Goal: Information Seeking & Learning: Learn about a topic

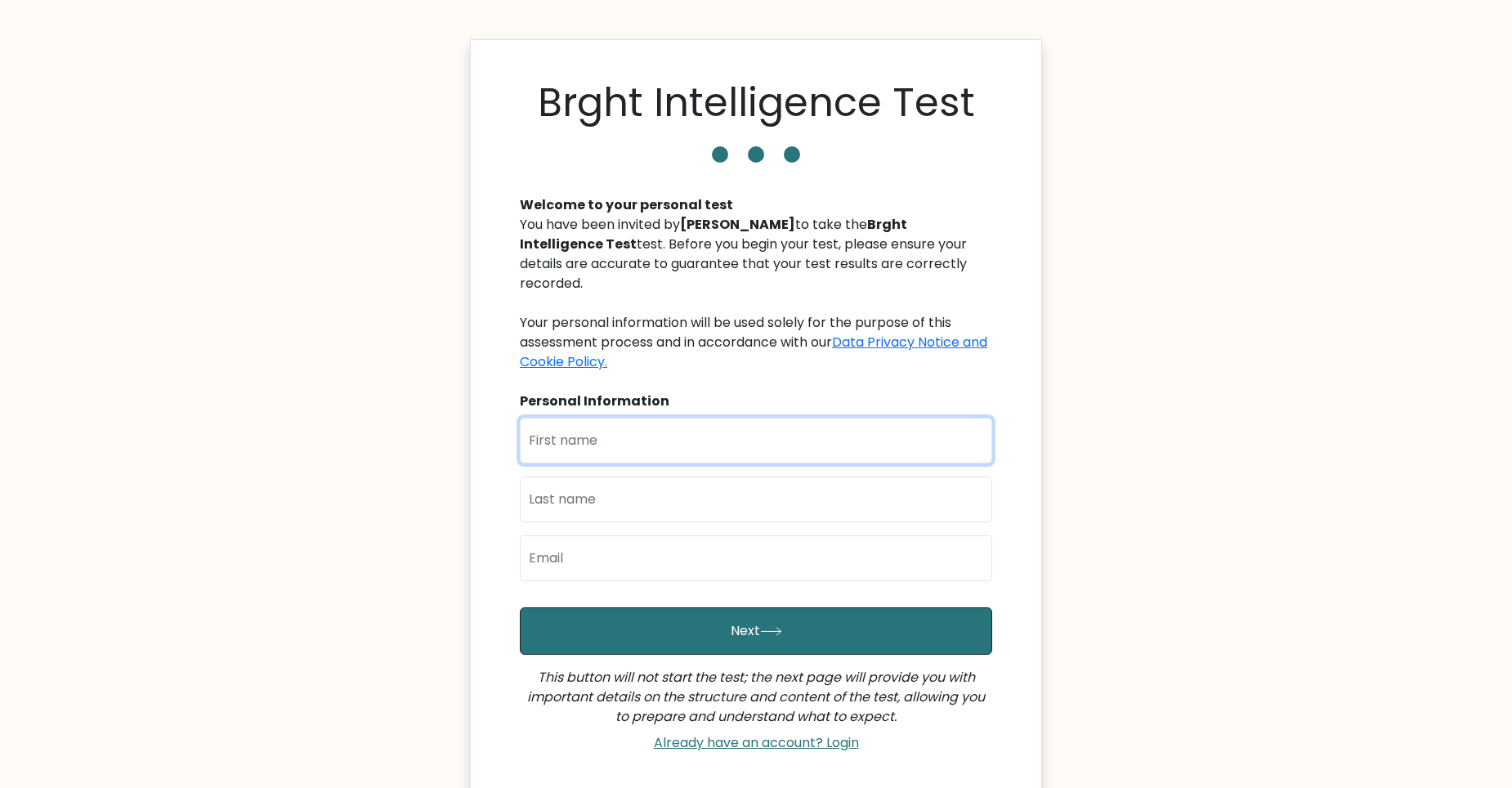
click at [654, 422] on input "text" at bounding box center [756, 440] width 473 height 46
type input "Heila Bowyer"
type input "Bowyer"
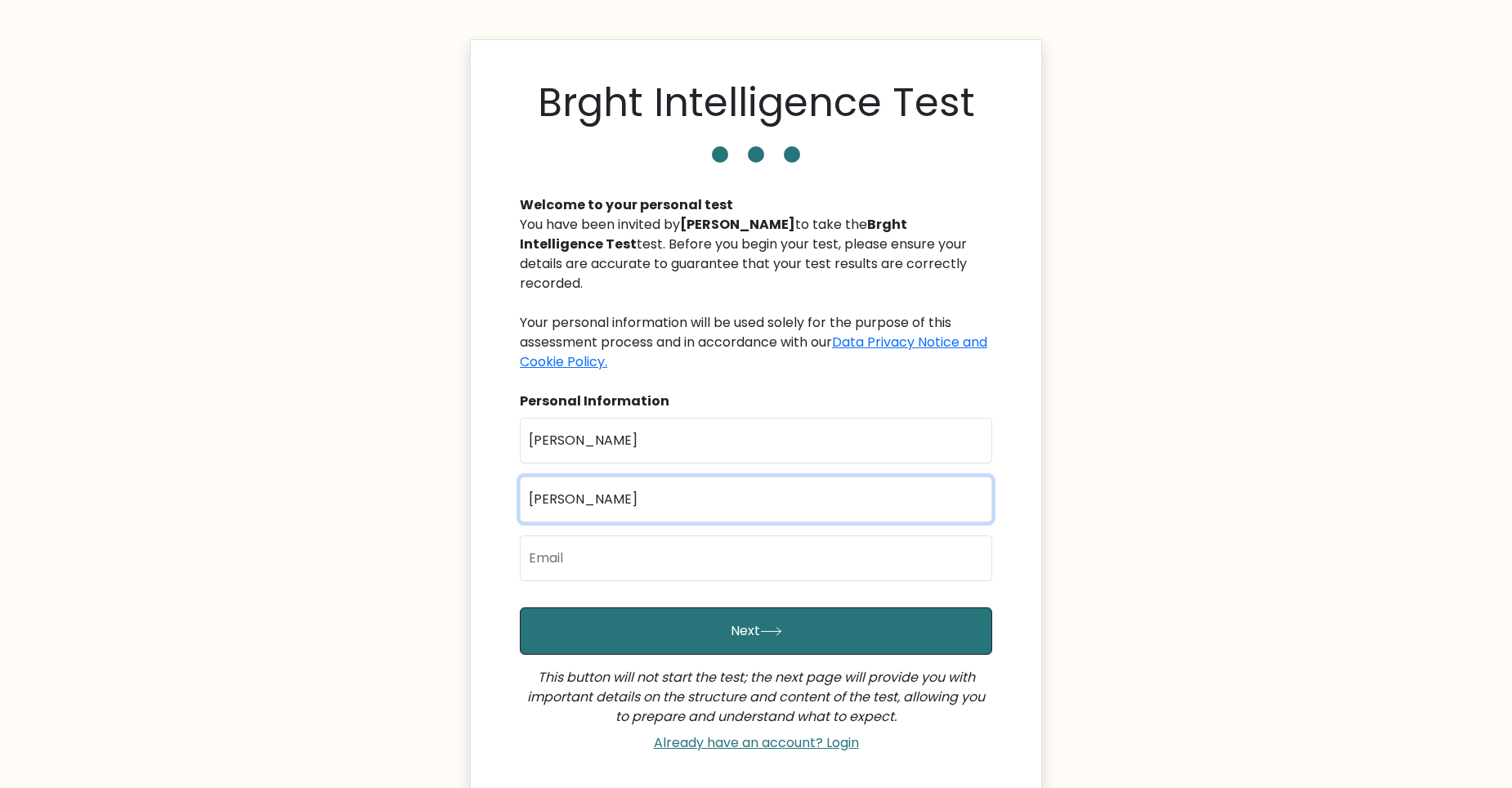
type input "heila3796@gmail.com"
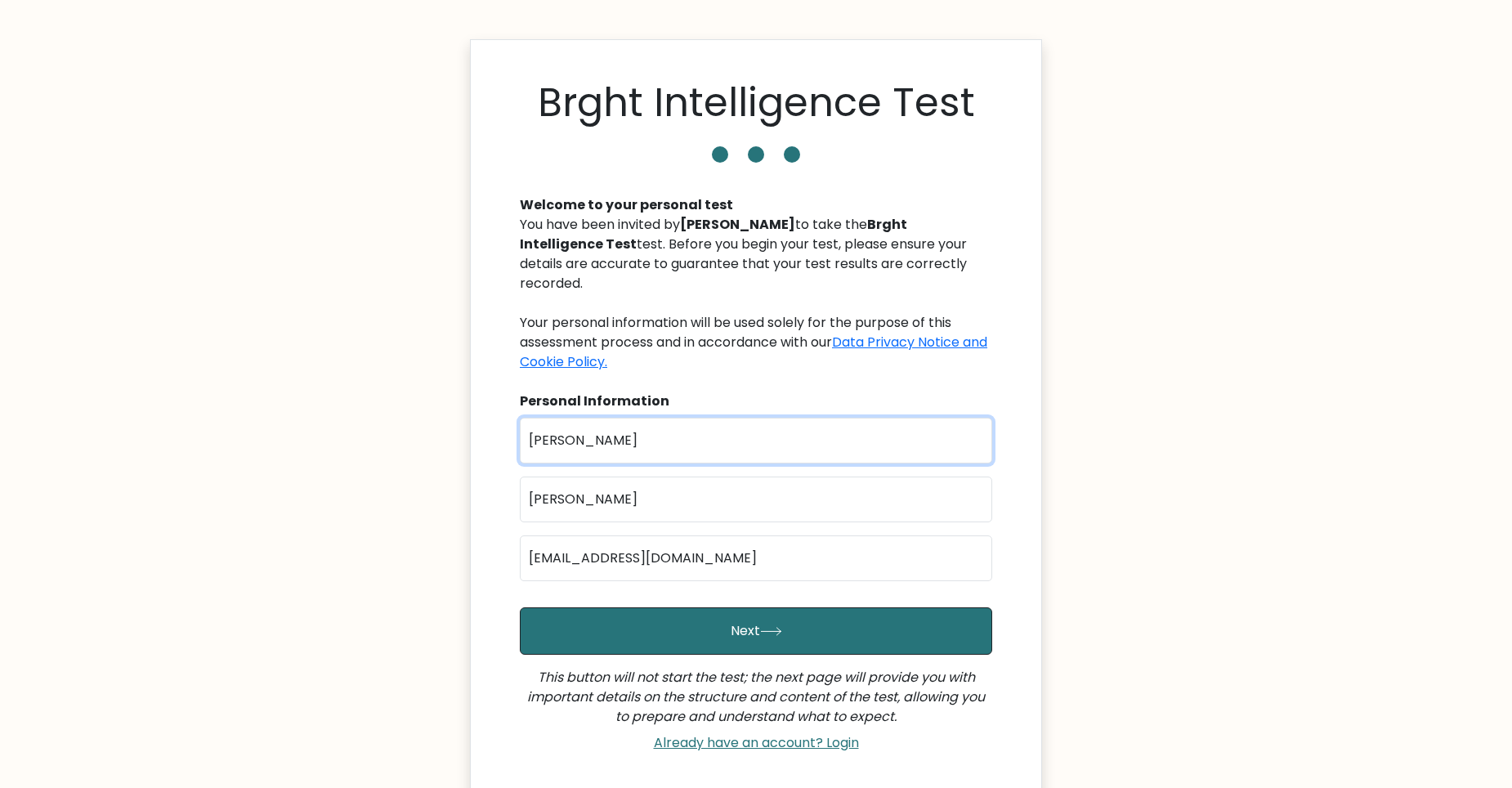
drag, startPoint x: 631, startPoint y: 424, endPoint x: 565, endPoint y: 416, distance: 66.5
click at [565, 417] on input "Heila Bowyer" at bounding box center [756, 440] width 473 height 46
type input "Heila"
click at [339, 497] on body "Brght Intelligence Test Welcome to your personal test You have been invited by …" at bounding box center [756, 469] width 1512 height 938
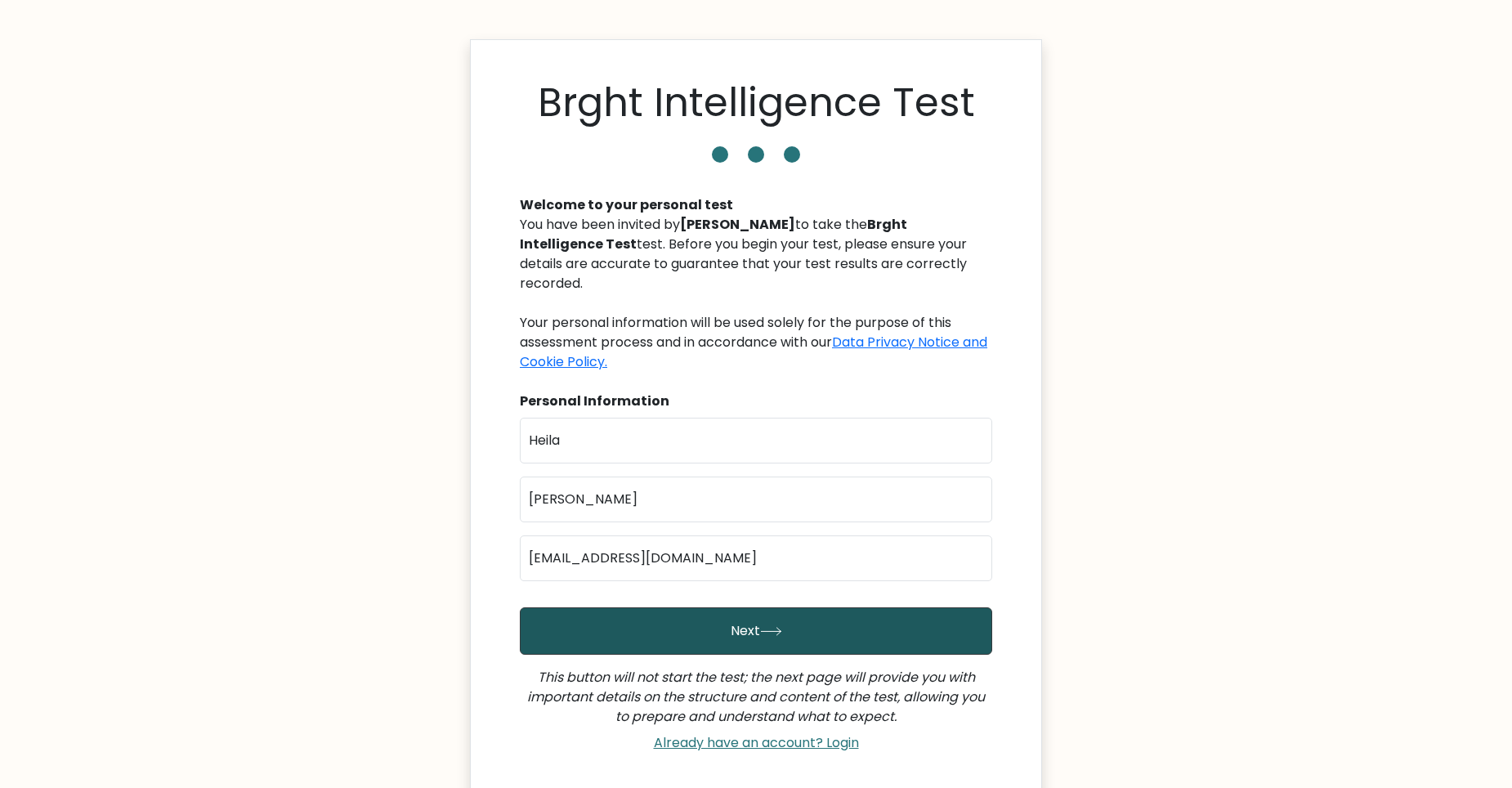
click at [700, 623] on button "Next" at bounding box center [756, 630] width 473 height 48
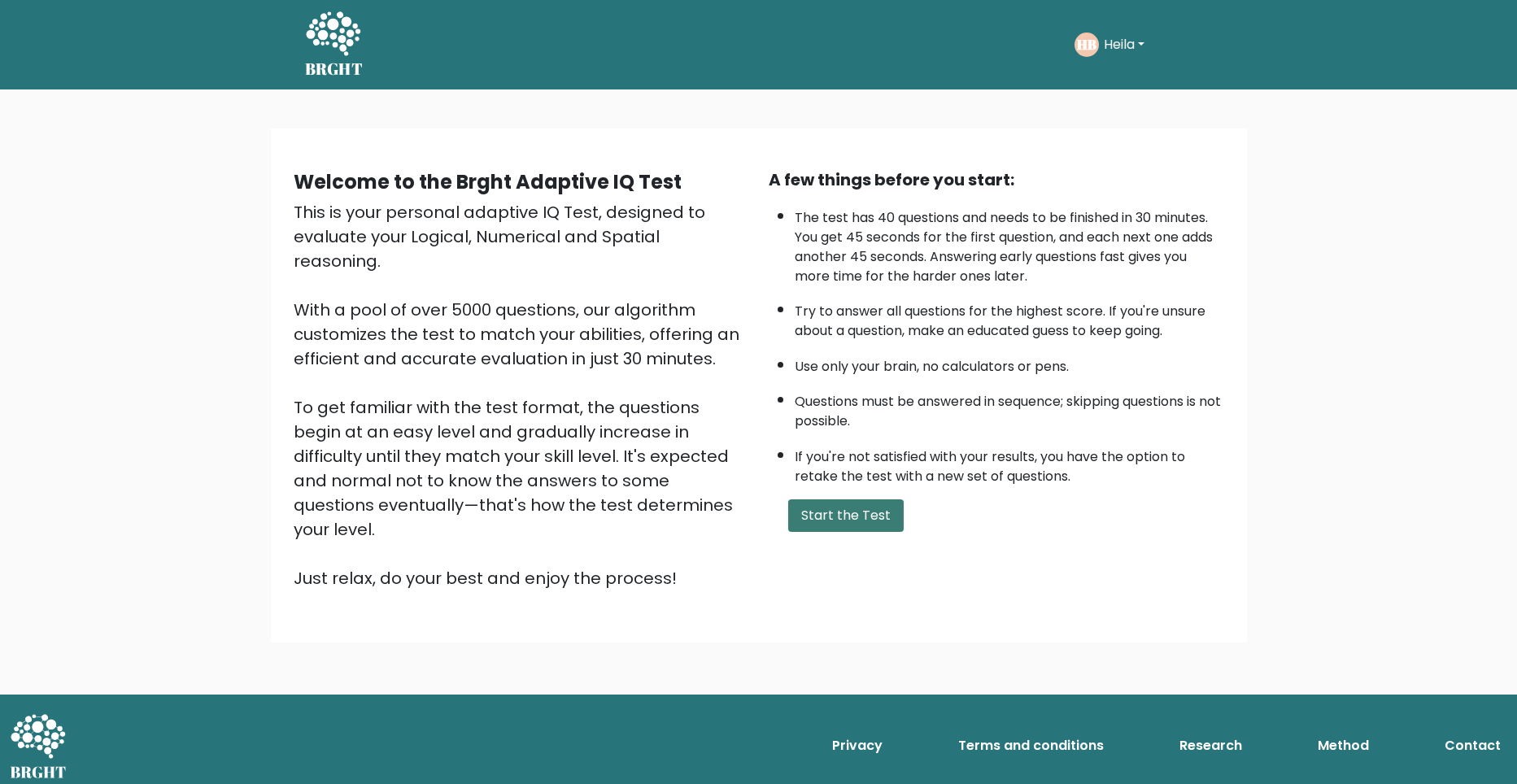
click at [853, 506] on button "Start the Test" at bounding box center [846, 515] width 116 height 33
click at [863, 521] on button "Start the Test" at bounding box center [846, 515] width 116 height 33
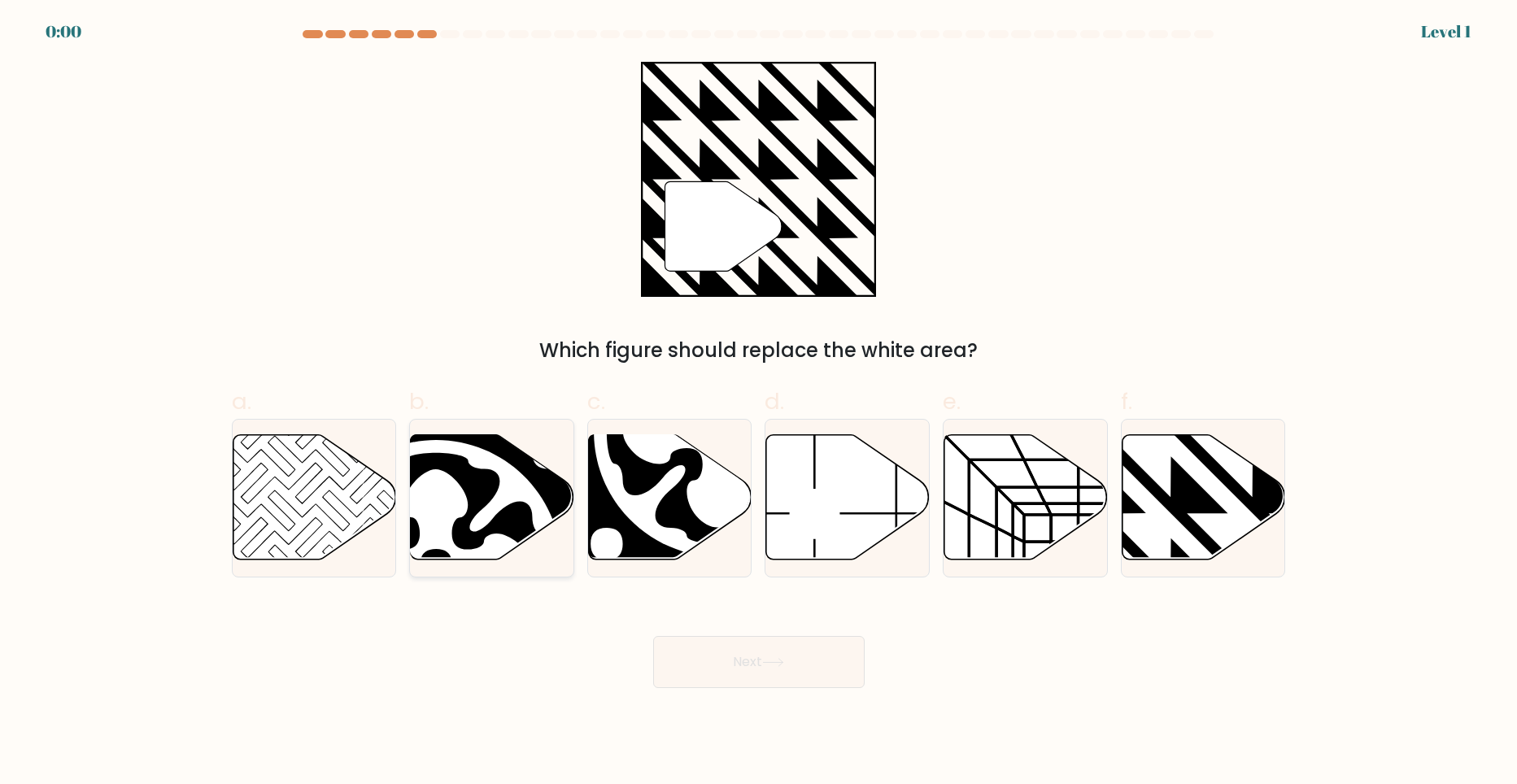
click at [553, 457] on icon at bounding box center [436, 566] width 258 height 258
click at [759, 402] on input "b." at bounding box center [759, 397] width 1 height 10
radio input "true"
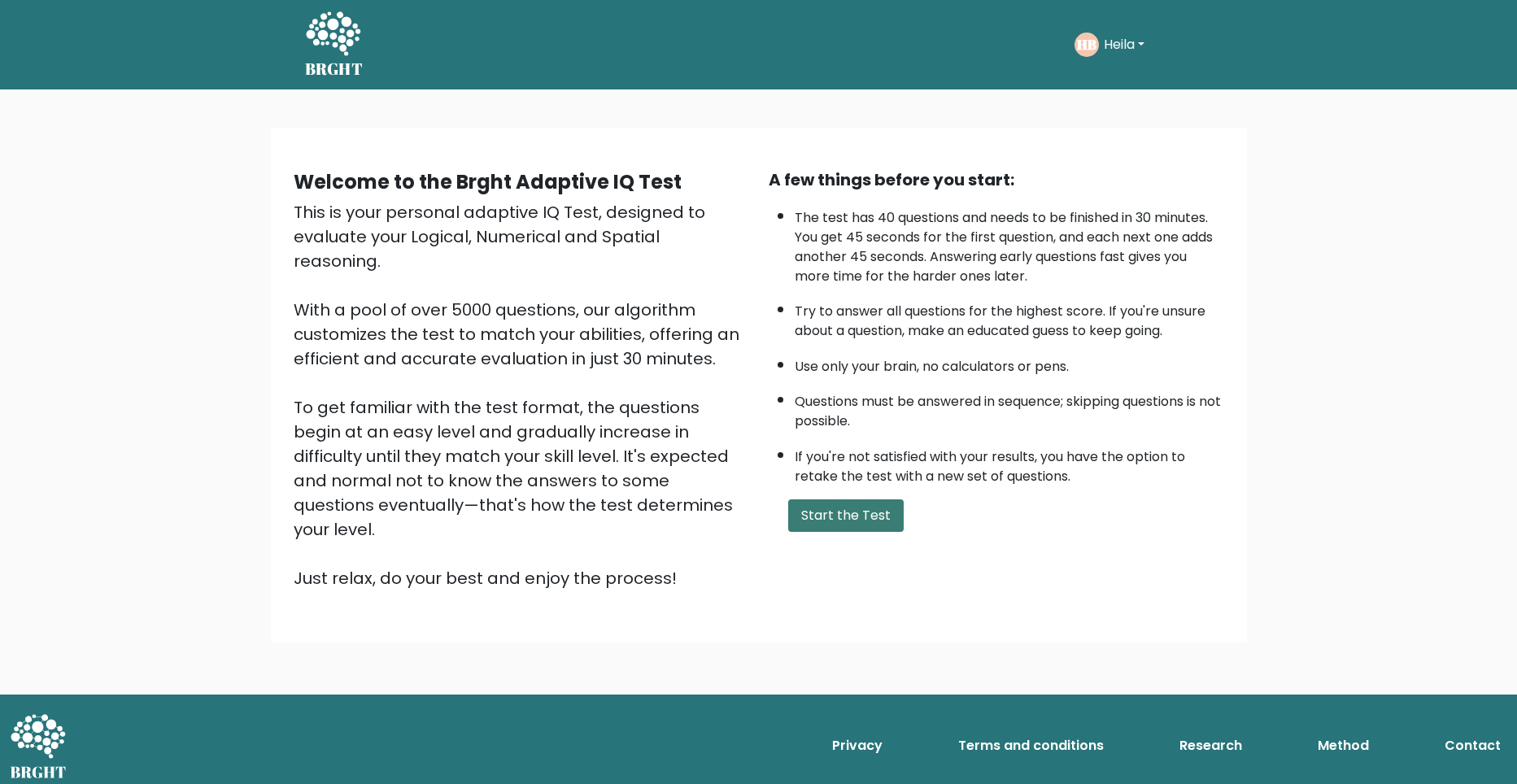
click at [857, 510] on button "Start the Test" at bounding box center [846, 515] width 116 height 33
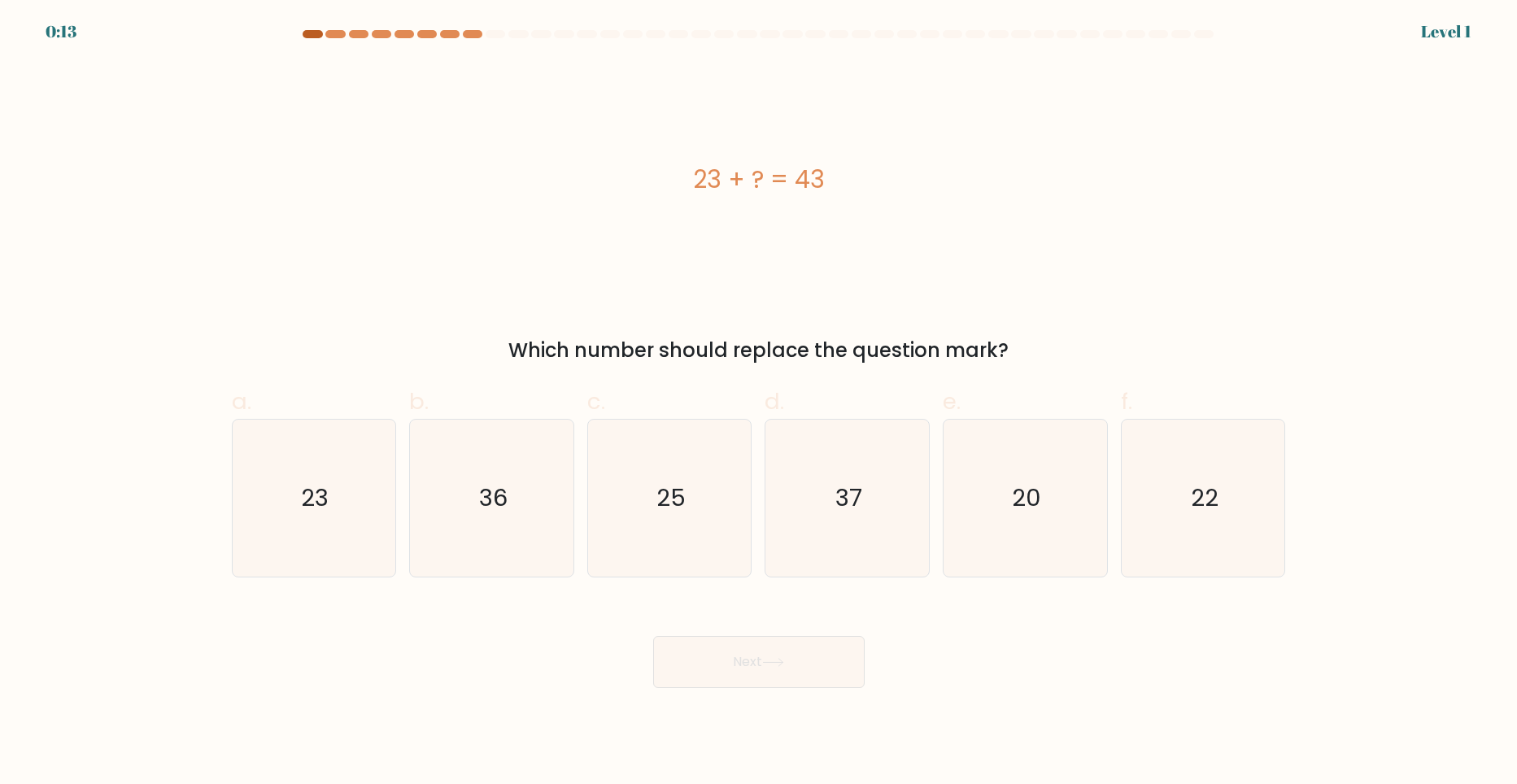
click at [314, 31] on body "0:13 Level 1 a." at bounding box center [758, 392] width 1517 height 784
click at [313, 34] on div at bounding box center [312, 34] width 20 height 8
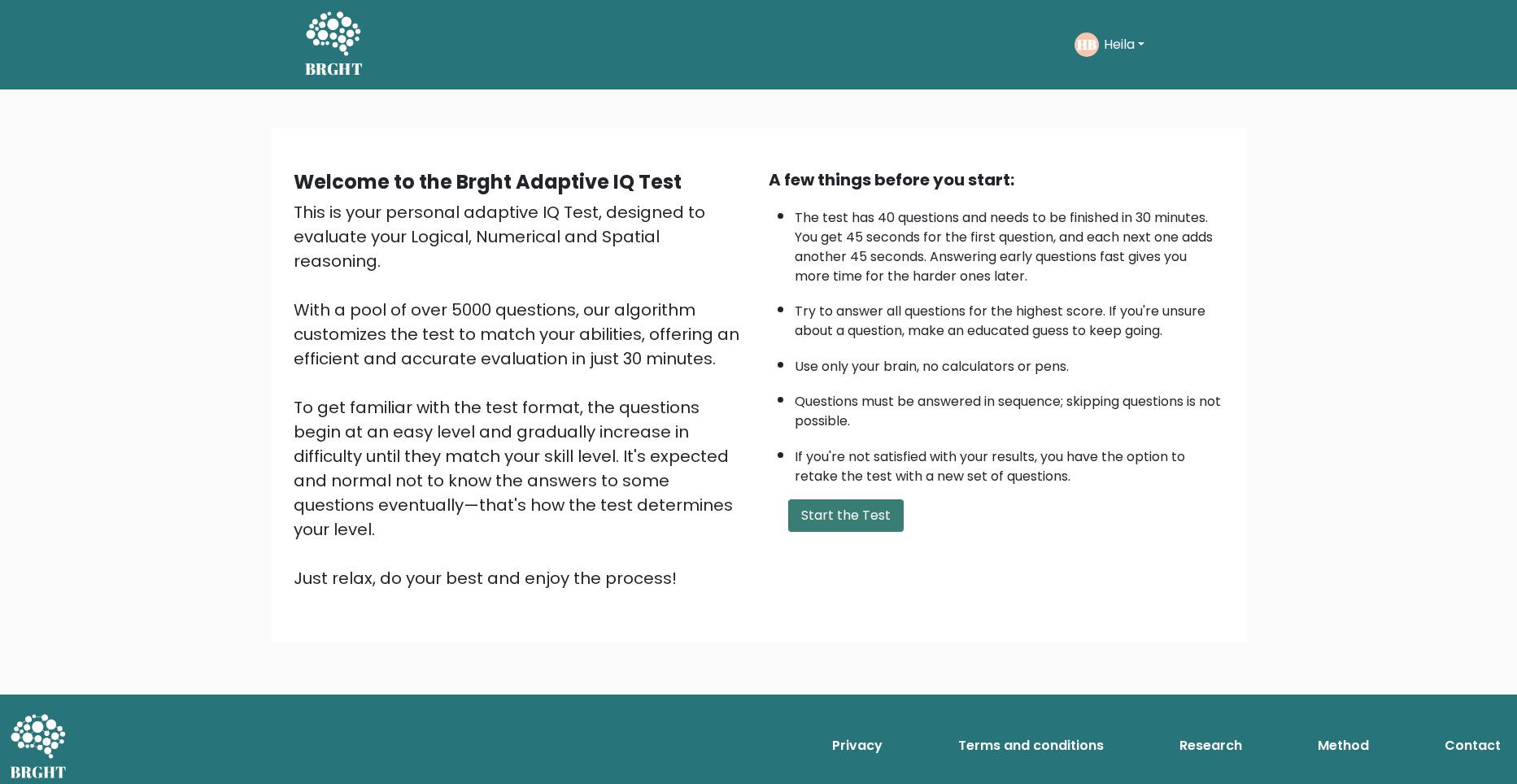
click at [850, 524] on button "Start the Test" at bounding box center [846, 515] width 116 height 33
click at [874, 508] on button "Start the Test" at bounding box center [846, 515] width 116 height 33
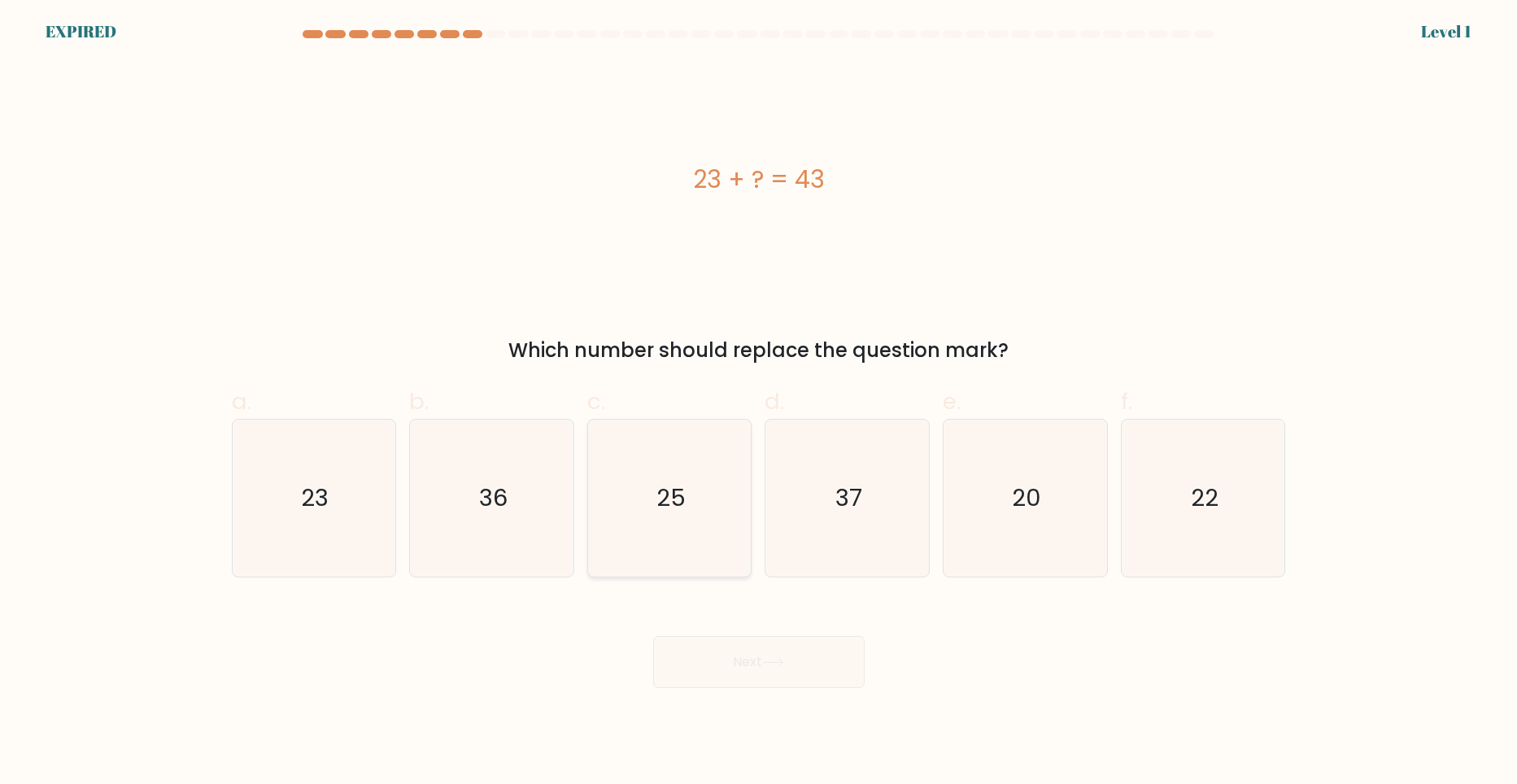
click at [730, 480] on icon "25" at bounding box center [669, 498] width 157 height 157
click at [759, 402] on input "c. 25" at bounding box center [759, 397] width 1 height 10
radio input "true"
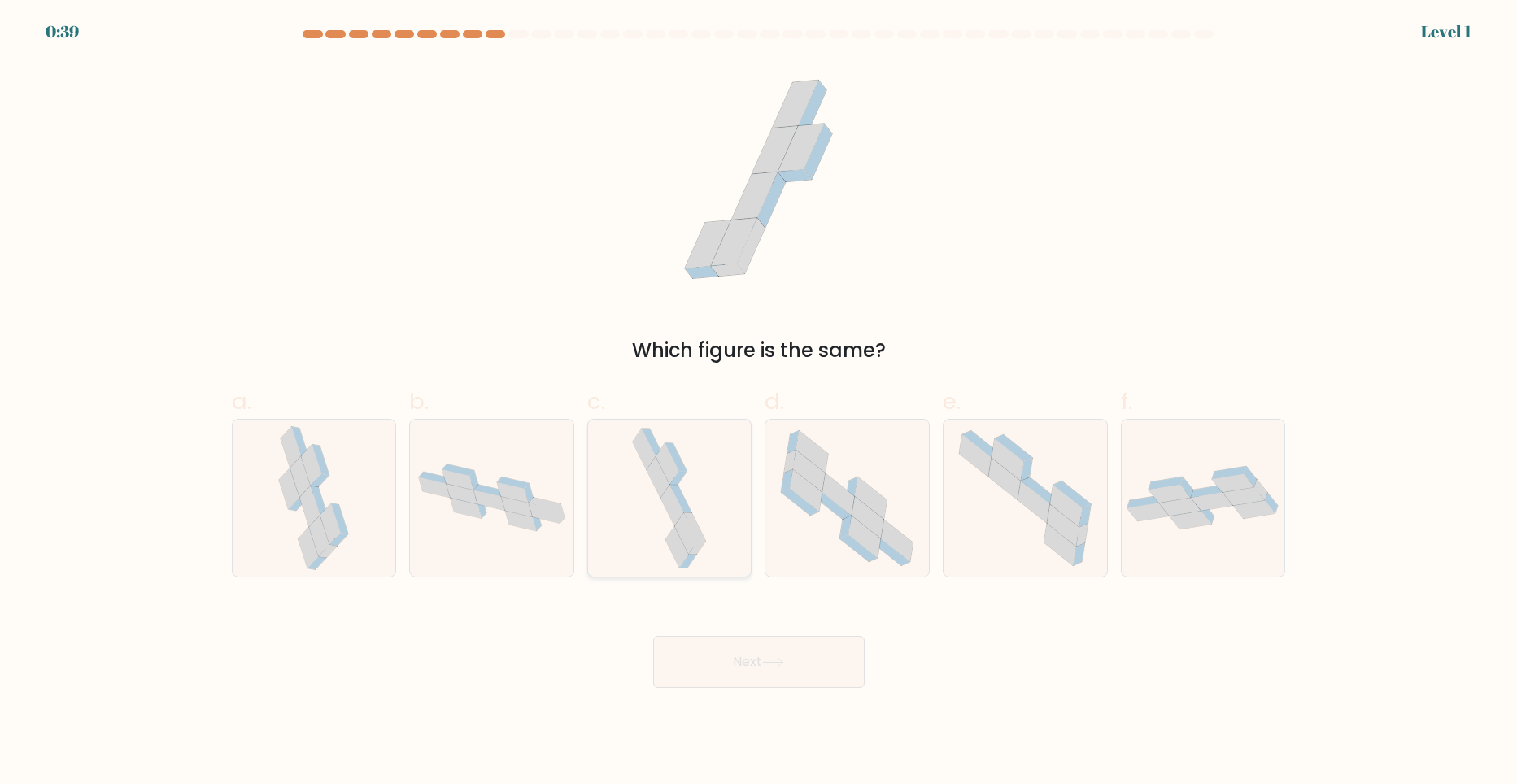
click at [684, 491] on icon at bounding box center [669, 498] width 82 height 157
click at [759, 402] on input "c." at bounding box center [759, 397] width 1 height 10
radio input "true"
click at [684, 491] on icon at bounding box center [668, 497] width 81 height 155
click at [759, 402] on input "c." at bounding box center [759, 397] width 1 height 10
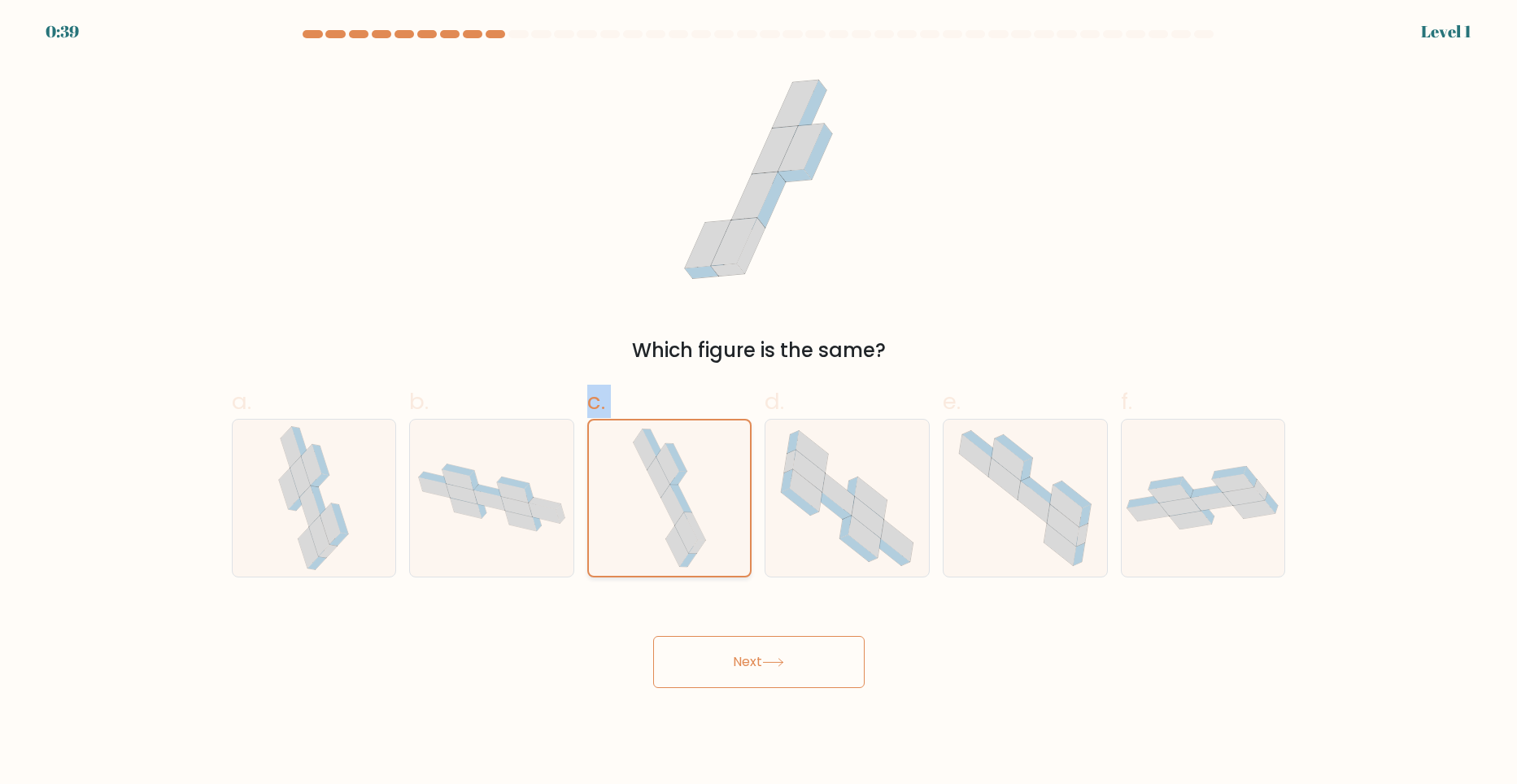
click at [684, 491] on icon at bounding box center [668, 497] width 81 height 155
click at [759, 402] on input "c." at bounding box center [759, 397] width 1 height 10
click at [683, 491] on icon at bounding box center [668, 497] width 81 height 155
click at [759, 402] on input "c." at bounding box center [759, 397] width 1 height 10
click at [794, 665] on button "Next" at bounding box center [759, 662] width 212 height 52
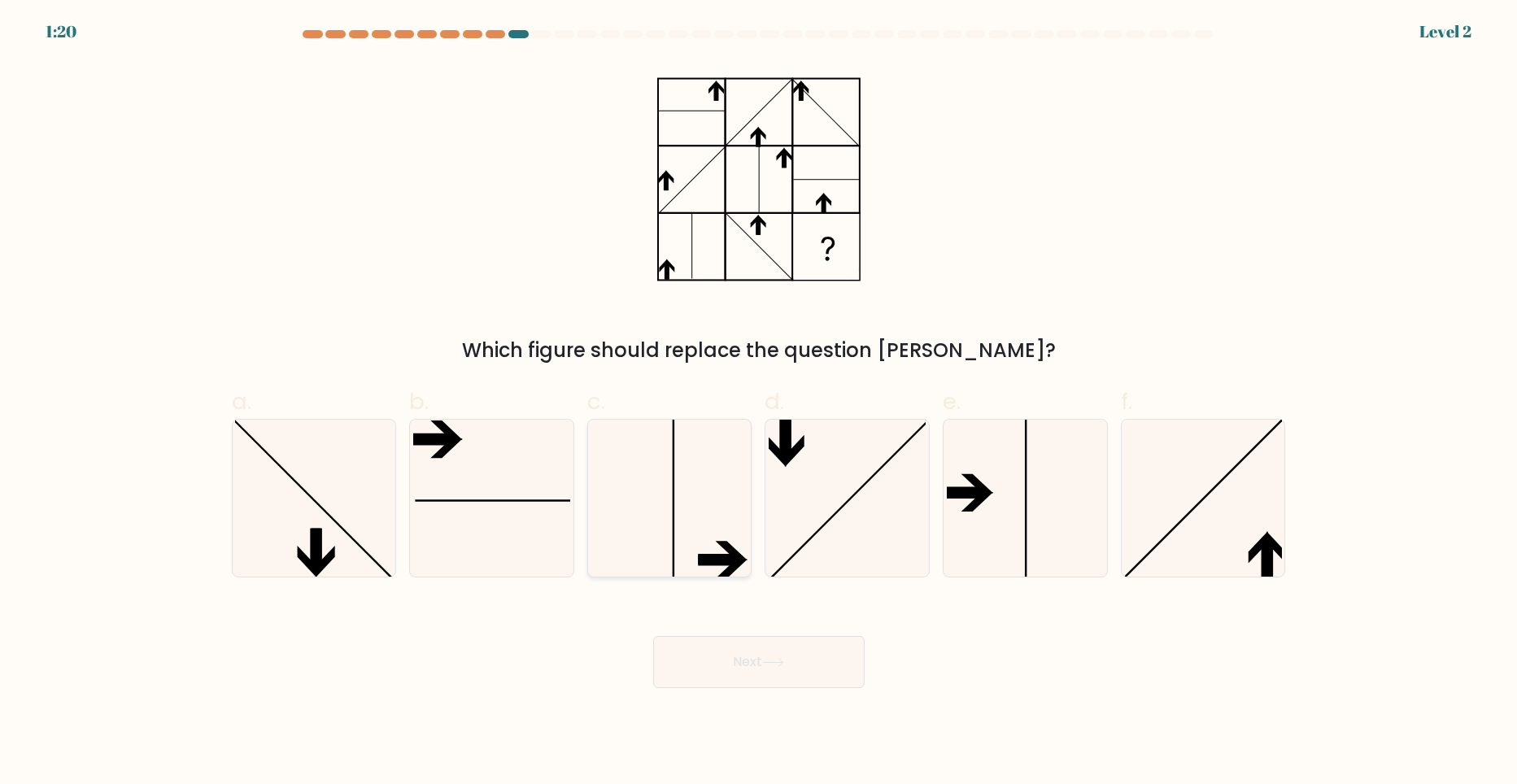
click at [697, 525] on icon at bounding box center [669, 498] width 157 height 157
click at [759, 402] on input "c." at bounding box center [759, 397] width 1 height 10
radio input "true"
click at [749, 684] on button "Next" at bounding box center [759, 662] width 212 height 52
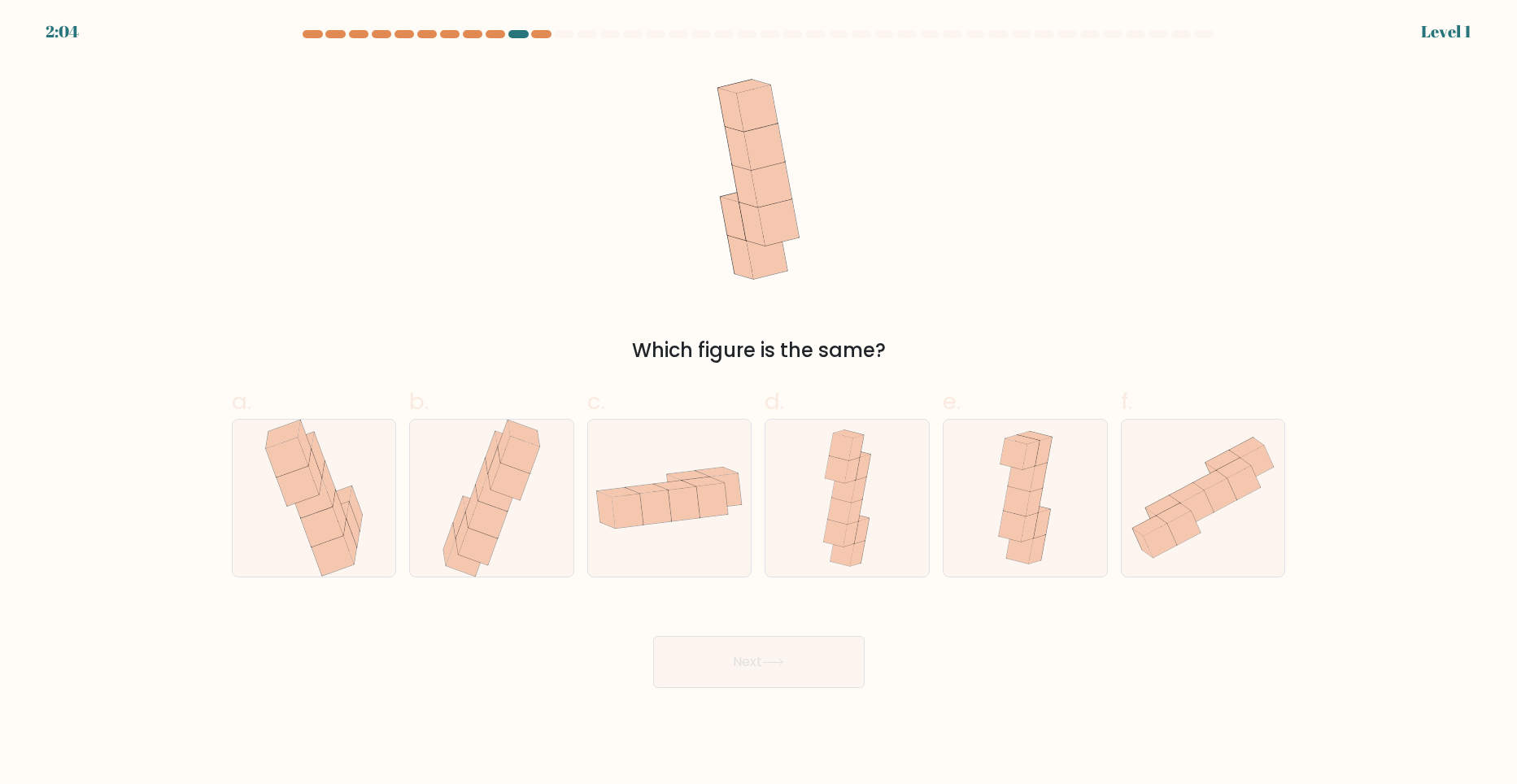
click at [695, 527] on icon at bounding box center [669, 498] width 163 height 84
click at [759, 402] on input "c." at bounding box center [759, 397] width 1 height 10
radio input "true"
click at [749, 660] on button "Next" at bounding box center [759, 662] width 212 height 52
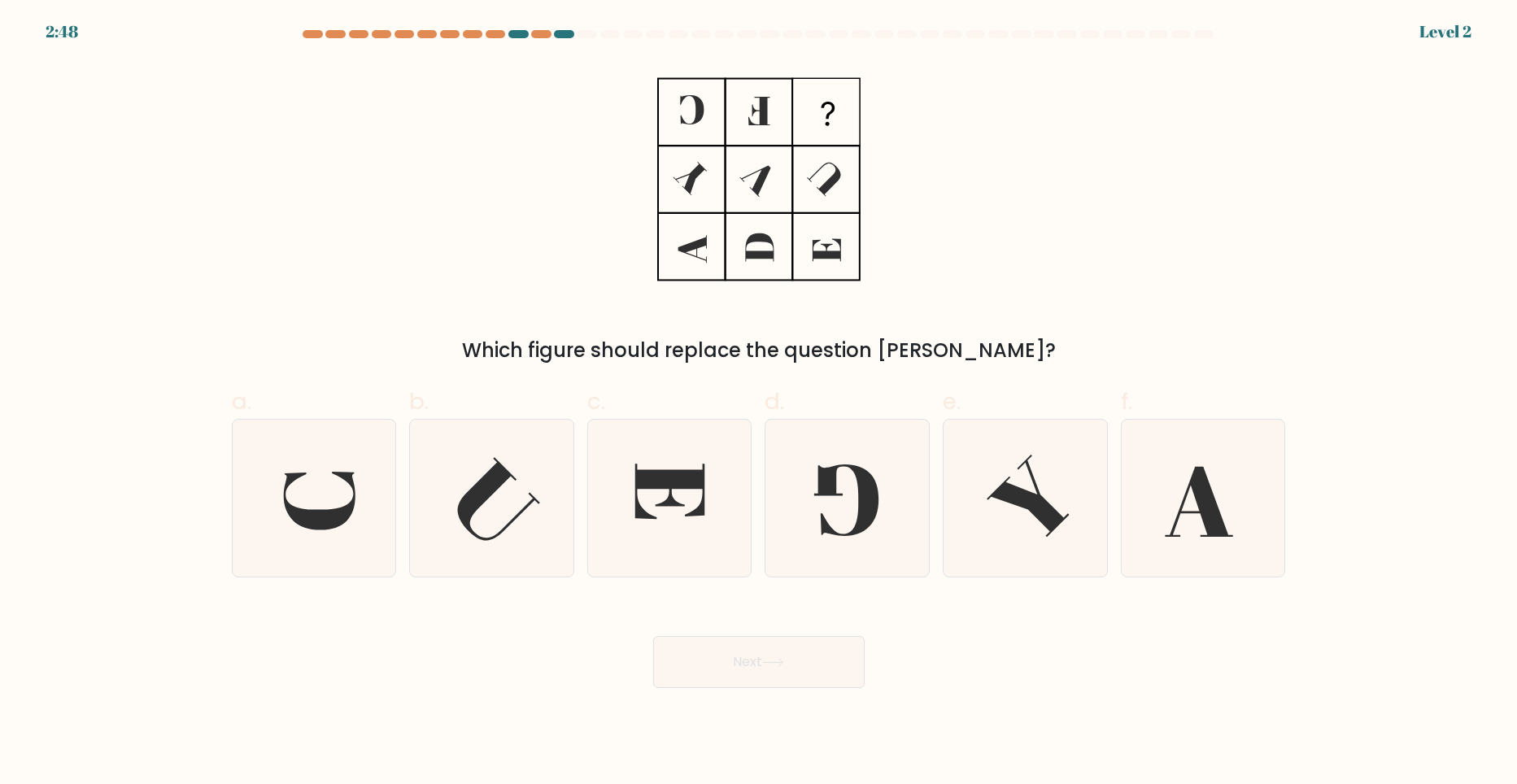
drag, startPoint x: 704, startPoint y: 668, endPoint x: 704, endPoint y: 588, distance: 80.0
click at [704, 666] on button "Next" at bounding box center [759, 662] width 212 height 52
click at [717, 551] on icon at bounding box center [669, 498] width 157 height 157
click at [759, 402] on input "c." at bounding box center [759, 397] width 1 height 10
radio input "true"
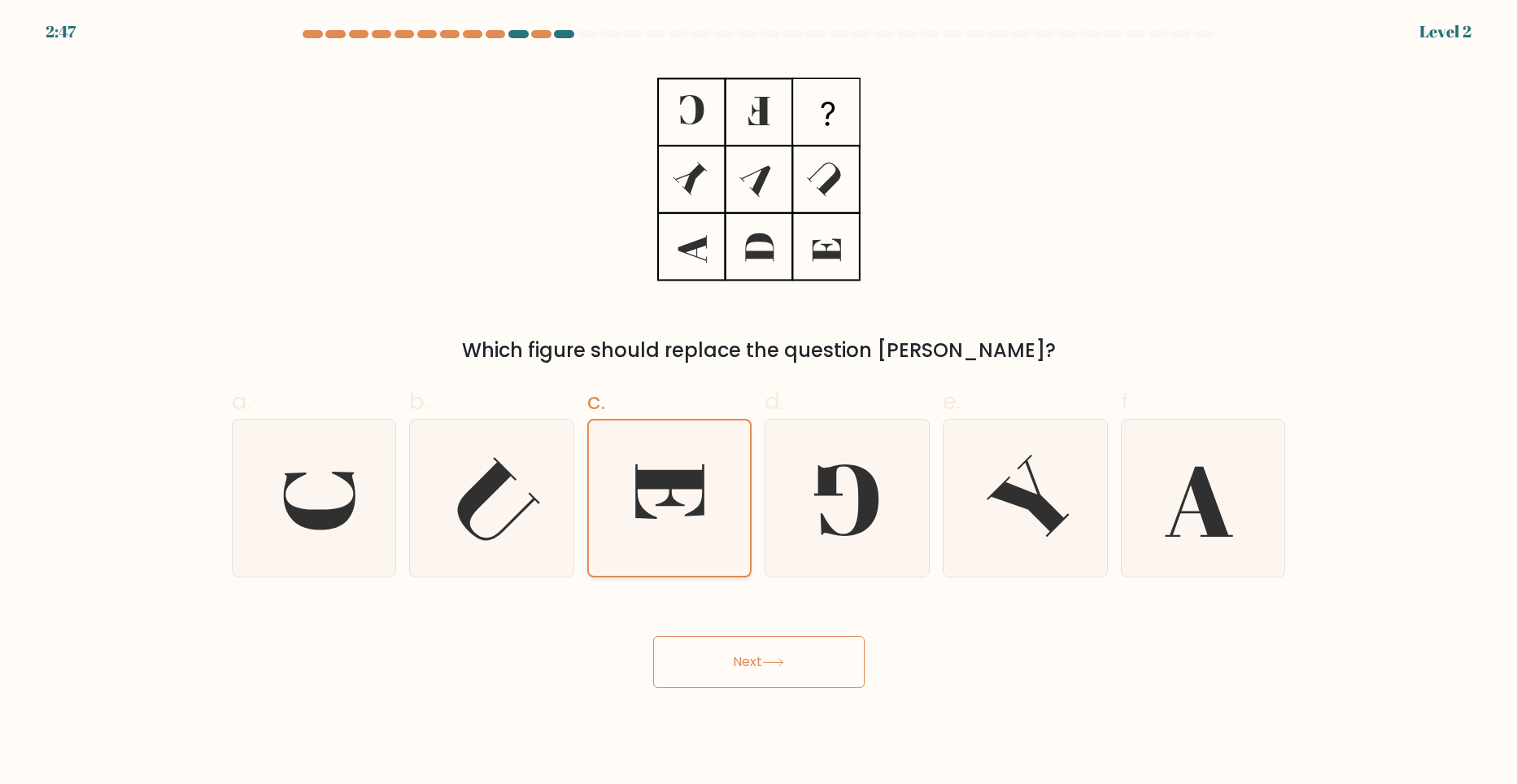
drag, startPoint x: 755, startPoint y: 655, endPoint x: 721, endPoint y: 535, distance: 124.7
click at [755, 653] on button "Next" at bounding box center [759, 662] width 212 height 52
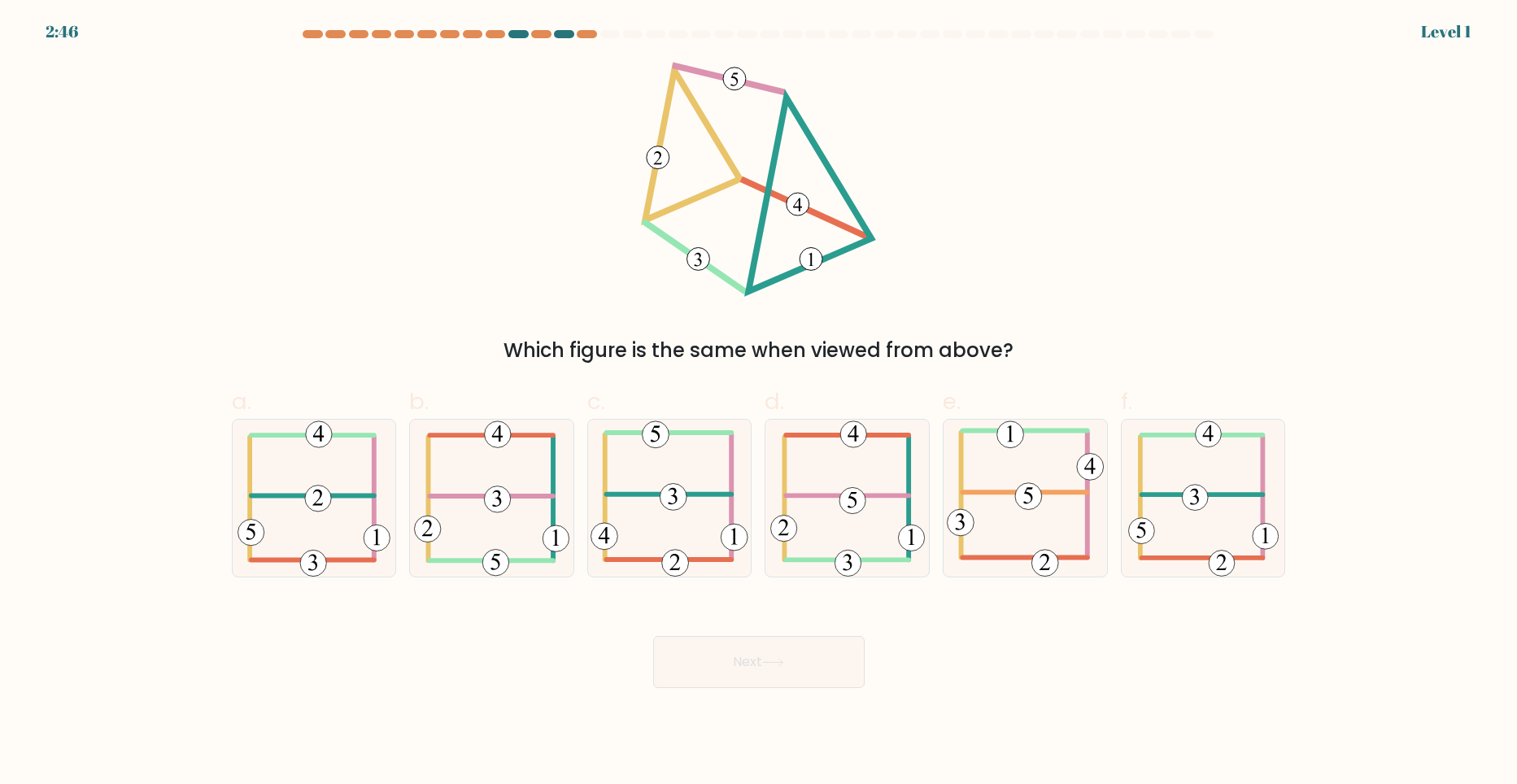
click at [713, 516] on icon at bounding box center [669, 498] width 157 height 157
click at [759, 402] on input "c." at bounding box center [759, 397] width 1 height 10
radio input "true"
click at [745, 660] on button "Next" at bounding box center [759, 662] width 212 height 52
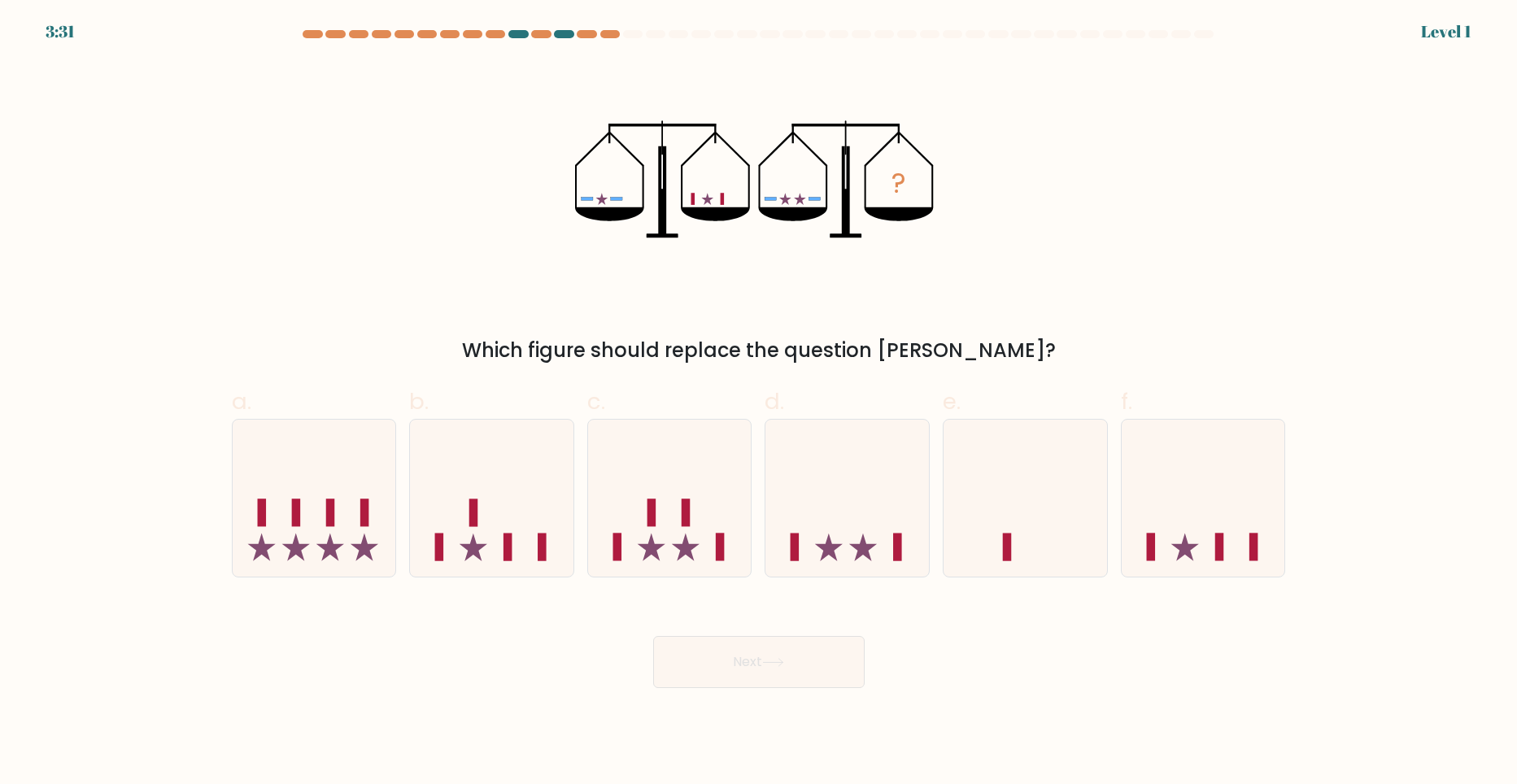
click at [701, 501] on icon at bounding box center [669, 497] width 163 height 135
click at [759, 402] on input "c." at bounding box center [759, 397] width 1 height 10
radio input "true"
drag, startPoint x: 729, startPoint y: 643, endPoint x: 722, endPoint y: 608, distance: 35.7
click at [729, 641] on button "Next" at bounding box center [759, 662] width 212 height 52
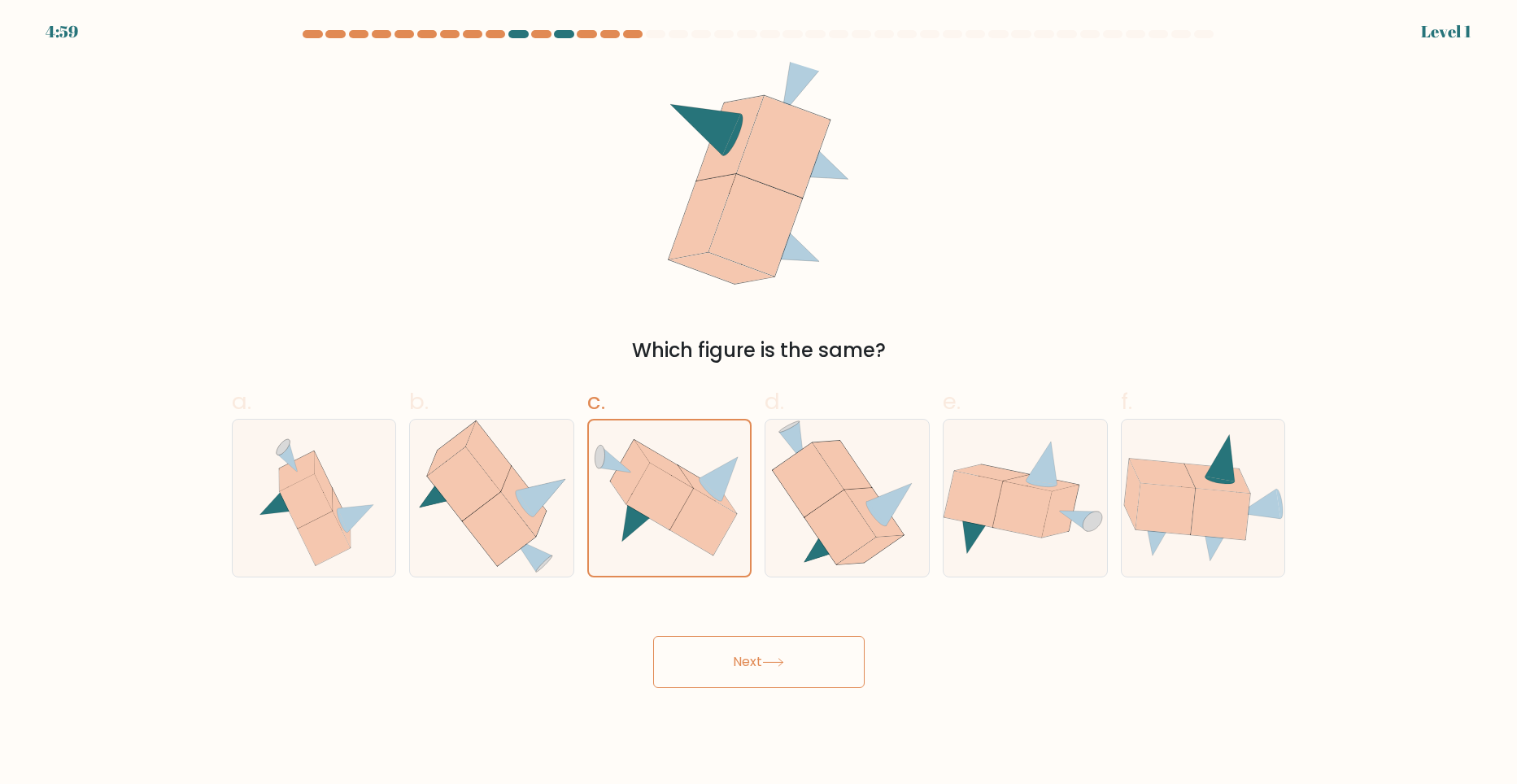
drag, startPoint x: 747, startPoint y: 666, endPoint x: 723, endPoint y: 609, distance: 61.8
click at [747, 662] on button "Next" at bounding box center [759, 662] width 212 height 52
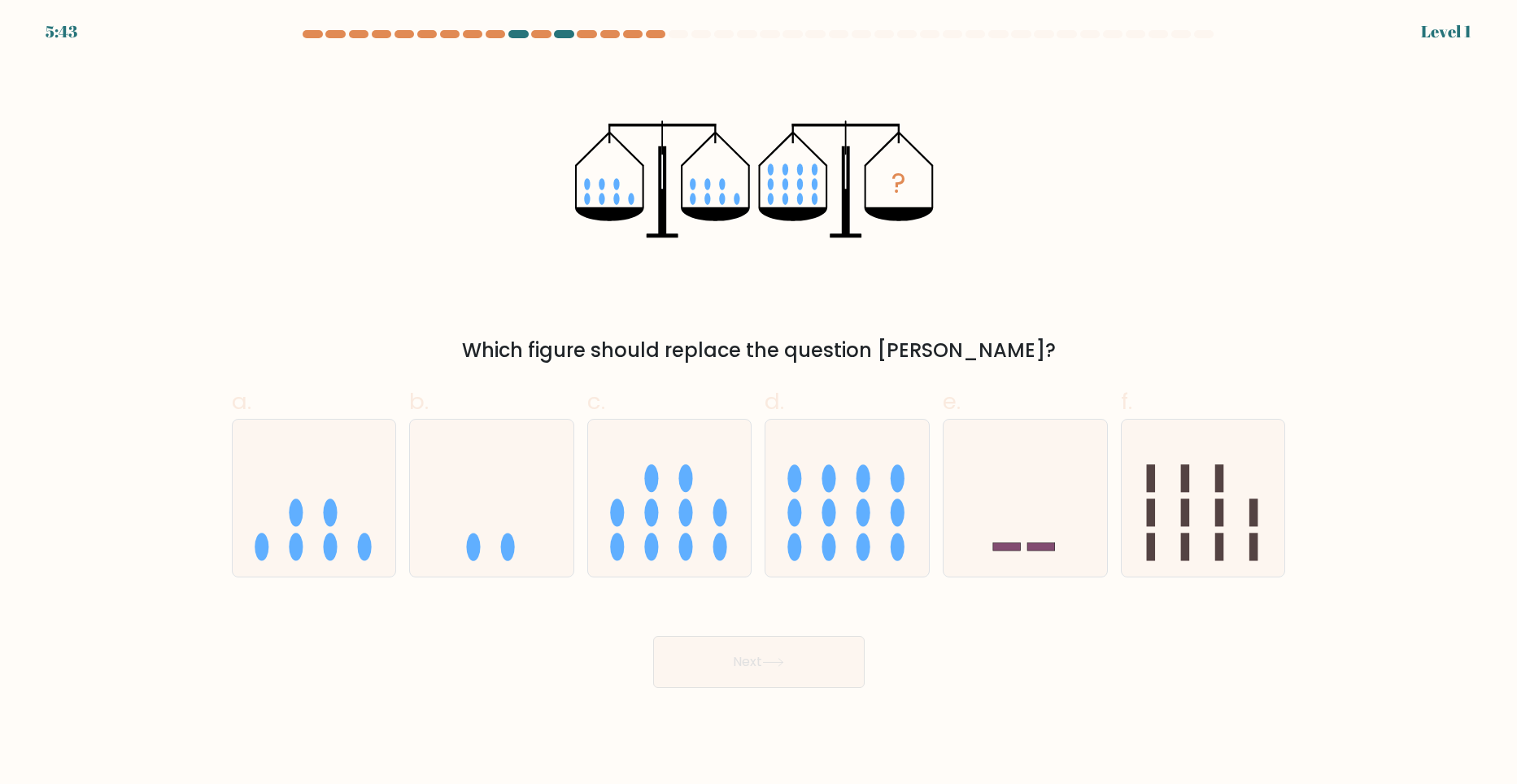
drag, startPoint x: 734, startPoint y: 651, endPoint x: 733, endPoint y: 641, distance: 10.0
click at [734, 648] on button "Next" at bounding box center [759, 662] width 212 height 52
click at [704, 517] on icon at bounding box center [669, 497] width 163 height 135
click at [759, 402] on input "c." at bounding box center [759, 397] width 1 height 10
radio input "true"
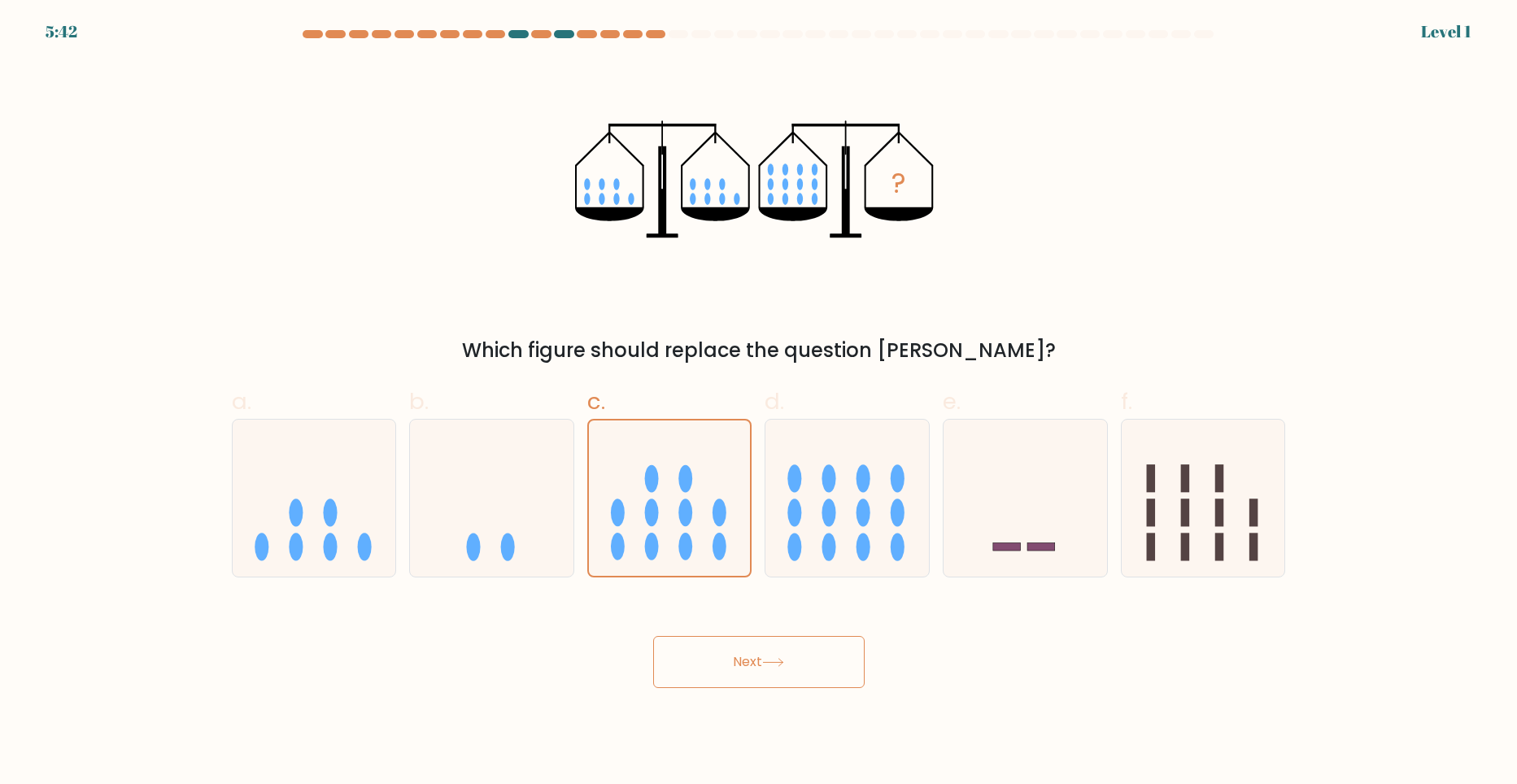
click at [734, 676] on button "Next" at bounding box center [759, 662] width 212 height 52
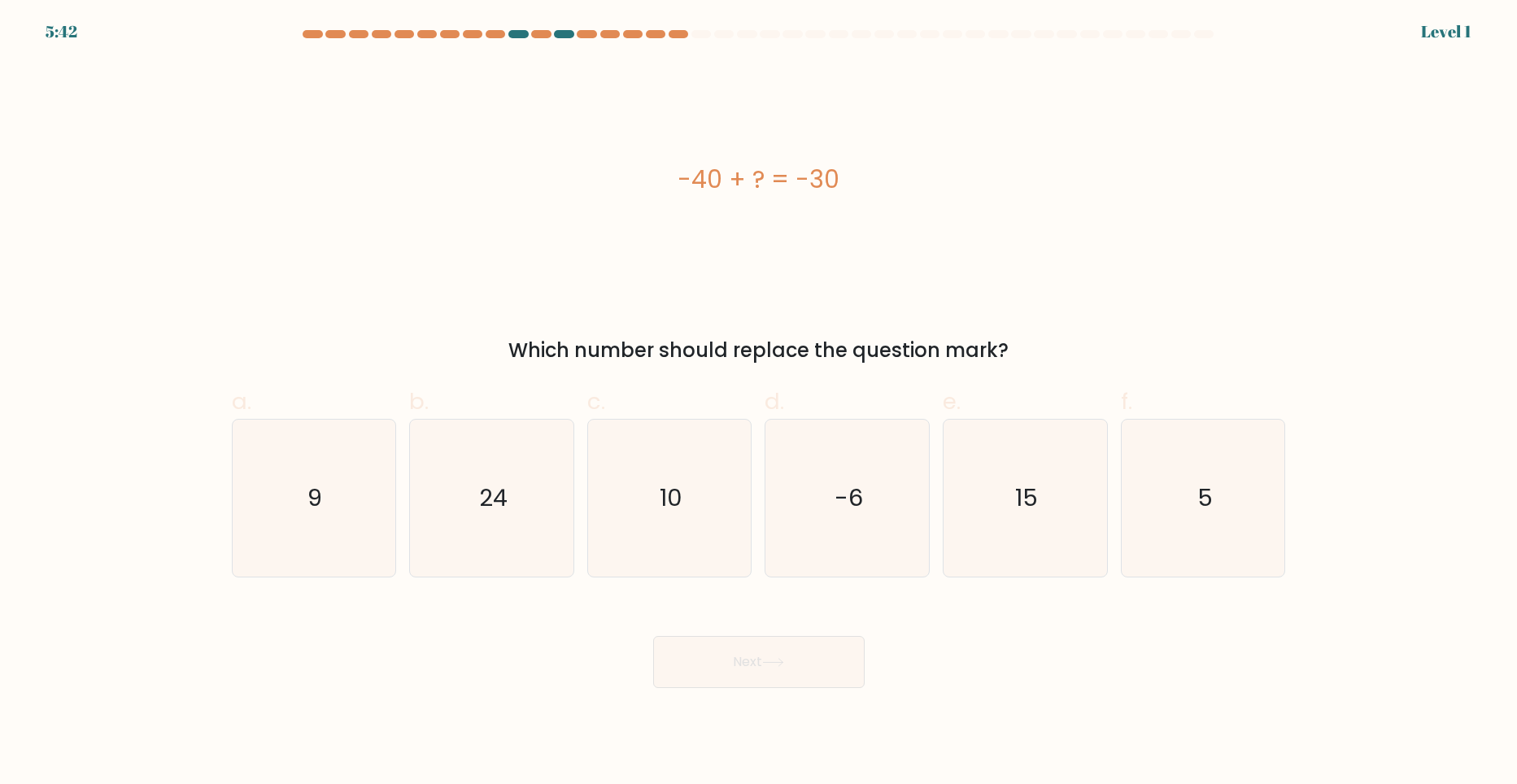
click at [708, 516] on icon "10" at bounding box center [669, 498] width 157 height 157
click at [759, 402] on input "c. 10" at bounding box center [759, 397] width 1 height 10
radio input "true"
drag, startPoint x: 765, startPoint y: 665, endPoint x: 694, endPoint y: 518, distance: 163.2
click at [765, 663] on button "Next" at bounding box center [759, 662] width 212 height 52
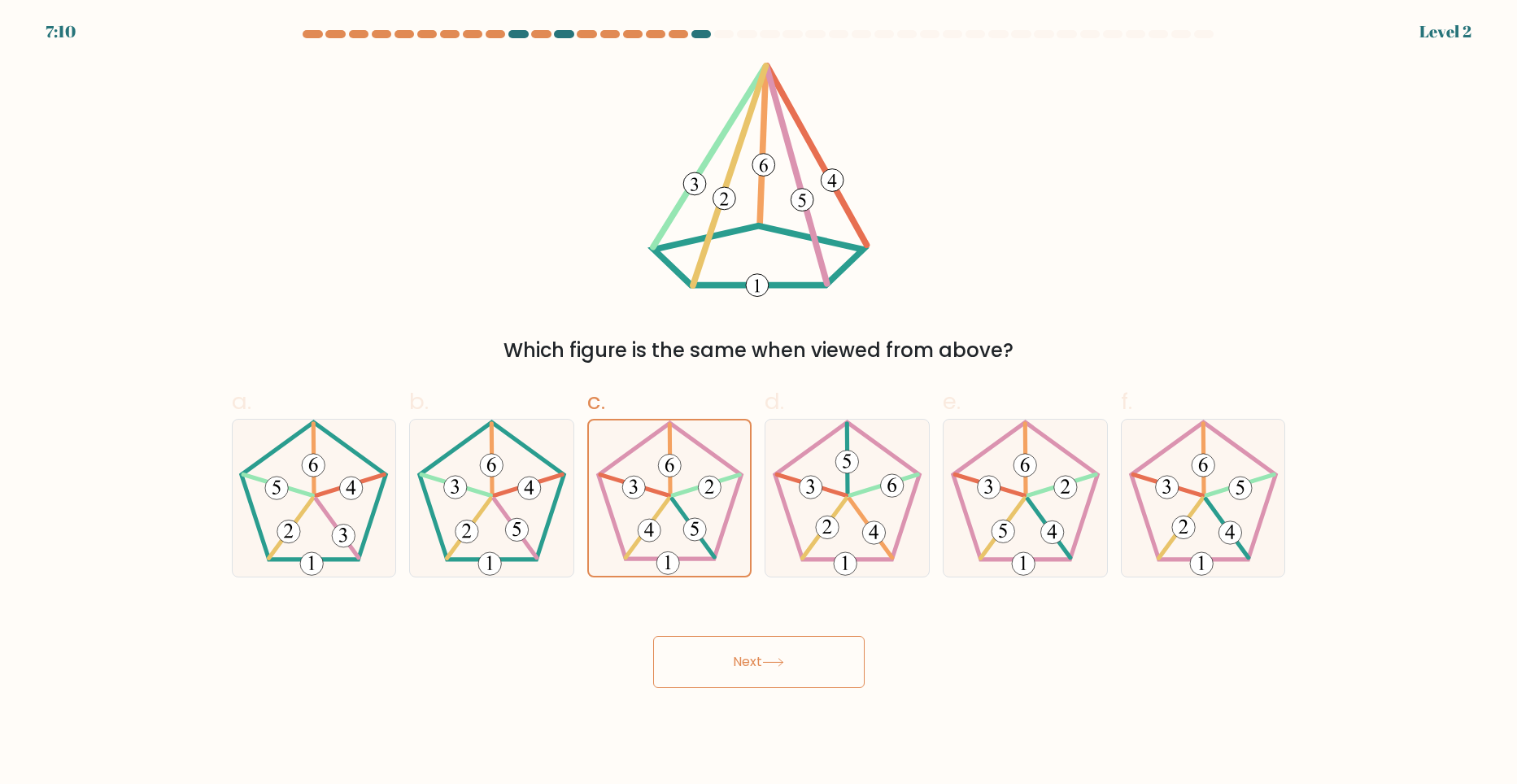
drag, startPoint x: 735, startPoint y: 671, endPoint x: 726, endPoint y: 646, distance: 26.6
click at [734, 665] on button "Next" at bounding box center [759, 662] width 212 height 52
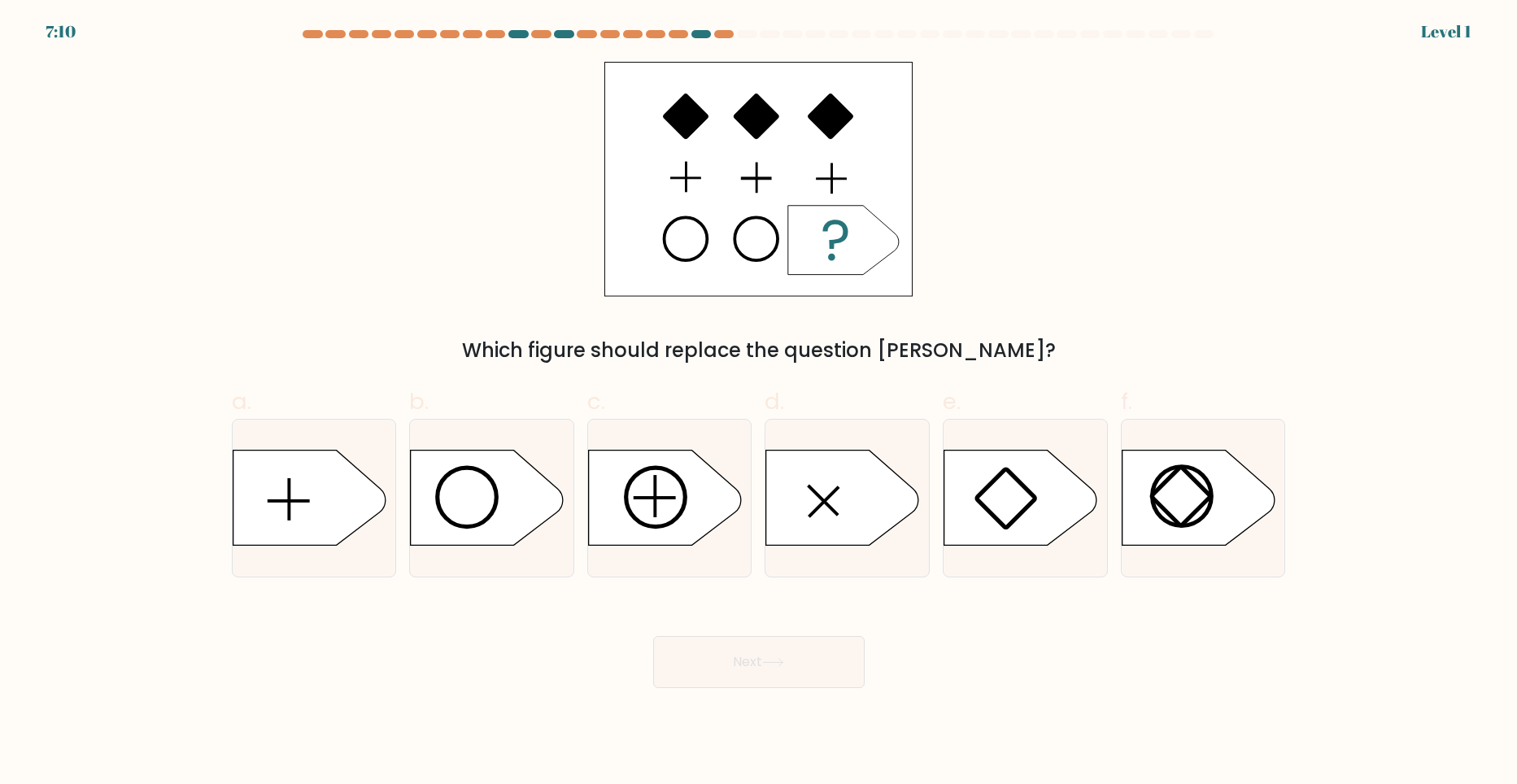
click at [686, 519] on icon at bounding box center [665, 497] width 153 height 95
click at [759, 402] on input "c." at bounding box center [759, 397] width 1 height 10
radio input "true"
click at [715, 667] on button "Next" at bounding box center [759, 662] width 212 height 52
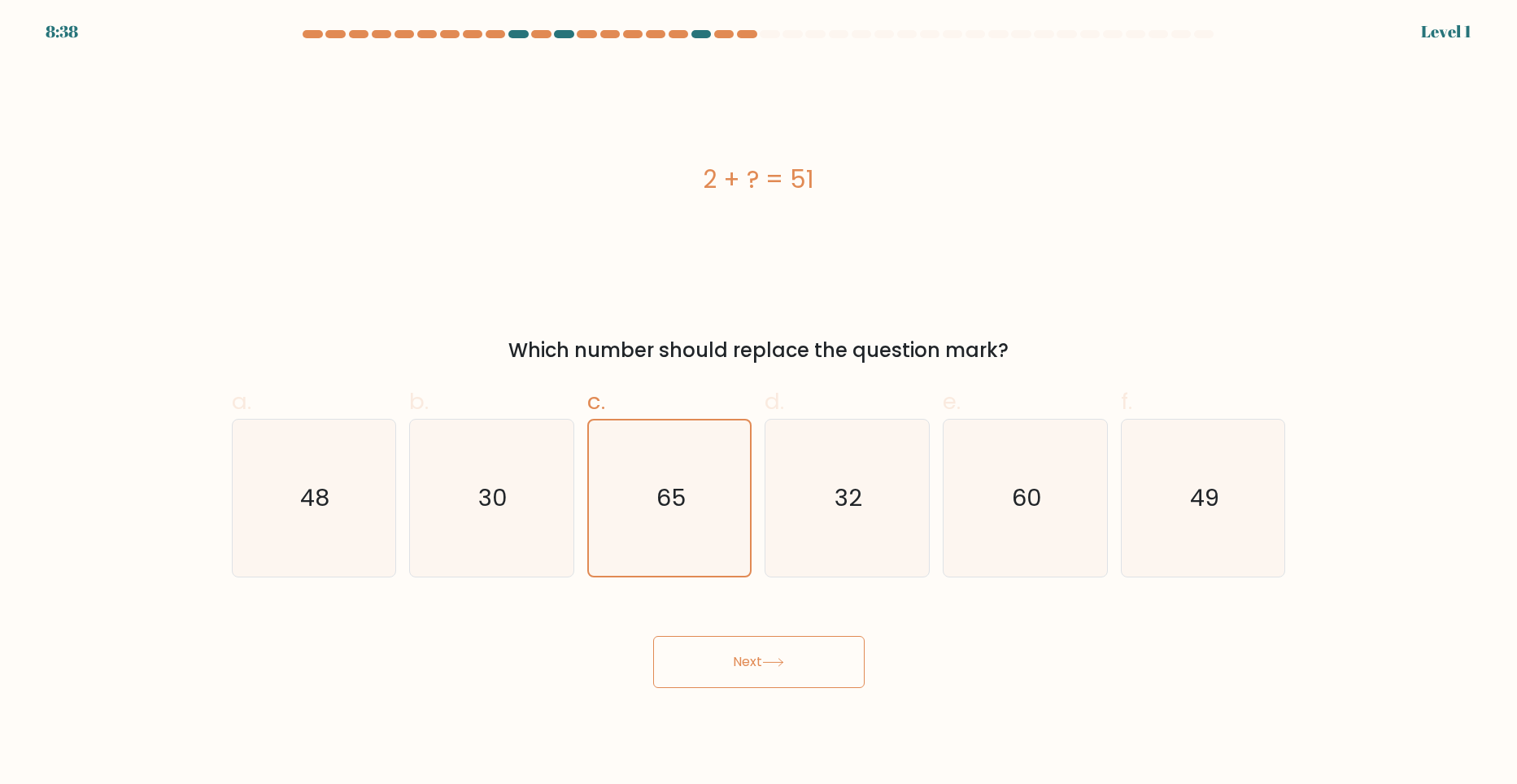
drag, startPoint x: 701, startPoint y: 657, endPoint x: 701, endPoint y: 639, distance: 18.0
click at [701, 654] on button "Next" at bounding box center [759, 662] width 212 height 52
click at [687, 556] on icon "65" at bounding box center [669, 497] width 155 height 155
click at [759, 402] on input "c. 65" at bounding box center [759, 397] width 1 height 10
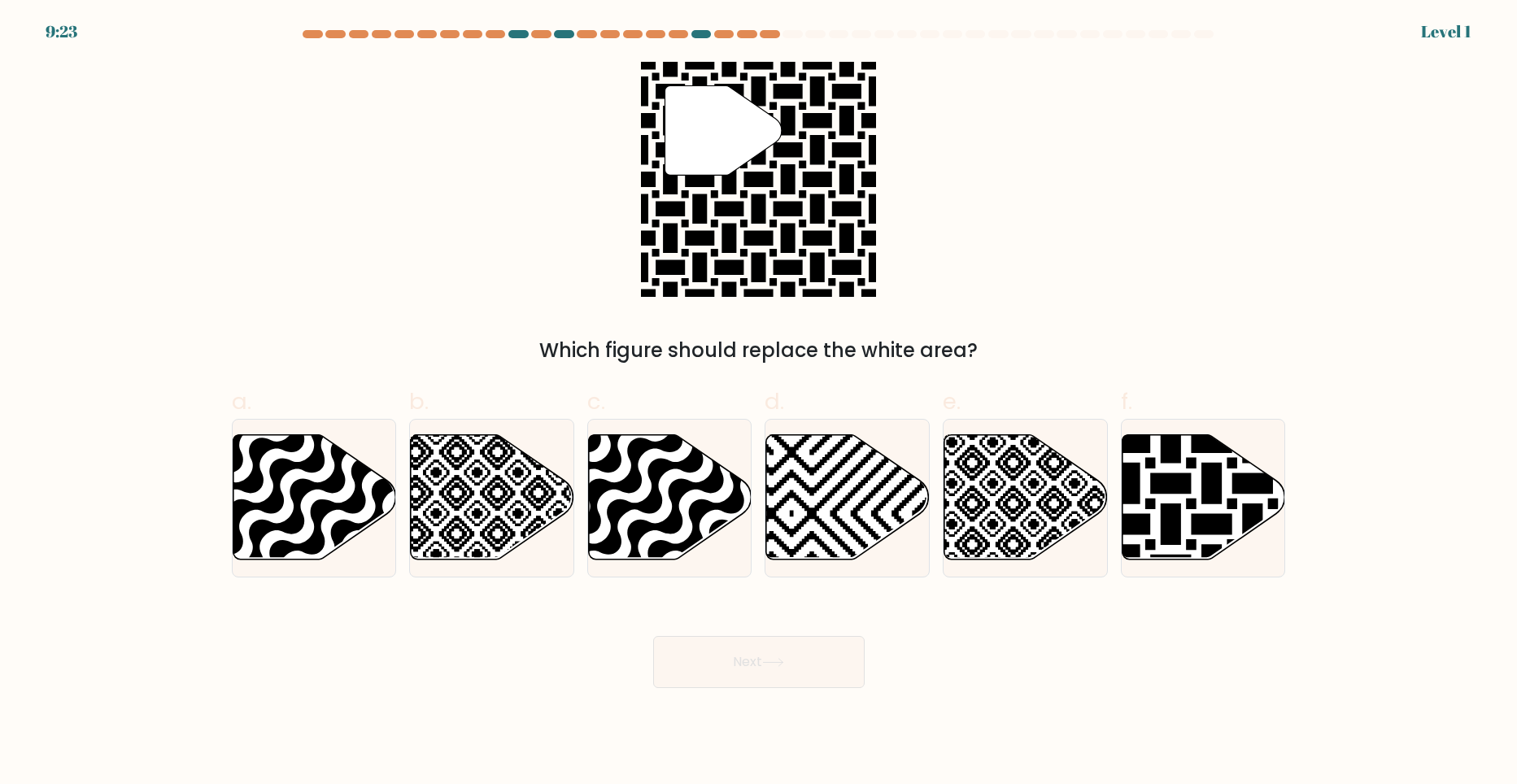
click at [736, 654] on button "Next" at bounding box center [759, 662] width 212 height 52
click at [686, 487] on icon at bounding box center [719, 566] width 330 height 329
click at [759, 402] on input "c." at bounding box center [759, 397] width 1 height 10
radio input "true"
drag, startPoint x: 738, startPoint y: 664, endPoint x: 695, endPoint y: 528, distance: 142.6
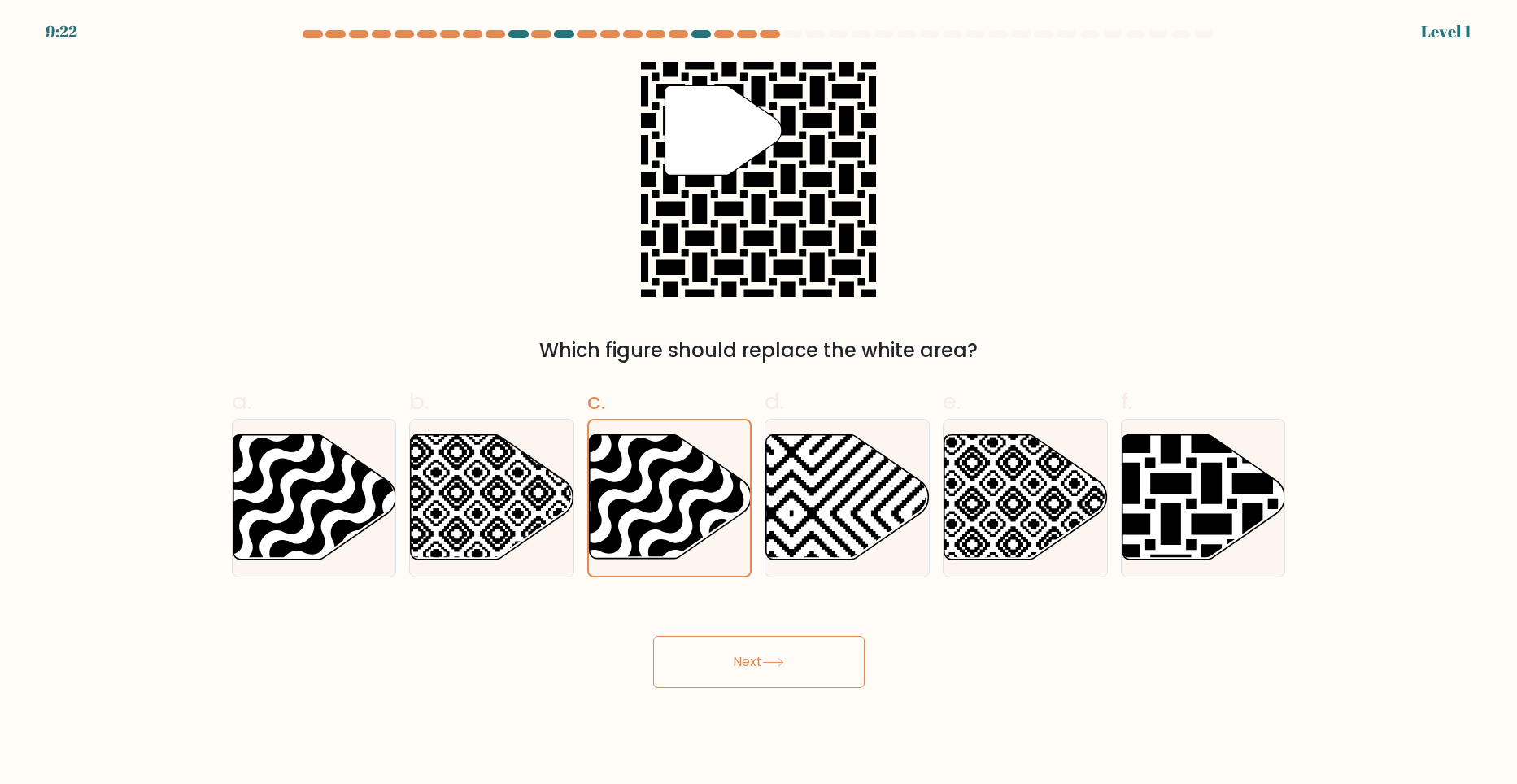
click at [738, 662] on button "Next" at bounding box center [759, 662] width 212 height 52
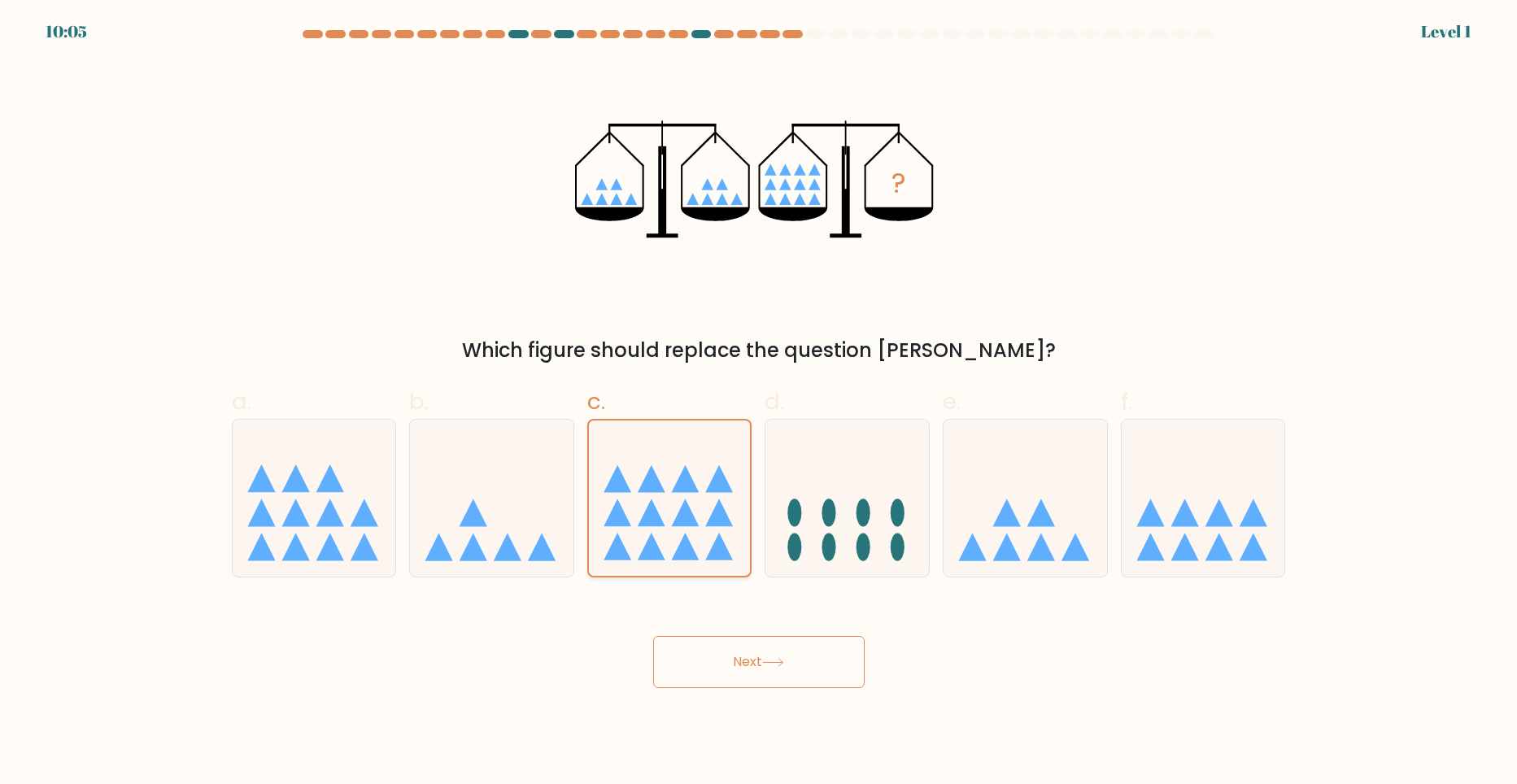
drag, startPoint x: 721, startPoint y: 661, endPoint x: 695, endPoint y: 523, distance: 140.4
click at [721, 651] on button "Next" at bounding box center [759, 662] width 212 height 52
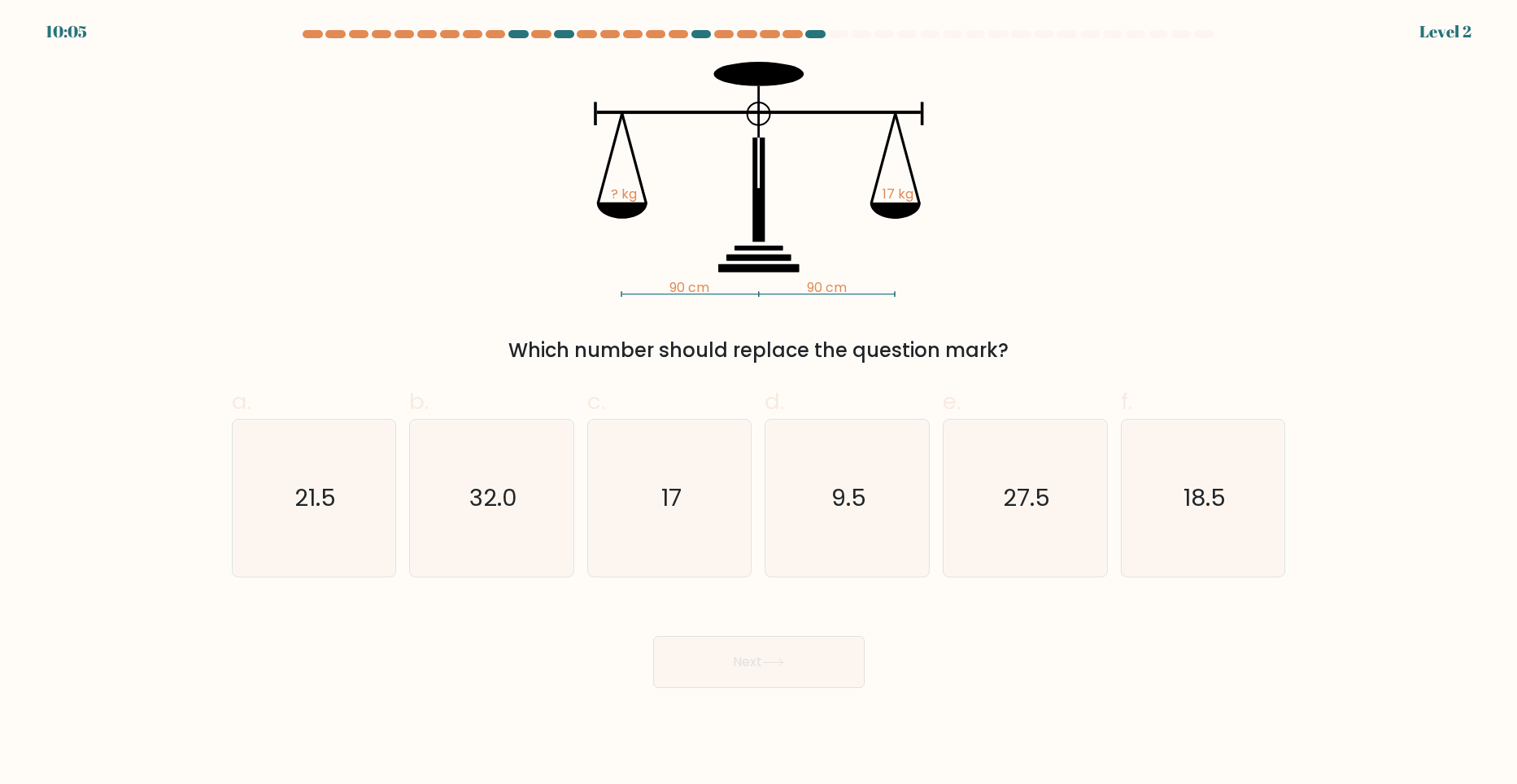
click at [748, 689] on body "10:05 Level 2" at bounding box center [758, 392] width 1517 height 784
click at [709, 566] on icon "17" at bounding box center [669, 498] width 157 height 157
click at [759, 402] on input "c. 17" at bounding box center [759, 397] width 1 height 10
radio input "true"
click at [736, 678] on button "Next" at bounding box center [759, 662] width 212 height 52
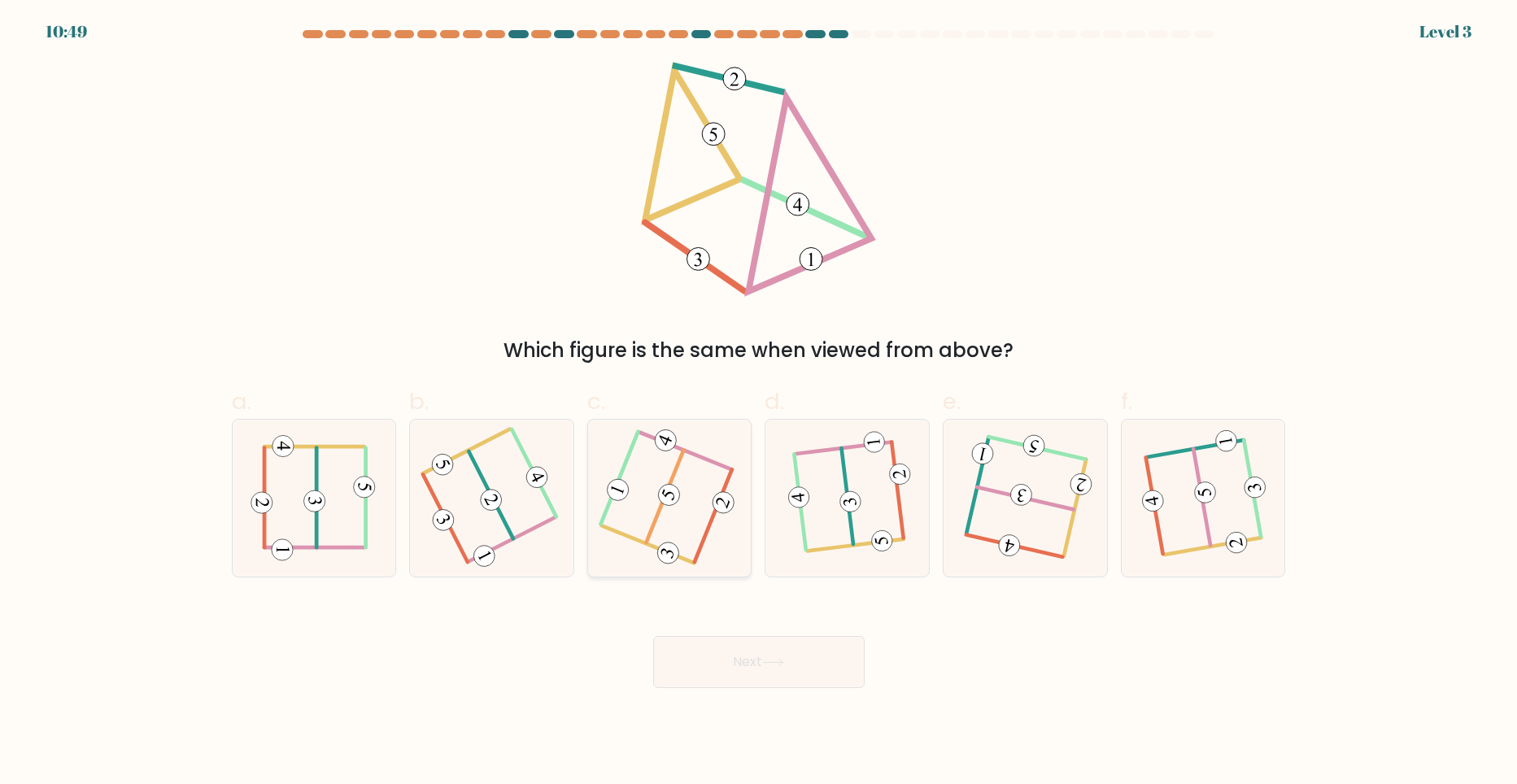
click at [698, 560] on icon at bounding box center [669, 497] width 125 height 125
click at [759, 402] on input "c." at bounding box center [759, 397] width 1 height 10
radio input "true"
click at [747, 678] on button "Next" at bounding box center [759, 662] width 212 height 52
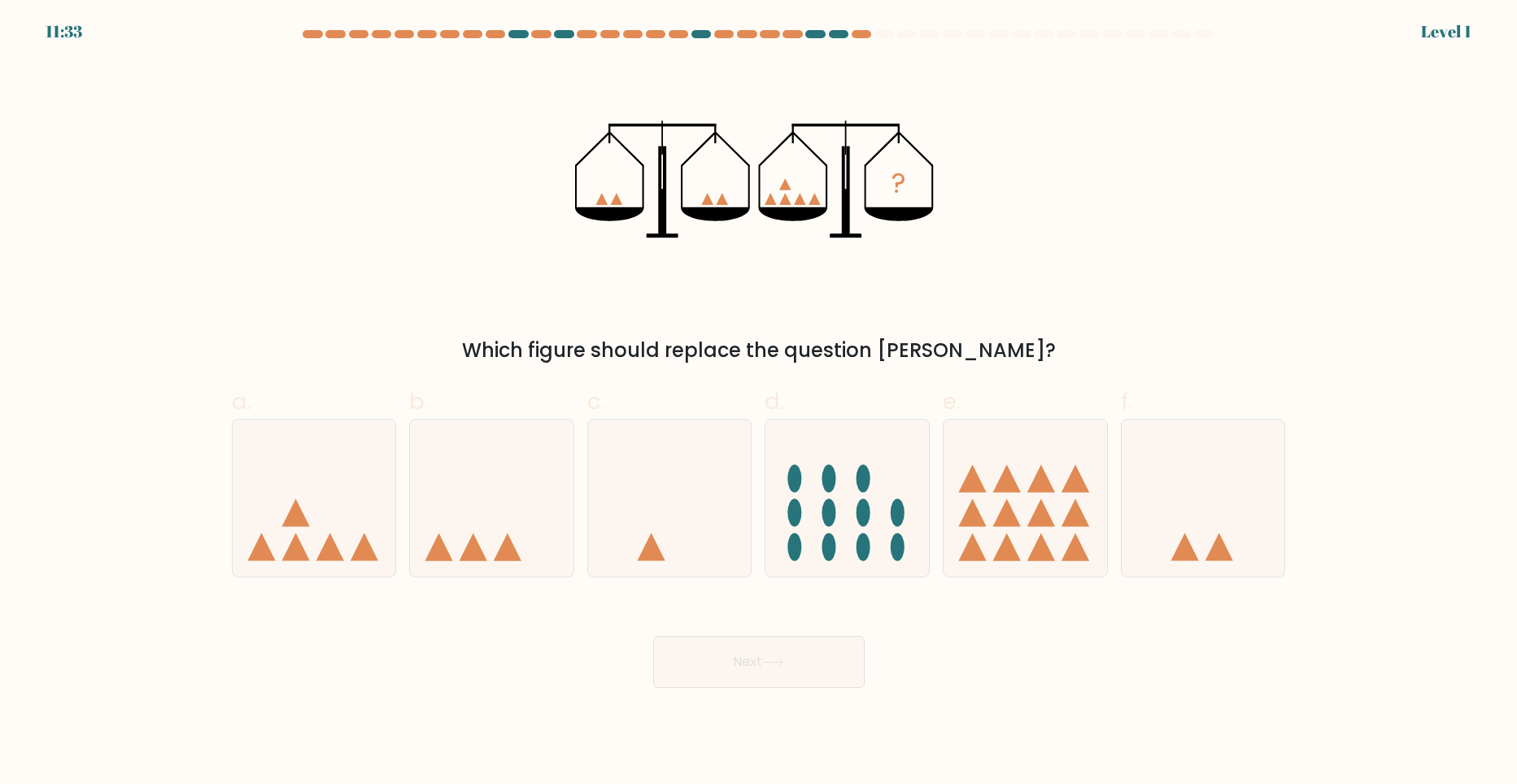
click at [707, 535] on icon at bounding box center [669, 497] width 163 height 135
click at [759, 402] on input "c." at bounding box center [759, 397] width 1 height 10
radio input "true"
click at [742, 655] on button "Next" at bounding box center [759, 662] width 212 height 52
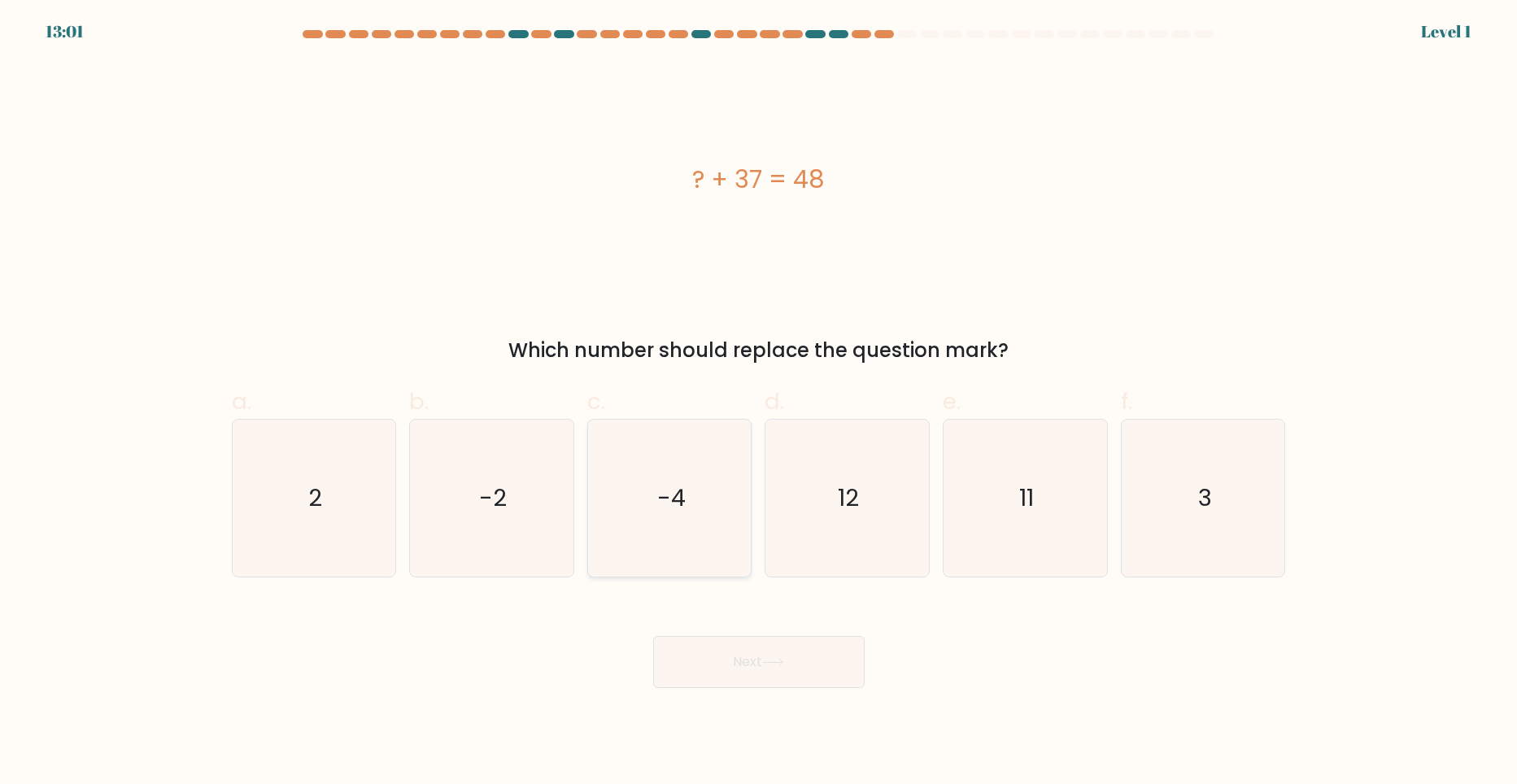
drag, startPoint x: 710, startPoint y: 567, endPoint x: 761, endPoint y: 659, distance: 105.2
click at [710, 567] on icon "-4" at bounding box center [669, 498] width 157 height 157
click at [759, 402] on input "c. -4" at bounding box center [759, 397] width 1 height 10
radio input "true"
click at [780, 683] on button "Next" at bounding box center [759, 662] width 212 height 52
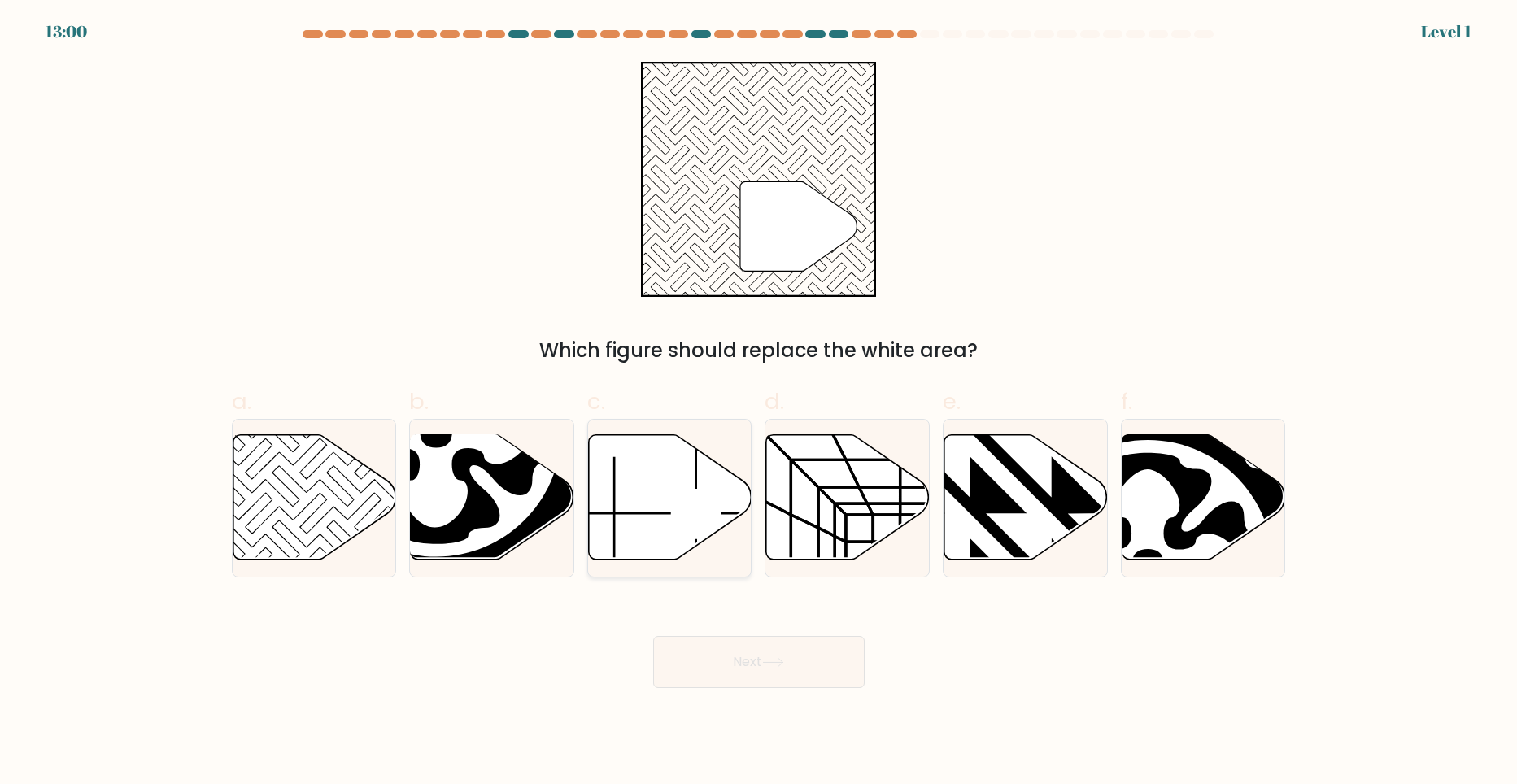
click at [696, 529] on icon at bounding box center [670, 497] width 163 height 125
click at [759, 402] on input "c." at bounding box center [759, 397] width 1 height 10
radio input "true"
click at [742, 666] on button "Next" at bounding box center [759, 662] width 212 height 52
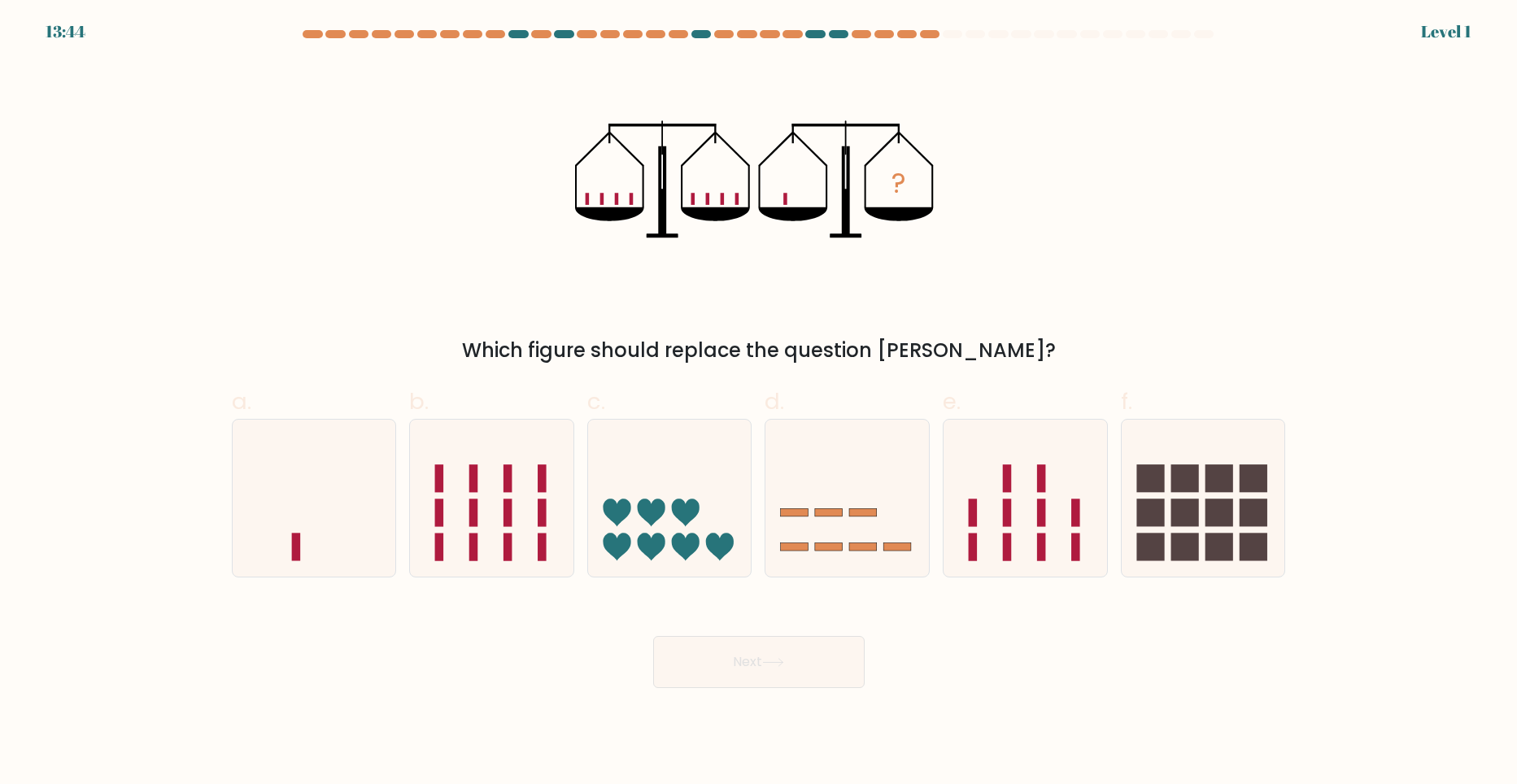
click at [688, 521] on icon at bounding box center [686, 512] width 28 height 28
click at [759, 402] on input "c." at bounding box center [759, 397] width 1 height 10
radio input "true"
click at [751, 644] on button "Next" at bounding box center [759, 662] width 212 height 52
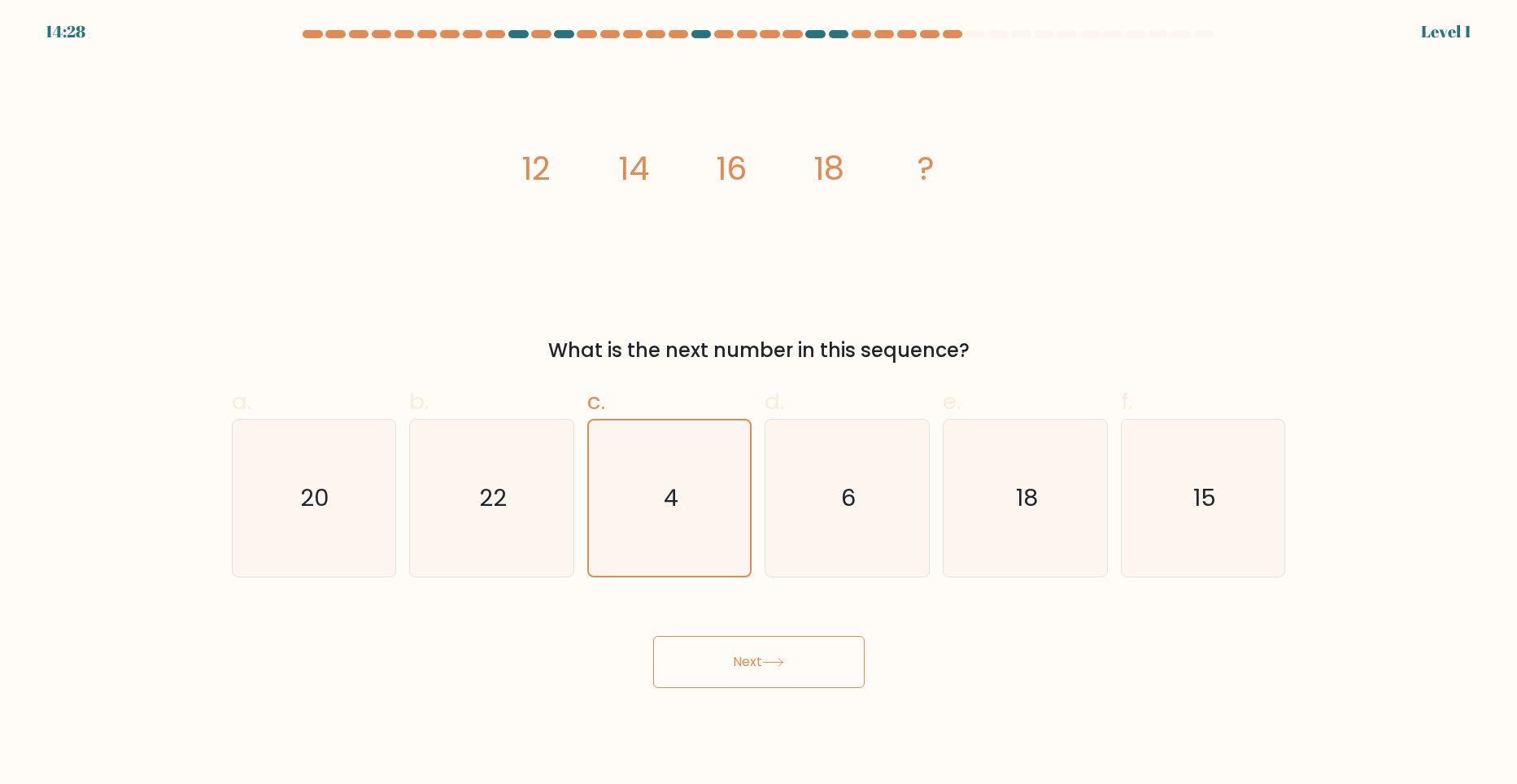
click at [740, 664] on button "Next" at bounding box center [759, 662] width 212 height 52
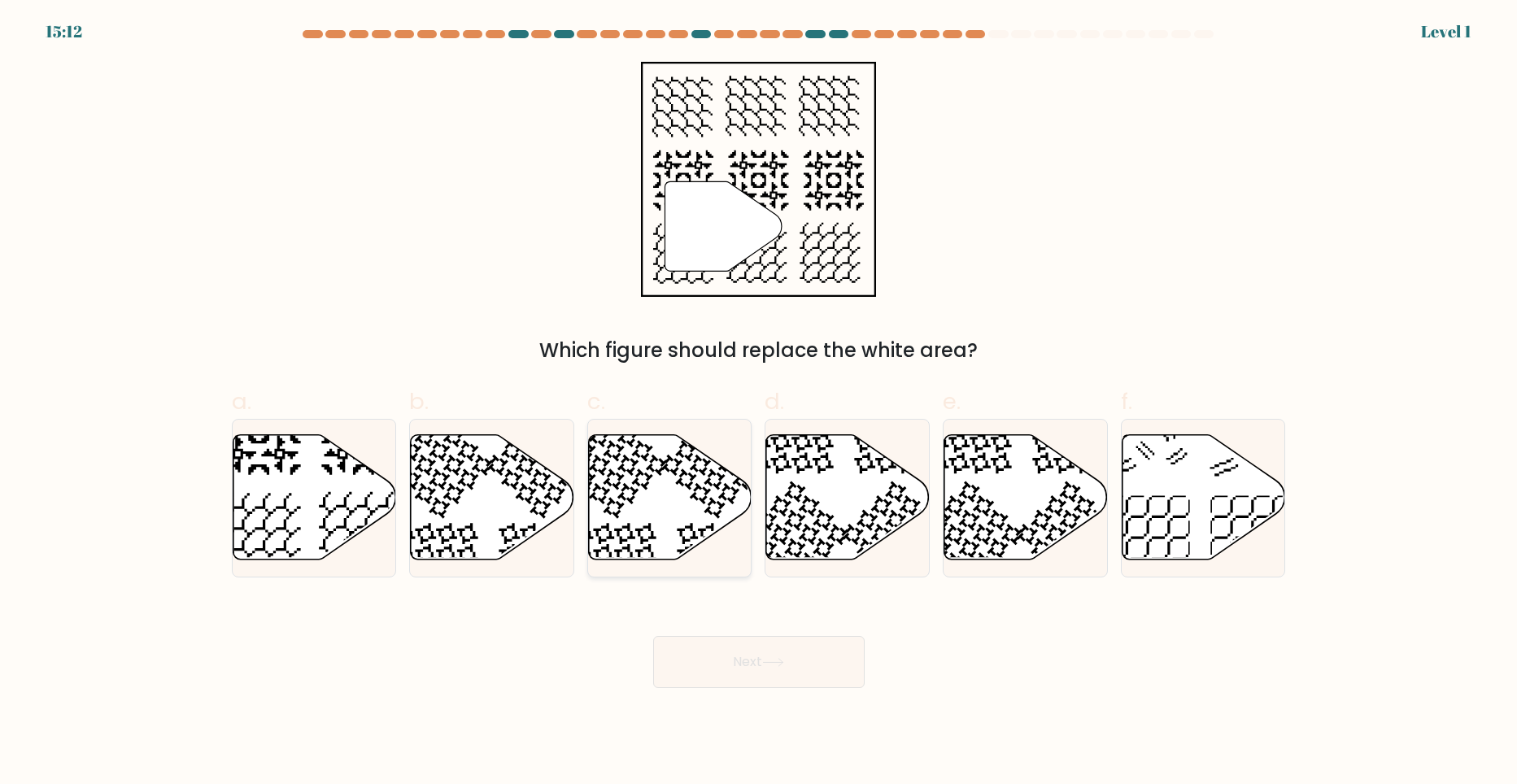
drag, startPoint x: 730, startPoint y: 661, endPoint x: 694, endPoint y: 560, distance: 107.2
click at [730, 660] on button "Next" at bounding box center [759, 662] width 212 height 52
click at [685, 514] on icon at bounding box center [670, 497] width 163 height 125
click at [759, 402] on input "c." at bounding box center [759, 397] width 1 height 10
radio input "true"
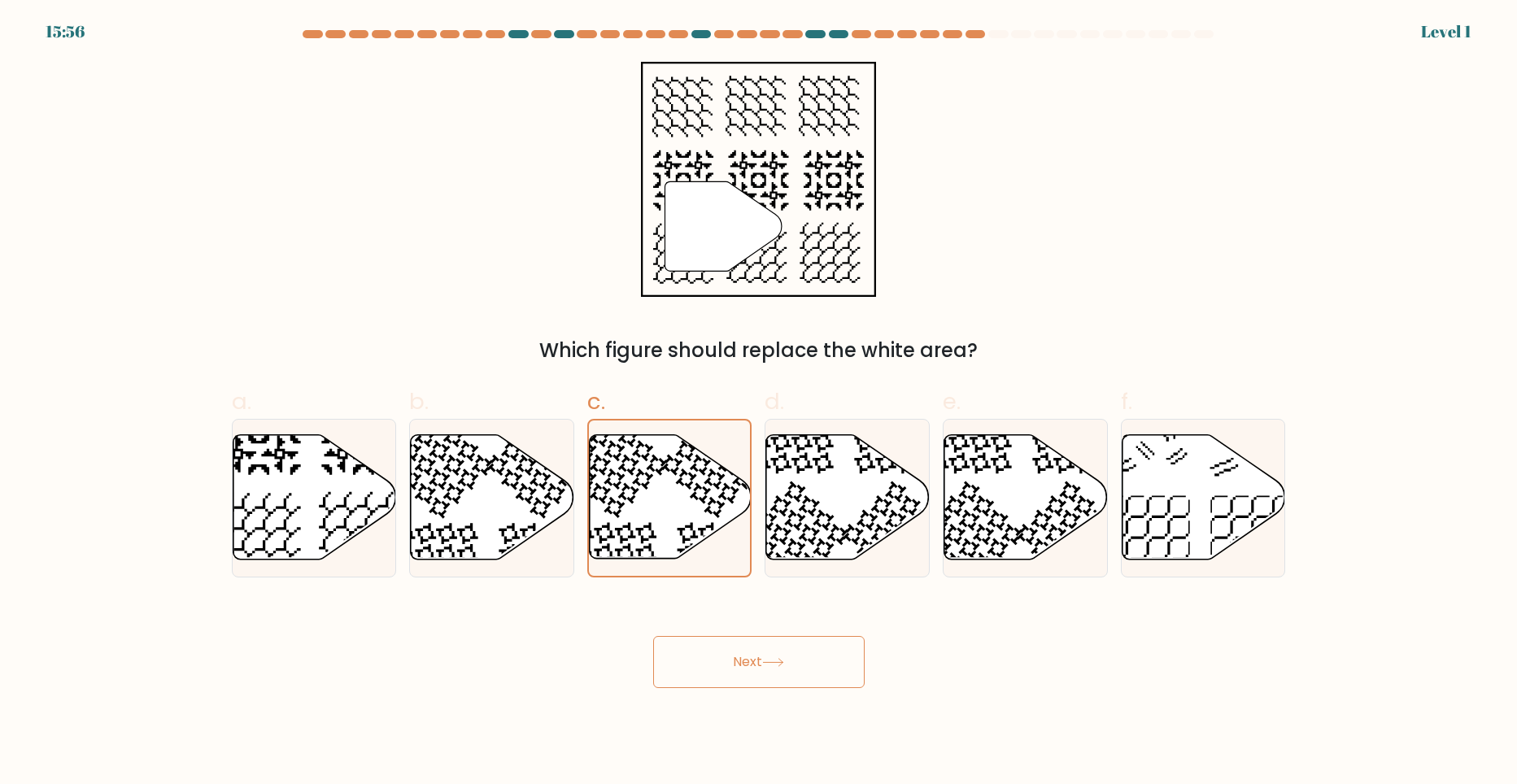
drag, startPoint x: 735, startPoint y: 667, endPoint x: 706, endPoint y: 576, distance: 95.5
click at [735, 666] on button "Next" at bounding box center [759, 662] width 212 height 52
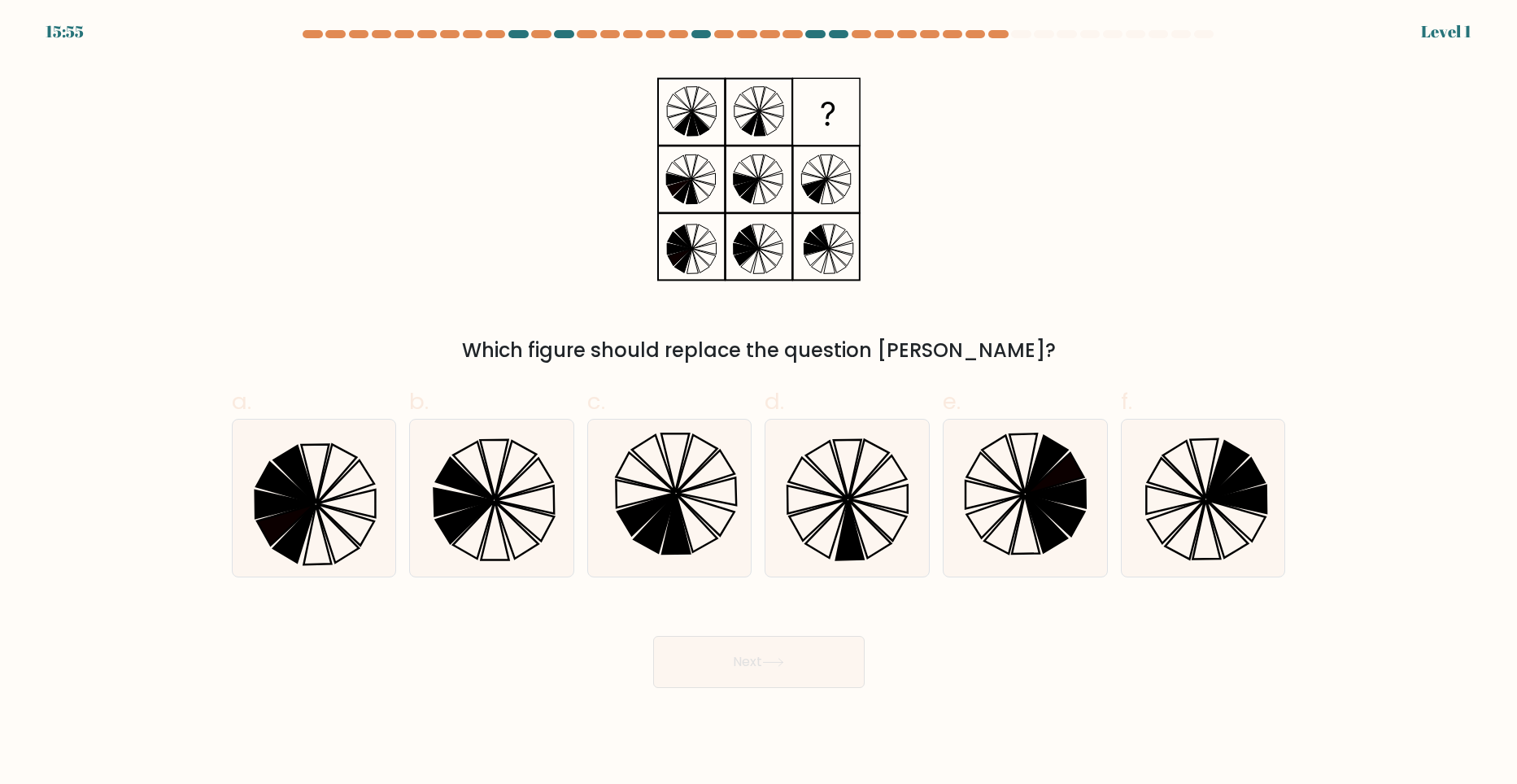
click at [692, 532] on icon at bounding box center [669, 498] width 157 height 157
click at [759, 402] on input "c." at bounding box center [759, 397] width 1 height 10
radio input "true"
click at [727, 651] on button "Next" at bounding box center [759, 662] width 212 height 52
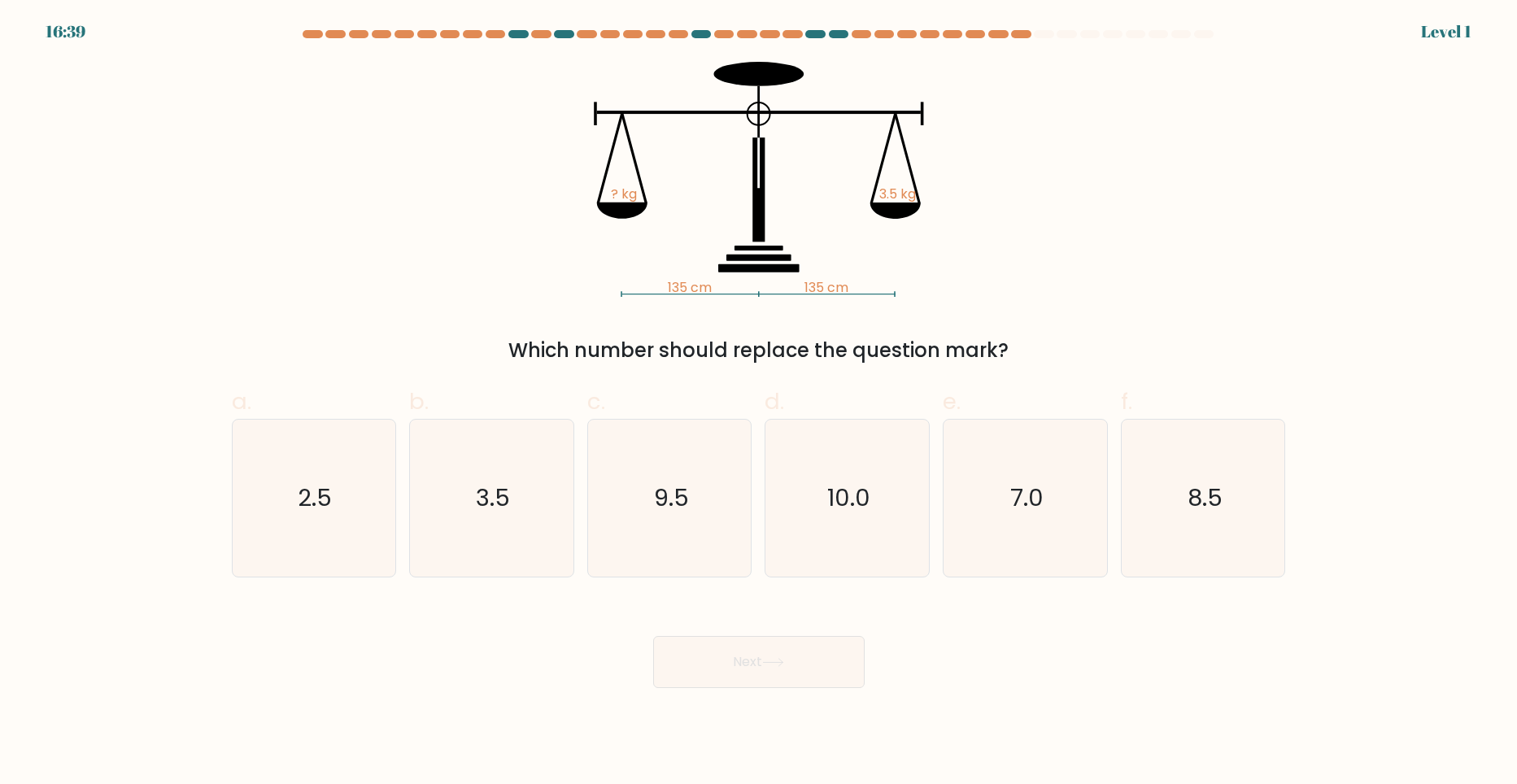
click at [693, 506] on icon "9.5" at bounding box center [669, 498] width 157 height 157
click at [759, 402] on input "c. 9.5" at bounding box center [759, 397] width 1 height 10
radio input "true"
click at [738, 653] on button "Next" at bounding box center [759, 662] width 212 height 52
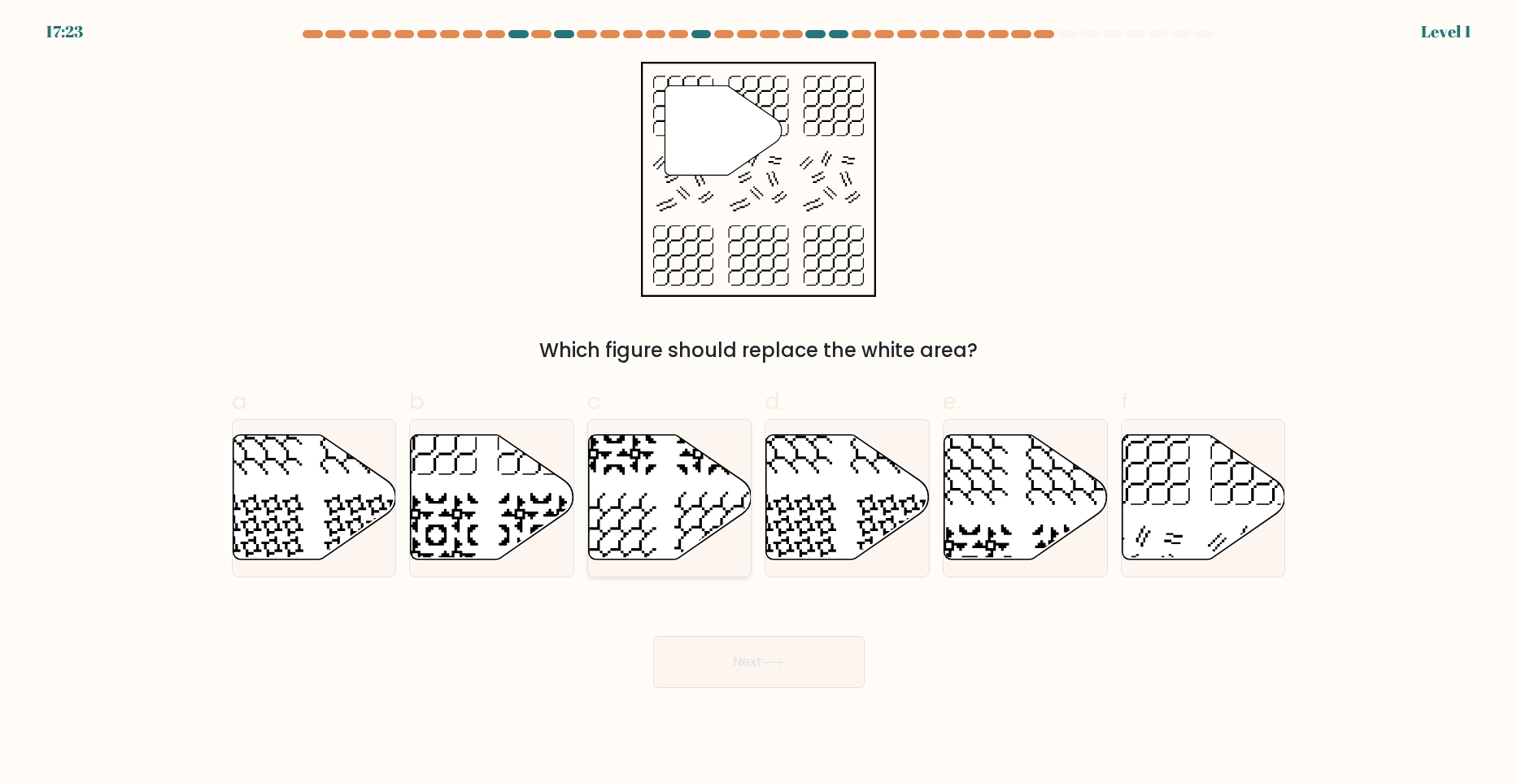
click at [717, 509] on icon at bounding box center [670, 497] width 163 height 125
click at [759, 402] on input "c." at bounding box center [759, 397] width 1 height 10
radio input "true"
click at [744, 665] on button "Next" at bounding box center [759, 662] width 212 height 52
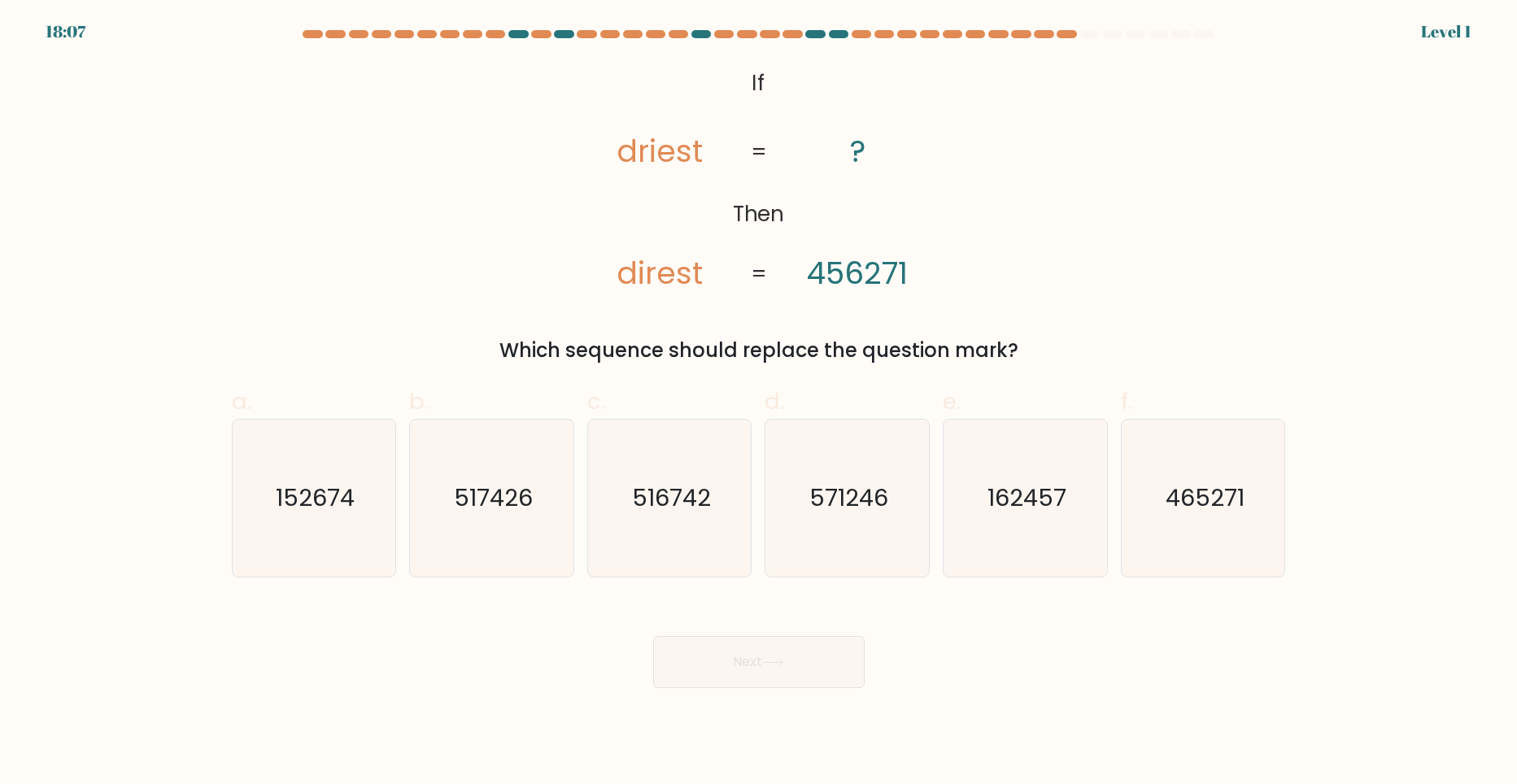
click at [689, 513] on text "516742" at bounding box center [671, 497] width 79 height 33
click at [759, 402] on input "c. 516742" at bounding box center [759, 397] width 1 height 10
radio input "true"
click at [729, 658] on button "Next" at bounding box center [759, 662] width 212 height 52
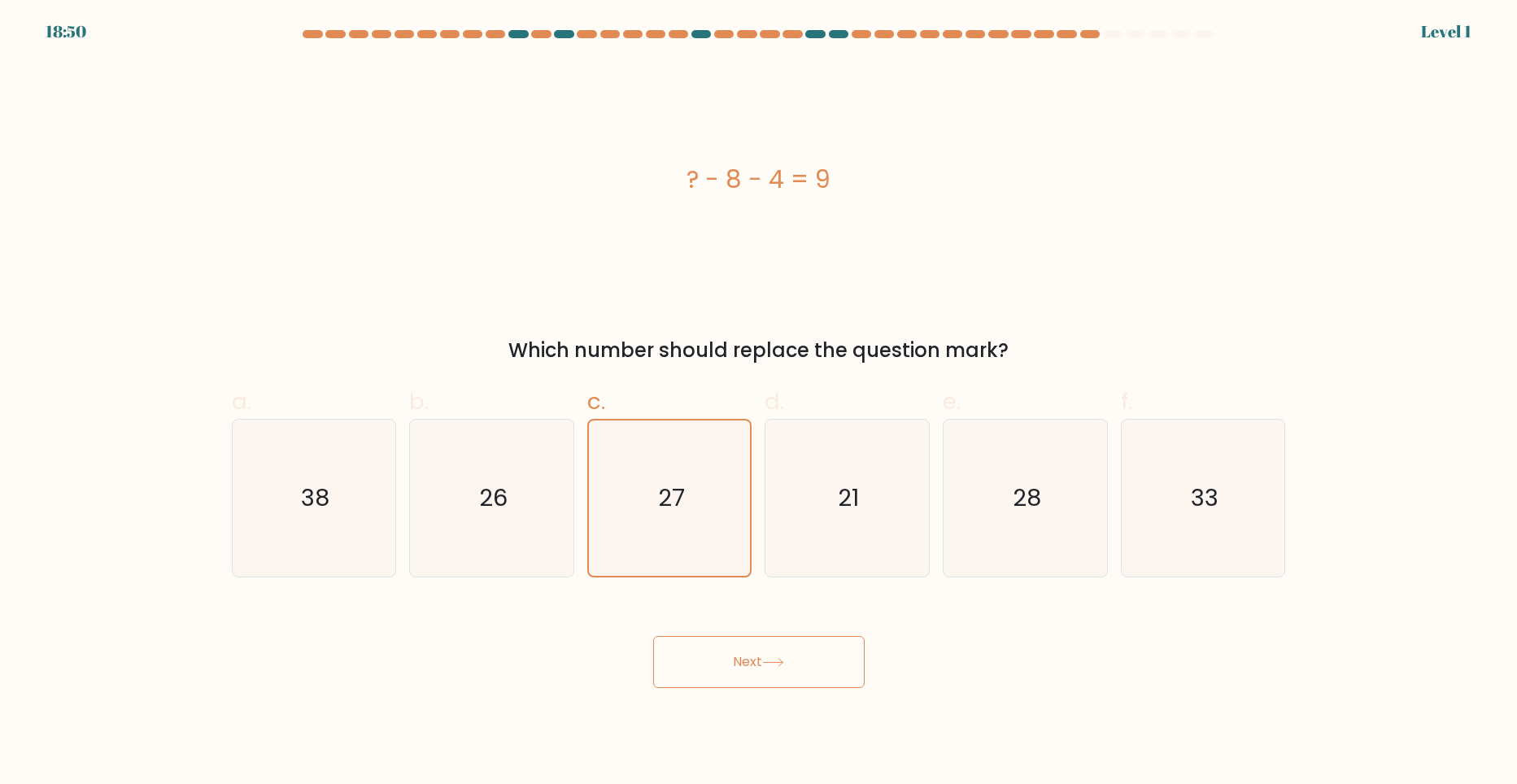
click at [724, 666] on button "Next" at bounding box center [759, 662] width 212 height 52
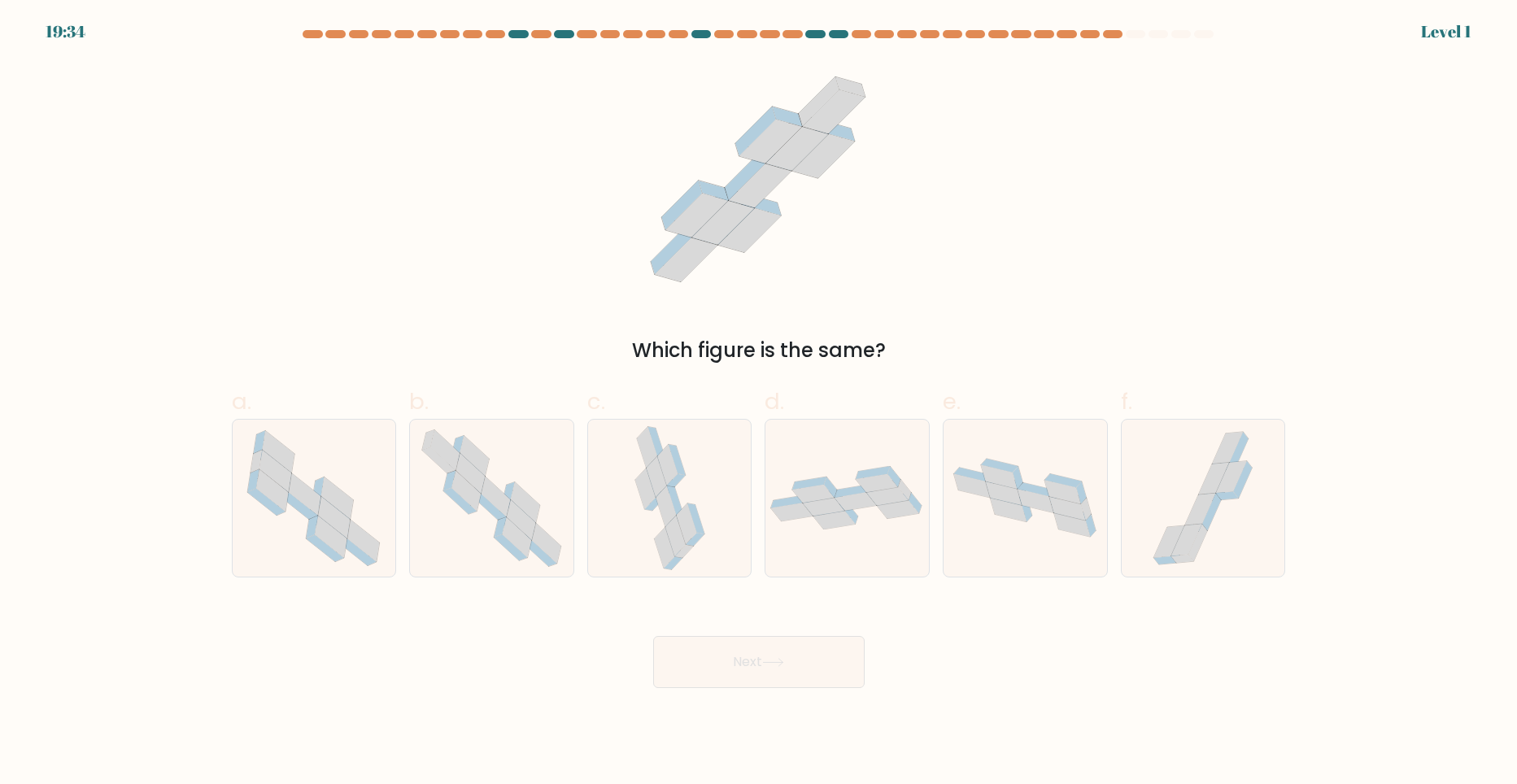
click at [705, 507] on icon at bounding box center [669, 498] width 74 height 157
click at [759, 402] on input "c." at bounding box center [759, 397] width 1 height 10
radio input "true"
drag, startPoint x: 736, startPoint y: 649, endPoint x: 722, endPoint y: 607, distance: 44.3
click at [736, 650] on button "Next" at bounding box center [759, 662] width 212 height 52
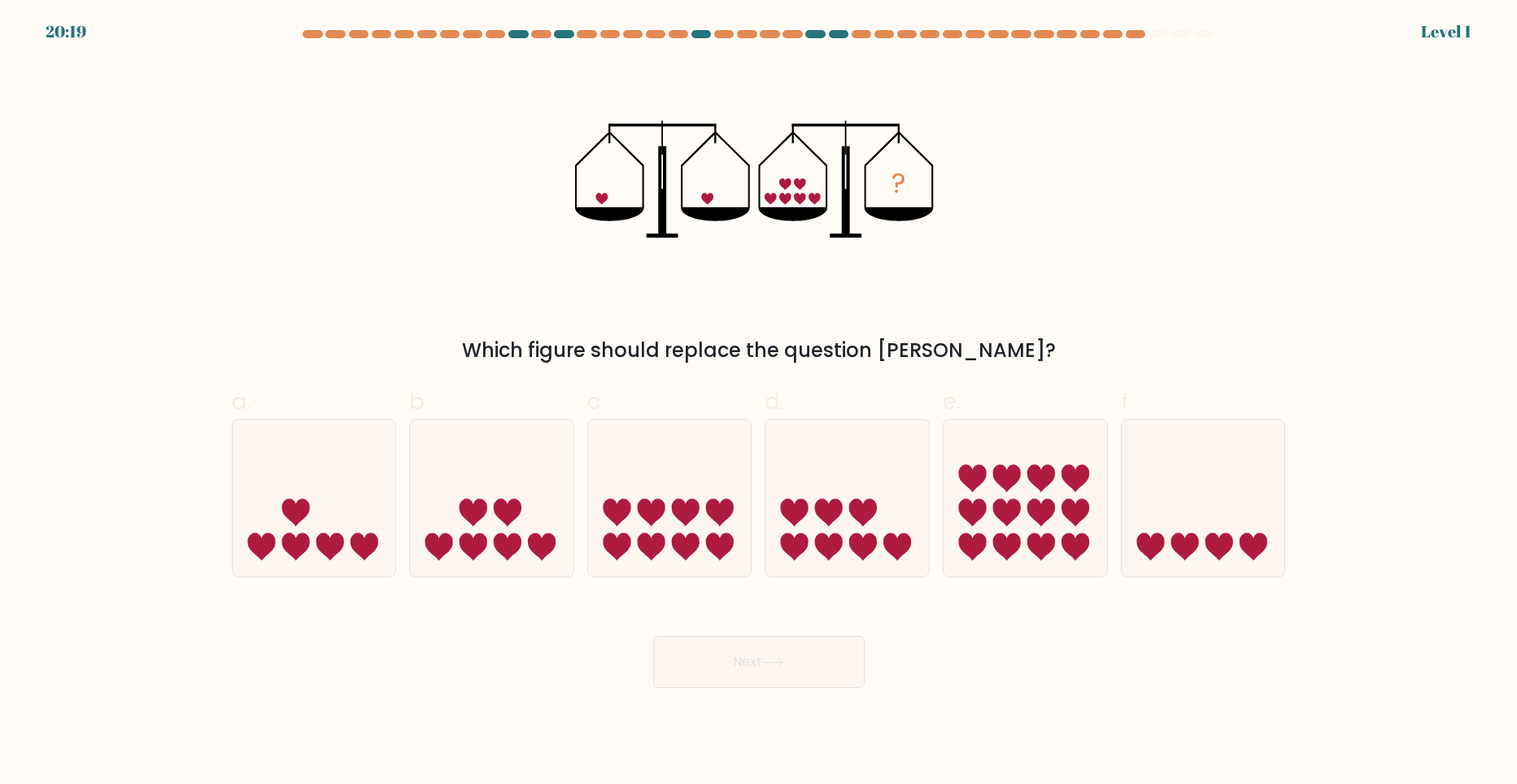
click at [695, 505] on icon at bounding box center [686, 512] width 28 height 28
click at [759, 402] on input "c." at bounding box center [759, 397] width 1 height 10
radio input "true"
drag, startPoint x: 723, startPoint y: 665, endPoint x: 723, endPoint y: 651, distance: 14.0
click at [723, 661] on button "Next" at bounding box center [759, 662] width 212 height 52
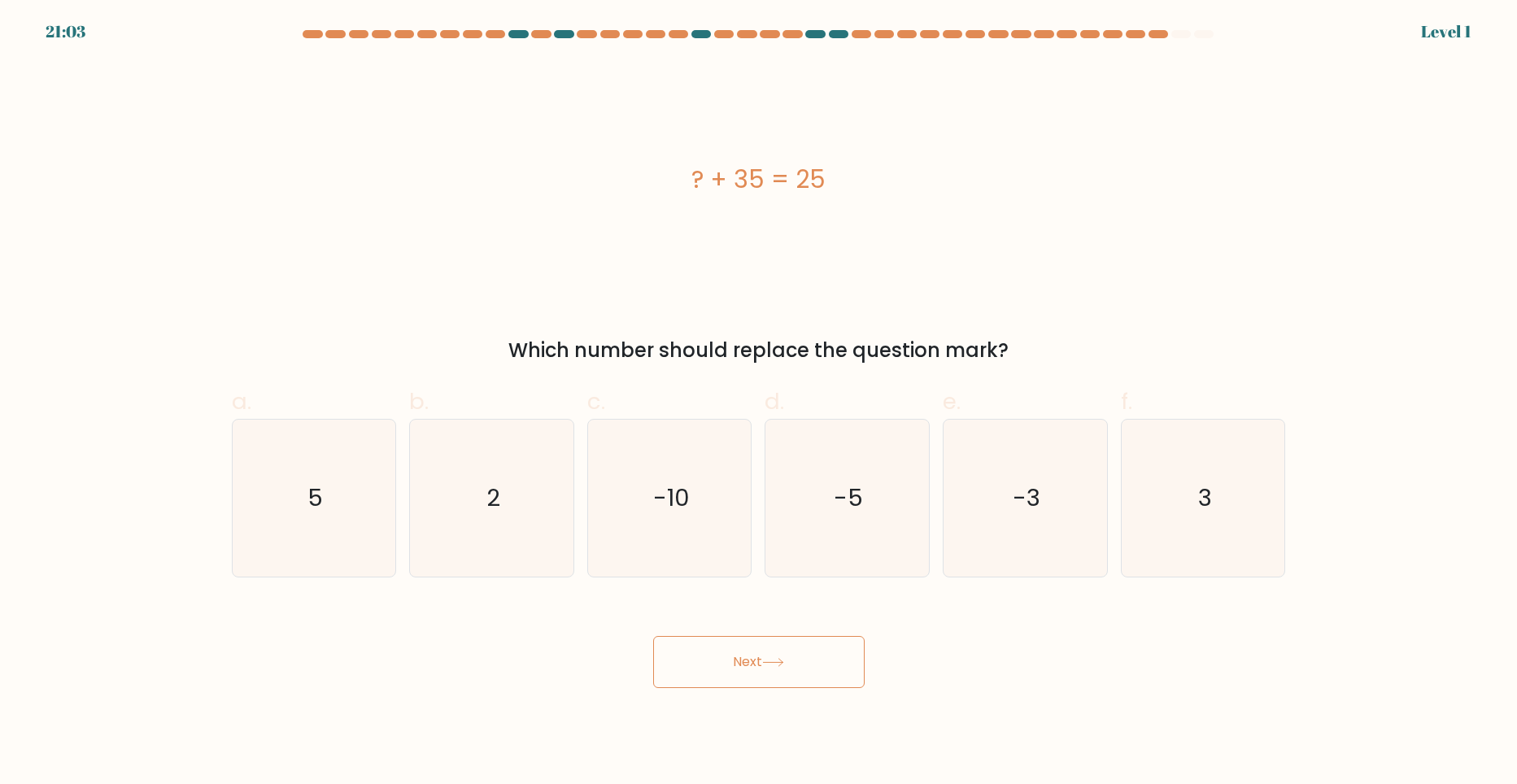
click at [681, 524] on icon "-10" at bounding box center [669, 498] width 157 height 157
click at [759, 402] on input "c. -10" at bounding box center [759, 397] width 1 height 10
radio input "true"
click at [731, 687] on button "Next" at bounding box center [759, 662] width 212 height 52
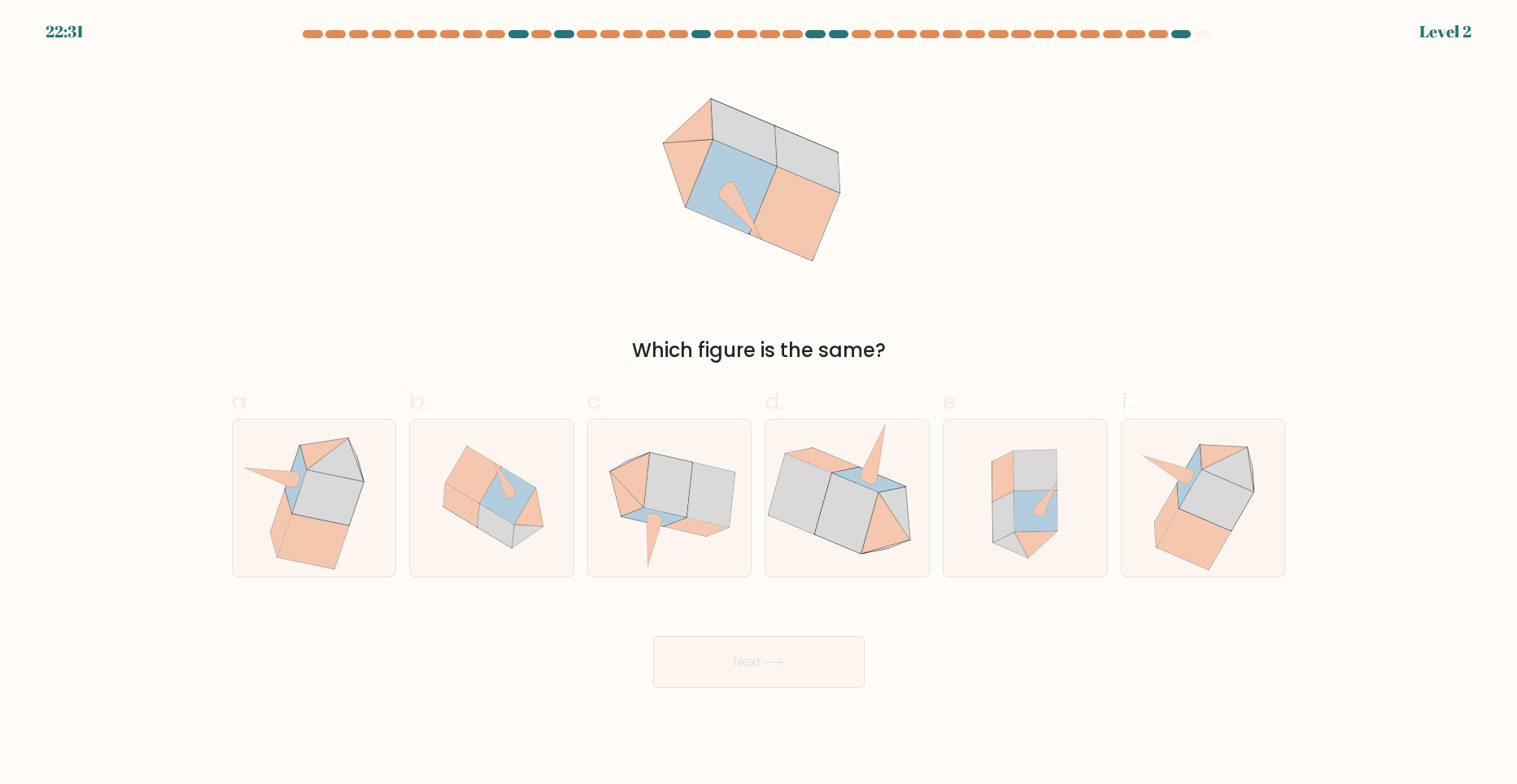
drag, startPoint x: 708, startPoint y: 537, endPoint x: 725, endPoint y: 614, distance: 78.9
click at [708, 536] on icon at bounding box center [670, 498] width 161 height 157
click at [759, 402] on input "c." at bounding box center [759, 397] width 1 height 10
radio input "true"
click at [735, 679] on button "Next" at bounding box center [759, 662] width 212 height 52
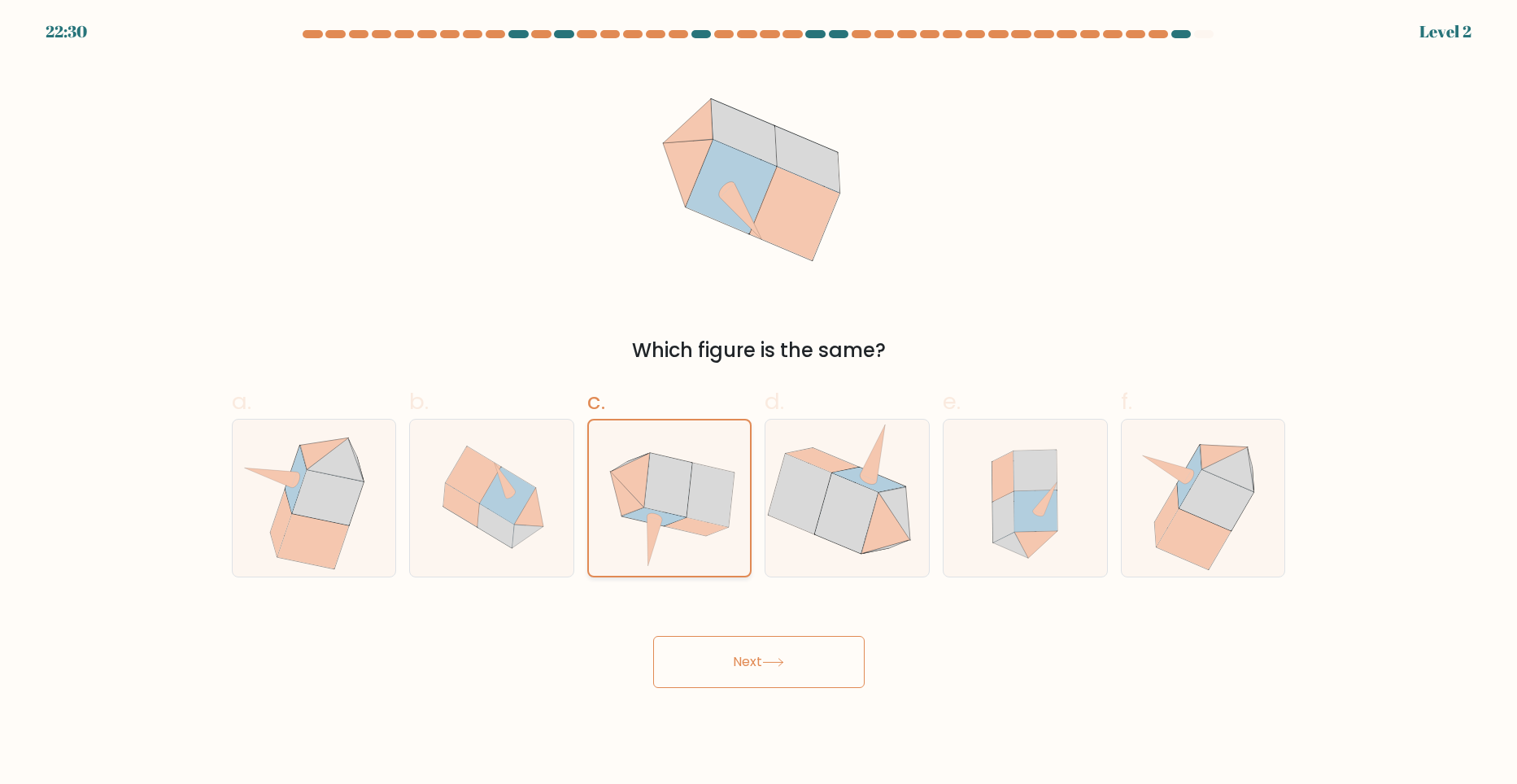
drag, startPoint x: 698, startPoint y: 544, endPoint x: 705, endPoint y: 553, distance: 11.4
click at [699, 546] on icon at bounding box center [670, 497] width 159 height 155
click at [759, 402] on input "c." at bounding box center [759, 397] width 1 height 10
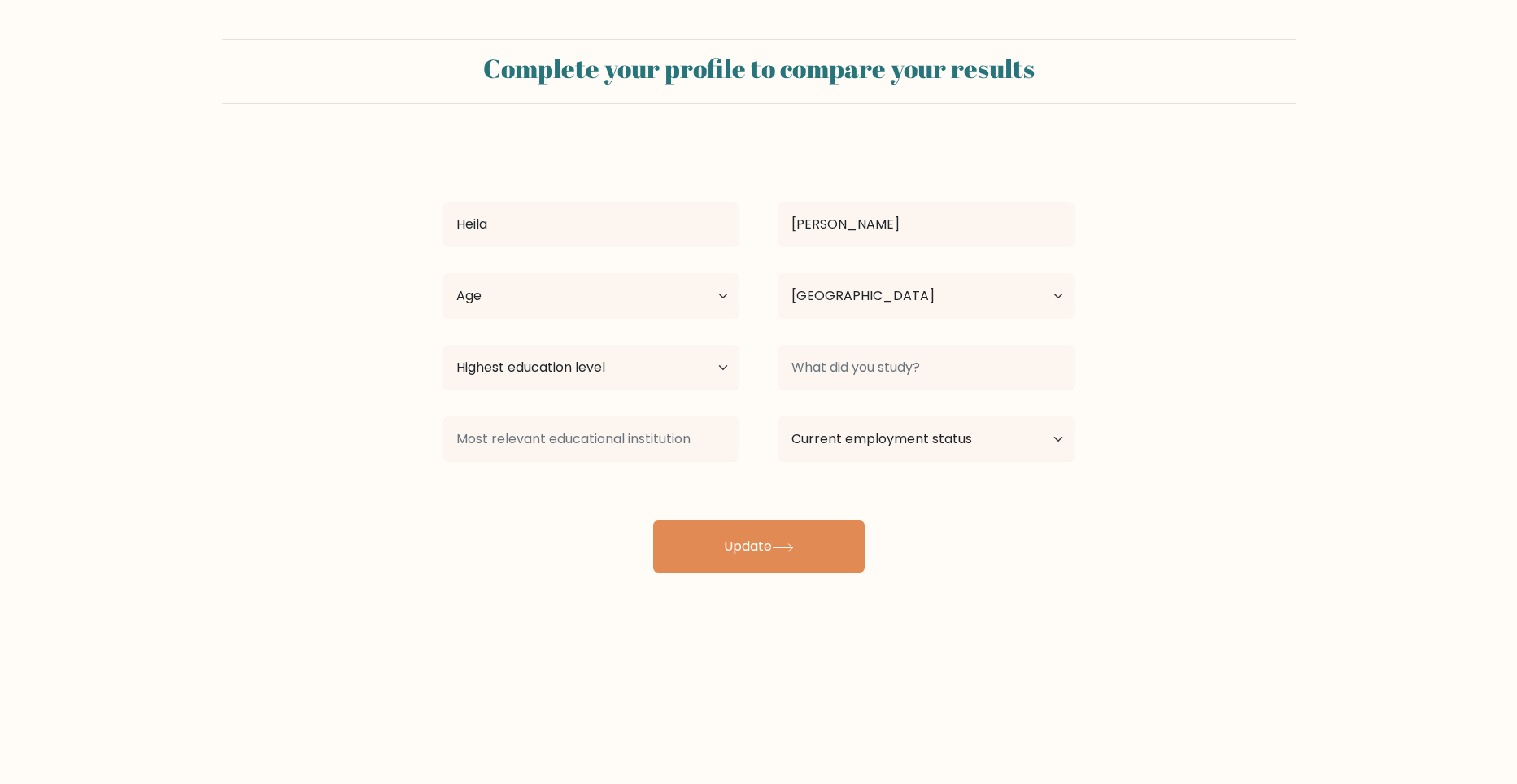
select select "ZA"
click at [766, 544] on button "Update" at bounding box center [759, 547] width 212 height 52
click at [955, 606] on div "Complete your profile to compare your results Heila Bowyer Age Under 18 years o…" at bounding box center [758, 308] width 1517 height 616
click at [705, 301] on select "Age Under 18 years old 18-24 years old 25-34 years old 35-44 years old 45-54 ye…" at bounding box center [591, 296] width 296 height 46
select select "18_24"
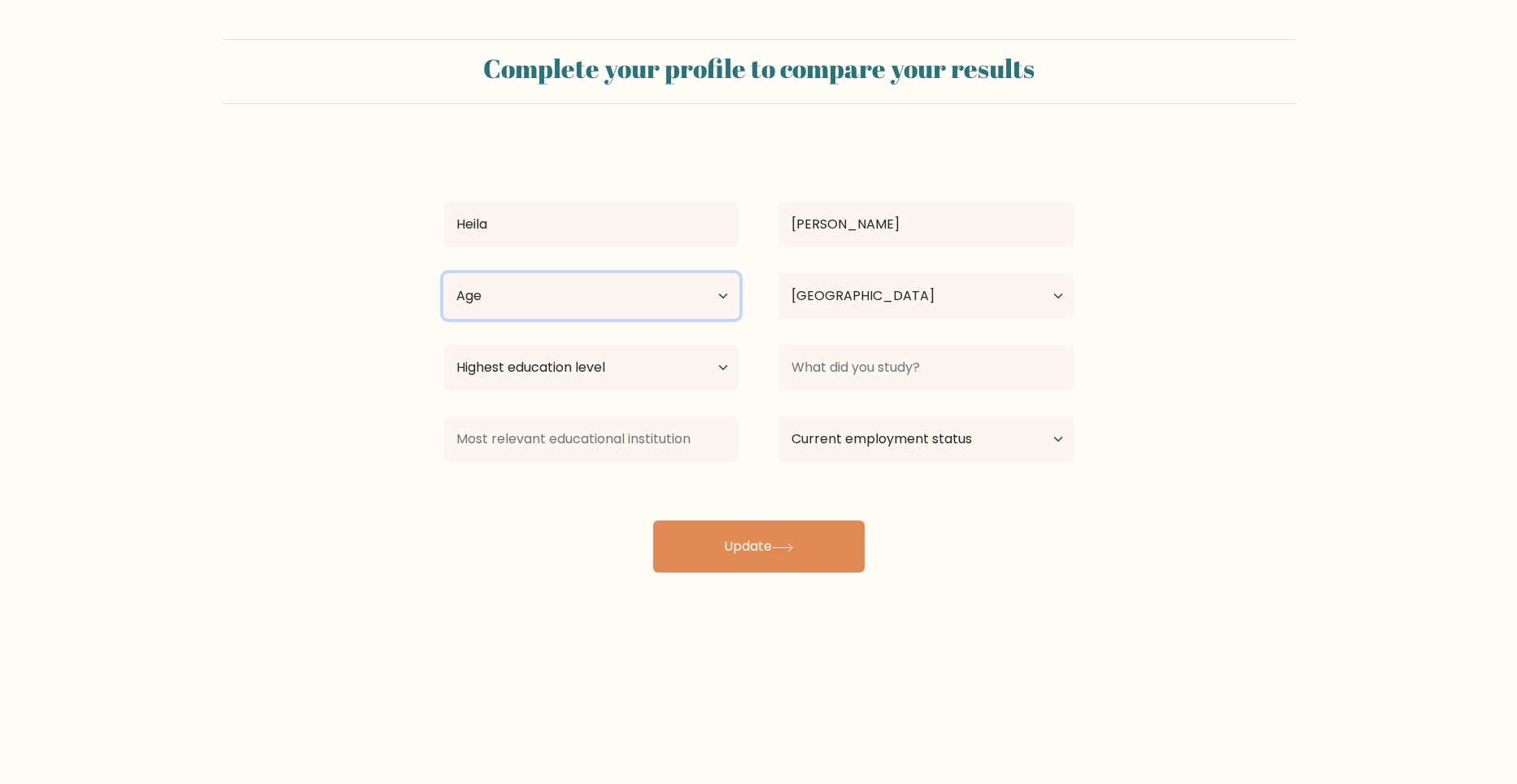
click at [443, 273] on select "Age Under 18 years old 18-24 years old 25-34 years old 35-44 years old 45-54 ye…" at bounding box center [591, 296] width 296 height 46
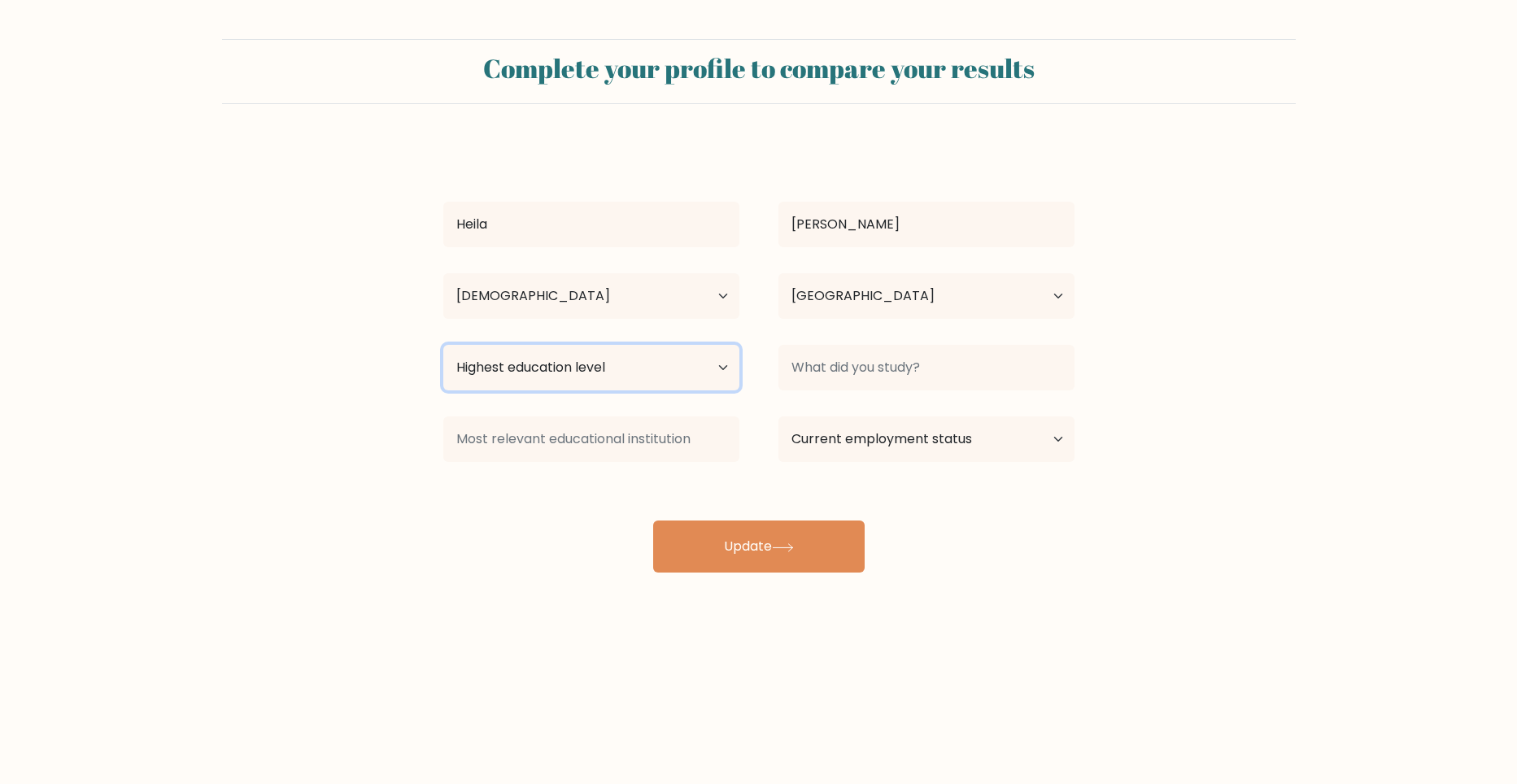
click at [627, 375] on select "Highest education level No schooling Primary Lower Secondary Upper Secondary Oc…" at bounding box center [591, 367] width 296 height 46
click at [288, 426] on form "Complete your profile to compare your results Heila Bowyer Age Under 18 years o…" at bounding box center [758, 306] width 1517 height 534
click at [648, 385] on select "Highest education level No schooling Primary Lower Secondary Upper Secondary Oc…" at bounding box center [591, 367] width 296 height 46
select select "lower_secondary"
click at [443, 344] on select "Highest education level No schooling Primary Lower Secondary Upper Secondary Oc…" at bounding box center [591, 367] width 296 height 46
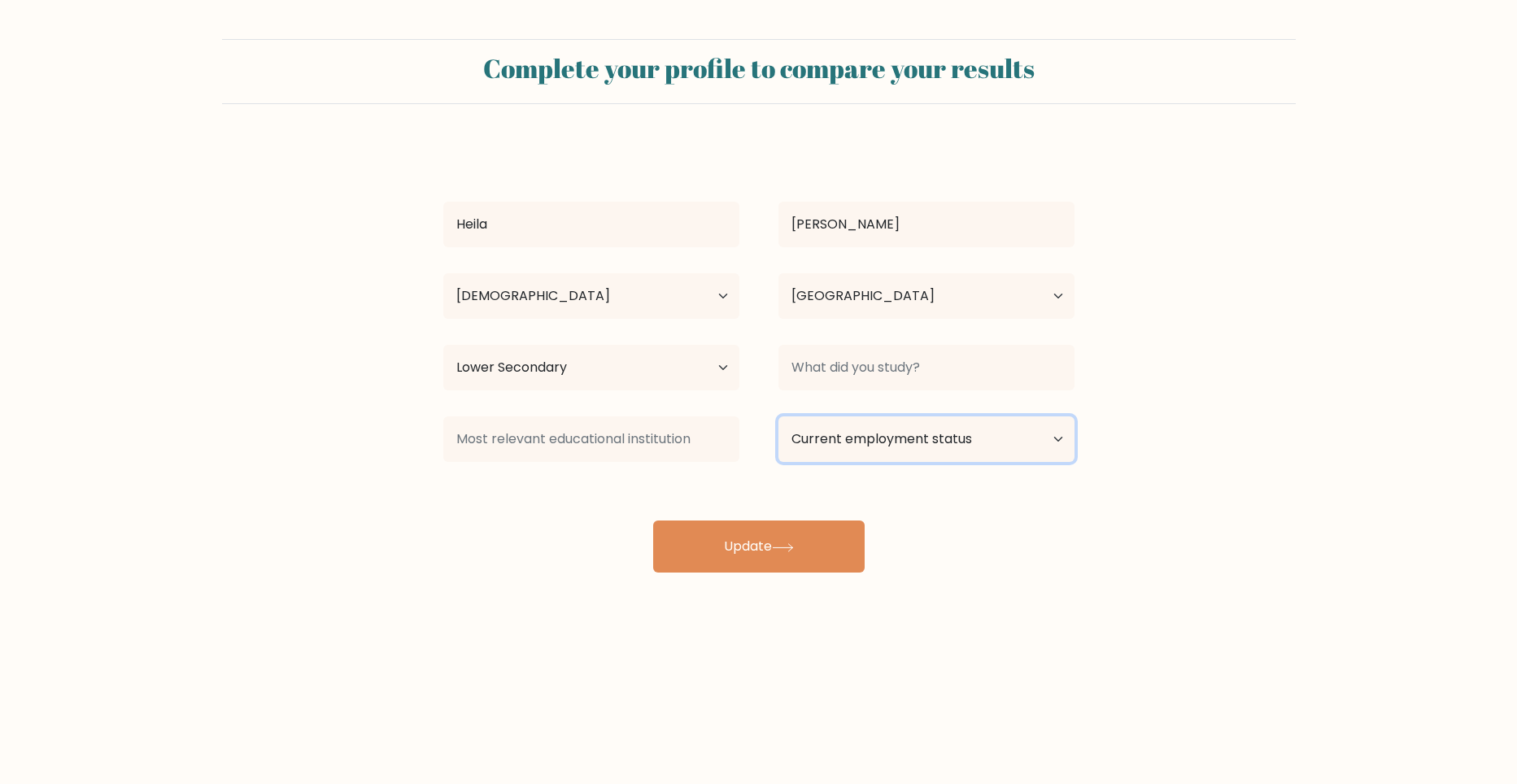
click at [916, 454] on select "Current employment status Employed Student Retired Other / prefer not to answer" at bounding box center [926, 439] width 296 height 46
select select "other"
click at [779, 416] on select "Current employment status Employed Student Retired Other / prefer not to answer" at bounding box center [926, 439] width 296 height 46
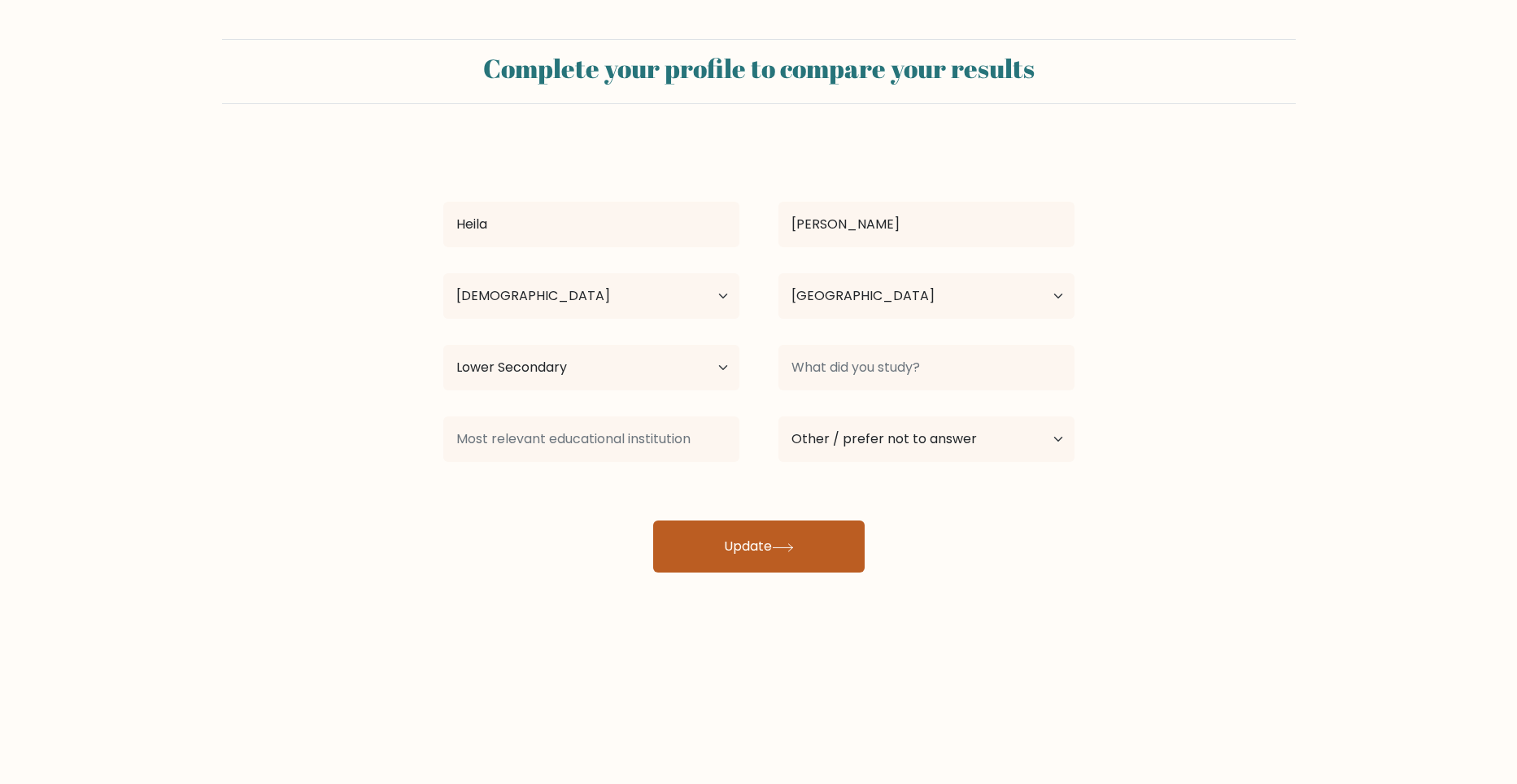
click at [793, 545] on icon at bounding box center [783, 548] width 22 height 9
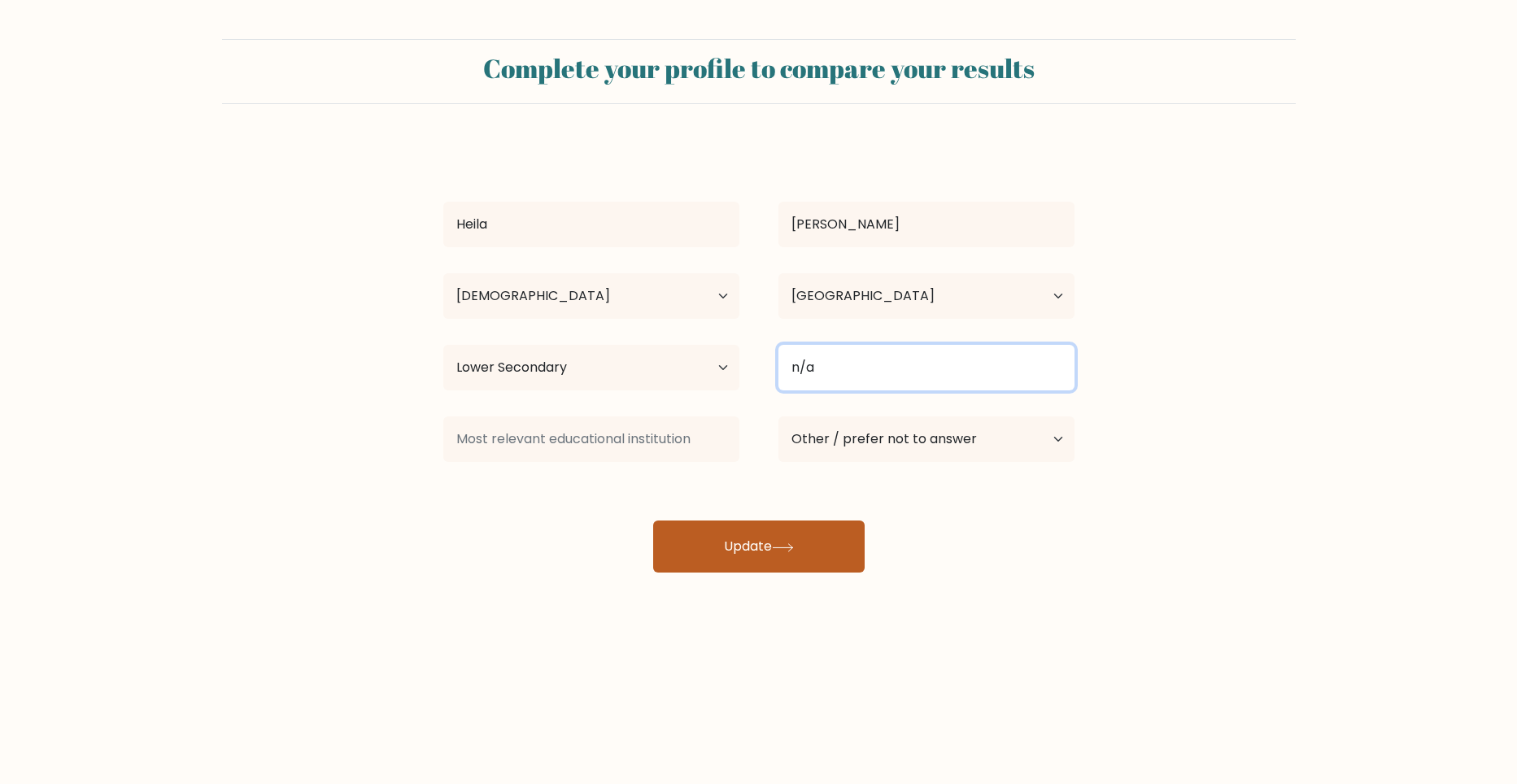
type input "n/a"
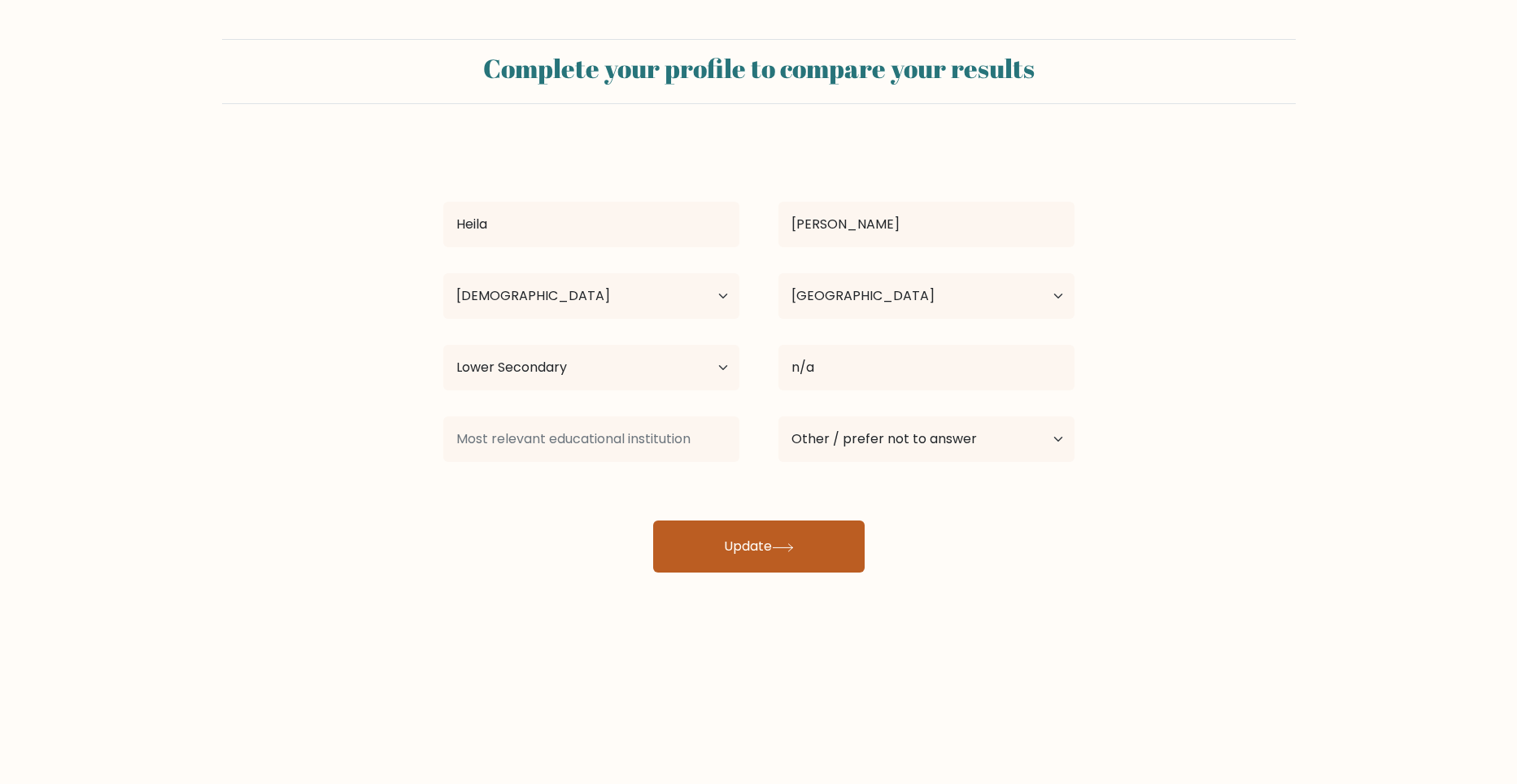
click at [797, 532] on button "Update" at bounding box center [759, 547] width 212 height 52
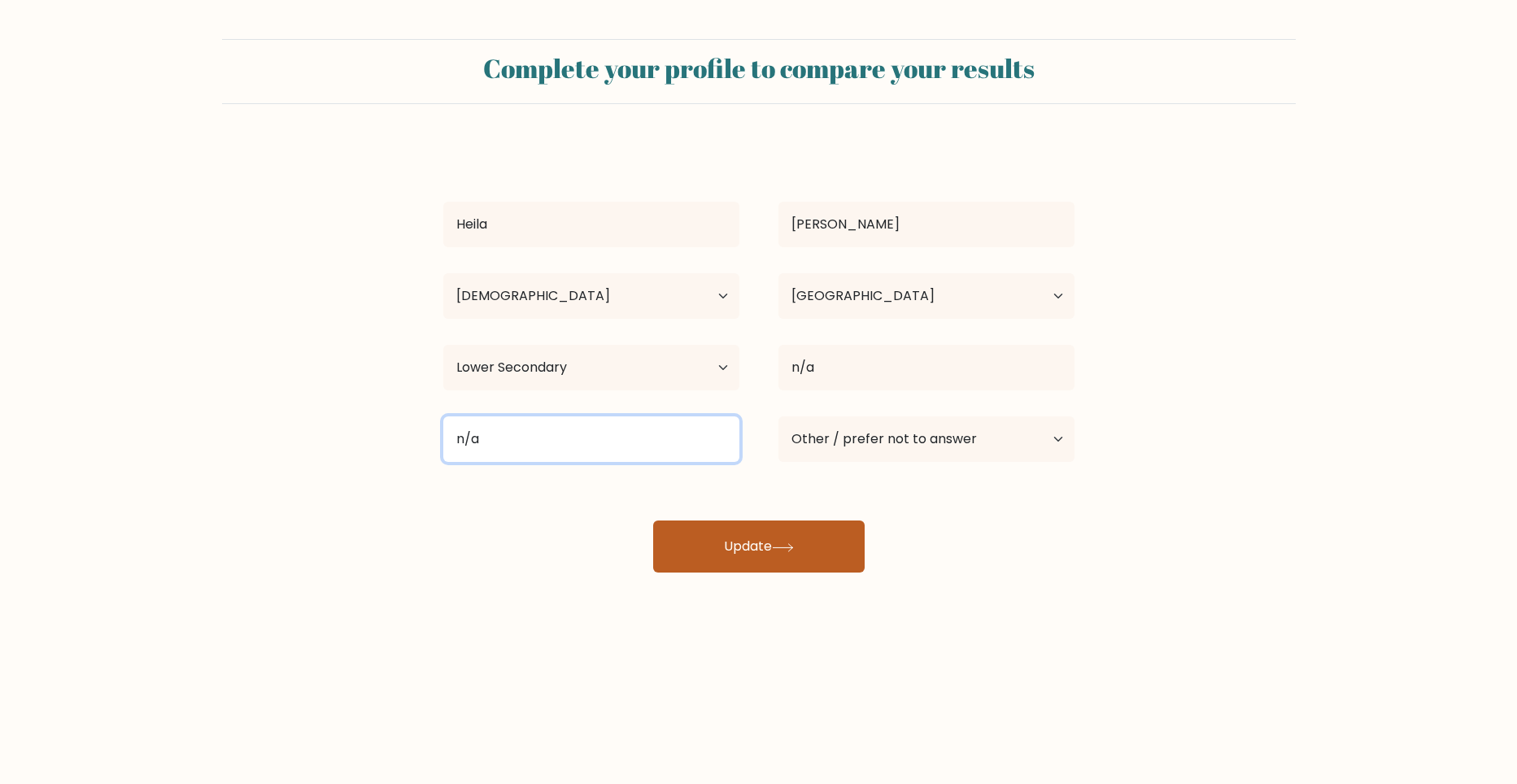
type input "n/a"
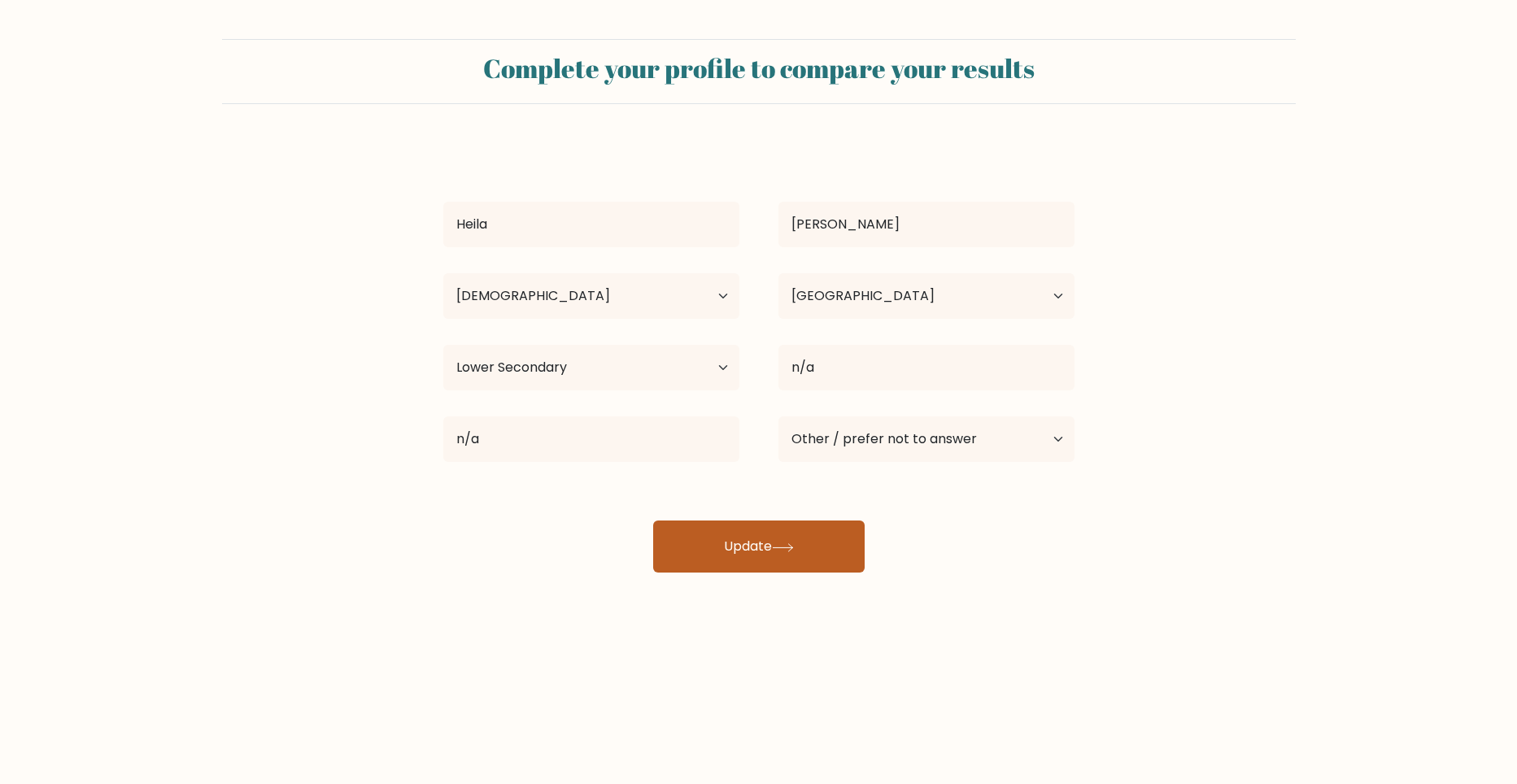
click at [788, 540] on button "Update" at bounding box center [759, 547] width 212 height 52
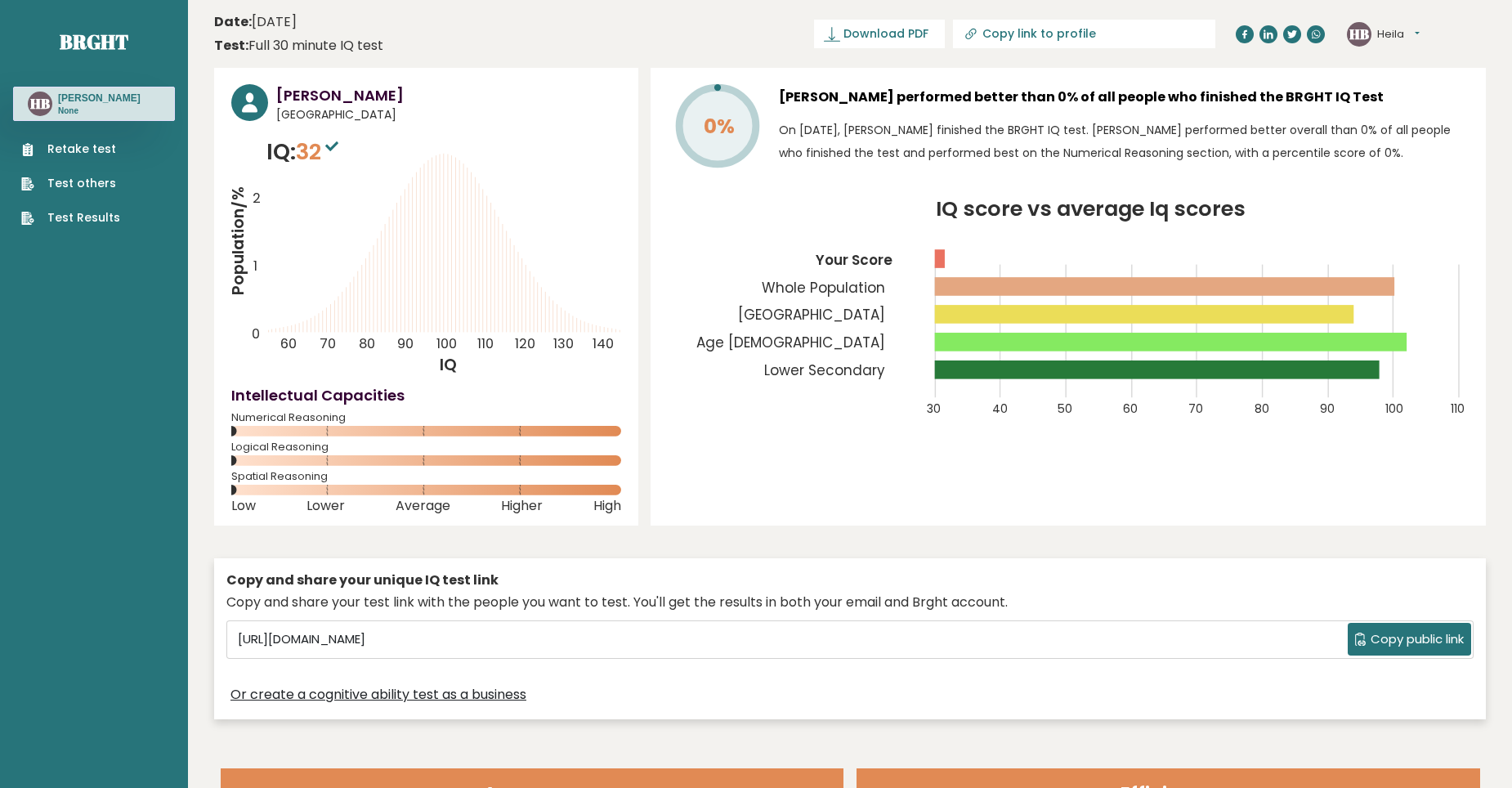
click at [88, 149] on link "Retake test" at bounding box center [70, 149] width 98 height 17
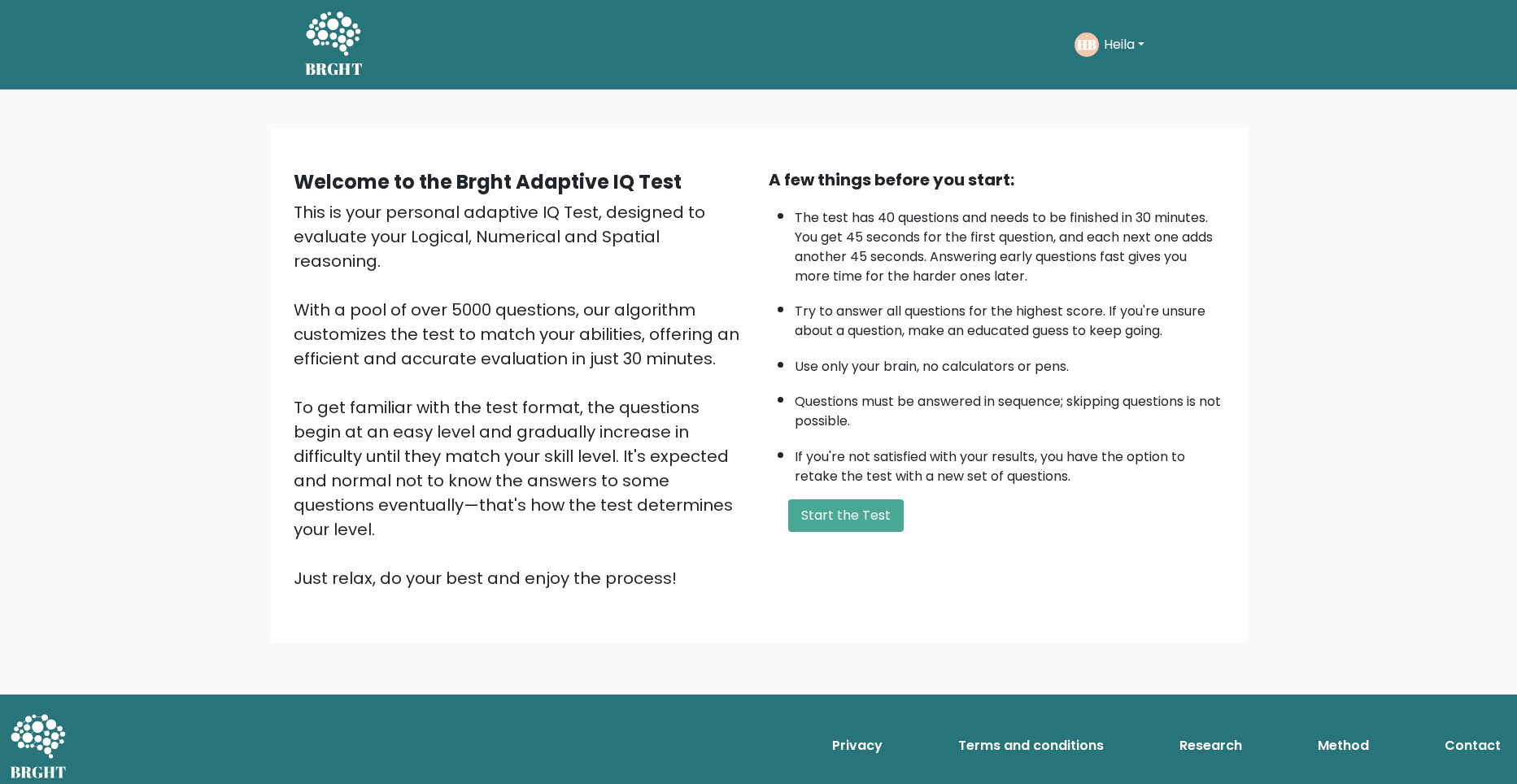
click at [73, 503] on div "Welcome to the Brght Adaptive IQ Test This is your personal adaptive IQ Test, d…" at bounding box center [758, 392] width 1517 height 605
click at [812, 526] on button "Start the Test" at bounding box center [846, 515] width 116 height 33
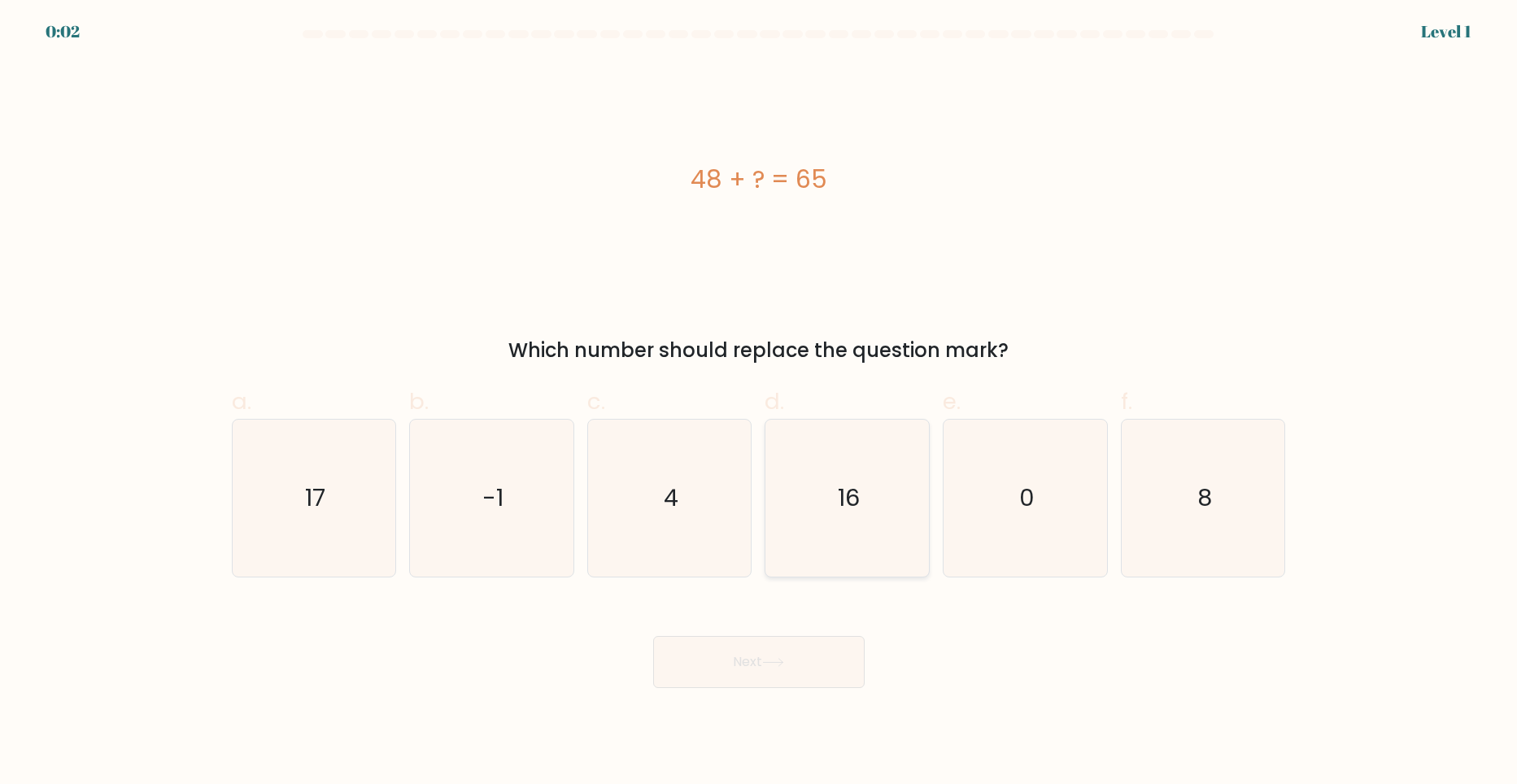
click at [856, 510] on text "16" at bounding box center [849, 497] width 22 height 33
click at [760, 402] on input "d. 16" at bounding box center [759, 397] width 1 height 10
radio input "true"
click at [784, 665] on icon at bounding box center [773, 663] width 22 height 9
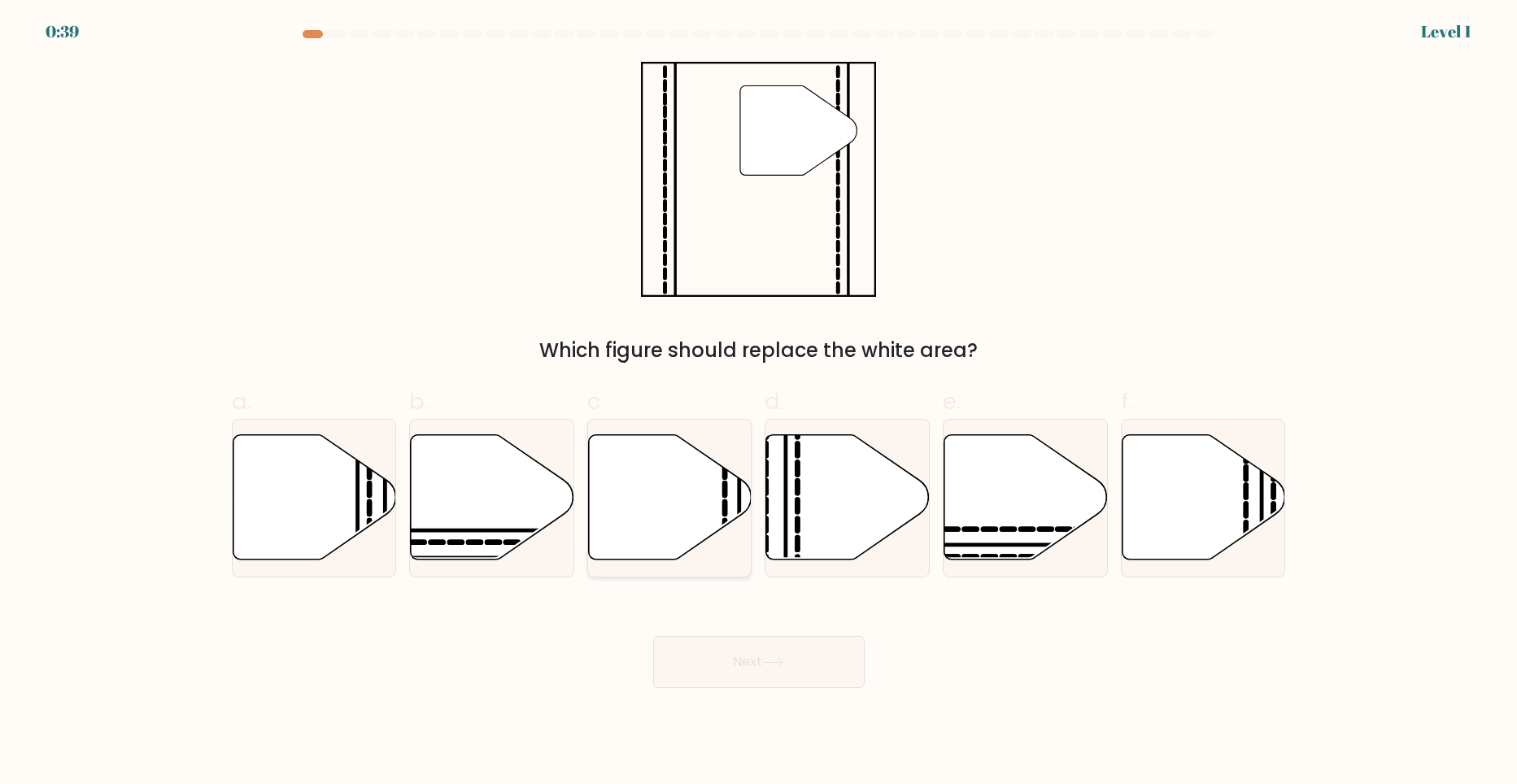
click at [685, 512] on icon at bounding box center [670, 497] width 163 height 125
click at [759, 402] on input "c." at bounding box center [759, 397] width 1 height 10
radio input "true"
click at [789, 655] on button "Next" at bounding box center [759, 662] width 212 height 52
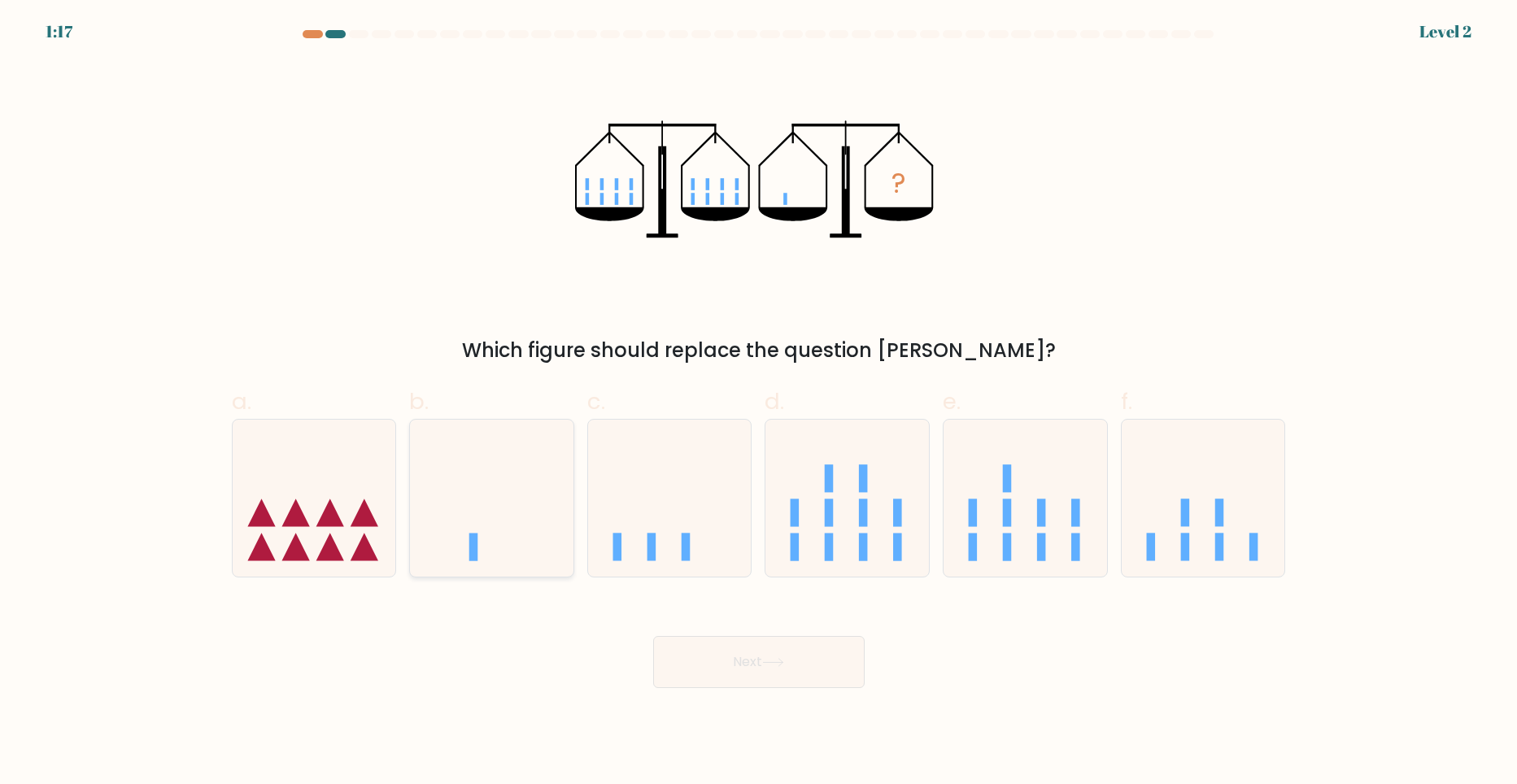
click at [511, 516] on icon at bounding box center [491, 497] width 163 height 135
click at [759, 402] on input "b." at bounding box center [759, 397] width 1 height 10
radio input "true"
click at [774, 682] on button "Next" at bounding box center [759, 662] width 212 height 52
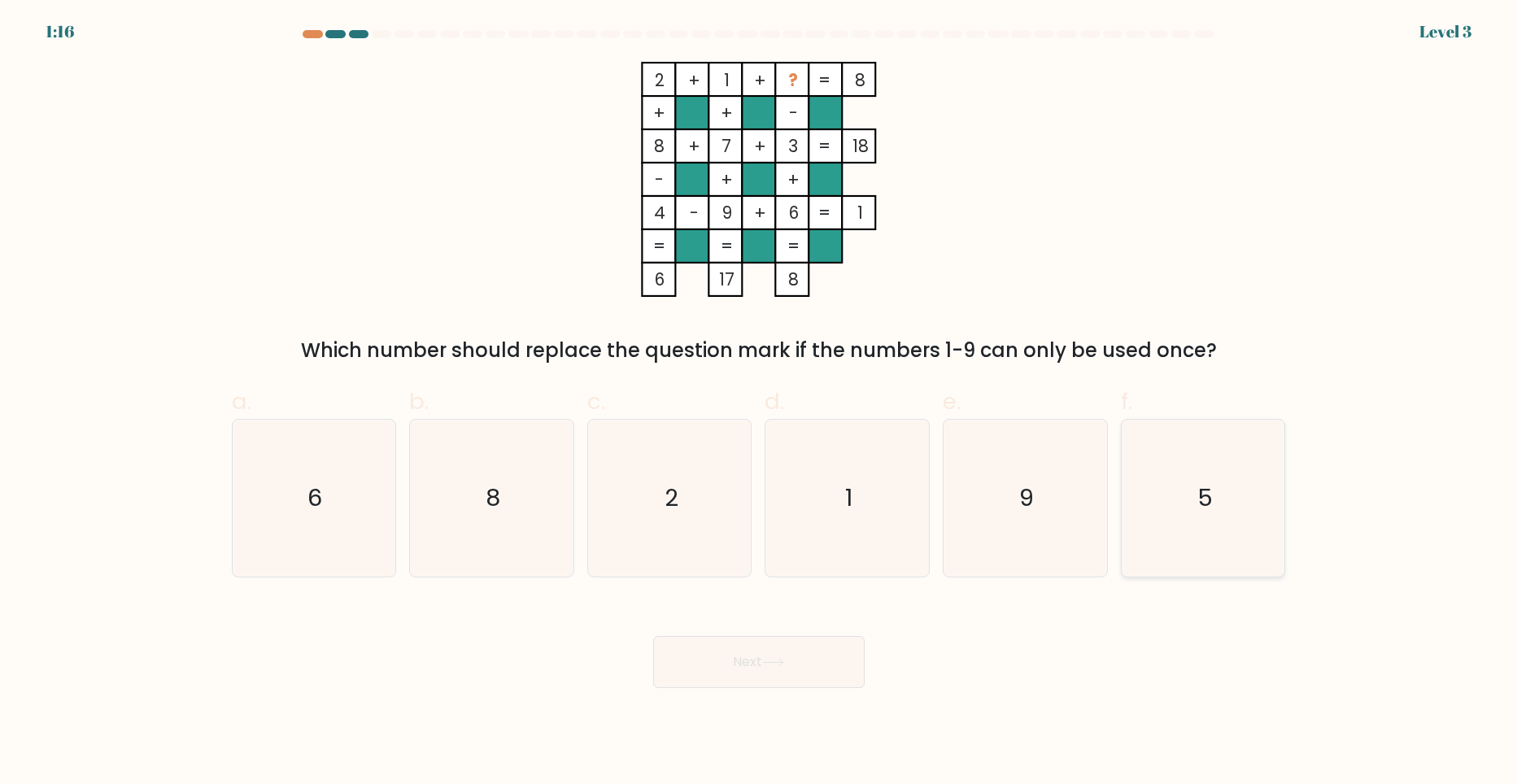
click at [1236, 518] on icon "5" at bounding box center [1203, 498] width 157 height 157
click at [760, 402] on input "f. 5" at bounding box center [759, 397] width 1 height 10
radio input "true"
click at [823, 669] on button "Next" at bounding box center [759, 662] width 212 height 52
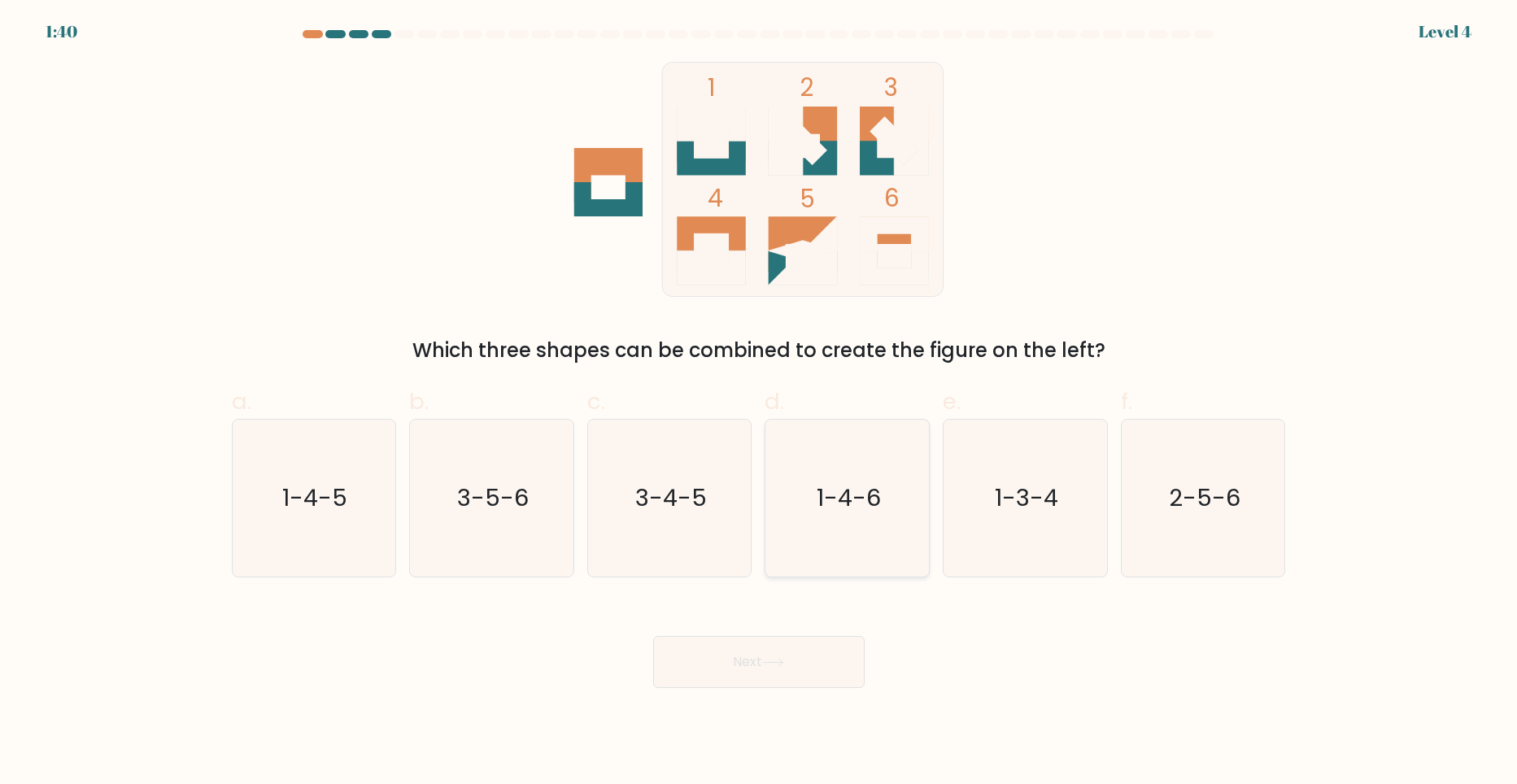
click at [844, 509] on text "1-4-6" at bounding box center [849, 497] width 64 height 33
click at [760, 402] on input "d. 1-4-6" at bounding box center [759, 397] width 1 height 10
radio input "true"
click at [767, 696] on body "1:40 Level 4" at bounding box center [758, 392] width 1517 height 784
click at [772, 653] on button "Next" at bounding box center [759, 662] width 212 height 52
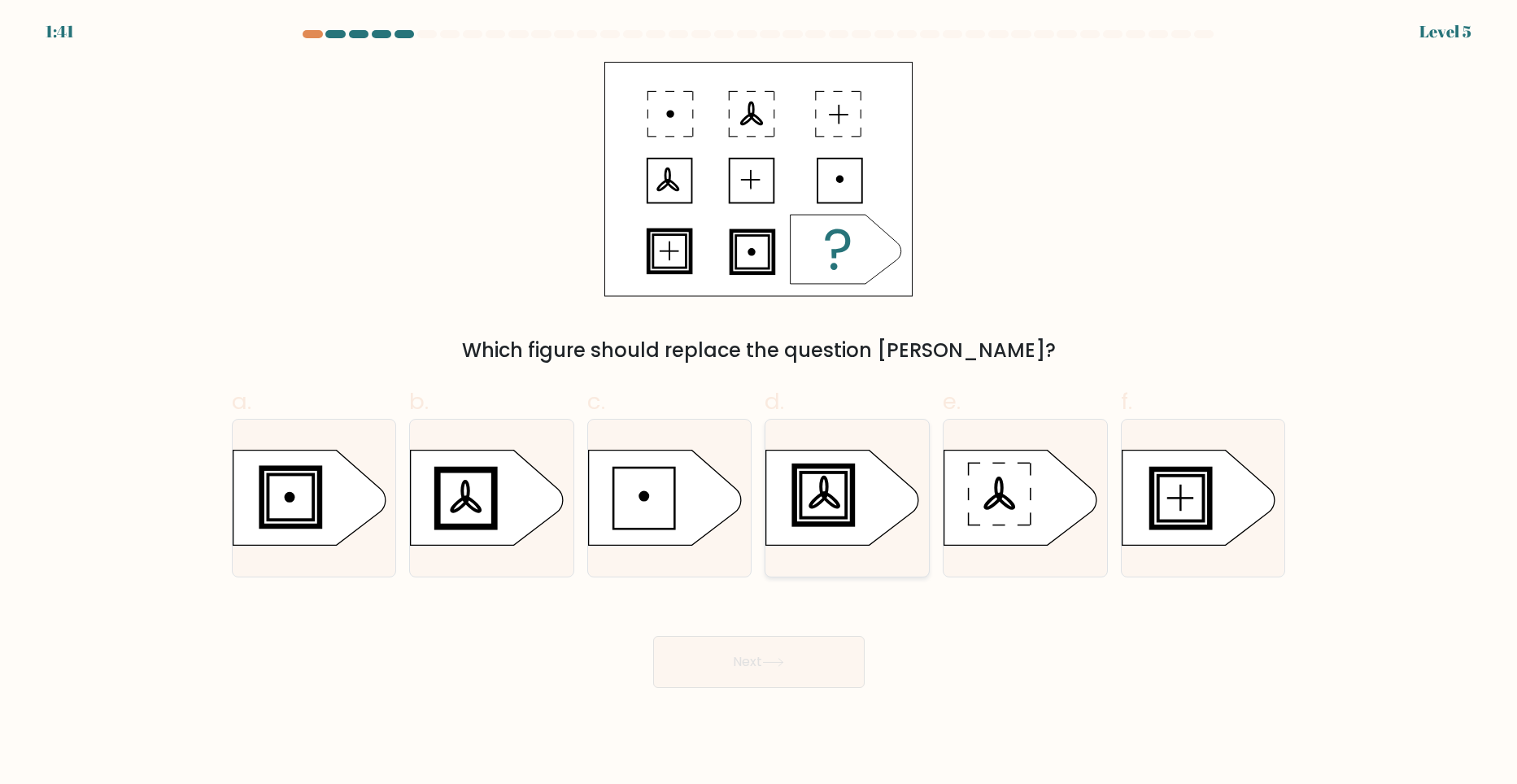
click at [824, 519] on rect at bounding box center [824, 495] width 53 height 53
click at [760, 402] on input "d." at bounding box center [759, 397] width 1 height 10
radio input "true"
click at [797, 657] on button "Next" at bounding box center [759, 662] width 212 height 52
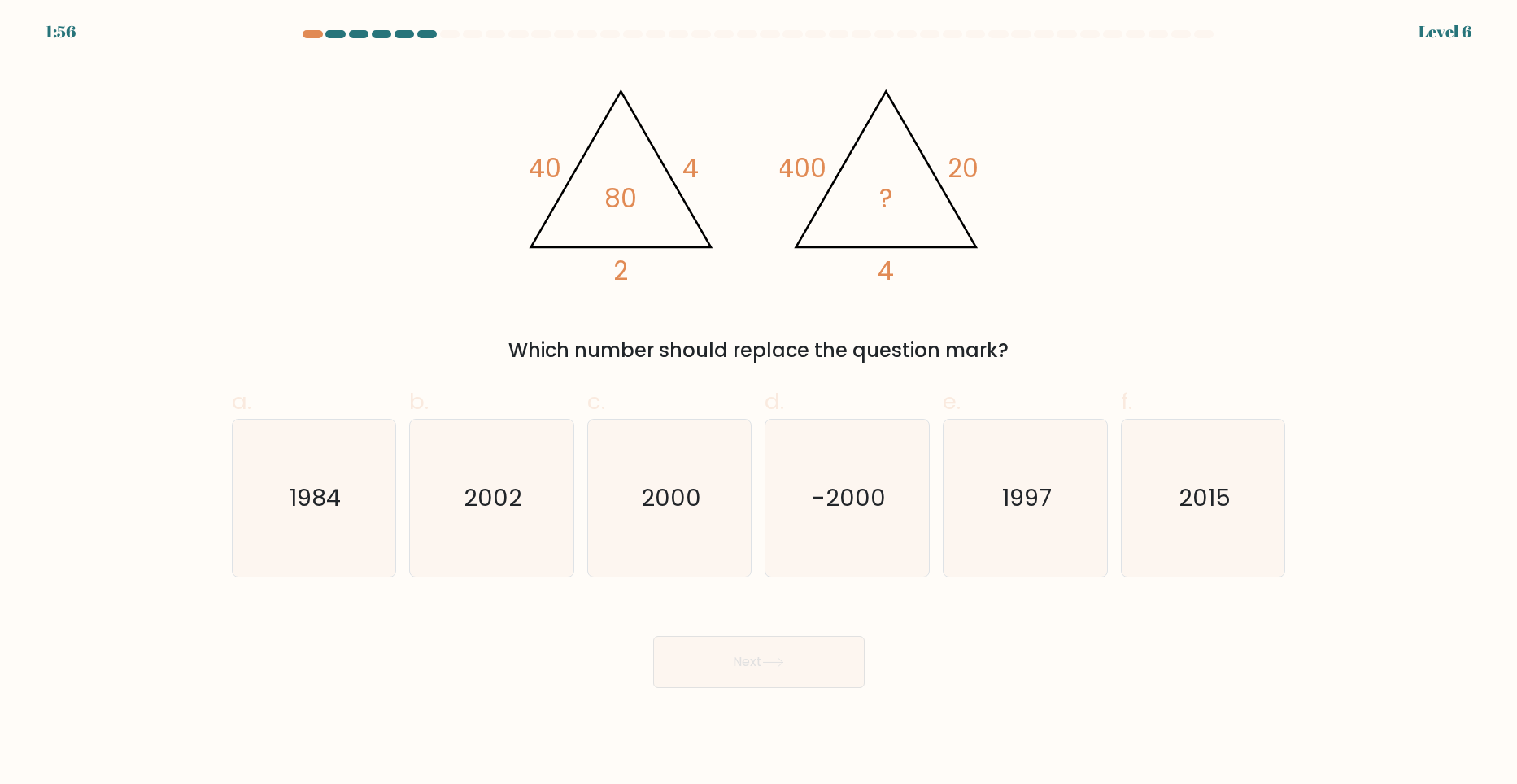
click at [77, 407] on form at bounding box center [758, 358] width 1517 height 658
click at [710, 525] on icon "2000" at bounding box center [669, 498] width 157 height 157
click at [759, 402] on input "c. 2000" at bounding box center [759, 397] width 1 height 10
radio input "true"
click at [754, 653] on button "Next" at bounding box center [759, 662] width 212 height 52
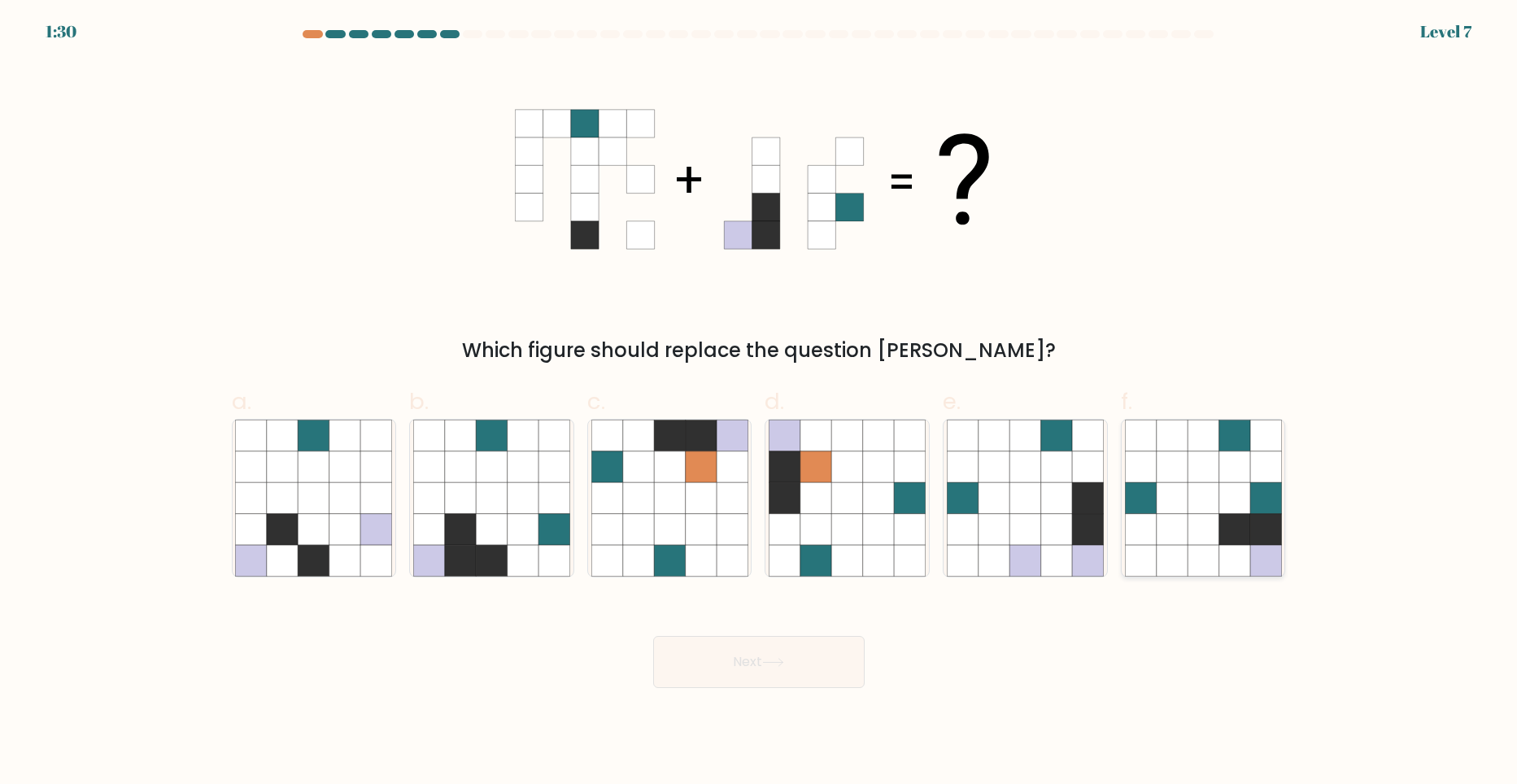
click at [1162, 544] on icon at bounding box center [1171, 528] width 31 height 31
click at [760, 402] on input "f." at bounding box center [759, 397] width 1 height 10
radio input "true"
click at [801, 658] on button "Next" at bounding box center [759, 662] width 212 height 52
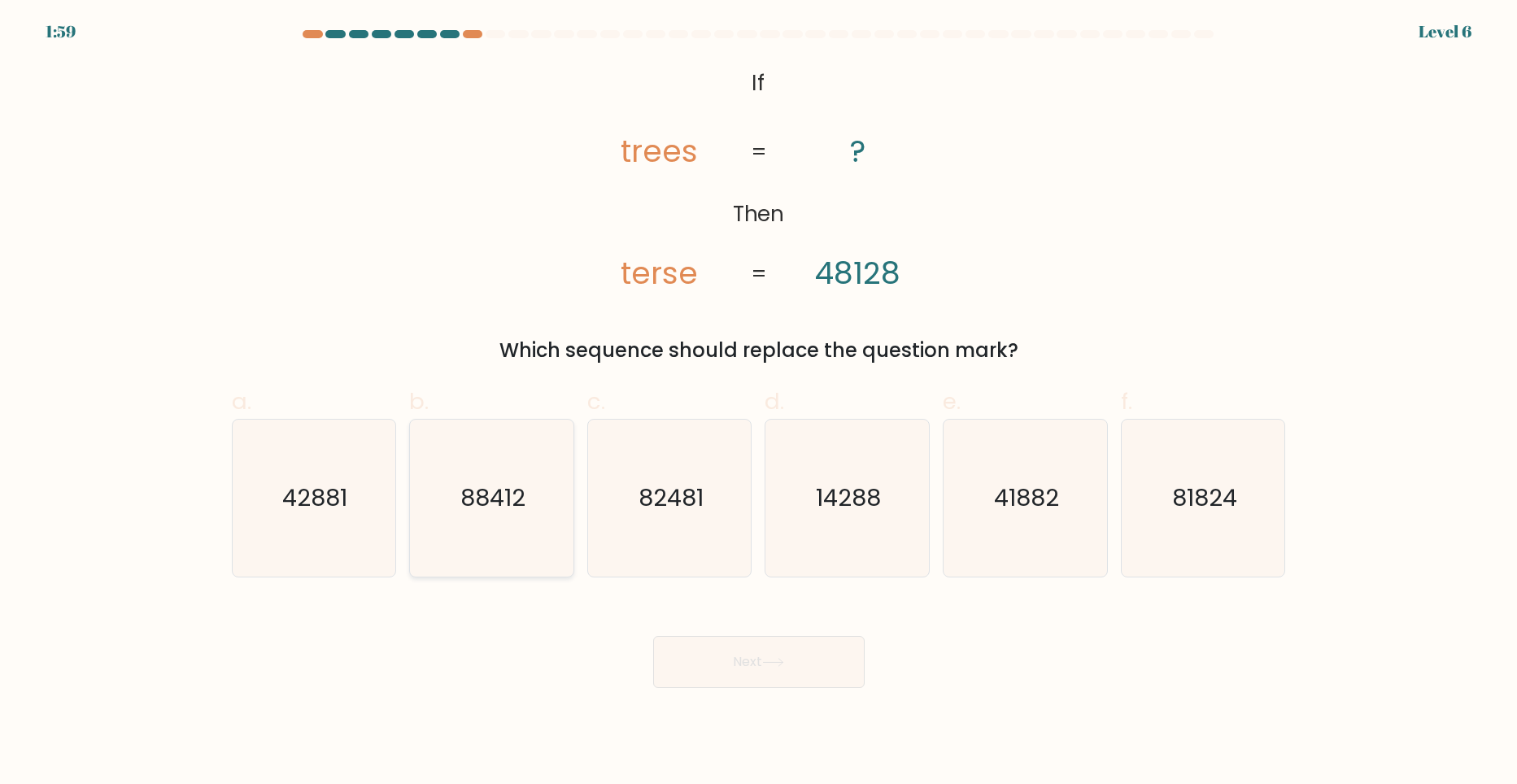
click at [496, 502] on text "88412" at bounding box center [493, 497] width 65 height 33
click at [759, 402] on input "b. 88412" at bounding box center [759, 397] width 1 height 10
radio input "true"
click at [712, 660] on button "Next" at bounding box center [759, 662] width 212 height 52
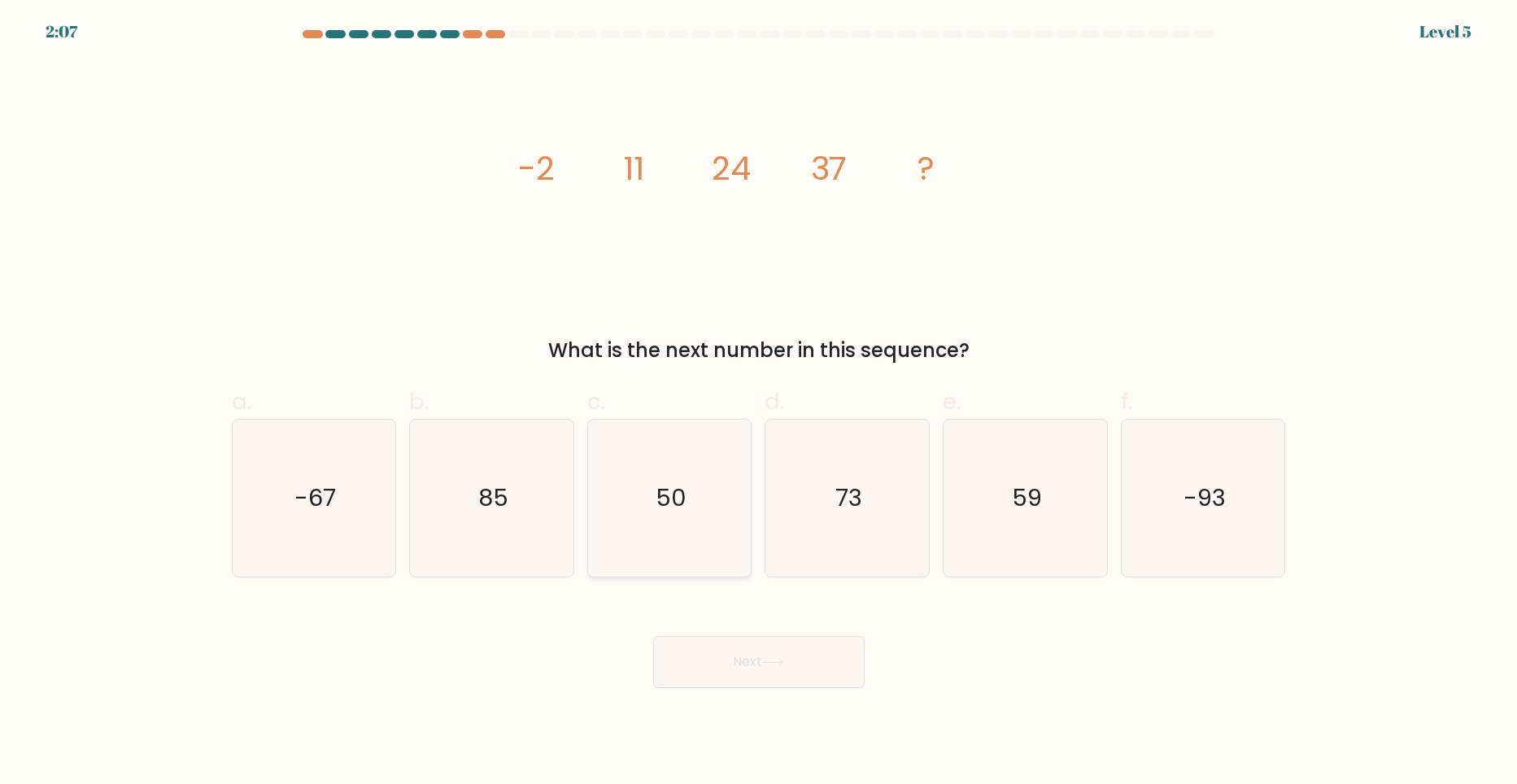
click at [687, 498] on icon "50" at bounding box center [669, 498] width 157 height 157
click at [759, 402] on input "c. 50" at bounding box center [759, 397] width 1 height 10
radio input "true"
click at [744, 657] on button "Next" at bounding box center [759, 662] width 212 height 52
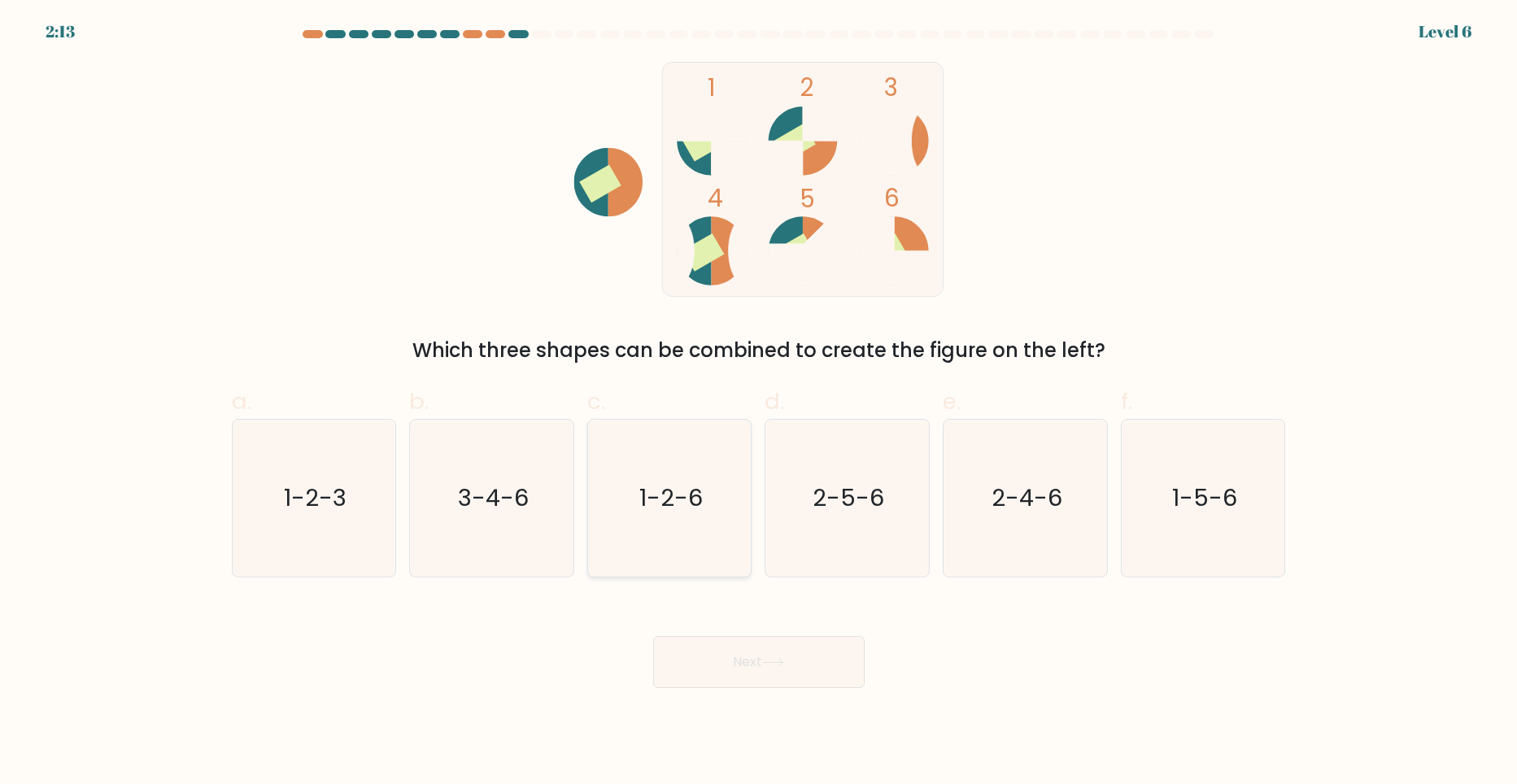
click at [673, 515] on icon "1-2-6" at bounding box center [669, 498] width 157 height 157
click at [759, 402] on input "c. 1-2-6" at bounding box center [759, 397] width 1 height 10
radio input "true"
click at [780, 660] on icon at bounding box center [773, 663] width 22 height 9
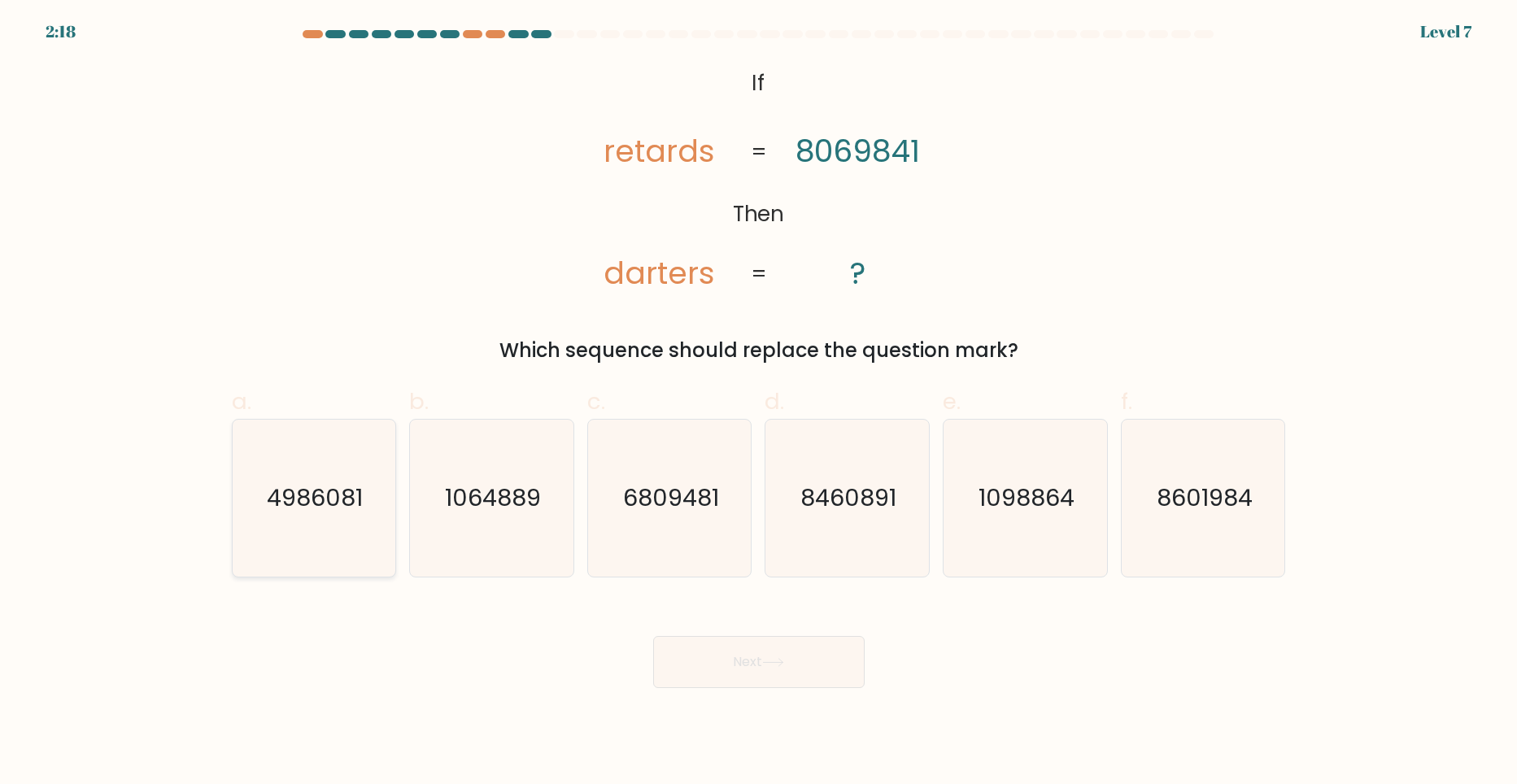
click at [313, 510] on text "4986081" at bounding box center [316, 497] width 96 height 33
click at [759, 402] on input "a. 4986081" at bounding box center [759, 397] width 1 height 10
radio input "true"
click at [716, 661] on button "Next" at bounding box center [759, 662] width 212 height 52
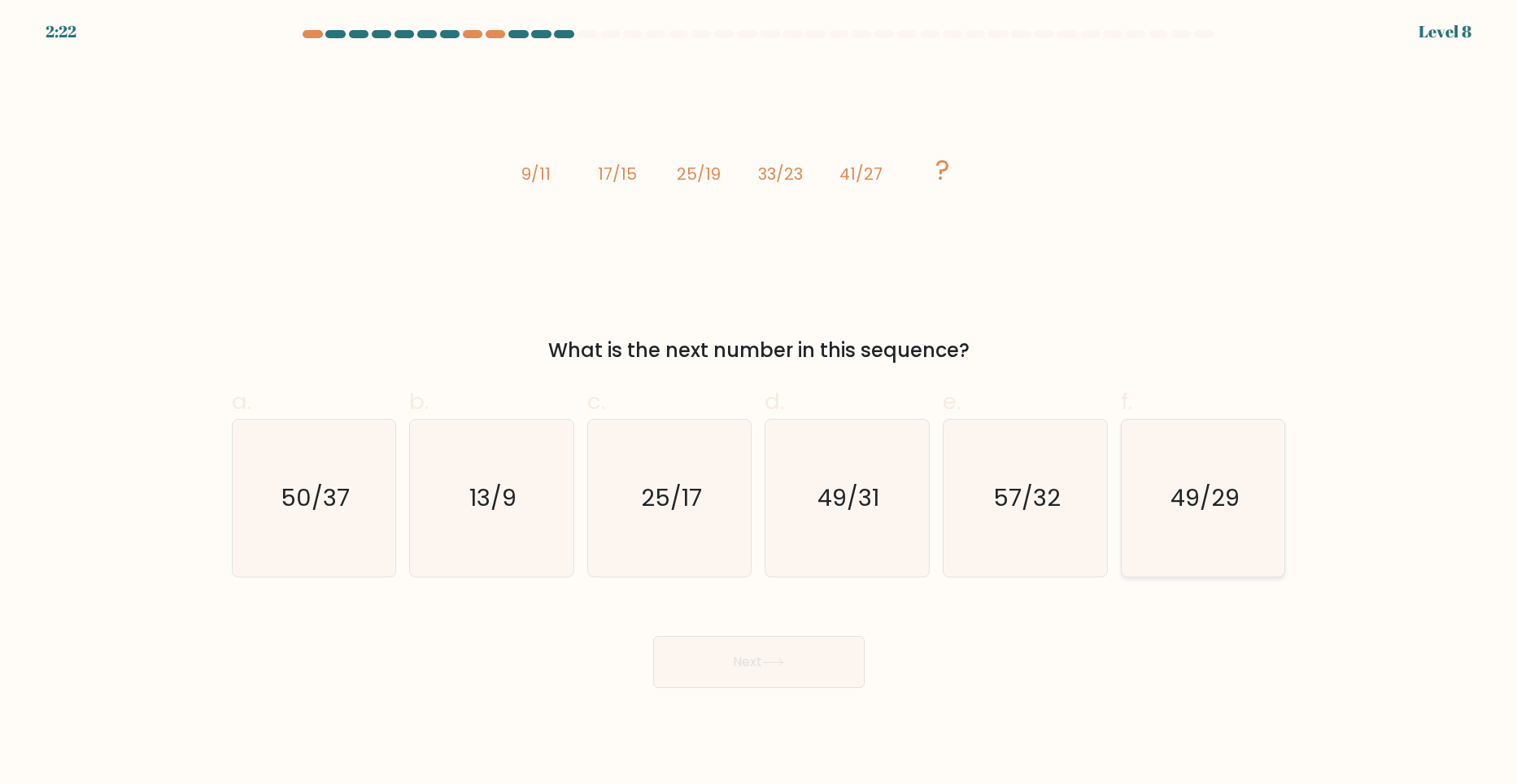
click at [1187, 522] on icon "49/29" at bounding box center [1203, 498] width 157 height 157
click at [760, 402] on input "f. 49/29" at bounding box center [759, 397] width 1 height 10
radio input "true"
click at [856, 521] on icon "49/31" at bounding box center [847, 498] width 157 height 157
click at [760, 402] on input "d. 49/31" at bounding box center [759, 397] width 1 height 10
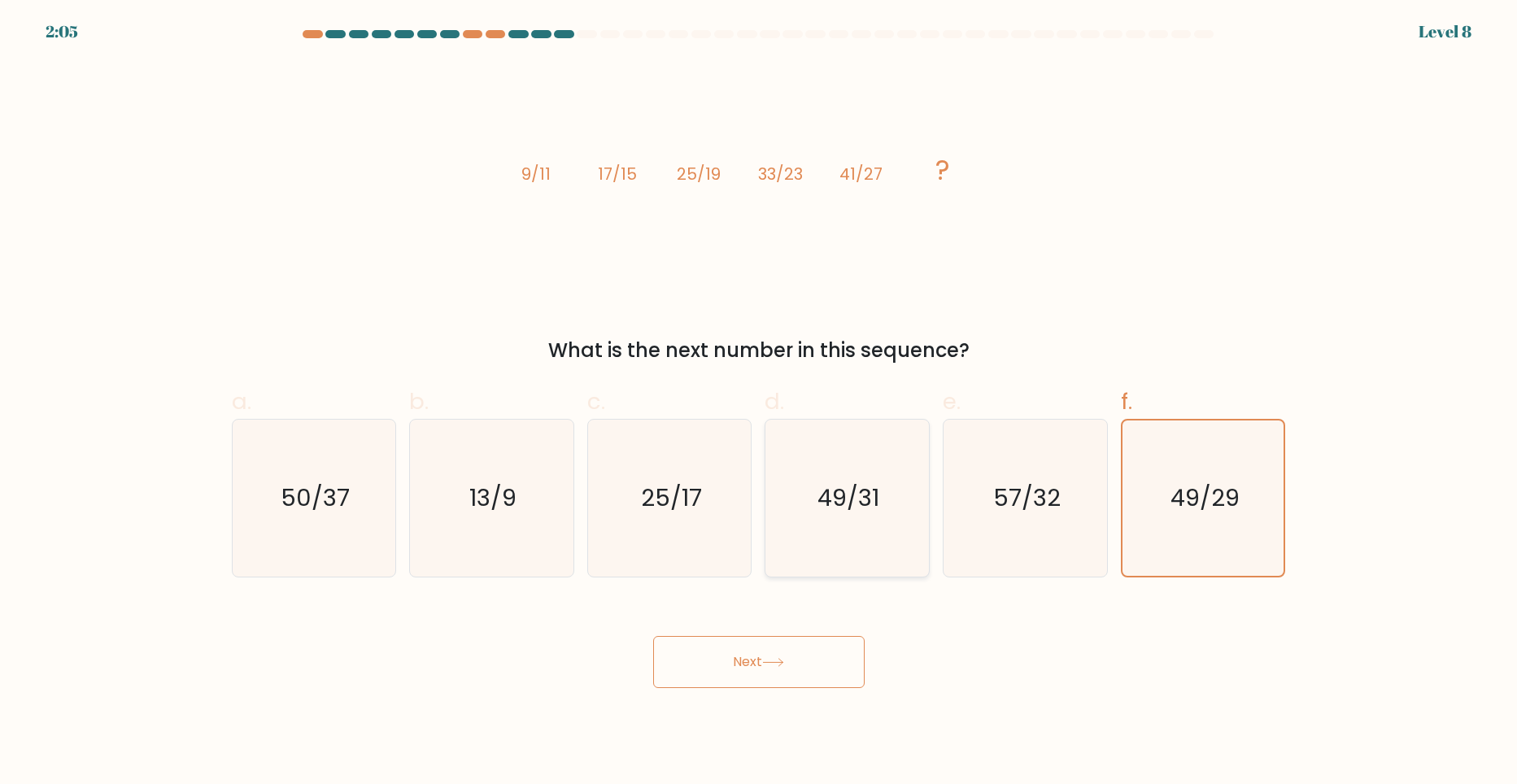
radio input "true"
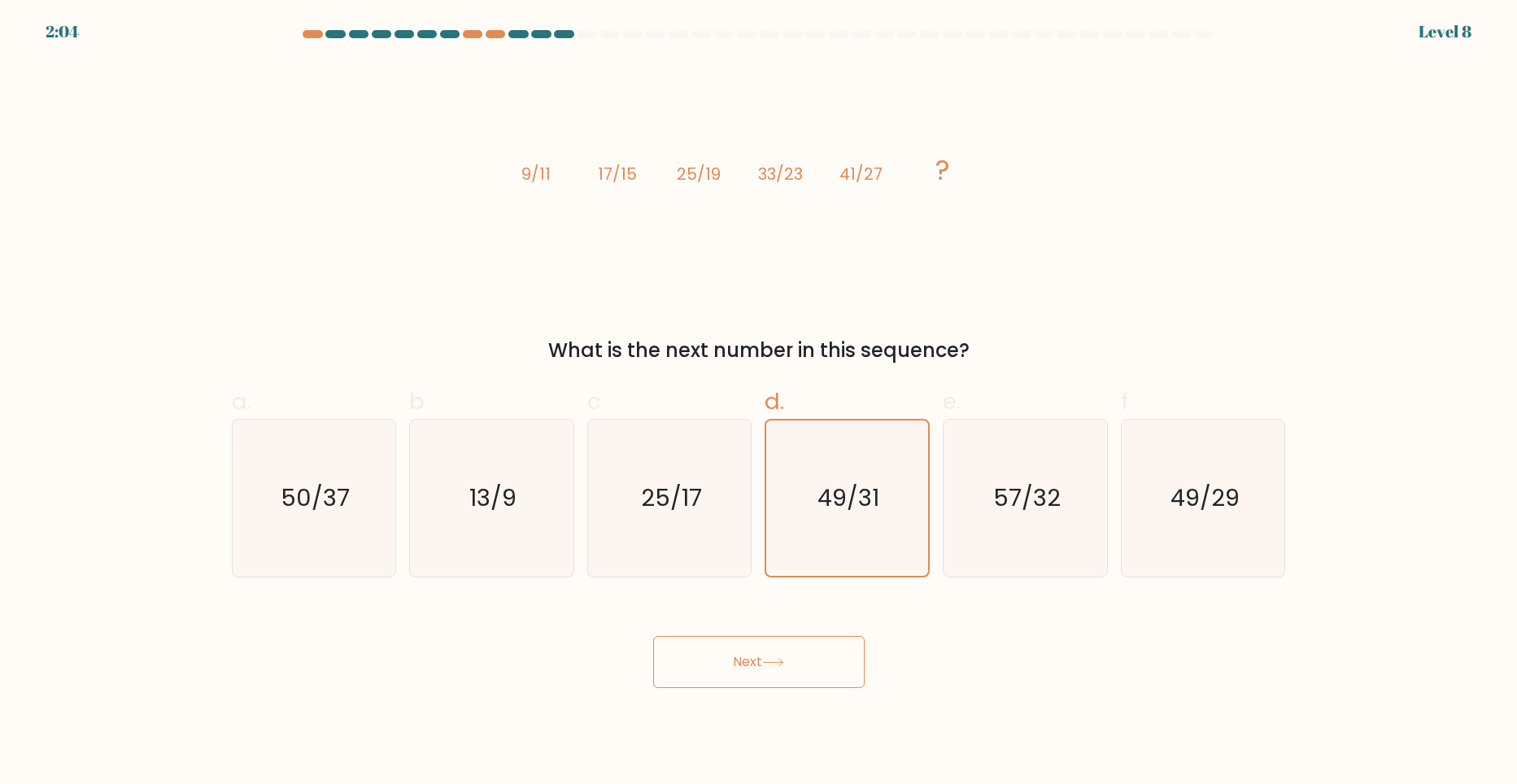
click at [800, 665] on button "Next" at bounding box center [759, 662] width 212 height 52
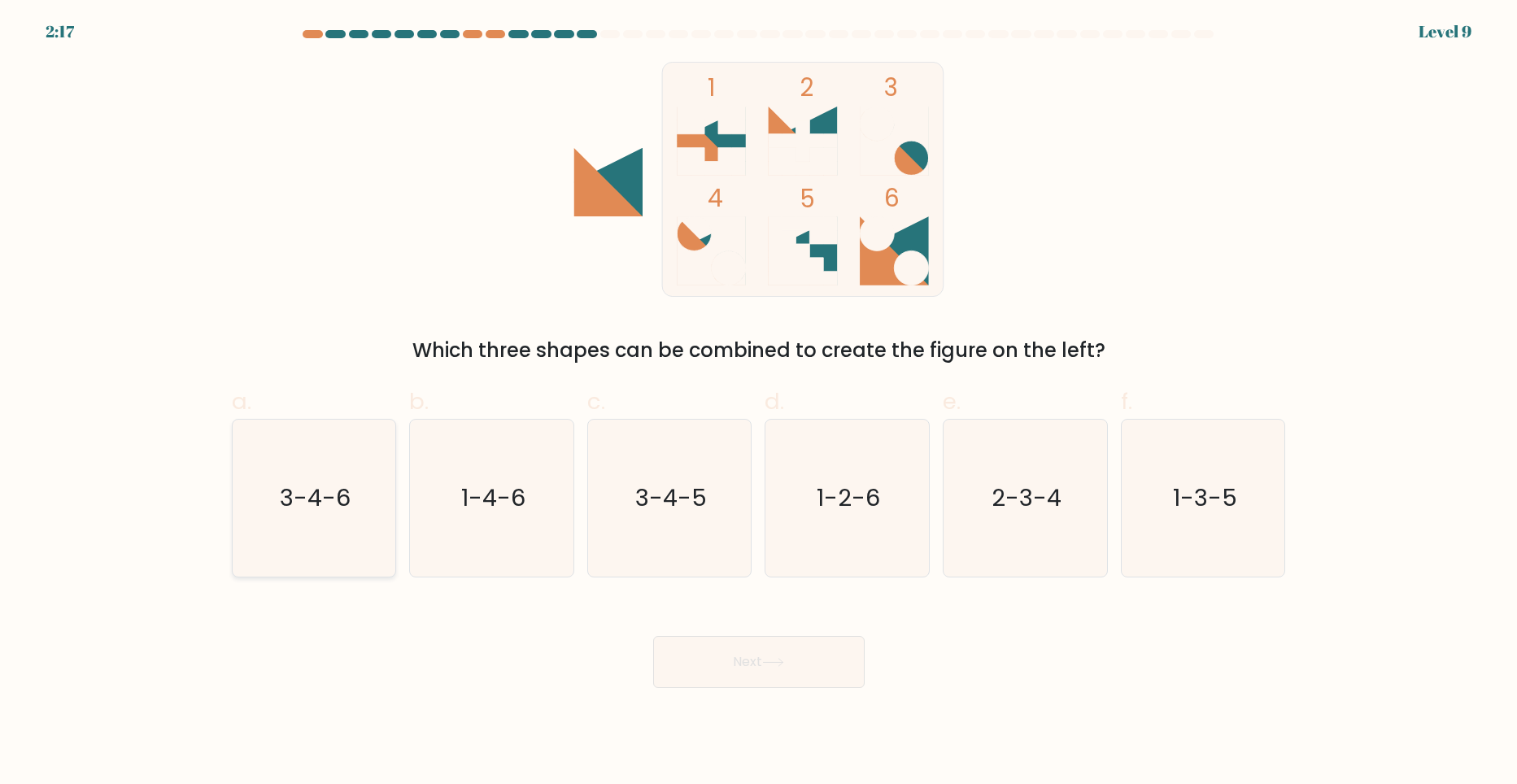
click at [332, 514] on icon "3-4-6" at bounding box center [314, 498] width 157 height 157
click at [759, 402] on input "a. 3-4-6" at bounding box center [759, 397] width 1 height 10
radio input "true"
click at [755, 665] on button "Next" at bounding box center [759, 662] width 212 height 52
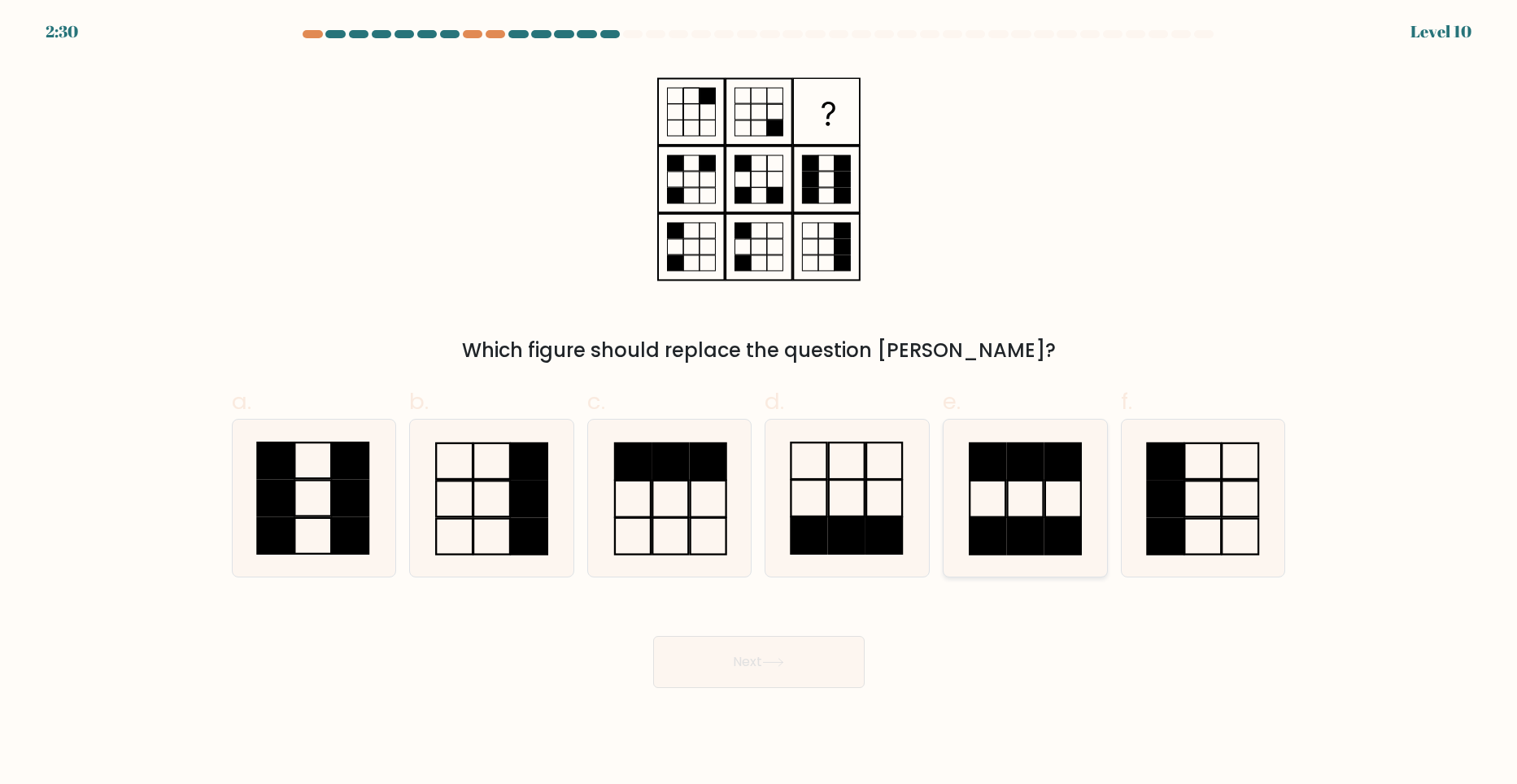
click at [995, 522] on rect at bounding box center [988, 535] width 35 height 36
click at [760, 402] on input "e." at bounding box center [759, 397] width 1 height 10
radio input "true"
click at [794, 660] on button "Next" at bounding box center [759, 662] width 212 height 52
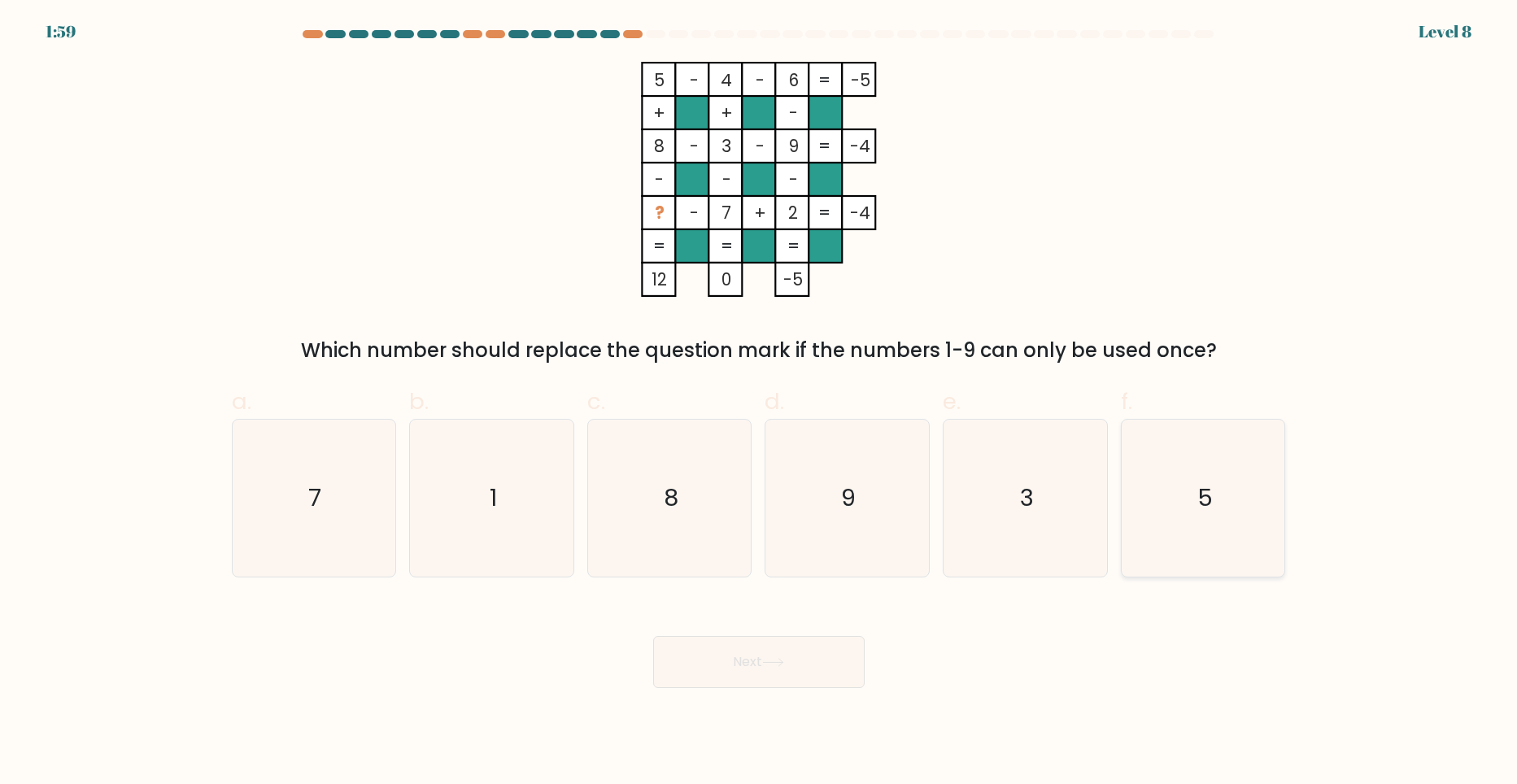
click at [1179, 472] on icon "5" at bounding box center [1203, 498] width 157 height 157
click at [760, 402] on input "f. 5" at bounding box center [759, 397] width 1 height 10
radio input "true"
click at [806, 664] on button "Next" at bounding box center [759, 662] width 212 height 52
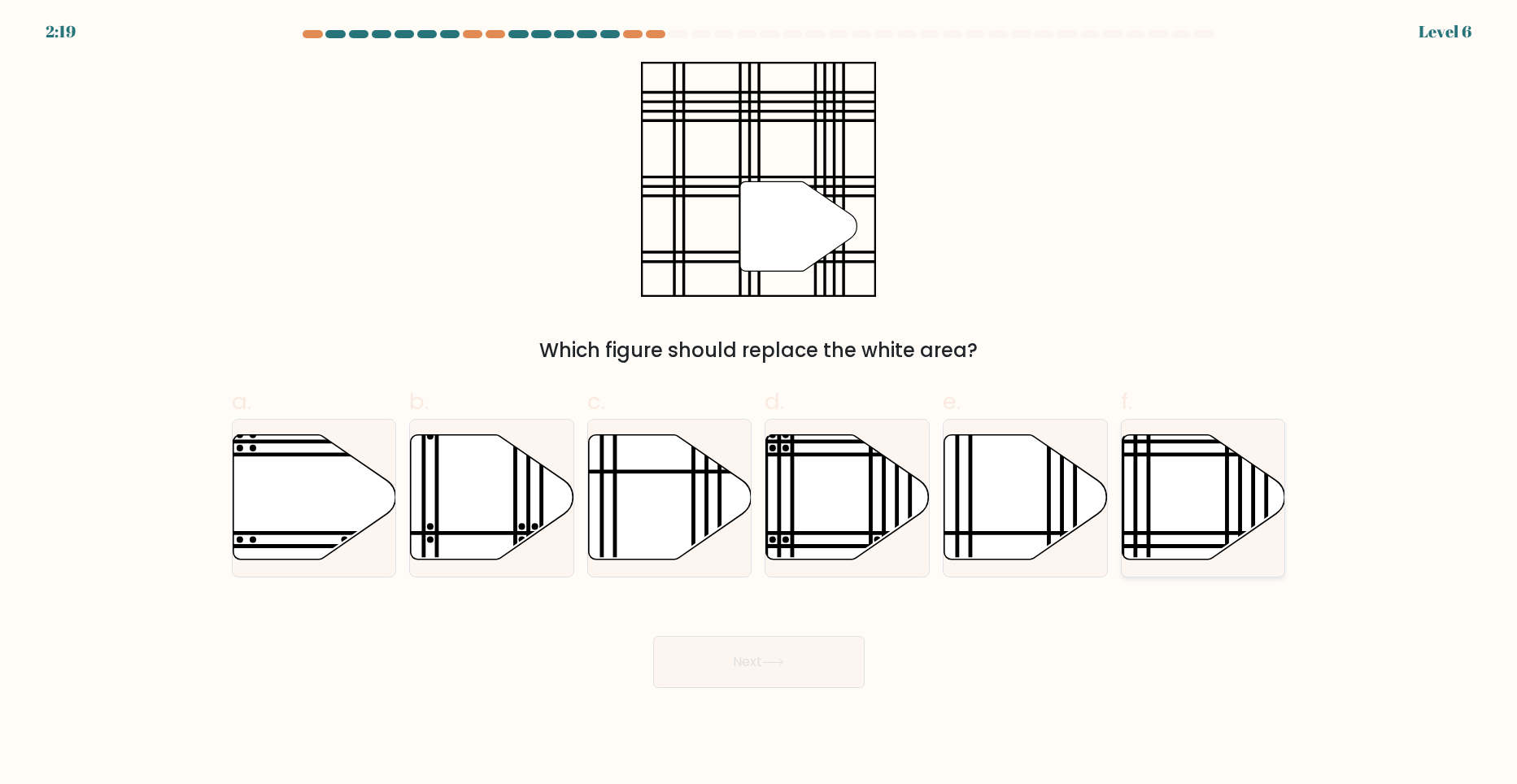
click at [1193, 516] on icon at bounding box center [1203, 497] width 163 height 125
click at [760, 402] on input "f." at bounding box center [759, 397] width 1 height 10
radio input "true"
click at [814, 660] on button "Next" at bounding box center [759, 662] width 212 height 52
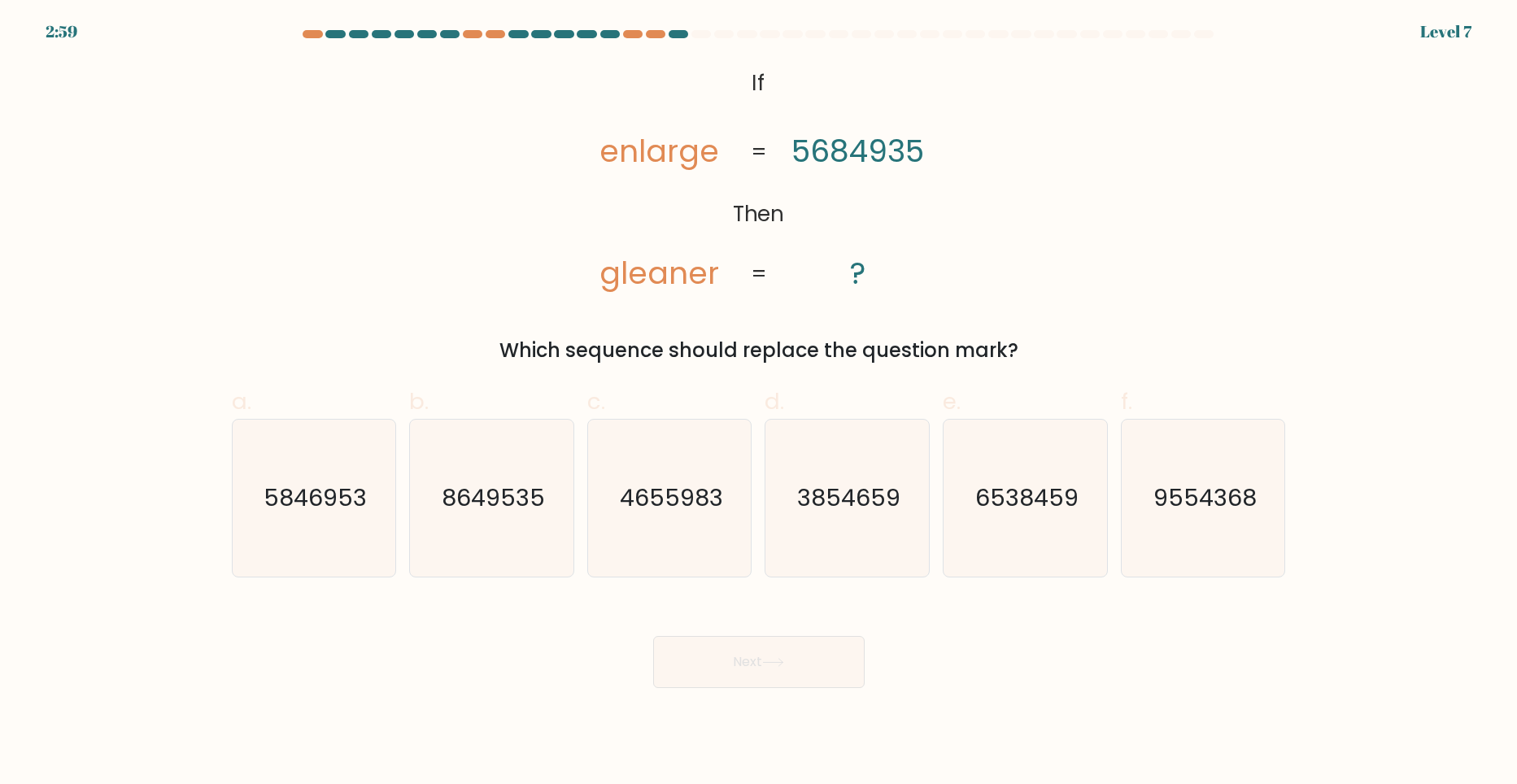
click at [603, 35] on div at bounding box center [610, 34] width 20 height 8
click at [892, 531] on icon "3854659" at bounding box center [847, 498] width 157 height 157
click at [760, 402] on input "d. 3854659" at bounding box center [759, 397] width 1 height 10
radio input "true"
click at [801, 661] on button "Next" at bounding box center [759, 662] width 212 height 52
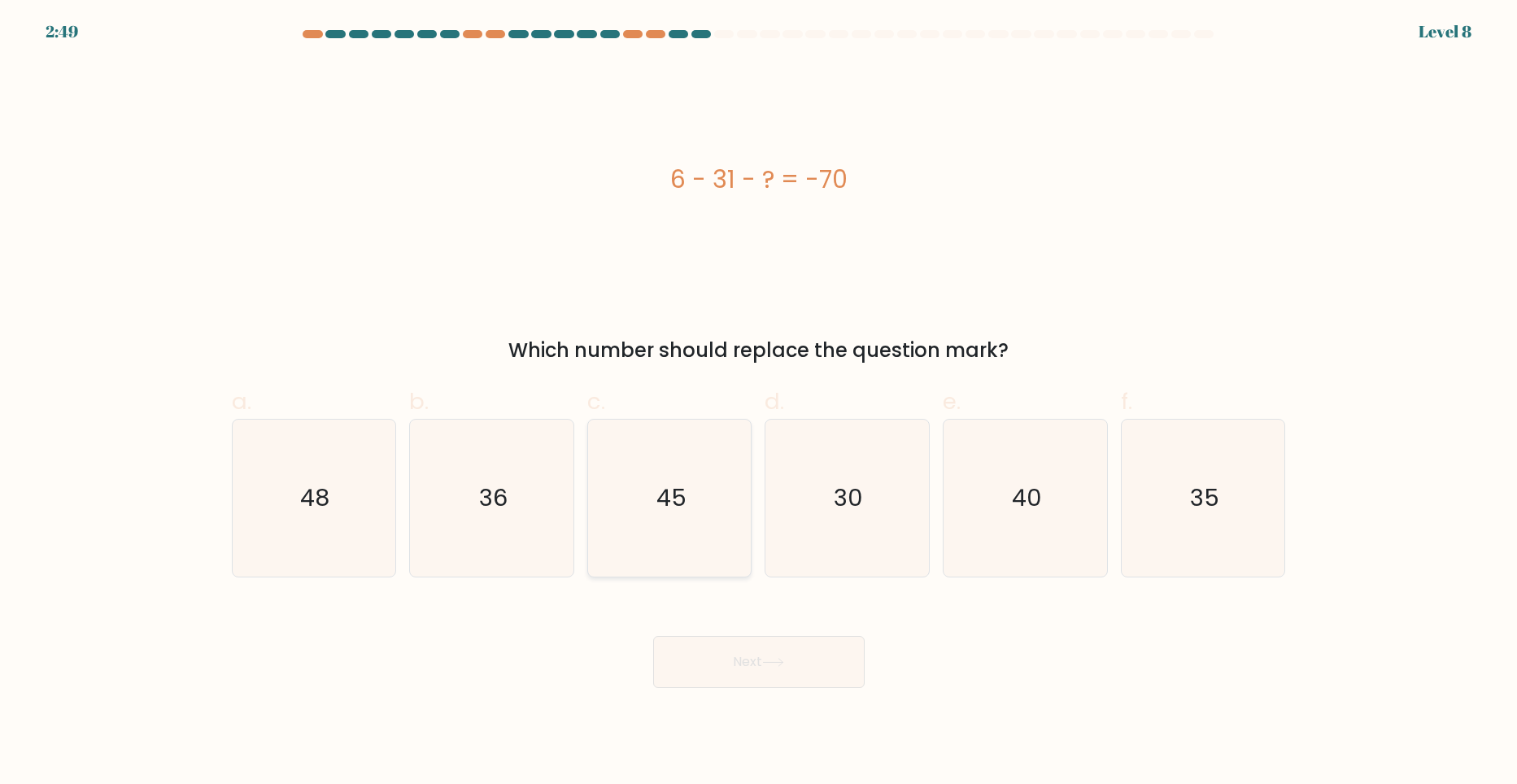
click at [666, 480] on icon "45" at bounding box center [669, 498] width 157 height 157
click at [759, 402] on input "c. 45" at bounding box center [759, 397] width 1 height 10
radio input "true"
click at [812, 665] on button "Next" at bounding box center [759, 662] width 212 height 52
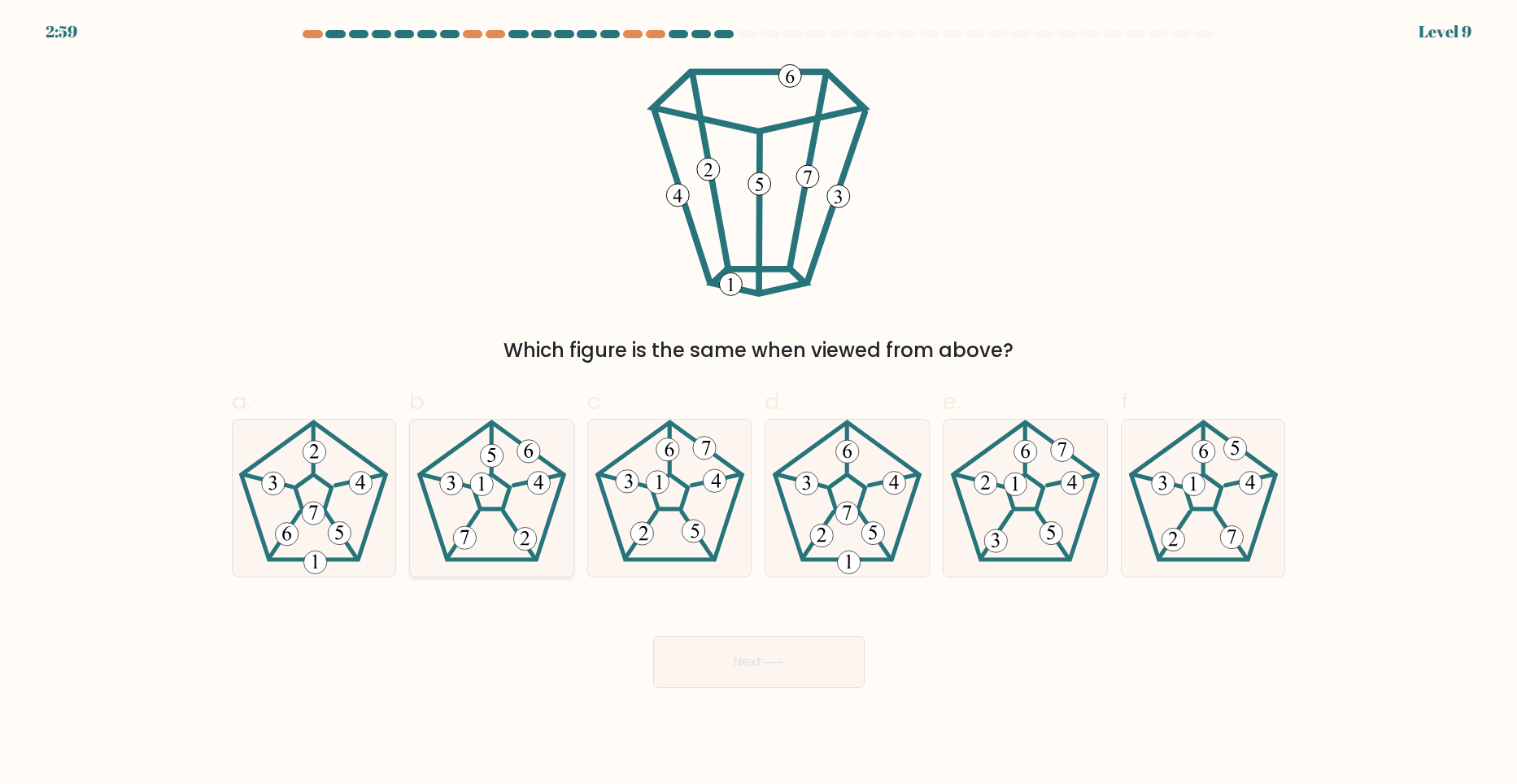
click at [519, 513] on icon at bounding box center [492, 498] width 157 height 157
click at [759, 402] on input "b." at bounding box center [759, 397] width 1 height 10
radio input "true"
click at [778, 659] on icon at bounding box center [773, 663] width 22 height 9
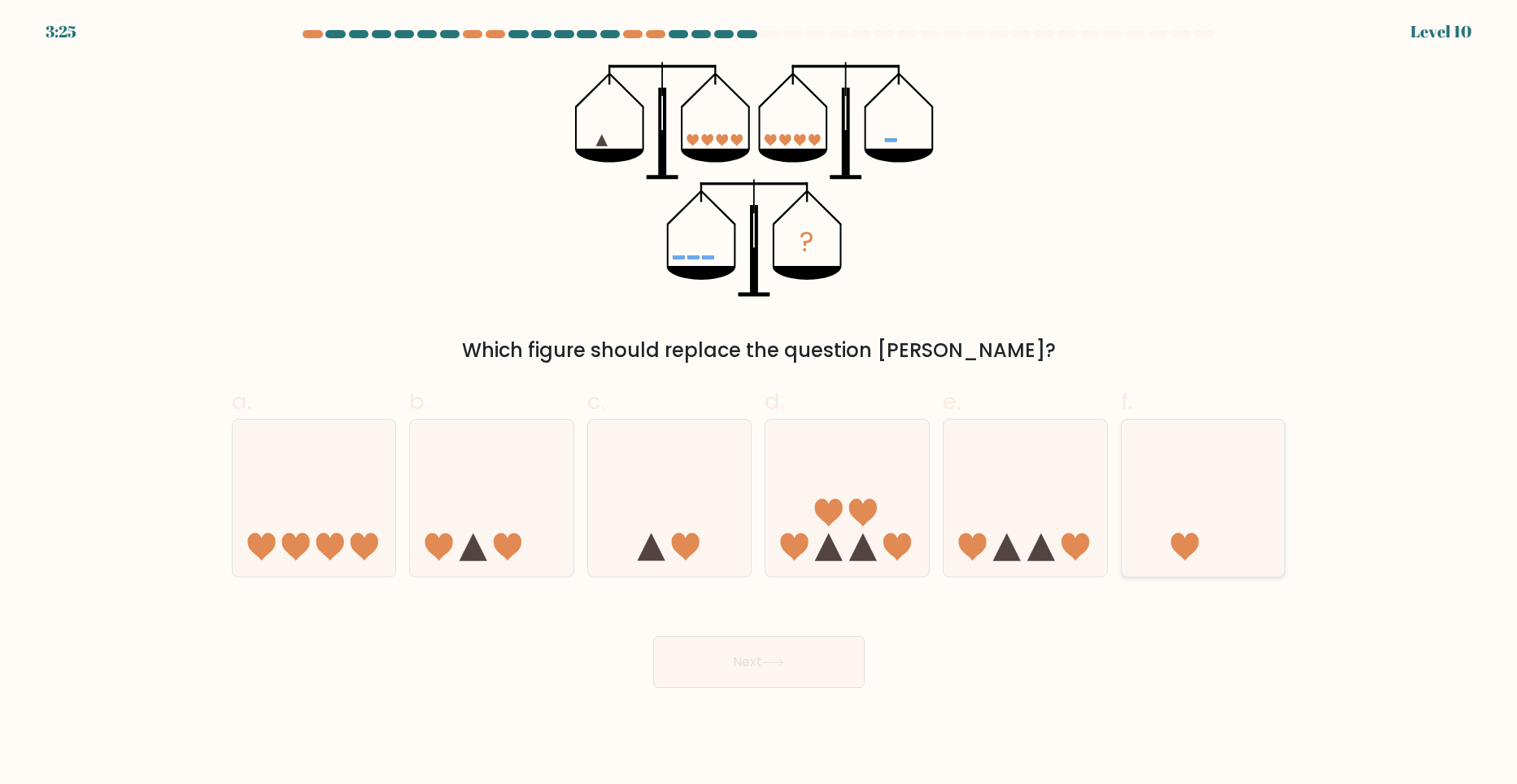
click at [1178, 517] on icon at bounding box center [1202, 497] width 163 height 135
click at [760, 402] on input "f." at bounding box center [759, 397] width 1 height 10
radio input "true"
click at [796, 666] on button "Next" at bounding box center [759, 662] width 212 height 52
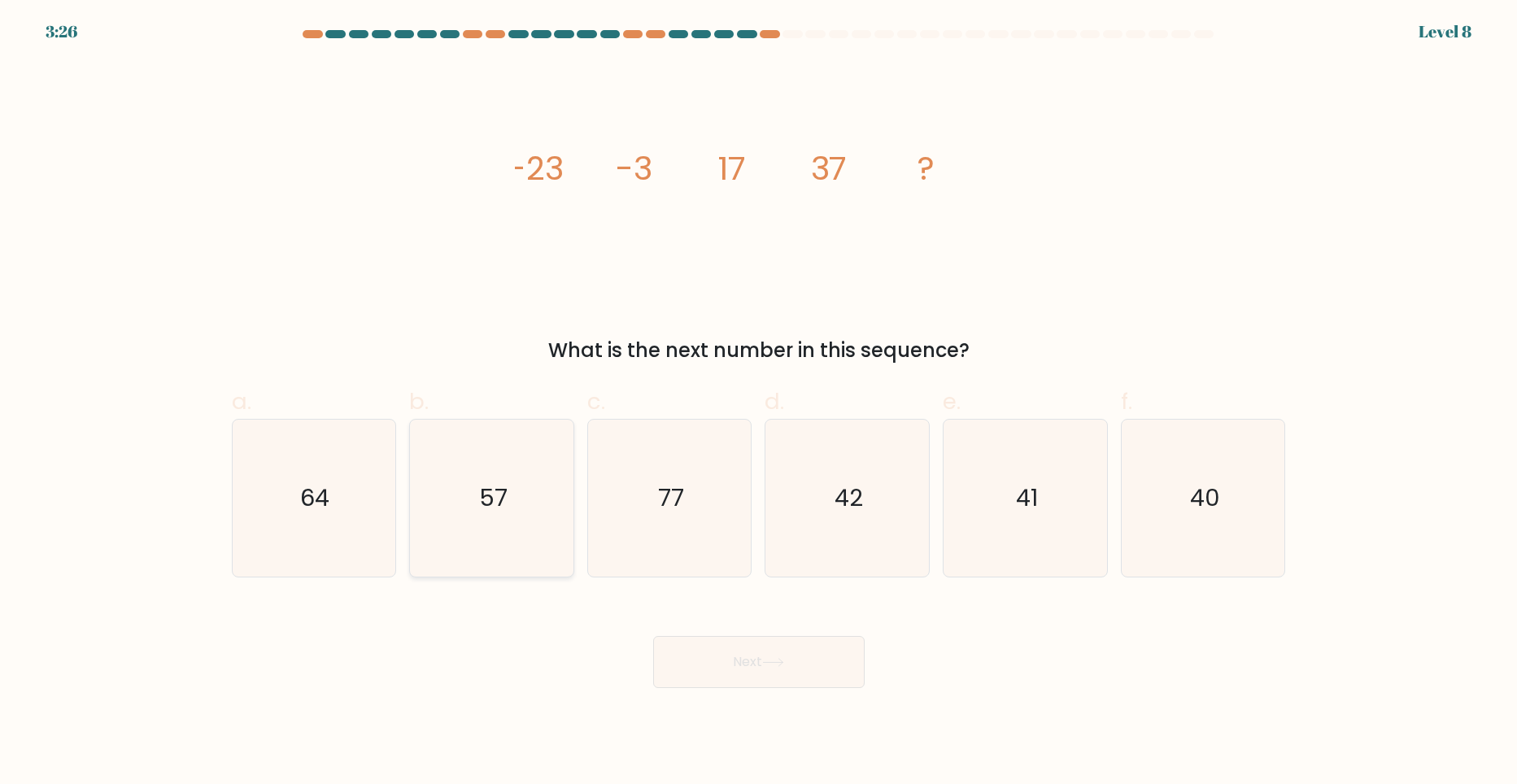
click at [503, 496] on text "57" at bounding box center [493, 497] width 28 height 33
click at [759, 402] on input "b. 57" at bounding box center [759, 397] width 1 height 10
radio input "true"
click at [761, 676] on button "Next" at bounding box center [759, 662] width 212 height 52
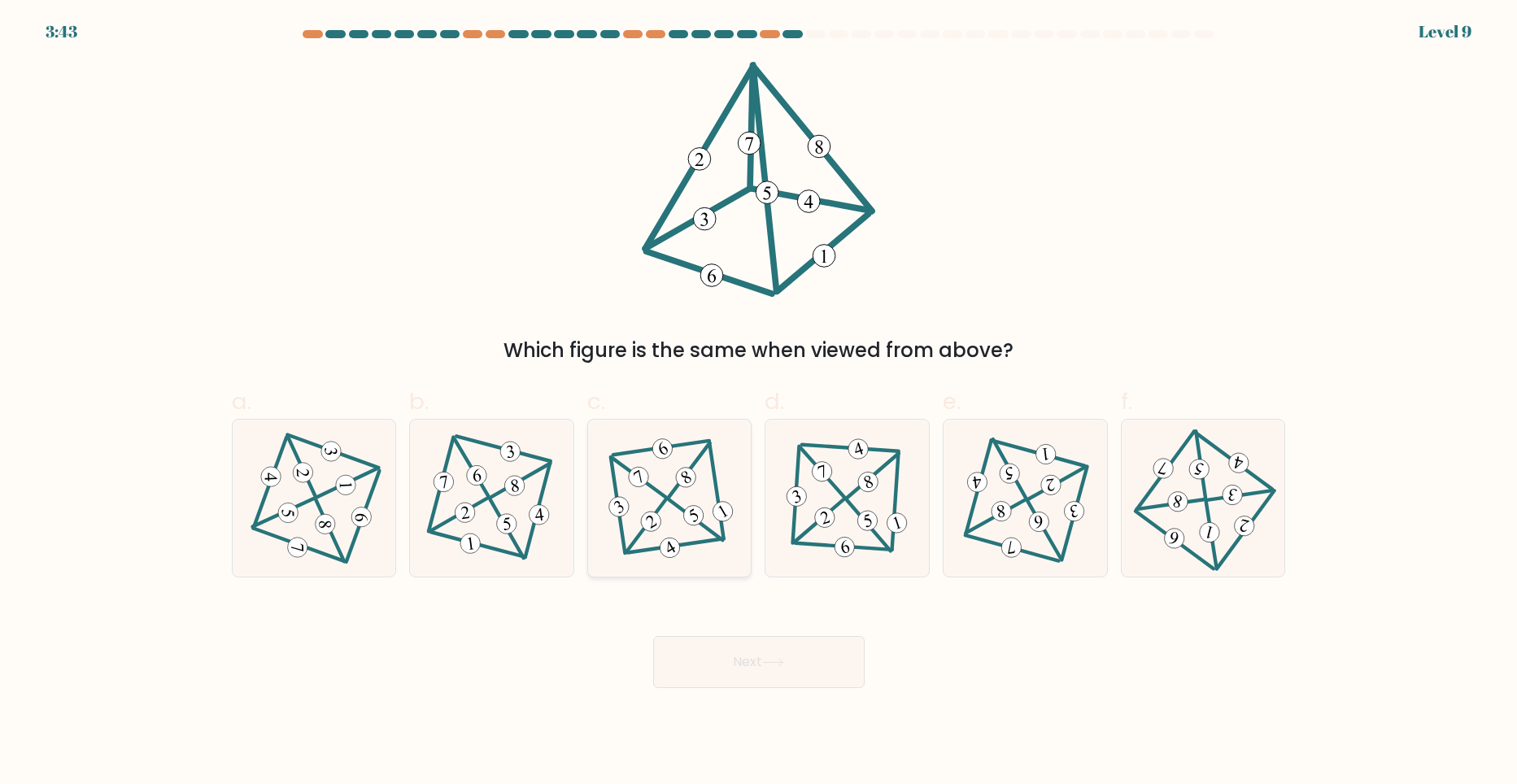
click at [712, 509] on icon at bounding box center [669, 497] width 129 height 125
click at [759, 402] on input "c." at bounding box center [759, 397] width 1 height 10
radio input "true"
click at [770, 658] on icon at bounding box center [773, 663] width 22 height 9
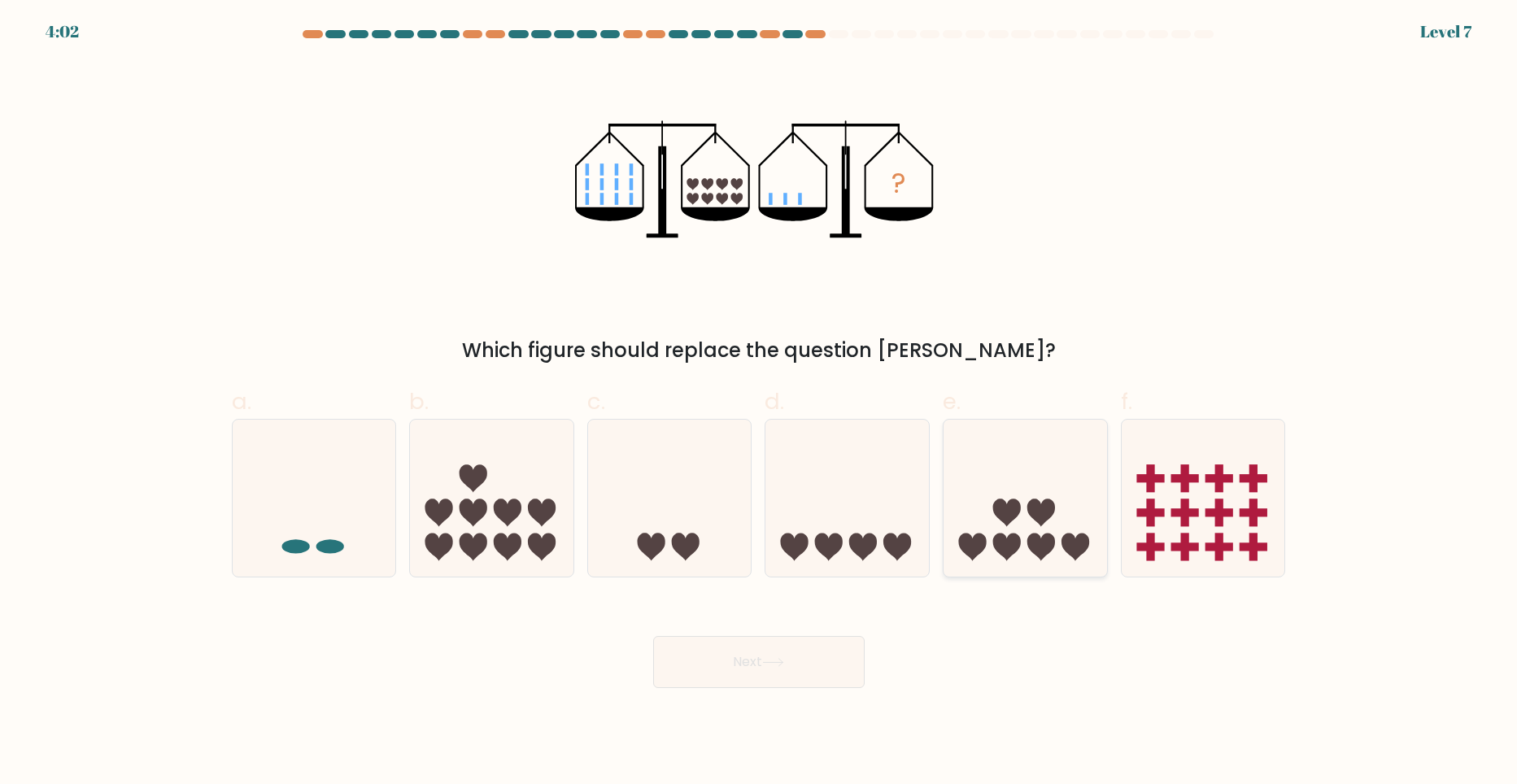
click at [1060, 553] on icon at bounding box center [1025, 497] width 163 height 135
click at [760, 402] on input "e." at bounding box center [759, 397] width 1 height 10
radio input "true"
click at [784, 666] on button "Next" at bounding box center [759, 662] width 212 height 52
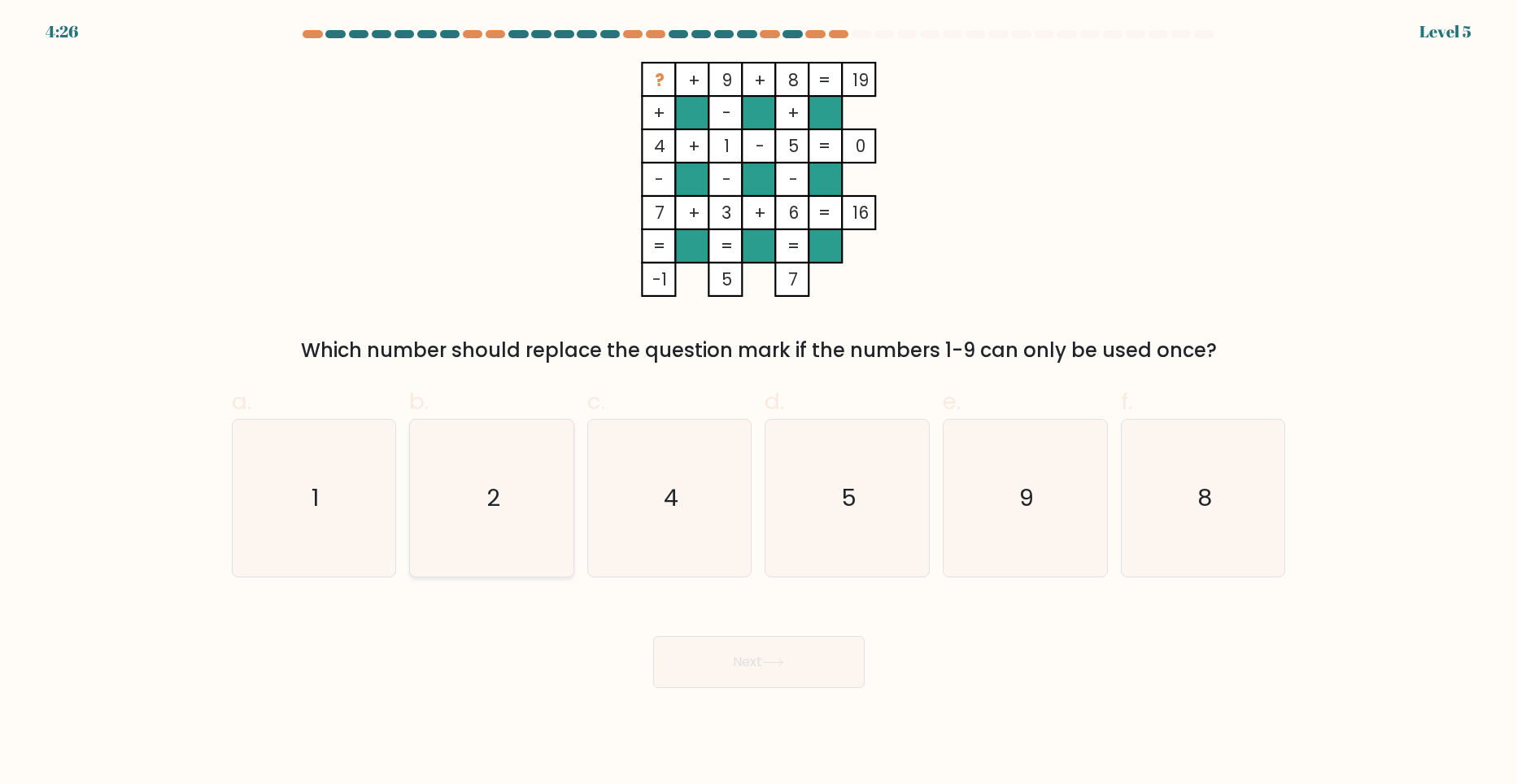
click at [503, 477] on icon "2" at bounding box center [492, 498] width 157 height 157
click at [759, 402] on input "b. 2" at bounding box center [759, 397] width 1 height 10
radio input "true"
click at [773, 672] on button "Next" at bounding box center [759, 662] width 212 height 52
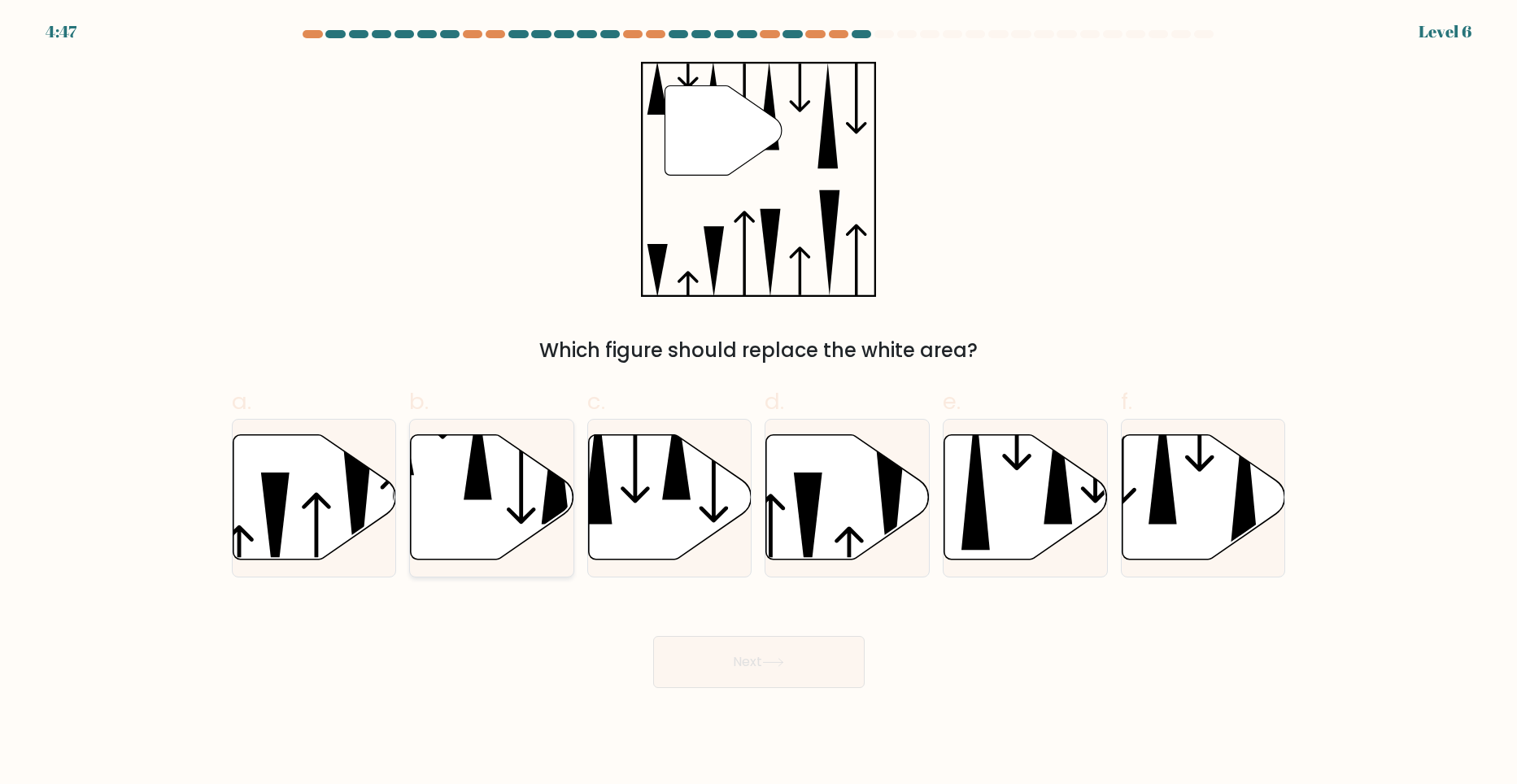
click at [506, 523] on icon at bounding box center [492, 497] width 163 height 125
click at [759, 402] on input "b." at bounding box center [759, 397] width 1 height 10
radio input "true"
click at [746, 653] on button "Next" at bounding box center [759, 662] width 212 height 52
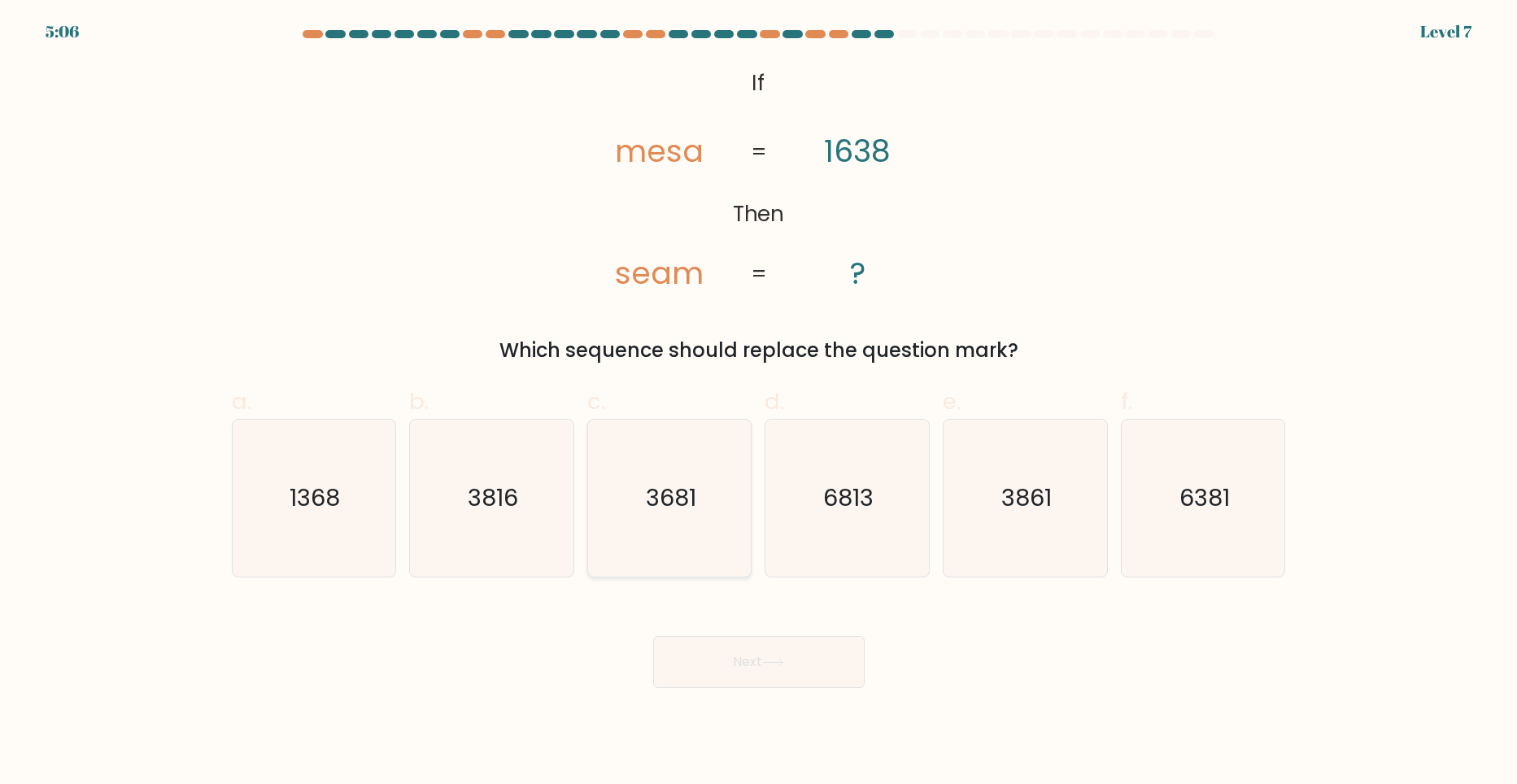
click at [686, 517] on icon "3681" at bounding box center [669, 498] width 157 height 157
click at [759, 402] on input "c. 3681" at bounding box center [759, 397] width 1 height 10
radio input "true"
click at [757, 663] on button "Next" at bounding box center [759, 662] width 212 height 52
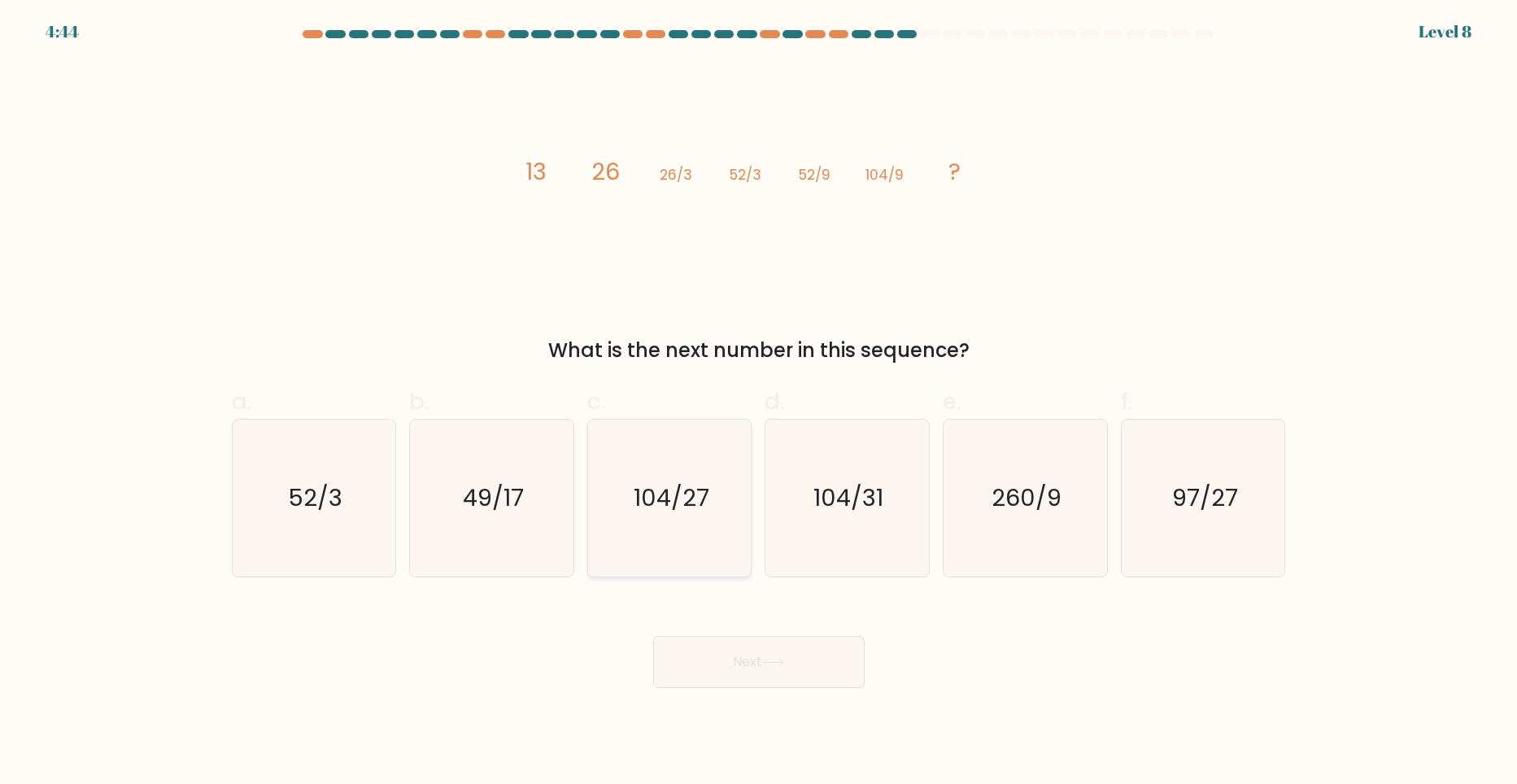
click at [665, 497] on text "104/27" at bounding box center [671, 497] width 76 height 33
click at [759, 402] on input "c. 104/27" at bounding box center [759, 397] width 1 height 10
radio input "true"
click at [738, 658] on button "Next" at bounding box center [759, 662] width 212 height 52
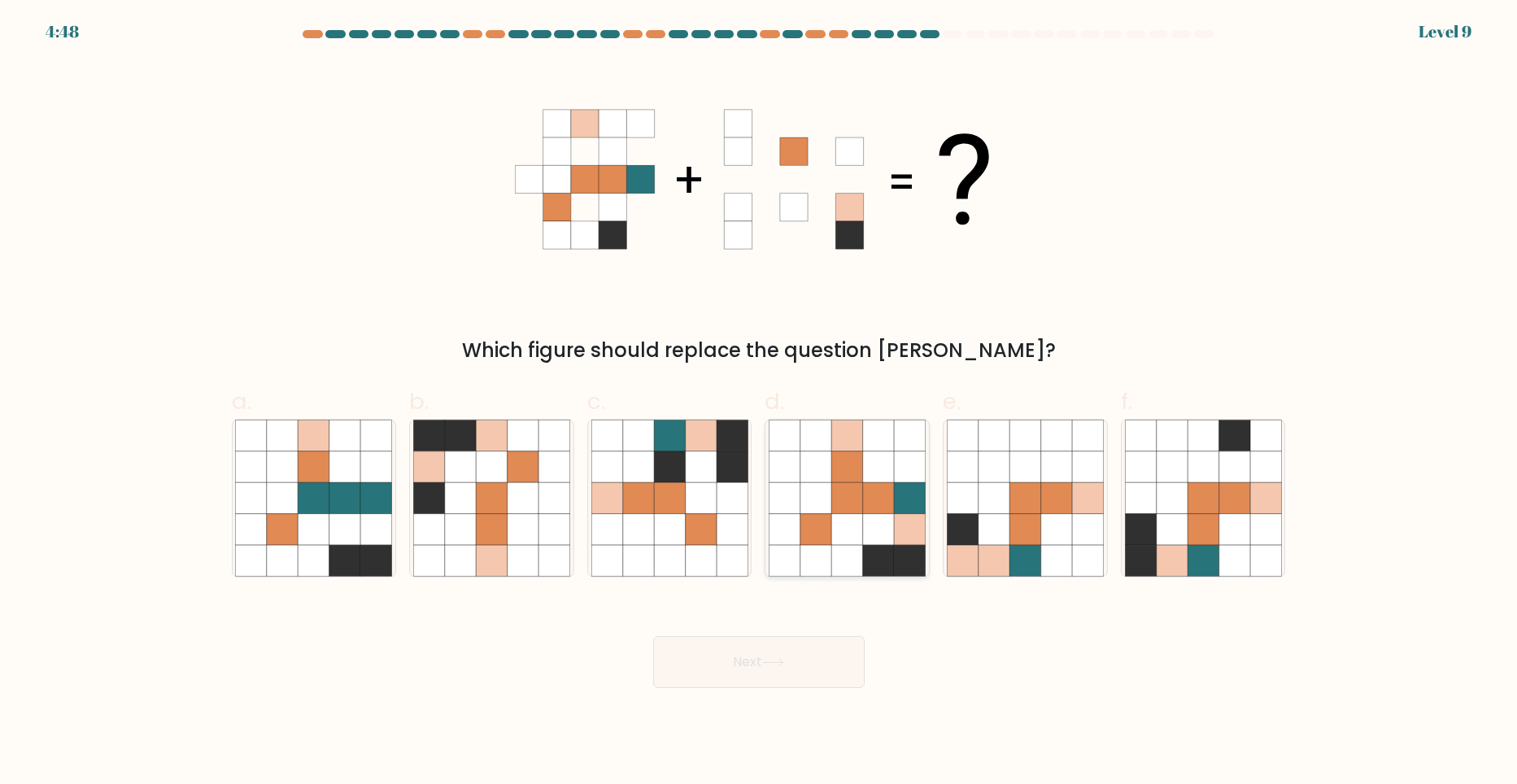
click at [855, 525] on icon at bounding box center [847, 528] width 31 height 31
click at [760, 402] on input "d." at bounding box center [759, 397] width 1 height 10
radio input "true"
click at [770, 675] on button "Next" at bounding box center [759, 662] width 212 height 52
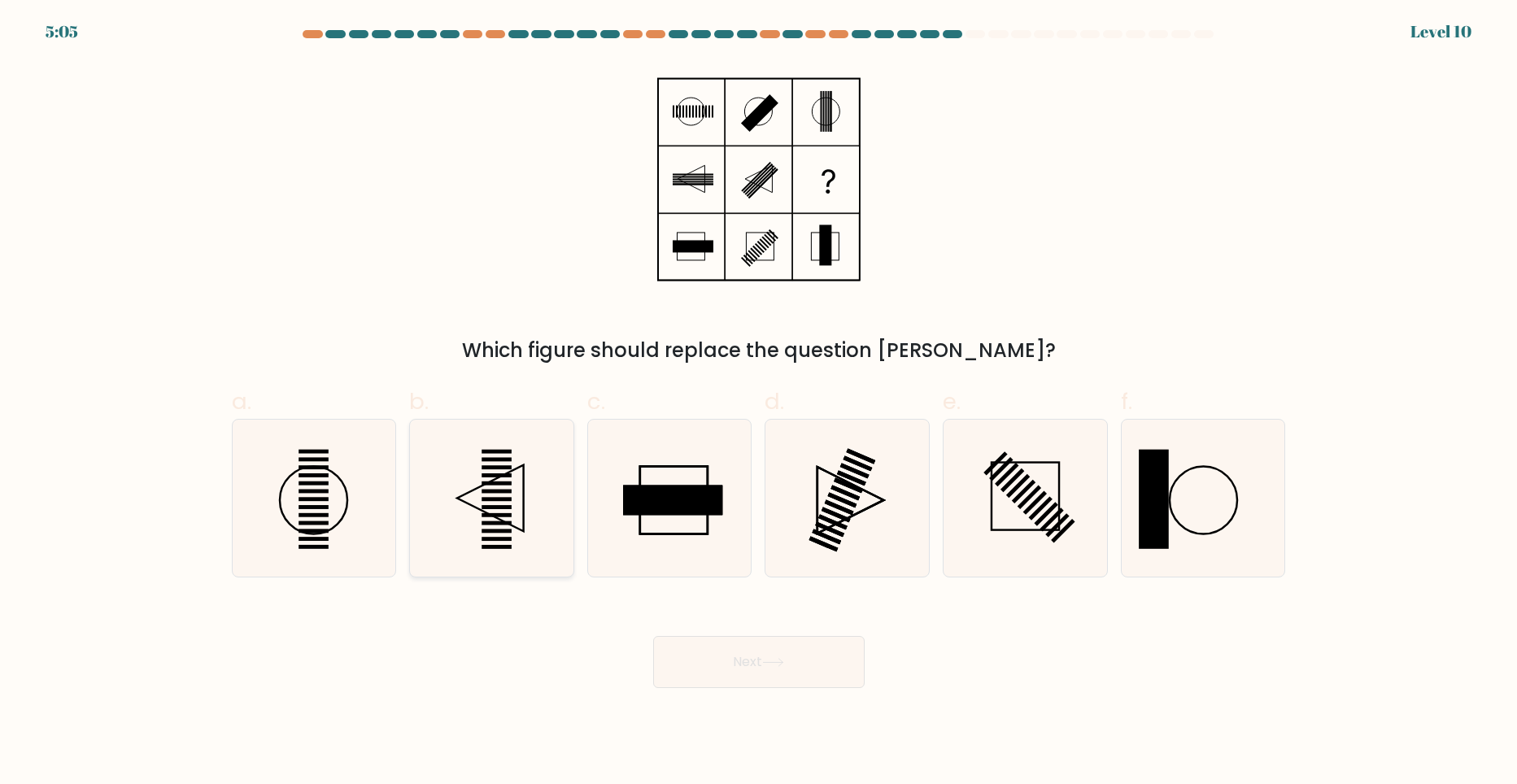
click at [507, 521] on icon at bounding box center [492, 498] width 157 height 157
click at [759, 402] on input "b." at bounding box center [759, 397] width 1 height 10
radio input "true"
click at [761, 678] on button "Next" at bounding box center [759, 662] width 212 height 52
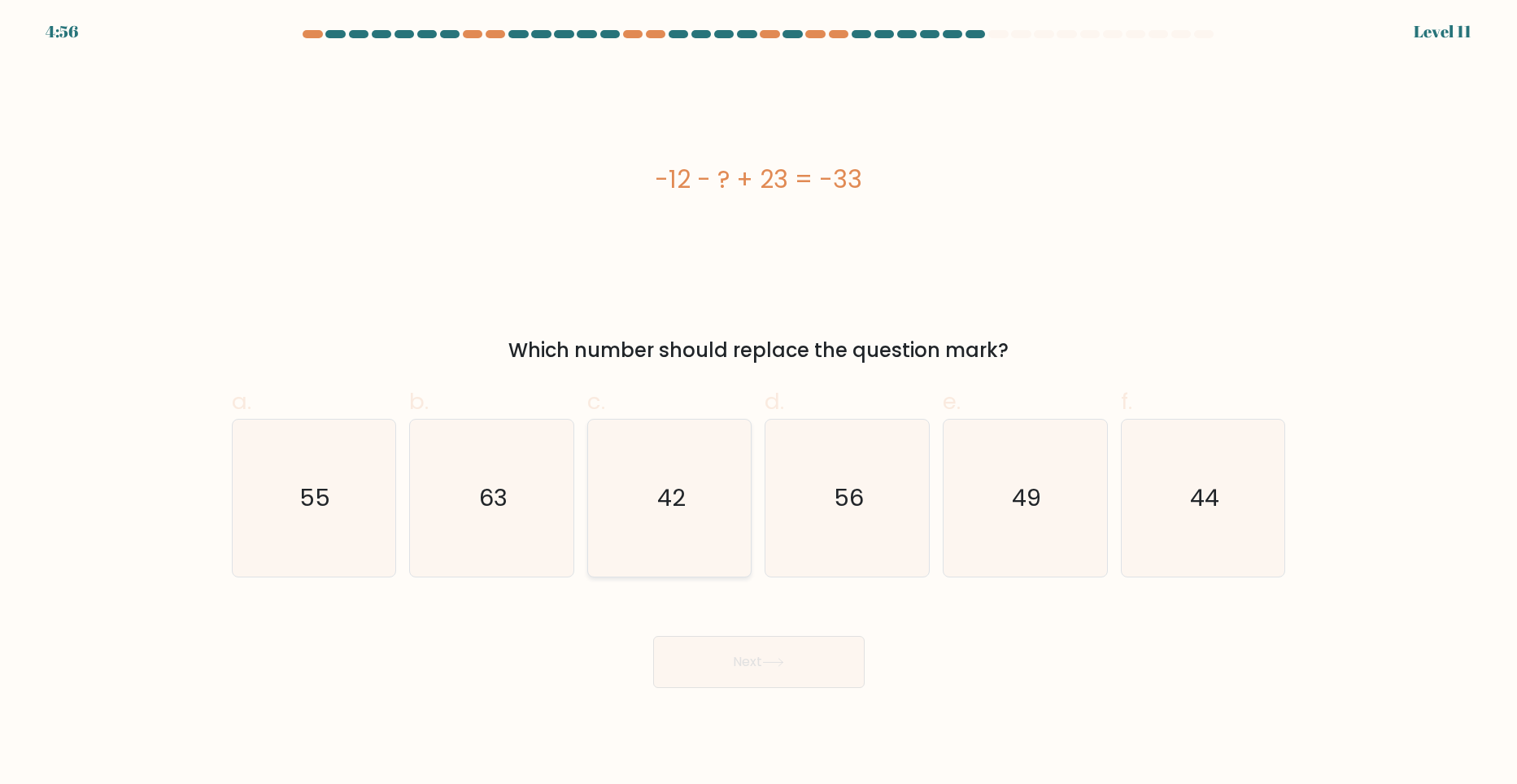
click at [697, 511] on icon "42" at bounding box center [669, 498] width 157 height 157
click at [759, 402] on input "c. 42" at bounding box center [759, 397] width 1 height 10
radio input "true"
drag, startPoint x: 730, startPoint y: 671, endPoint x: 708, endPoint y: 585, distance: 88.8
click at [730, 670] on button "Next" at bounding box center [759, 662] width 212 height 52
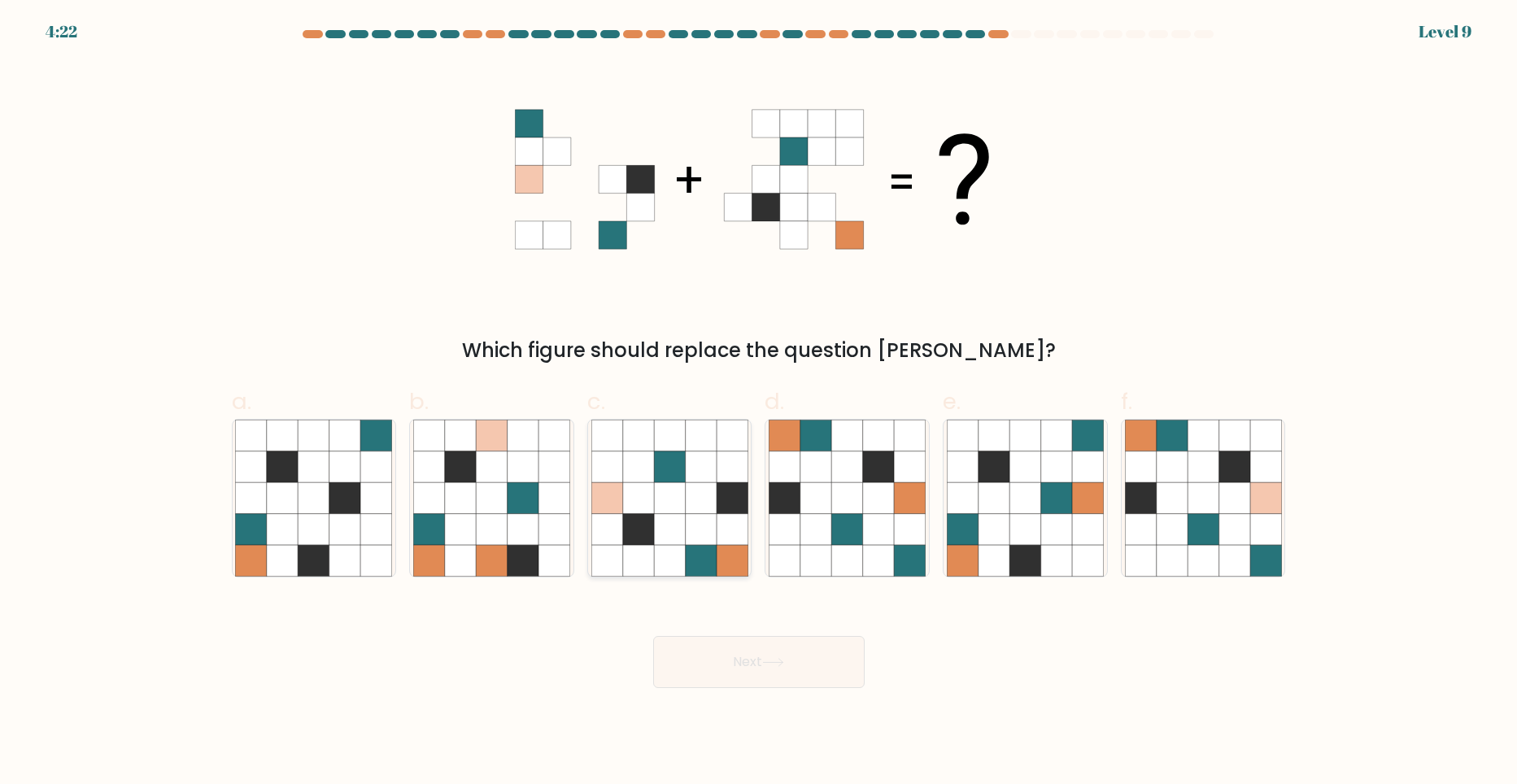
click at [679, 530] on icon at bounding box center [668, 528] width 31 height 31
click at [759, 402] on input "c." at bounding box center [759, 397] width 1 height 10
radio input "true"
click at [818, 659] on button "Next" at bounding box center [759, 662] width 212 height 52
click at [1218, 513] on icon at bounding box center [1202, 497] width 31 height 31
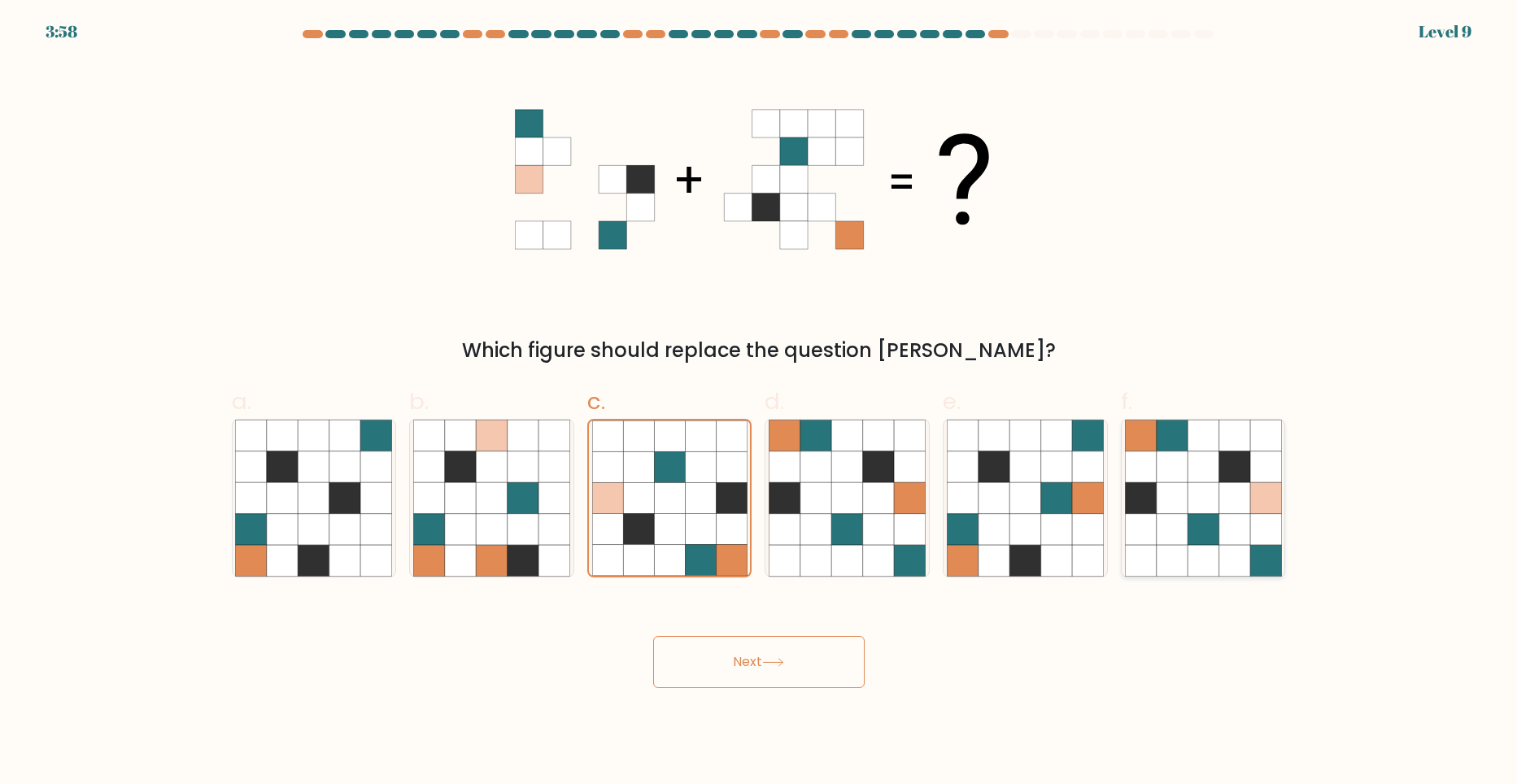
click at [760, 402] on input "f." at bounding box center [759, 397] width 1 height 10
radio input "true"
click at [830, 681] on button "Next" at bounding box center [759, 662] width 212 height 52
click at [1172, 555] on icon at bounding box center [1172, 559] width 31 height 31
click at [760, 402] on input "f." at bounding box center [759, 397] width 1 height 10
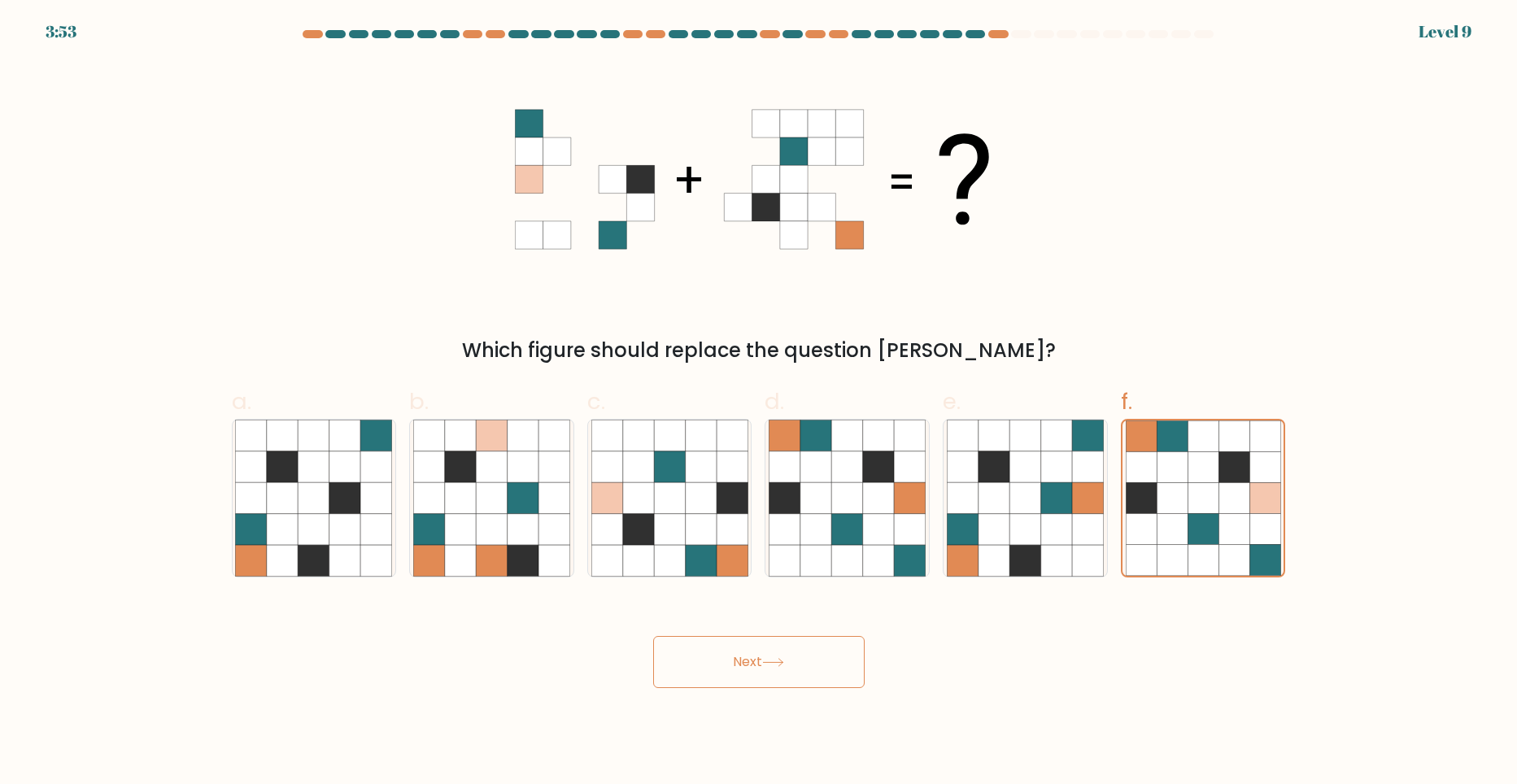
click at [802, 661] on button "Next" at bounding box center [759, 662] width 212 height 52
click at [651, 509] on icon at bounding box center [638, 497] width 31 height 31
click at [759, 402] on input "c." at bounding box center [759, 397] width 1 height 10
radio input "true"
click at [774, 666] on button "Next" at bounding box center [759, 662] width 212 height 52
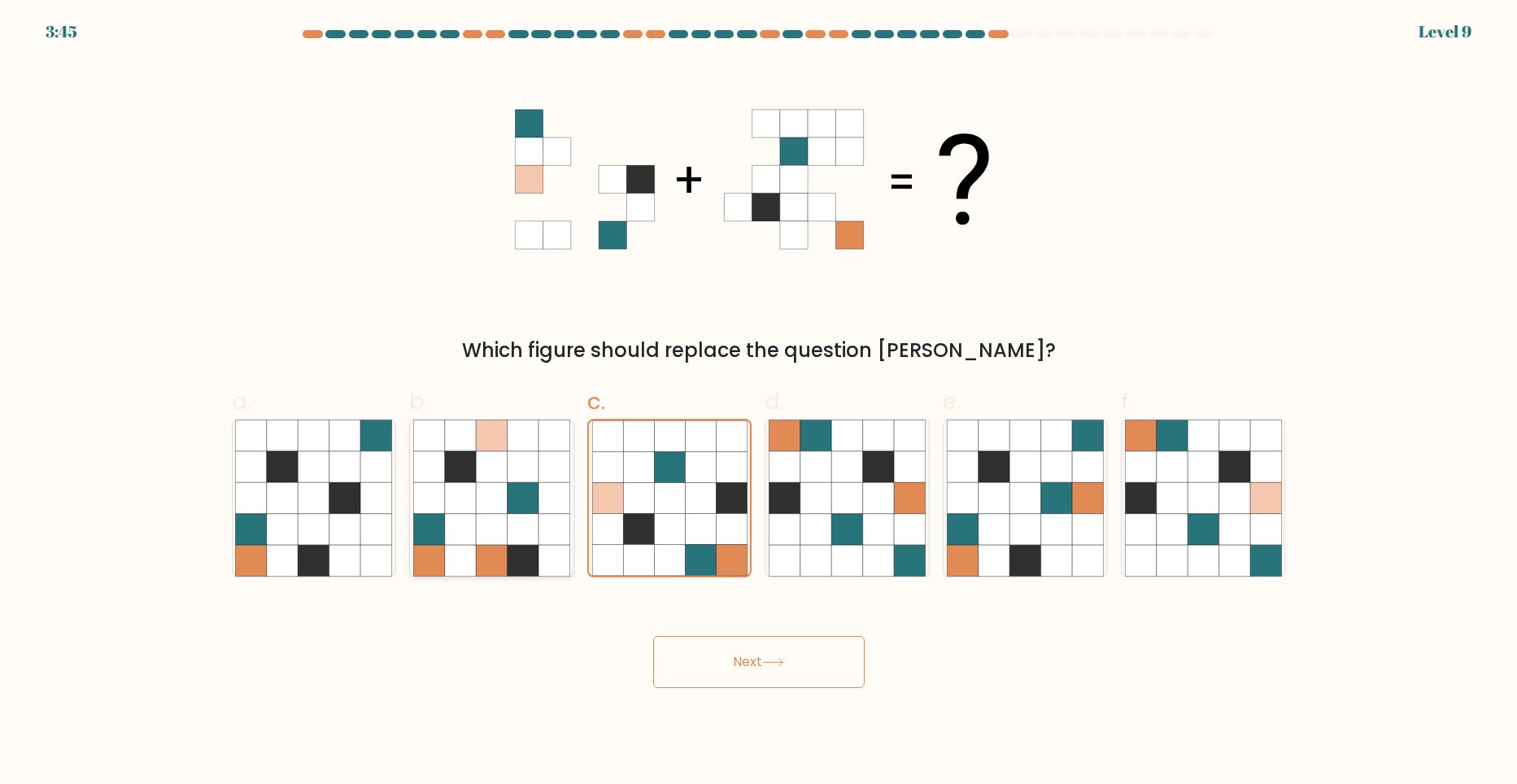
click at [521, 523] on icon at bounding box center [523, 528] width 31 height 31
click at [759, 402] on input "b." at bounding box center [759, 397] width 1 height 10
radio input "true"
click at [760, 681] on button "Next" at bounding box center [759, 662] width 212 height 52
click at [812, 537] on icon at bounding box center [815, 528] width 31 height 31
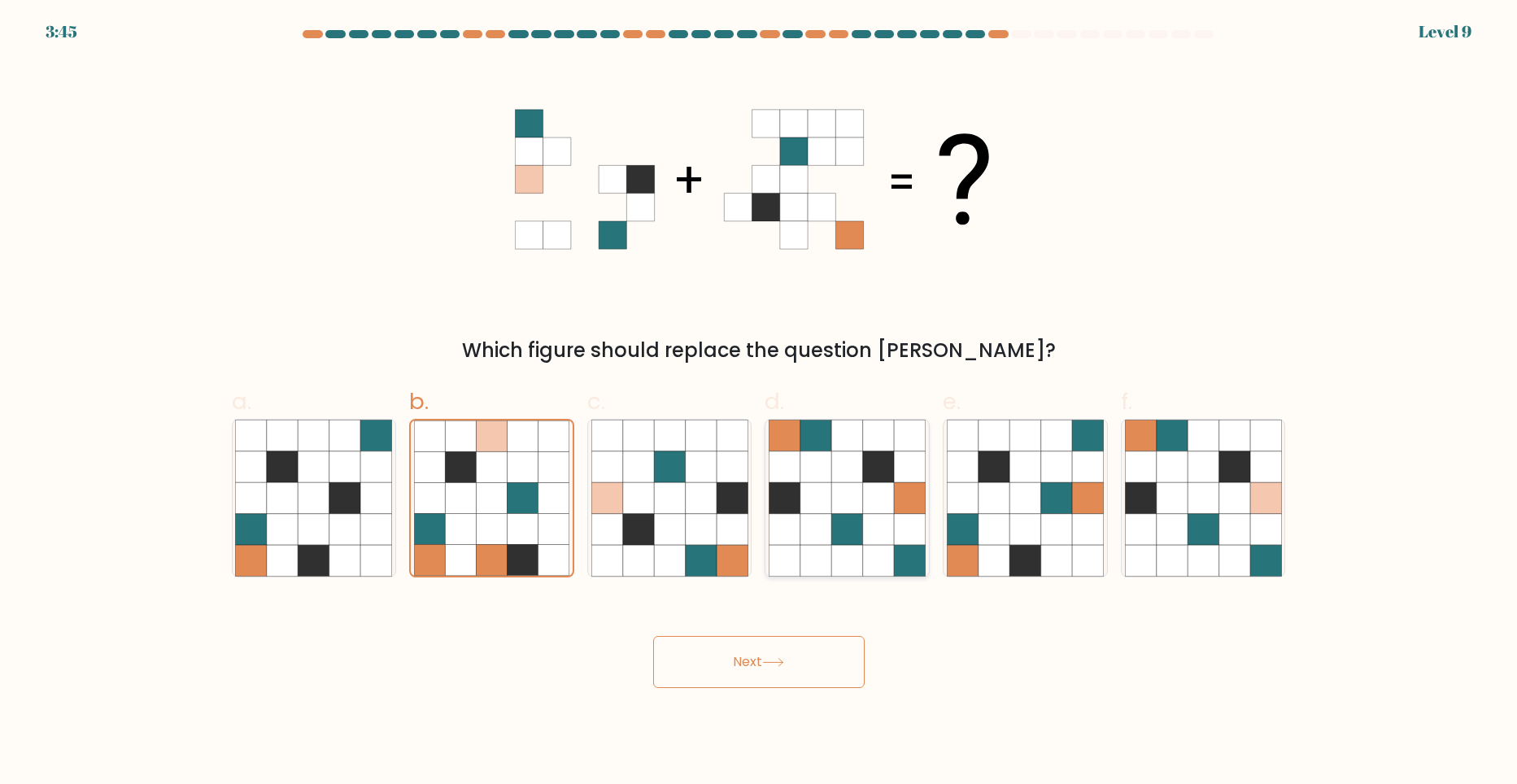
click at [760, 402] on input "d." at bounding box center [759, 397] width 1 height 10
radio input "true"
click at [780, 663] on icon at bounding box center [773, 663] width 22 height 9
click at [316, 452] on icon at bounding box center [314, 466] width 31 height 31
click at [759, 402] on input "a." at bounding box center [759, 397] width 1 height 10
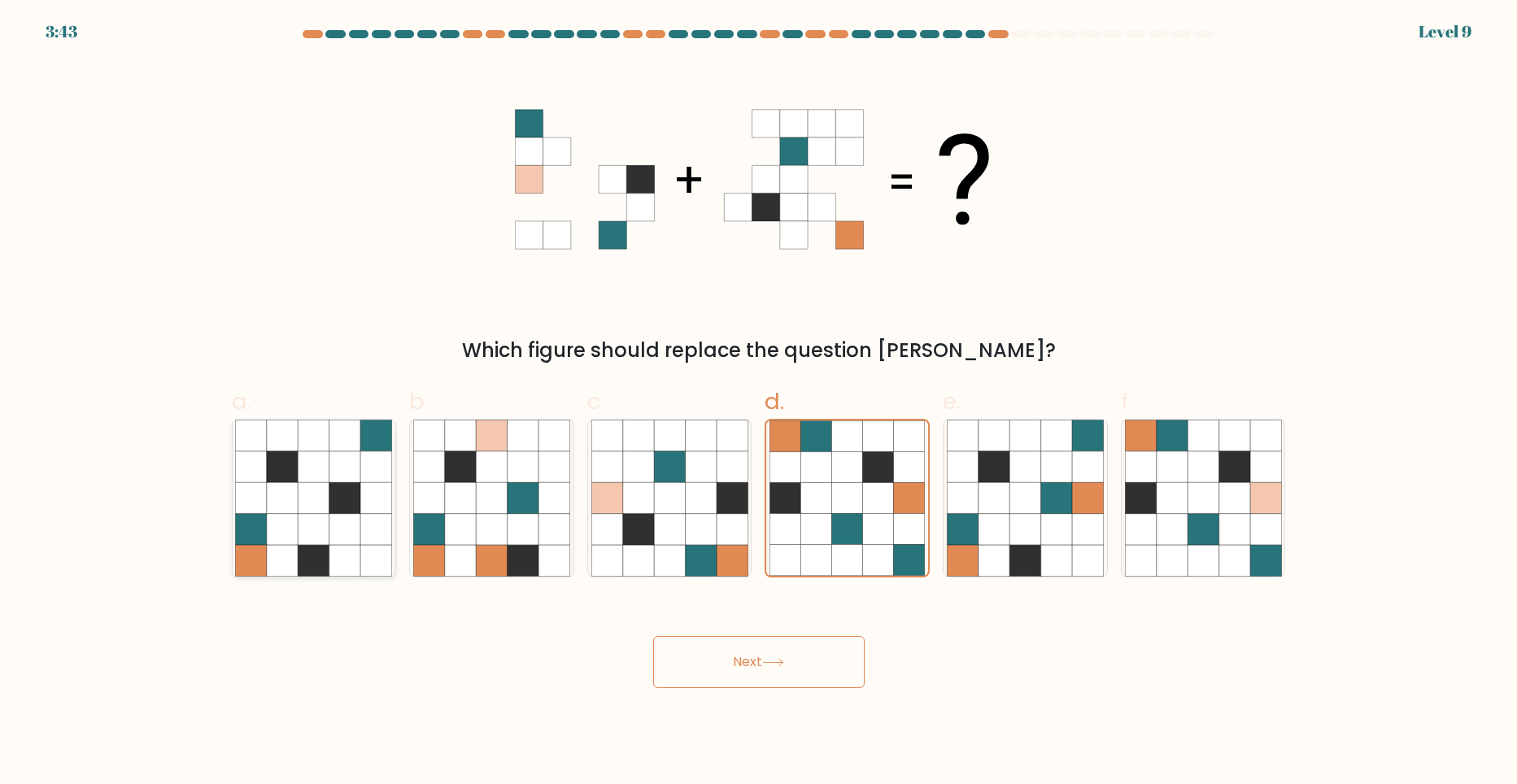
radio input "true"
click at [751, 666] on button "Next" at bounding box center [759, 662] width 212 height 52
drag, startPoint x: 1058, startPoint y: 521, endPoint x: 1006, endPoint y: 547, distance: 58.1
click at [1058, 520] on icon at bounding box center [1056, 528] width 31 height 31
click at [760, 402] on input "e." at bounding box center [759, 397] width 1 height 10
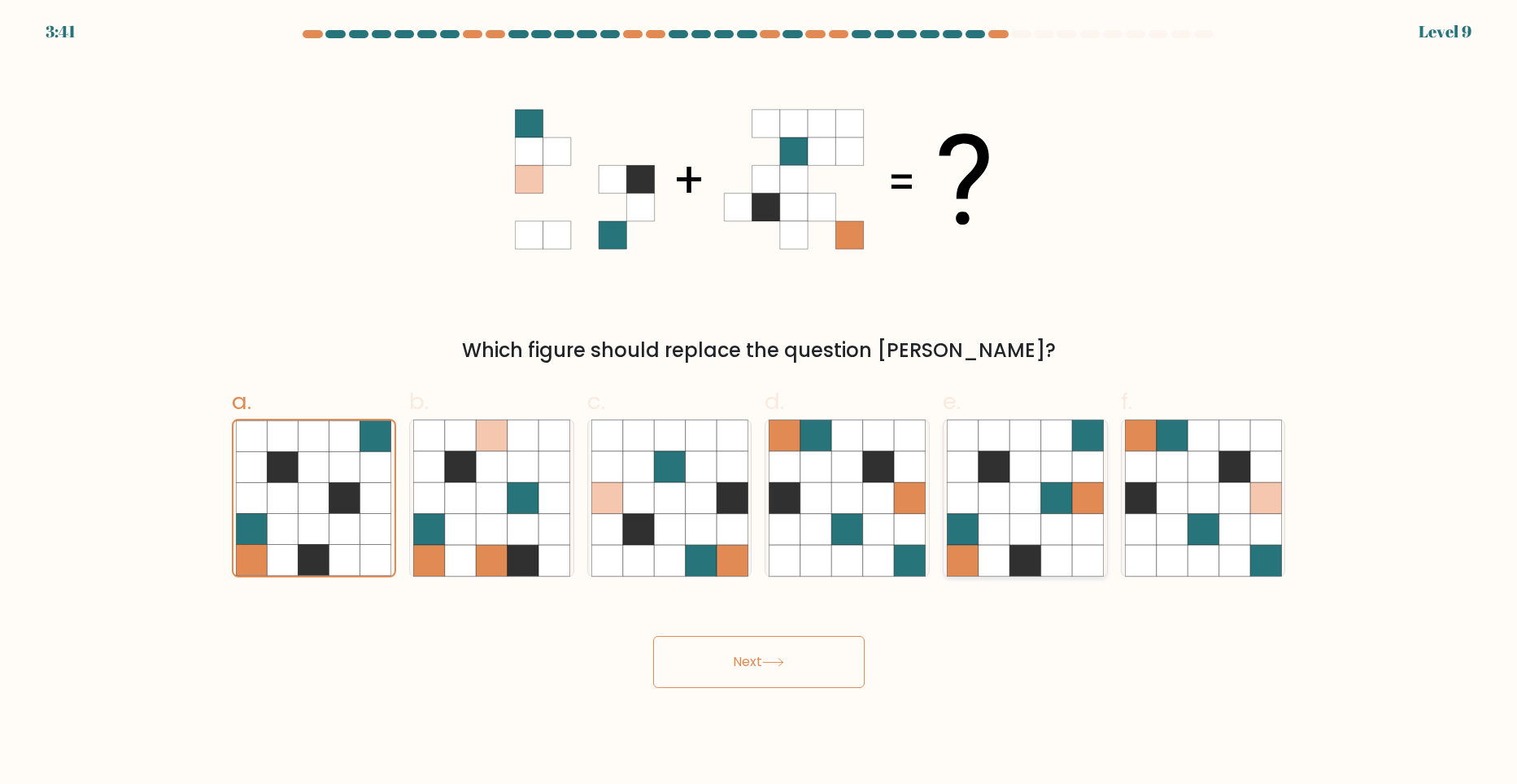
radio input "true"
click at [811, 660] on button "Next" at bounding box center [759, 662] width 212 height 52
click at [810, 658] on button "Next" at bounding box center [759, 662] width 212 height 52
click at [1271, 316] on div "Which figure should replace the question mark?" at bounding box center [759, 213] width 1074 height 303
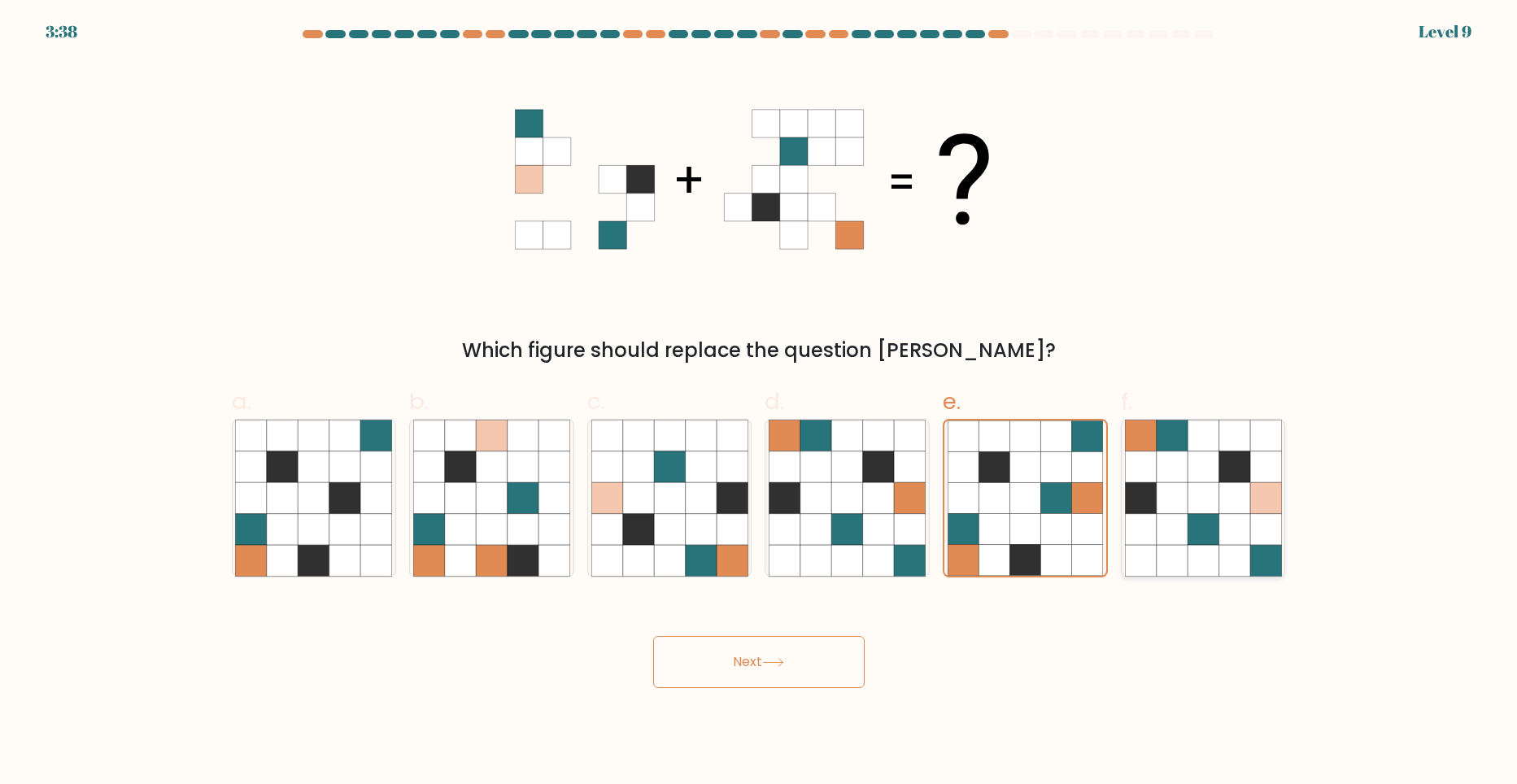
click at [1171, 445] on icon at bounding box center [1171, 435] width 31 height 31
click at [760, 402] on input "f." at bounding box center [759, 397] width 1 height 10
radio input "true"
click at [1201, 477] on icon at bounding box center [1202, 467] width 31 height 31
click at [760, 402] on input "f." at bounding box center [759, 397] width 1 height 10
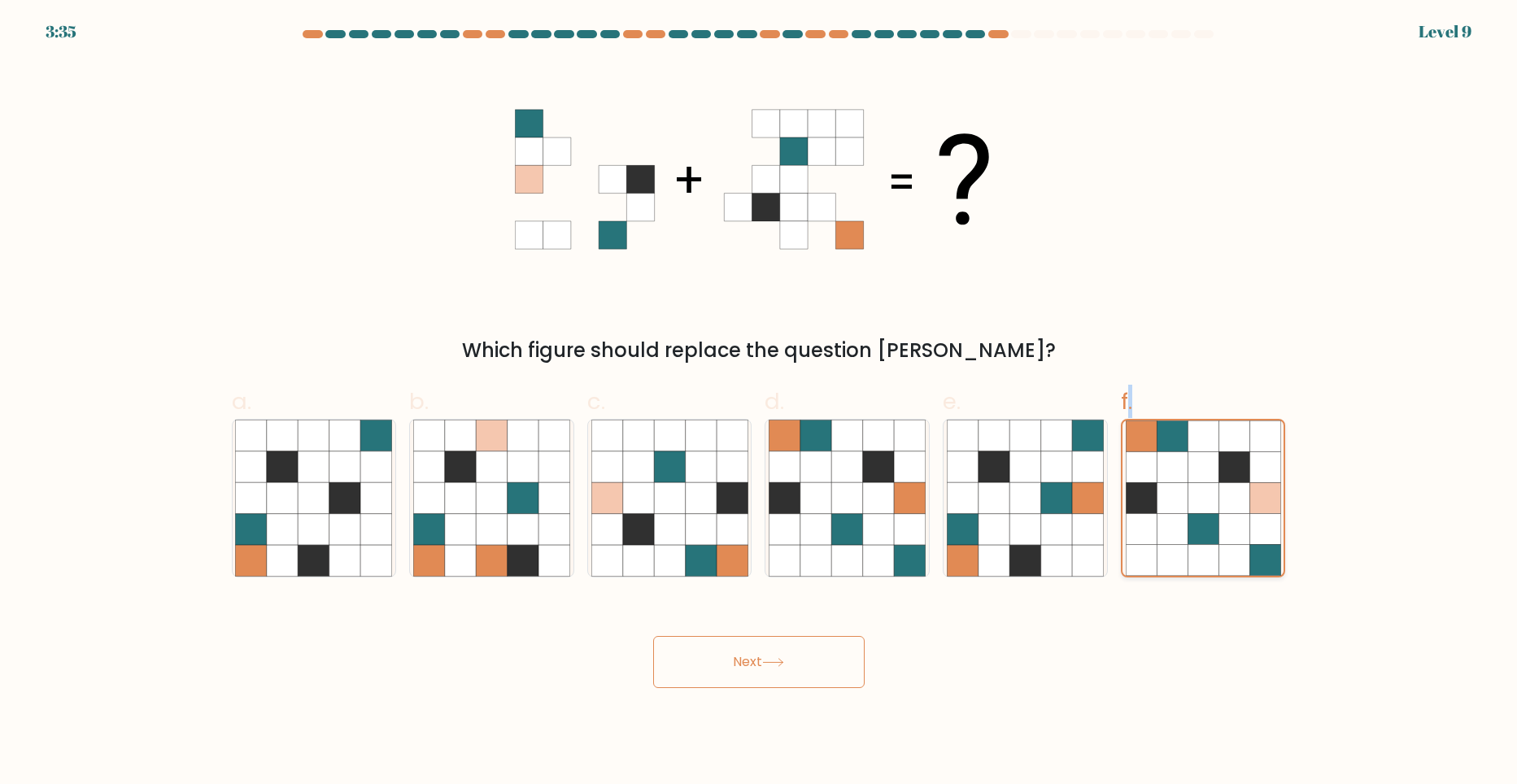
click at [1201, 477] on icon at bounding box center [1202, 467] width 31 height 31
click at [760, 402] on input "f." at bounding box center [759, 397] width 1 height 10
drag, startPoint x: 1201, startPoint y: 477, endPoint x: 1399, endPoint y: 578, distance: 222.3
click at [1404, 578] on form at bounding box center [758, 358] width 1517 height 658
click at [1213, 563] on icon at bounding box center [1202, 559] width 31 height 31
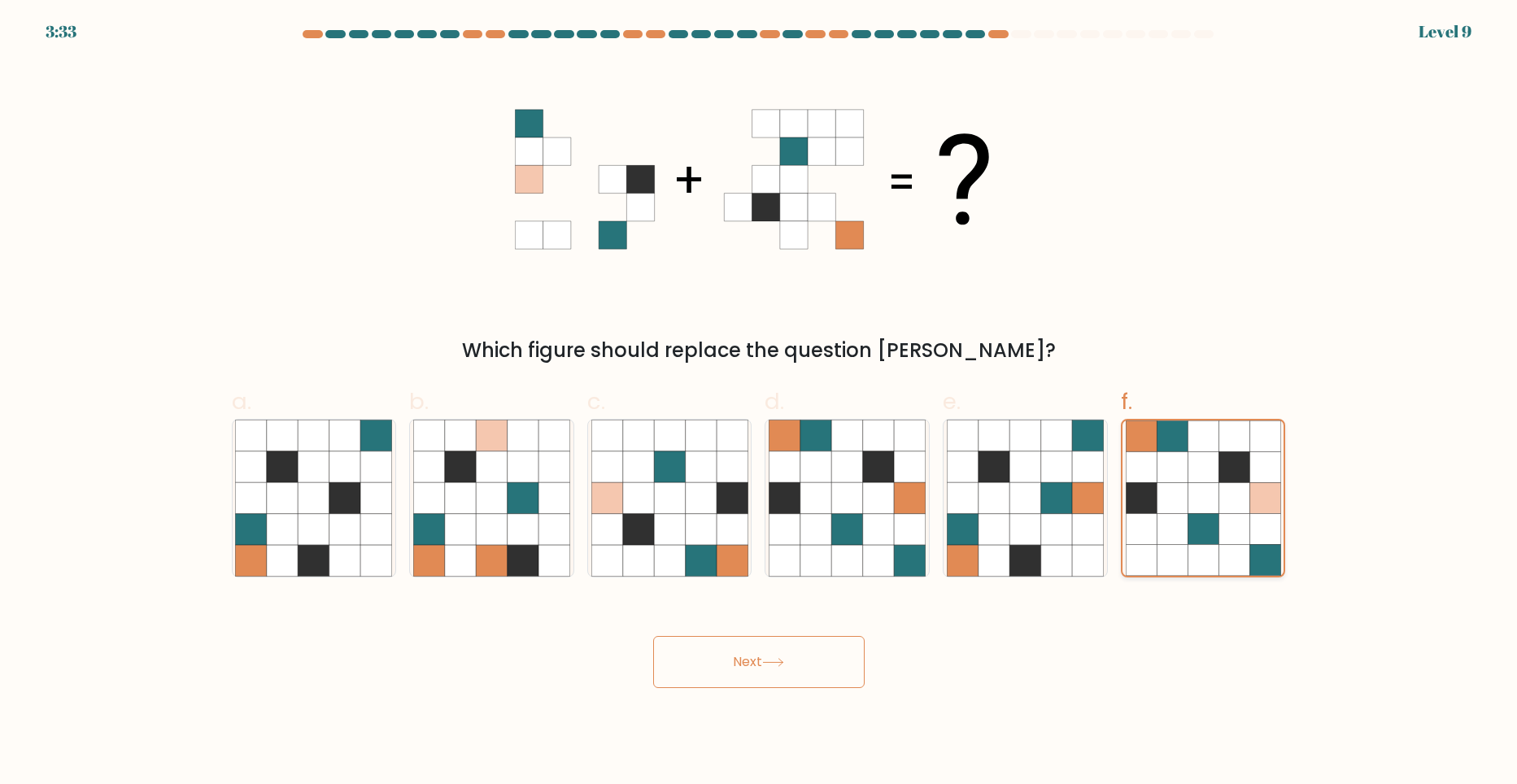
click at [760, 402] on input "f." at bounding box center [759, 397] width 1 height 10
click at [1213, 563] on icon at bounding box center [1202, 559] width 31 height 31
click at [760, 402] on input "f." at bounding box center [759, 397] width 1 height 10
drag, startPoint x: 1213, startPoint y: 563, endPoint x: 1381, endPoint y: 556, distance: 168.1
click at [1381, 556] on form at bounding box center [758, 358] width 1517 height 658
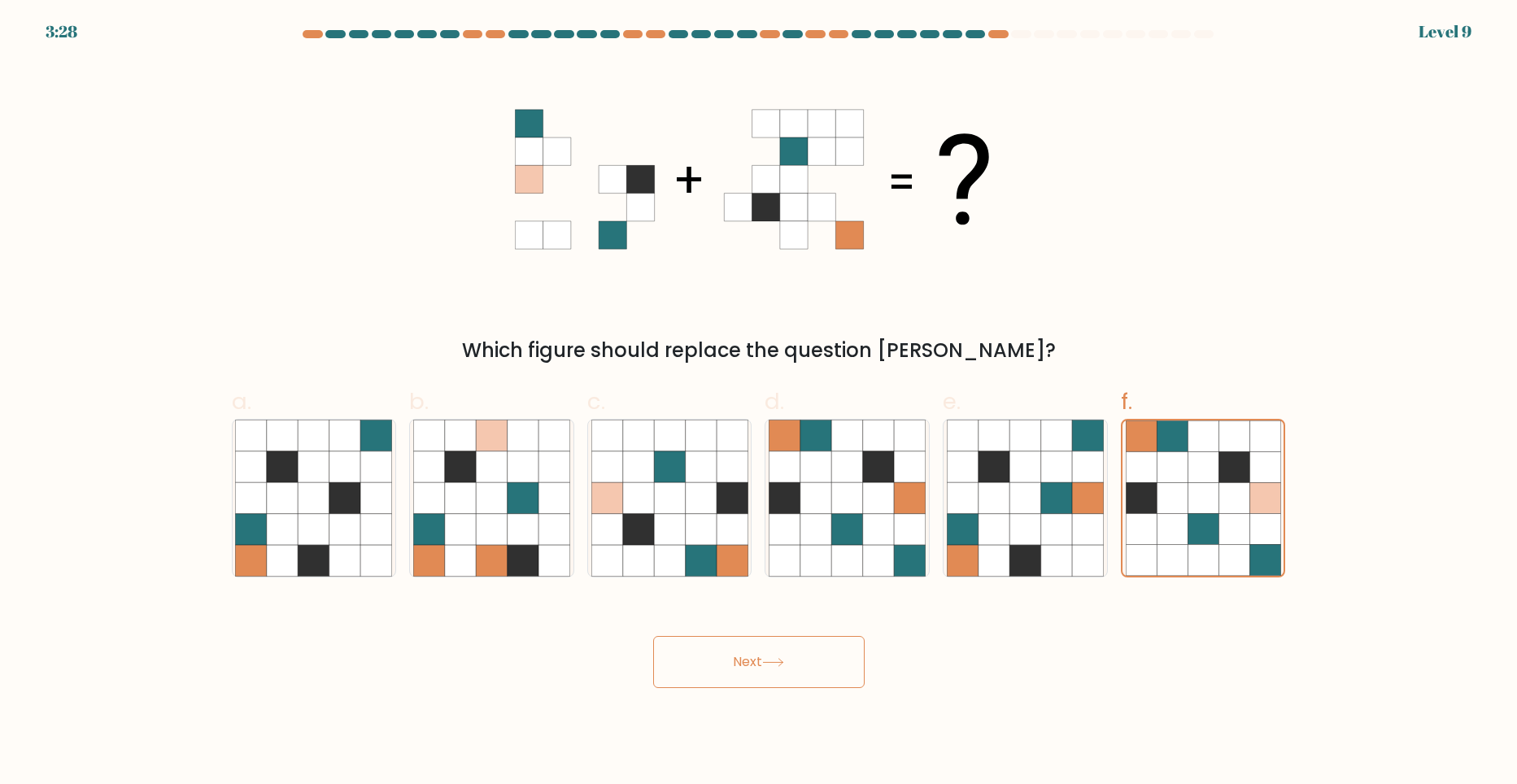
click at [776, 665] on icon at bounding box center [773, 663] width 22 height 9
click at [678, 546] on icon at bounding box center [668, 560] width 31 height 31
click at [759, 402] on input "c." at bounding box center [759, 397] width 1 height 10
radio input "true"
click at [1182, 525] on icon at bounding box center [1171, 528] width 31 height 31
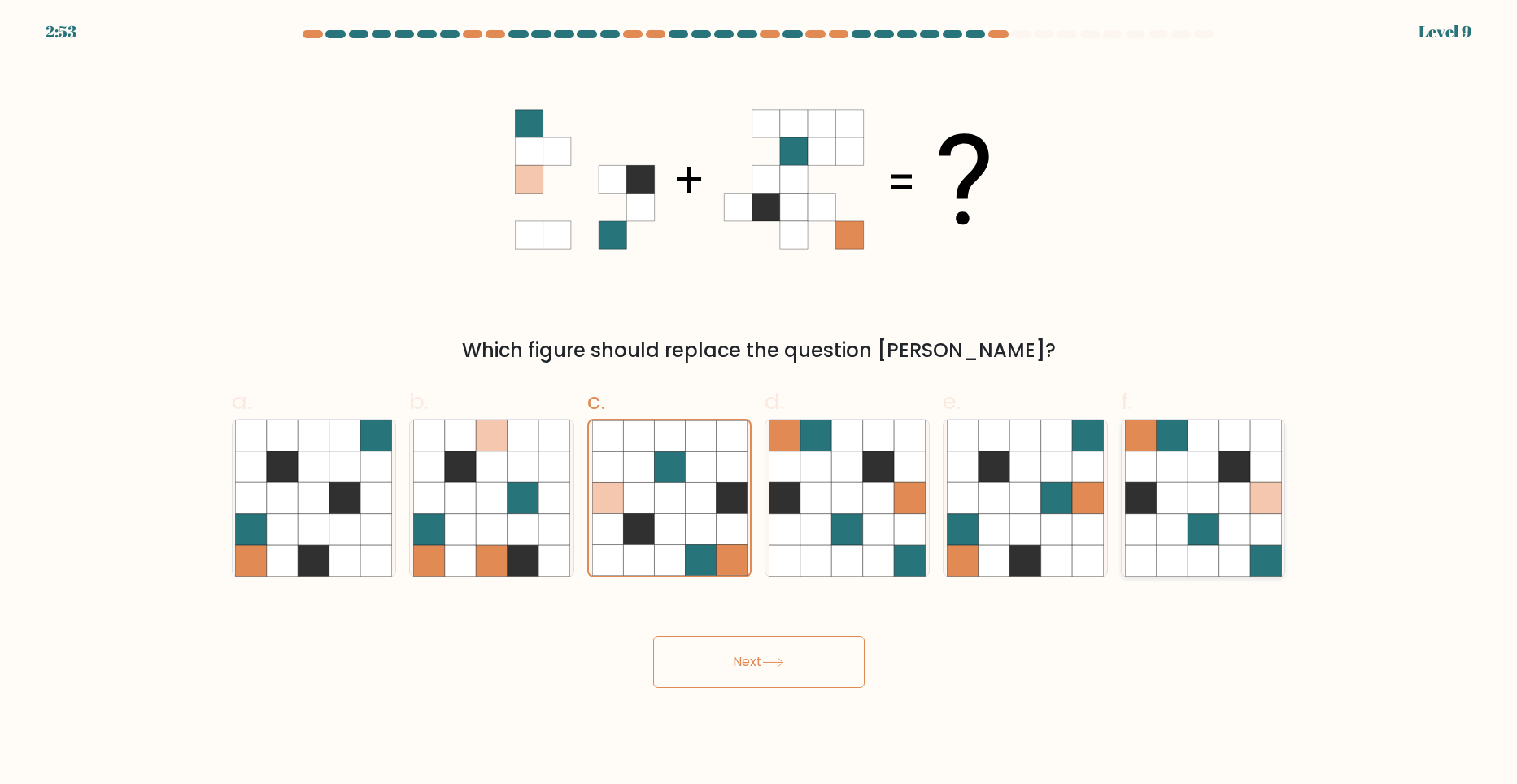
click at [760, 402] on input "f." at bounding box center [759, 397] width 1 height 10
radio input "true"
click at [743, 652] on button "Next" at bounding box center [759, 662] width 212 height 52
click at [639, 476] on icon at bounding box center [638, 466] width 31 height 31
click at [759, 402] on input "c." at bounding box center [759, 397] width 1 height 10
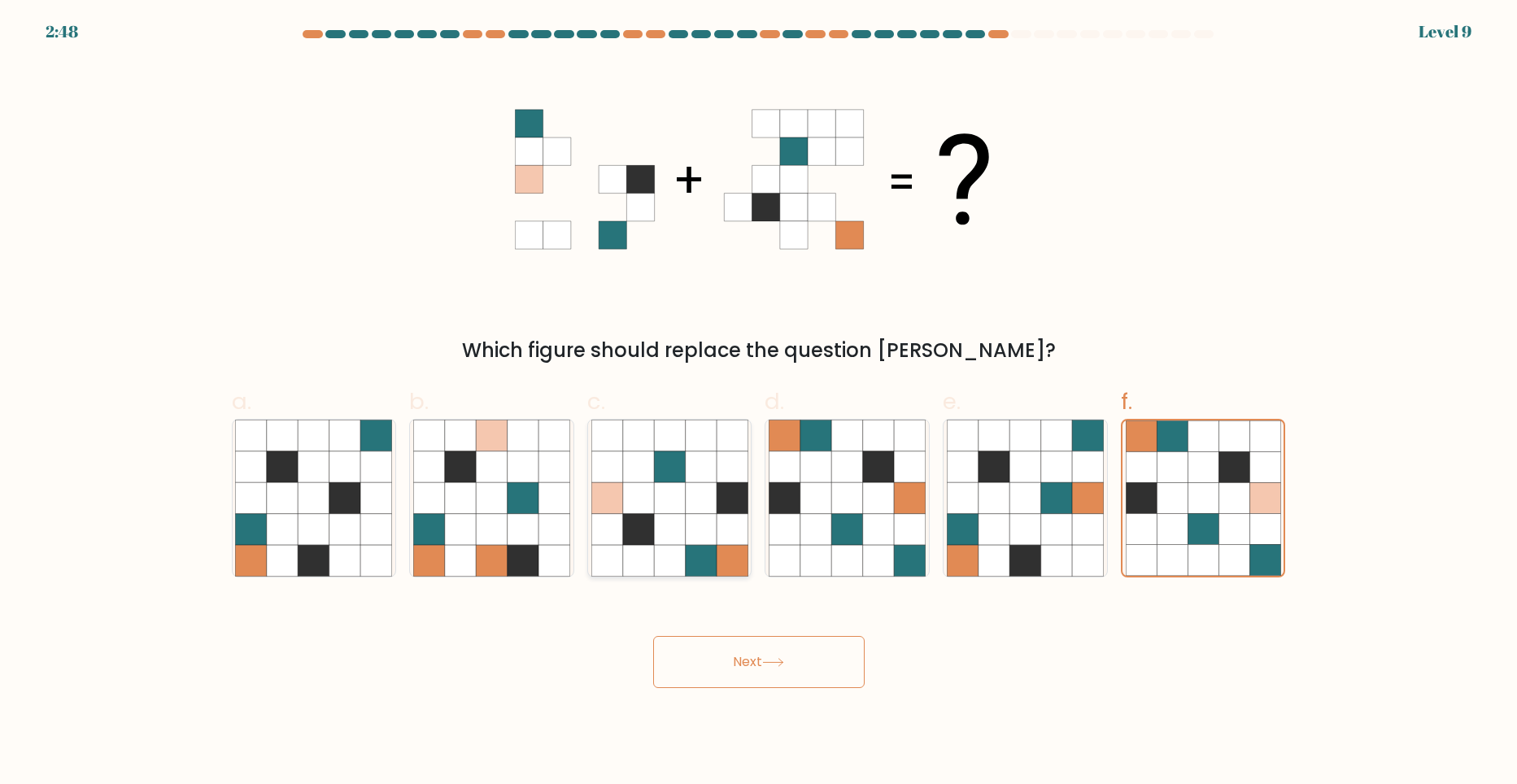
radio input "true"
click at [774, 662] on icon at bounding box center [772, 663] width 20 height 7
drag, startPoint x: 886, startPoint y: 682, endPoint x: 843, endPoint y: 673, distance: 43.9
click at [886, 682] on div "Next" at bounding box center [759, 642] width 1074 height 91
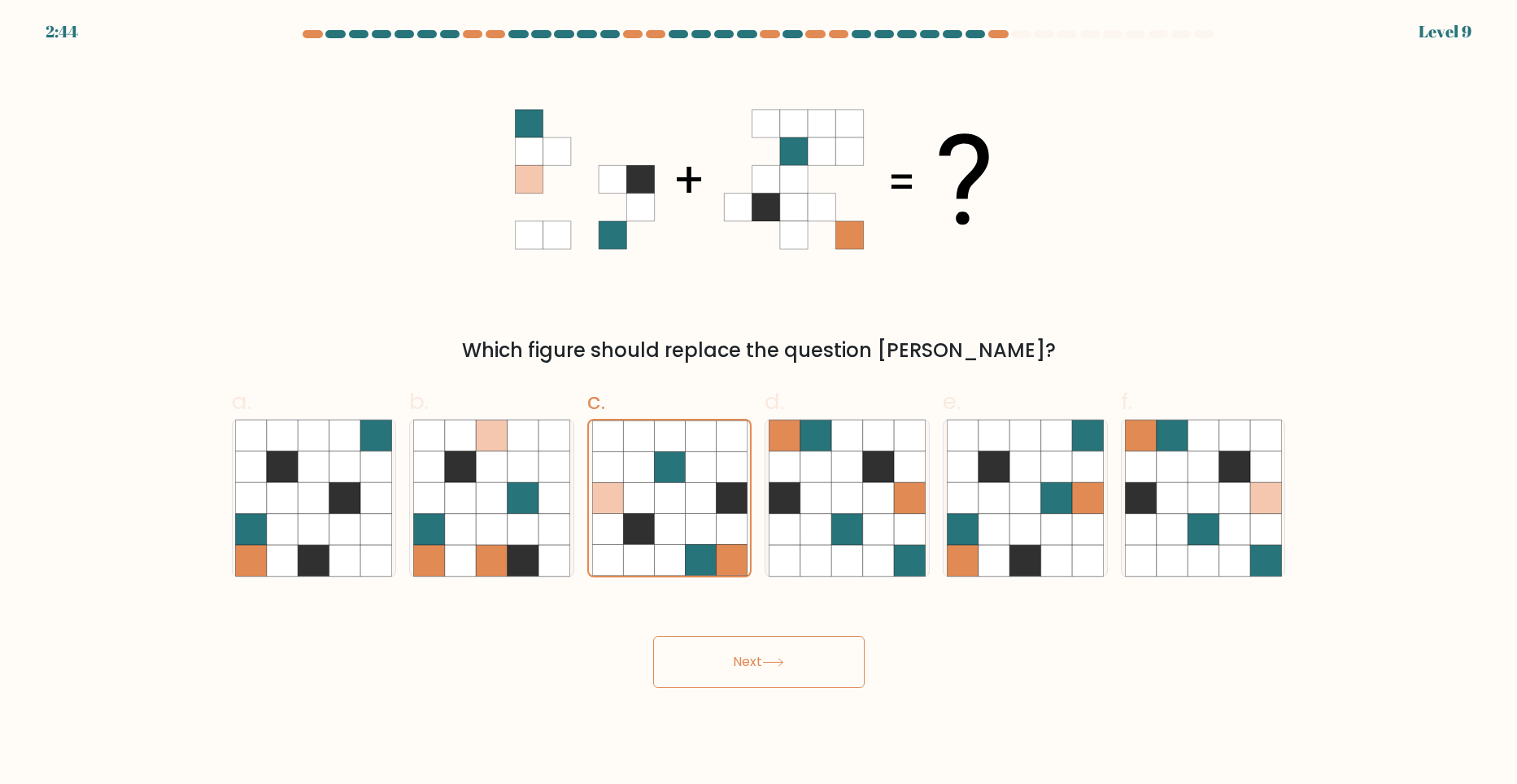
drag, startPoint x: 770, startPoint y: 659, endPoint x: 967, endPoint y: 678, distance: 197.9
click at [967, 678] on div "Next" at bounding box center [759, 642] width 1074 height 91
click at [1172, 523] on icon at bounding box center [1171, 528] width 31 height 31
click at [760, 402] on input "f." at bounding box center [759, 397] width 1 height 10
radio input "true"
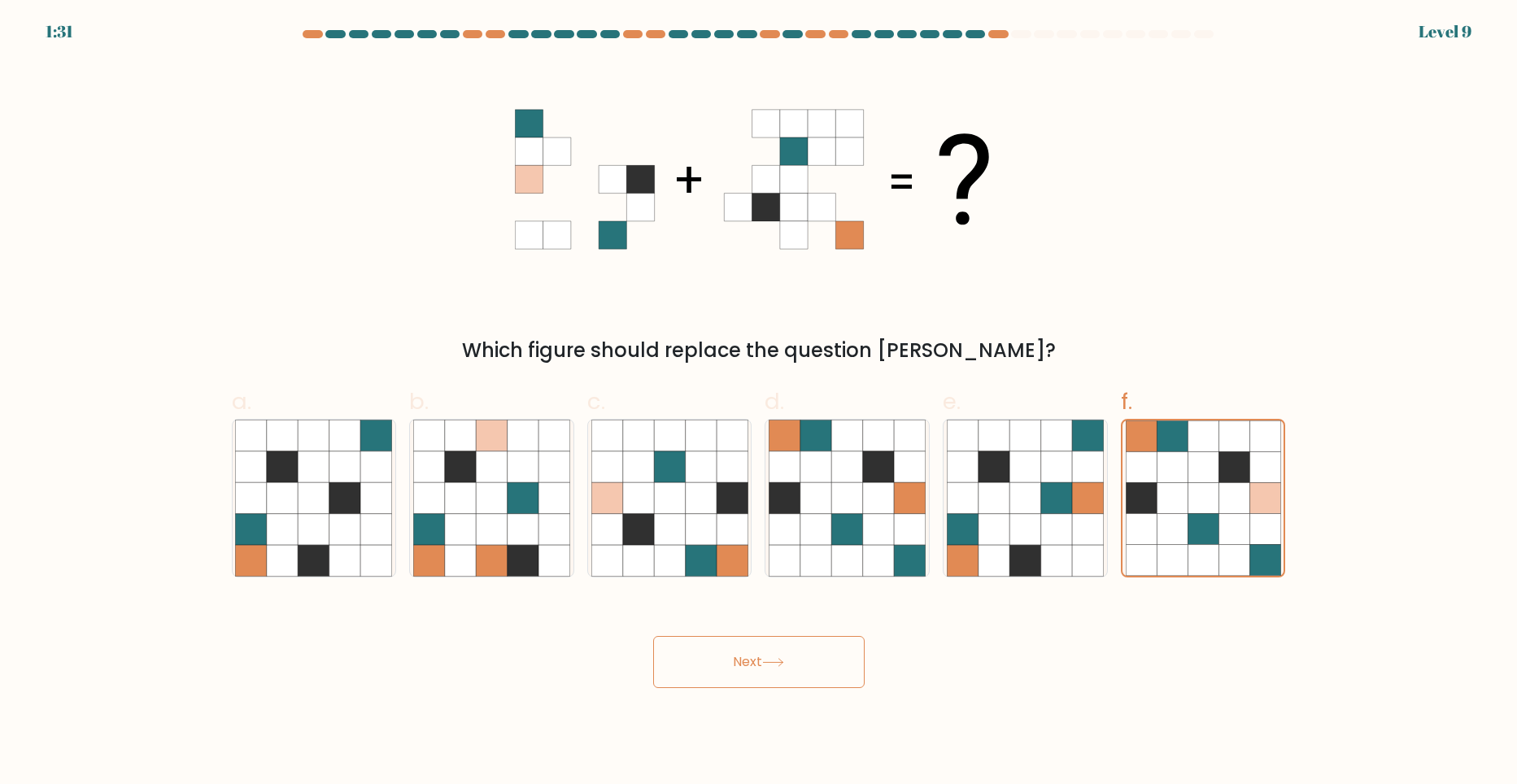
click at [750, 674] on button "Next" at bounding box center [759, 662] width 212 height 52
click at [1215, 468] on icon at bounding box center [1202, 466] width 31 height 31
click at [760, 402] on input "f." at bounding box center [759, 397] width 1 height 10
radio input "true"
click at [786, 668] on button "Next" at bounding box center [759, 662] width 212 height 52
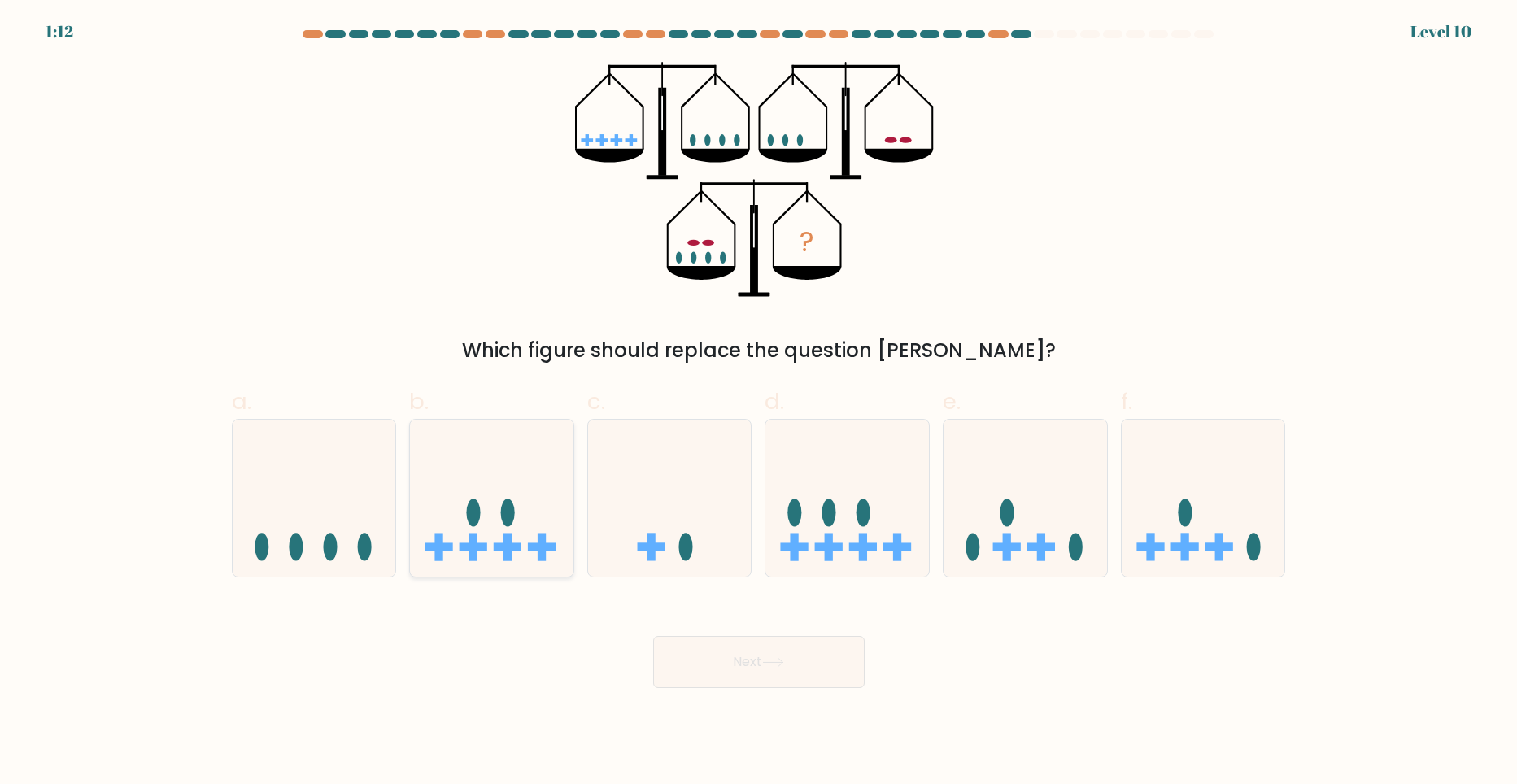
click at [531, 510] on icon at bounding box center [491, 497] width 163 height 135
click at [759, 402] on input "b." at bounding box center [759, 397] width 1 height 10
radio input "true"
click at [736, 650] on button "Next" at bounding box center [759, 662] width 212 height 52
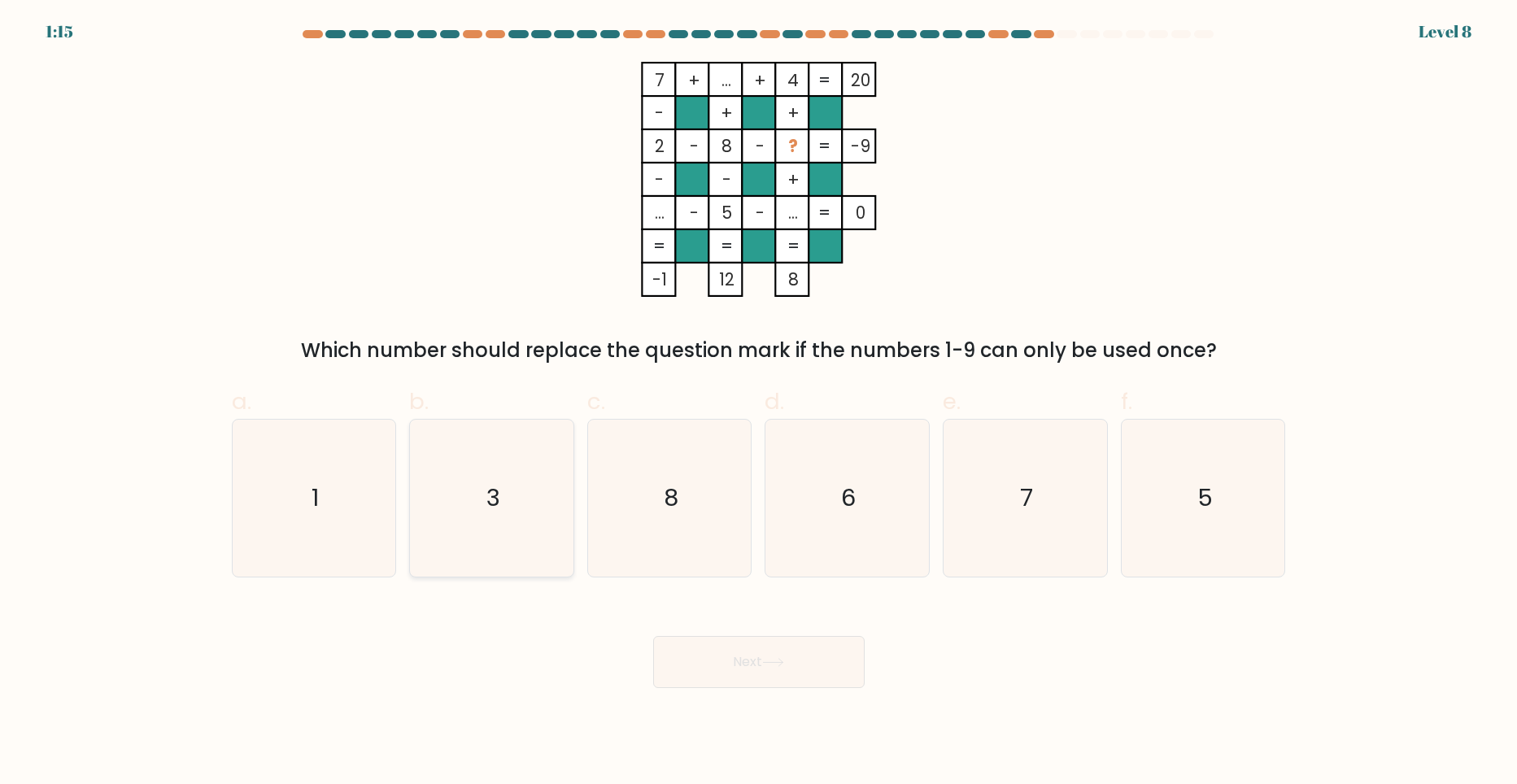
click at [427, 473] on icon "3" at bounding box center [492, 498] width 157 height 157
click at [759, 402] on input "b. 3" at bounding box center [759, 397] width 1 height 10
radio input "true"
click at [817, 663] on button "Next" at bounding box center [759, 662] width 212 height 52
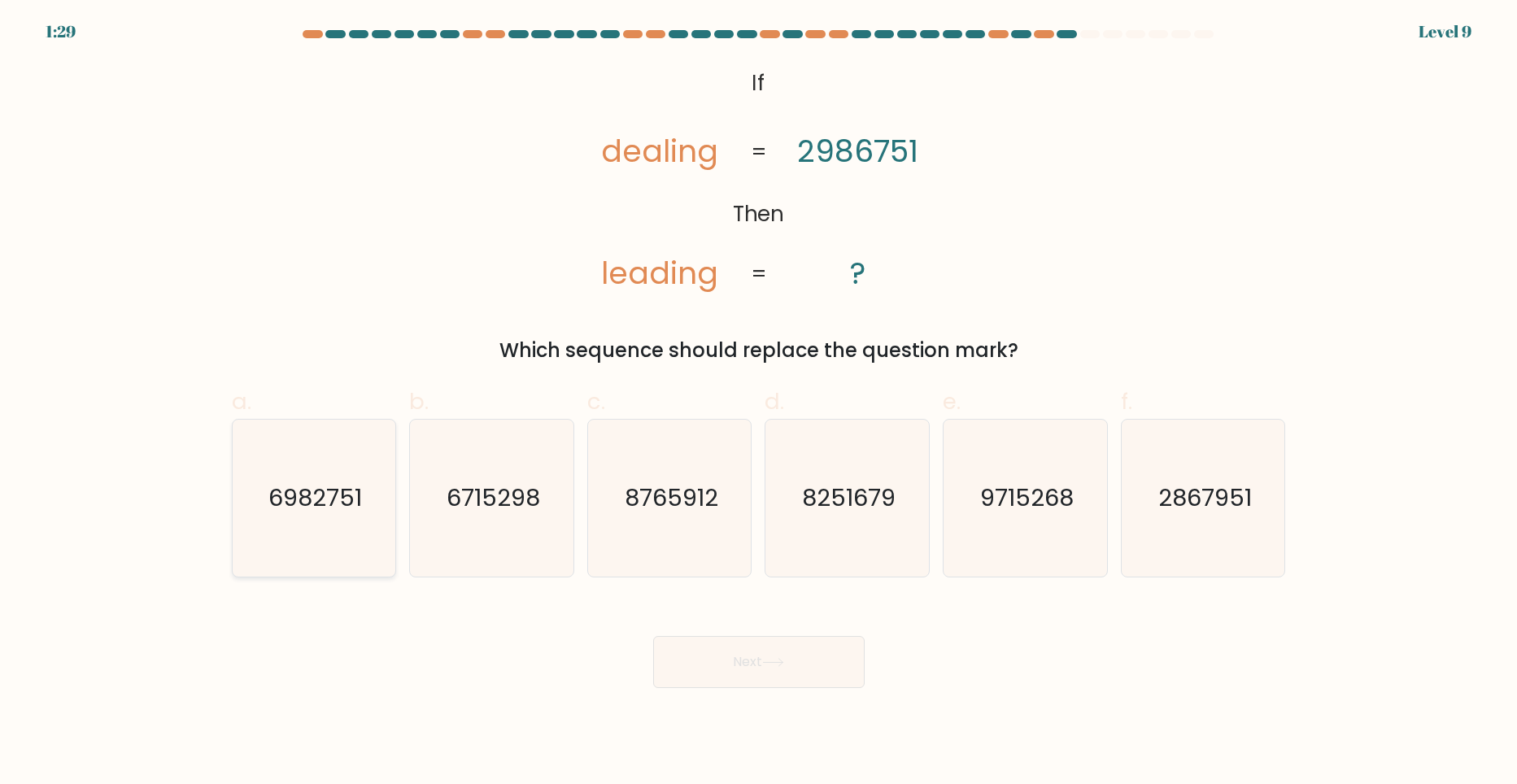
click at [384, 506] on icon "6982751" at bounding box center [314, 498] width 157 height 157
click at [759, 402] on input "a. 6982751" at bounding box center [759, 397] width 1 height 10
radio input "true"
click at [681, 669] on button "Next" at bounding box center [759, 662] width 212 height 52
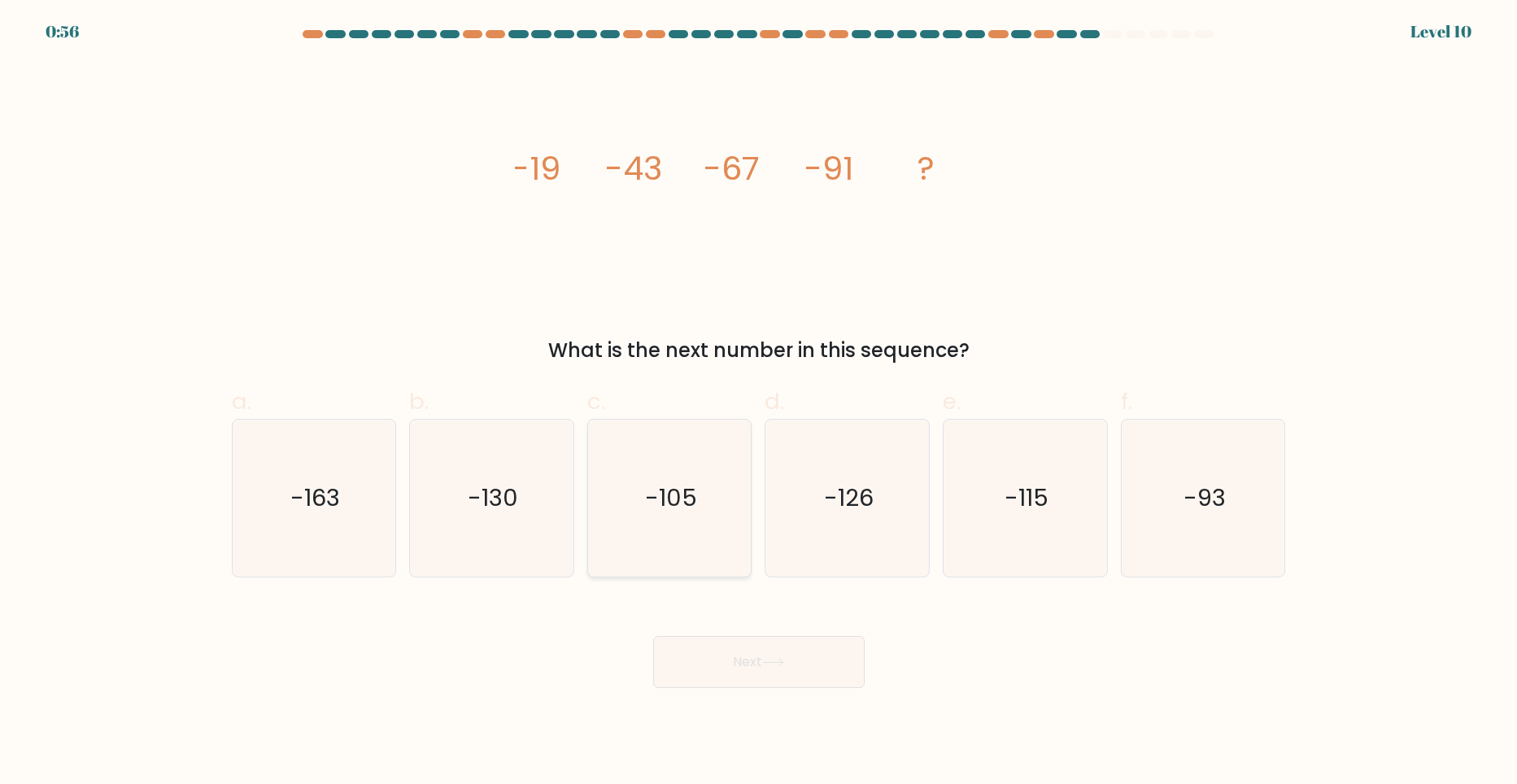
click at [711, 495] on icon "-105" at bounding box center [669, 498] width 157 height 157
click at [759, 402] on input "c. -105" at bounding box center [759, 397] width 1 height 10
radio input "true"
click at [719, 631] on div "Next" at bounding box center [759, 642] width 1074 height 91
click at [723, 659] on button "Next" at bounding box center [759, 662] width 212 height 52
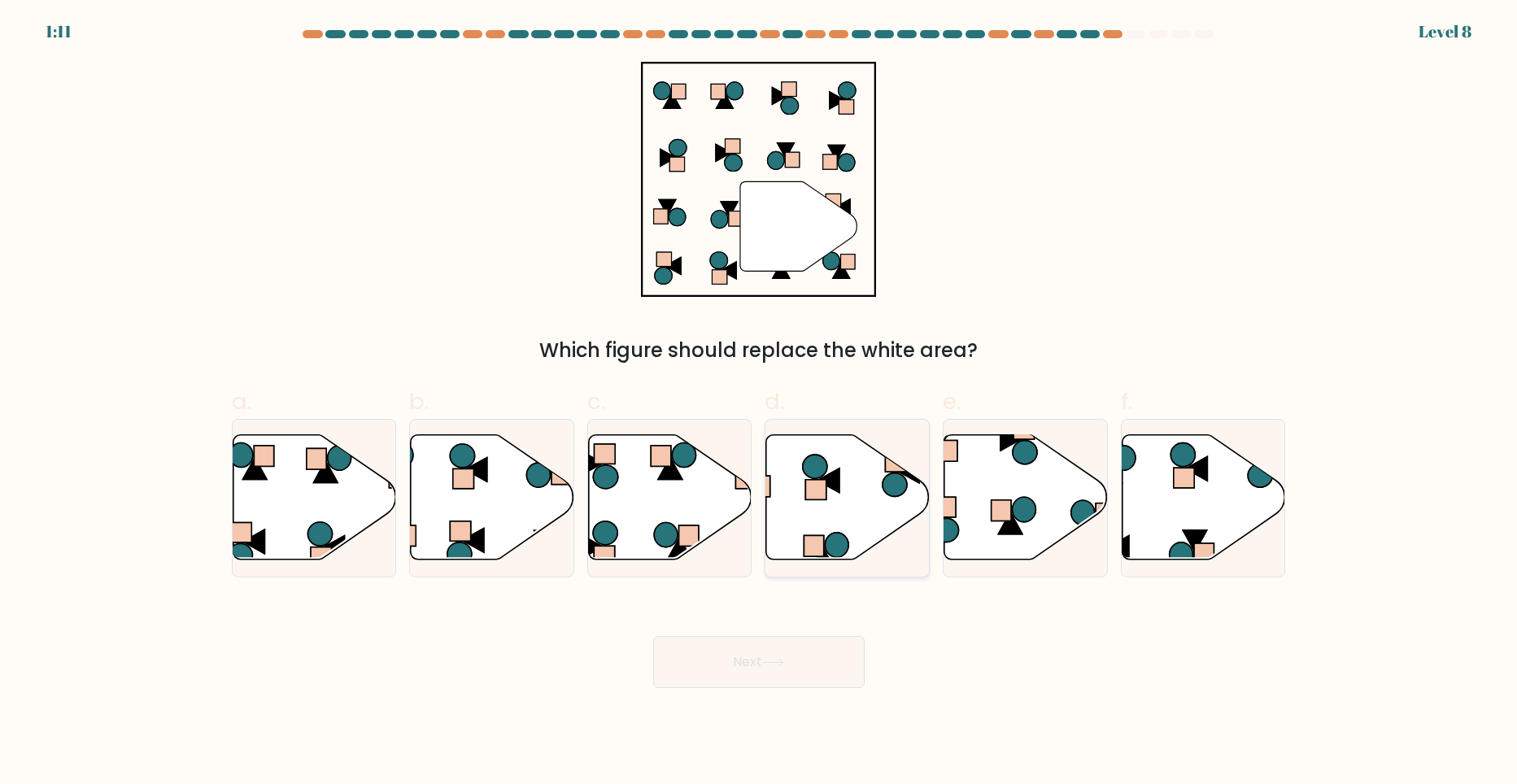
click at [850, 516] on icon at bounding box center [848, 497] width 163 height 125
click at [760, 402] on input "d." at bounding box center [759, 397] width 1 height 10
radio input "true"
click at [770, 660] on icon at bounding box center [773, 663] width 22 height 9
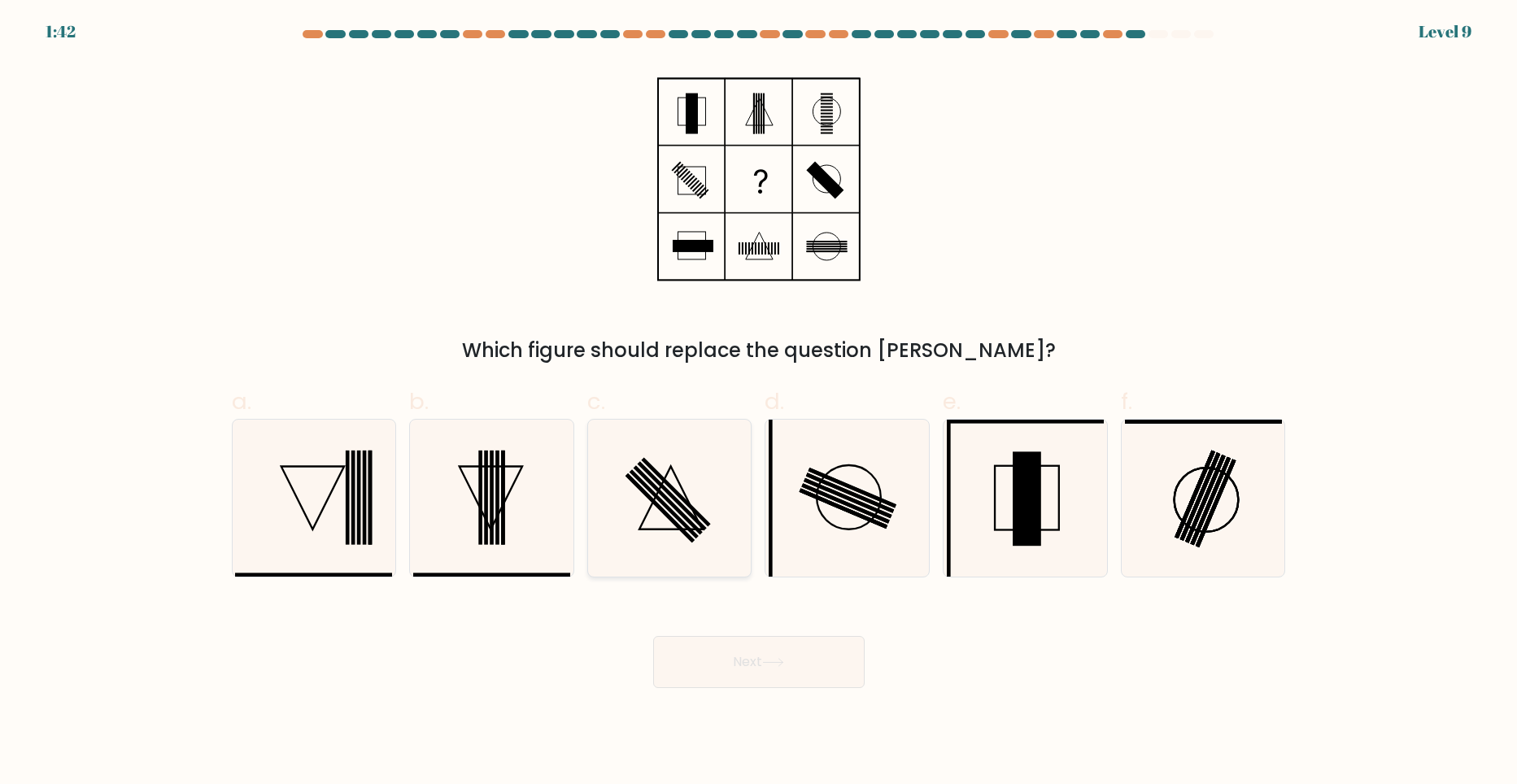
click at [708, 503] on icon at bounding box center [669, 498] width 157 height 157
click at [759, 402] on input "c." at bounding box center [759, 397] width 1 height 10
radio input "true"
click at [758, 666] on button "Next" at bounding box center [759, 662] width 212 height 52
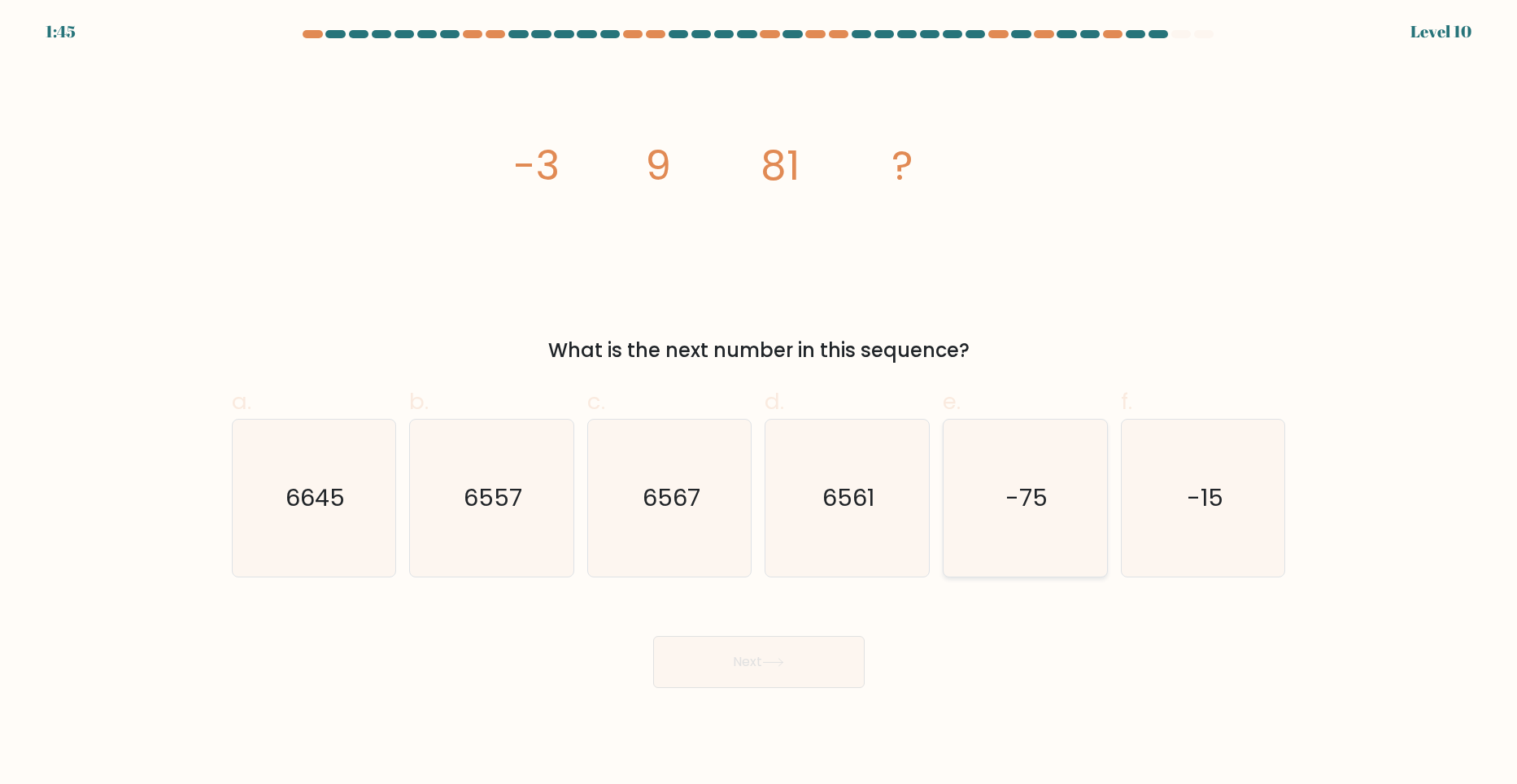
click at [995, 497] on icon "-75" at bounding box center [1025, 498] width 157 height 157
click at [760, 402] on input "e. -75" at bounding box center [759, 397] width 1 height 10
radio input "true"
click at [718, 651] on button "Next" at bounding box center [759, 662] width 212 height 52
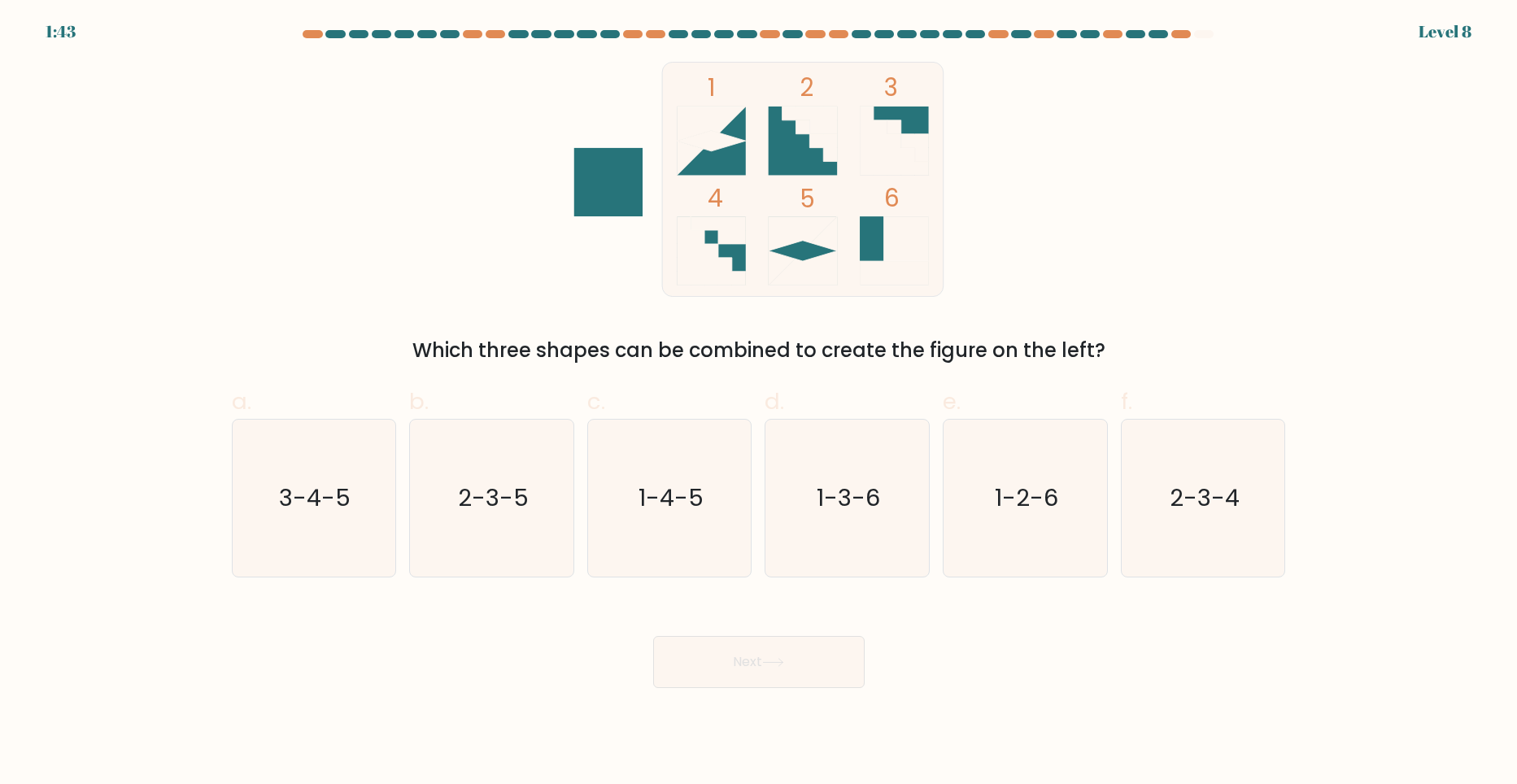
click at [735, 250] on rect at bounding box center [711, 251] width 69 height 69
click at [1214, 507] on text "2-3-4" at bounding box center [1204, 497] width 70 height 33
click at [760, 402] on input "f. 2-3-4" at bounding box center [759, 397] width 1 height 10
radio input "true"
click at [829, 672] on button "Next" at bounding box center [759, 662] width 212 height 52
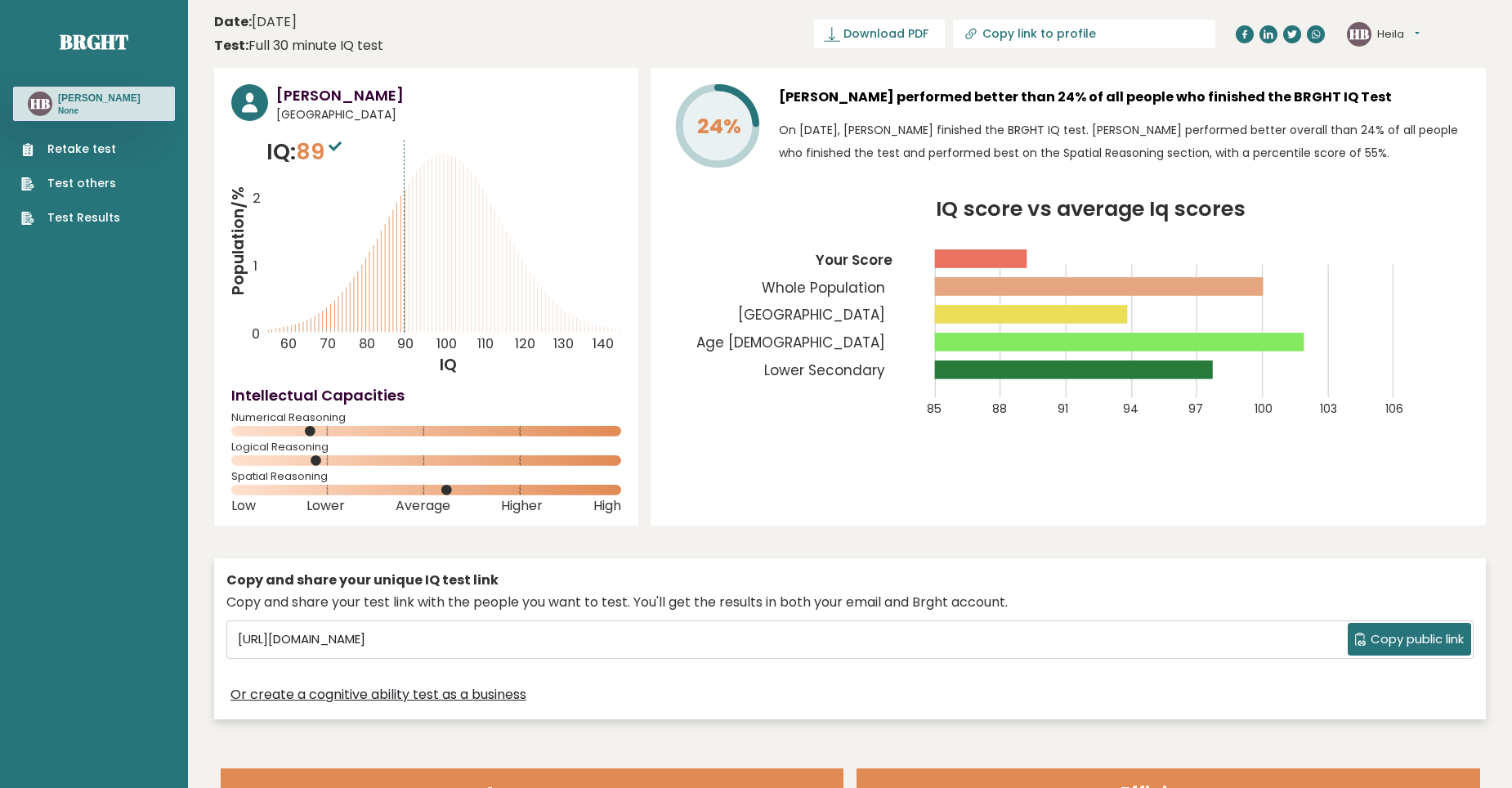
click at [1417, 35] on button "Heila" at bounding box center [1398, 34] width 42 height 16
click at [1441, 245] on icon "IQ score vs average Iq scores 85 88 91 94 97 100 103 106 Your Score Whole Popul…" at bounding box center [1068, 317] width 801 height 237
click at [1419, 35] on button "Heila" at bounding box center [1398, 34] width 42 height 16
click at [1406, 90] on link "Profile" at bounding box center [1419, 83] width 83 height 23
click at [248, 98] on icon at bounding box center [249, 102] width 16 height 20
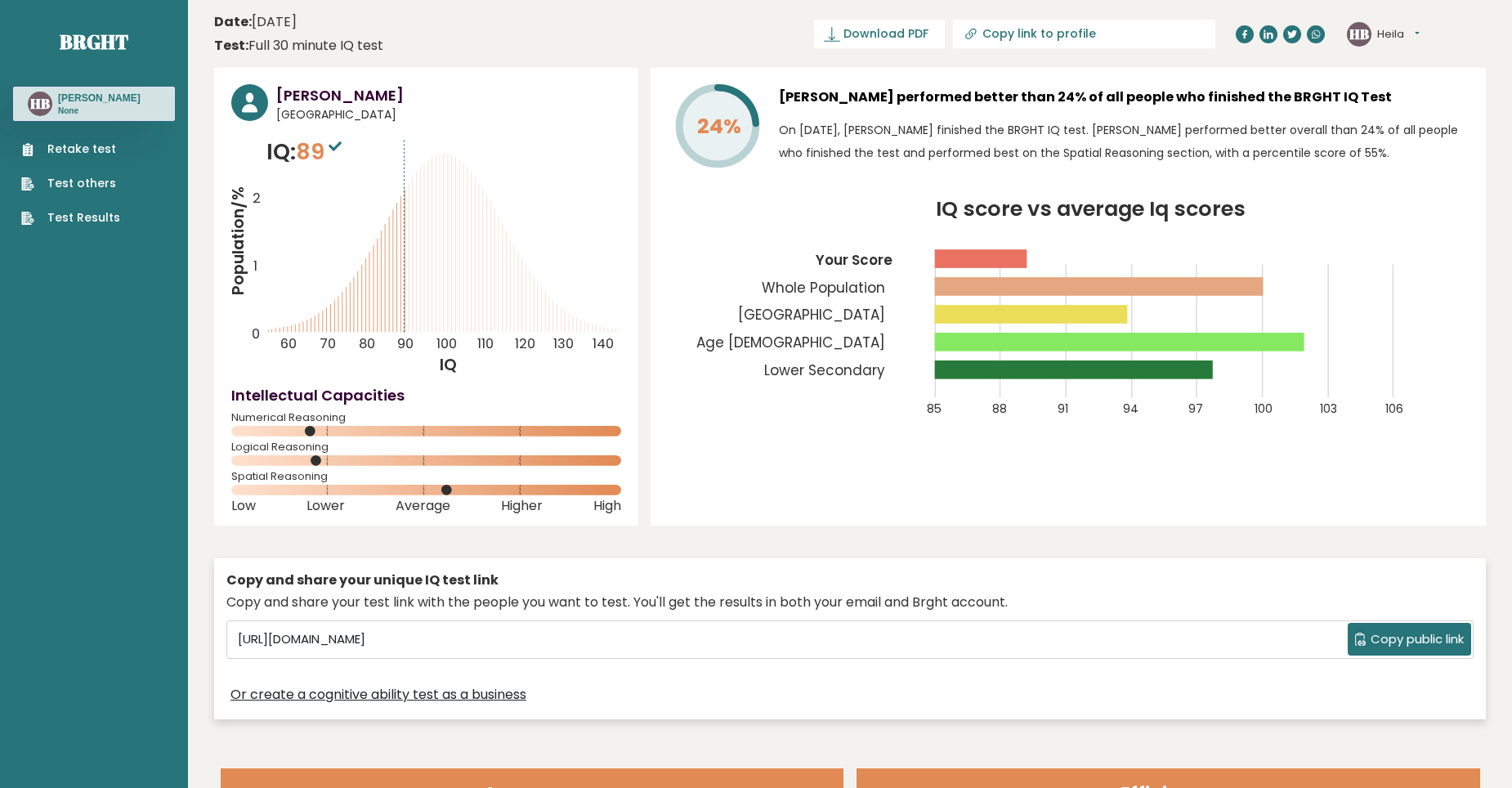
click at [1413, 32] on button "Heila" at bounding box center [1398, 34] width 42 height 16
click at [1426, 83] on link "Profile" at bounding box center [1419, 83] width 83 height 23
click at [79, 217] on link "Test Results" at bounding box center [70, 218] width 98 height 17
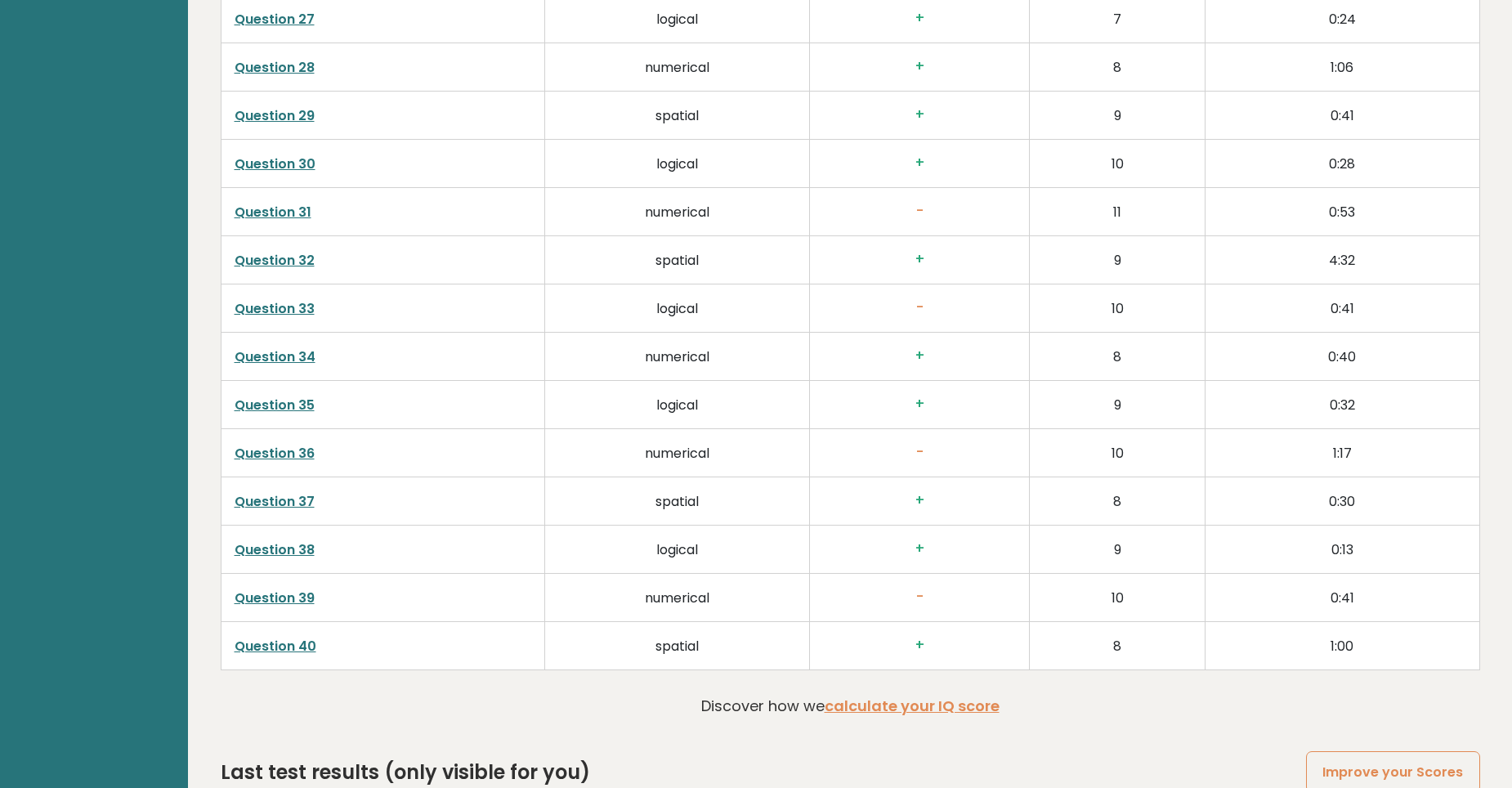
scroll to position [4183, 0]
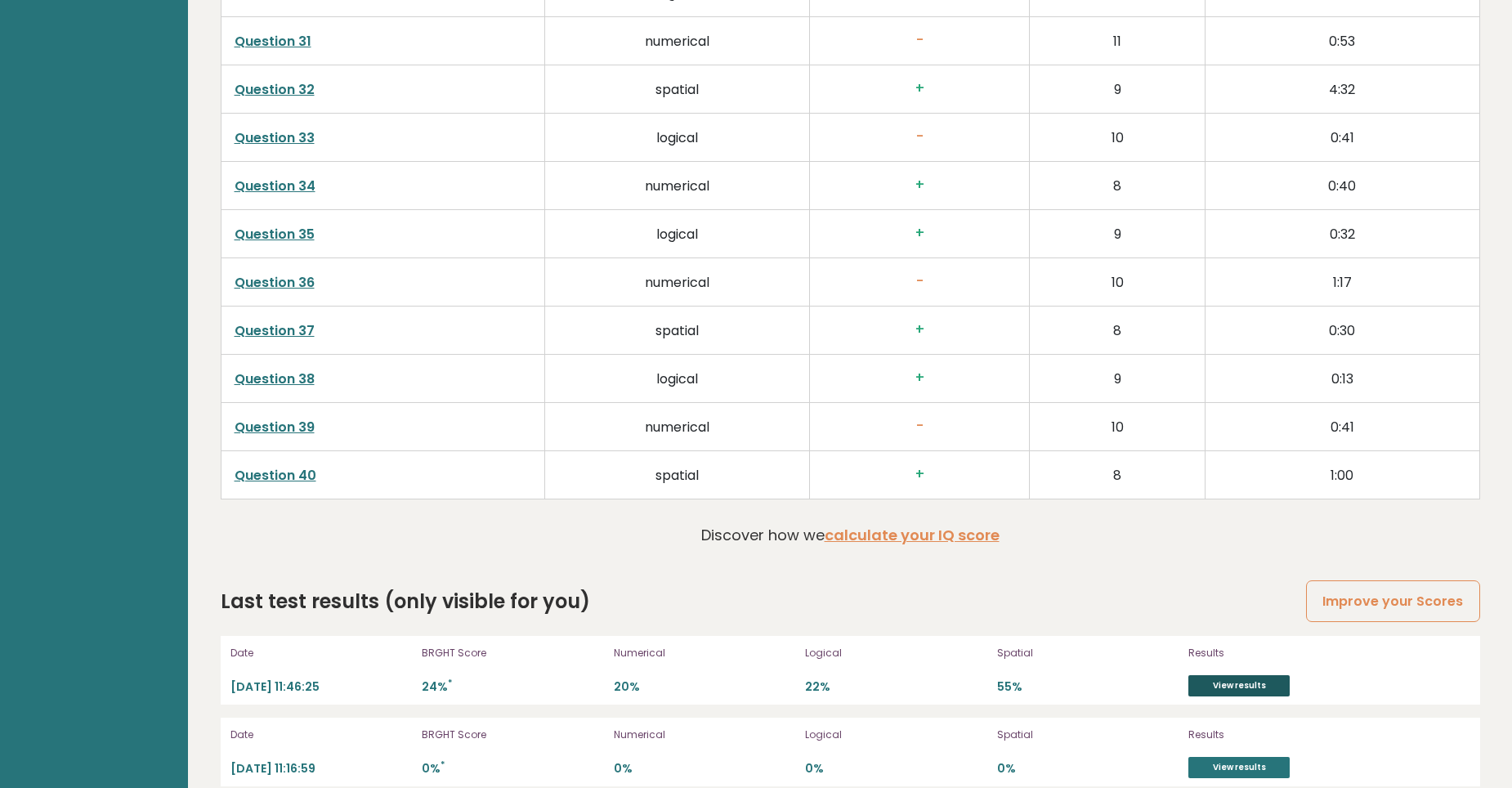
click at [1255, 675] on link "View results" at bounding box center [1239, 686] width 101 height 22
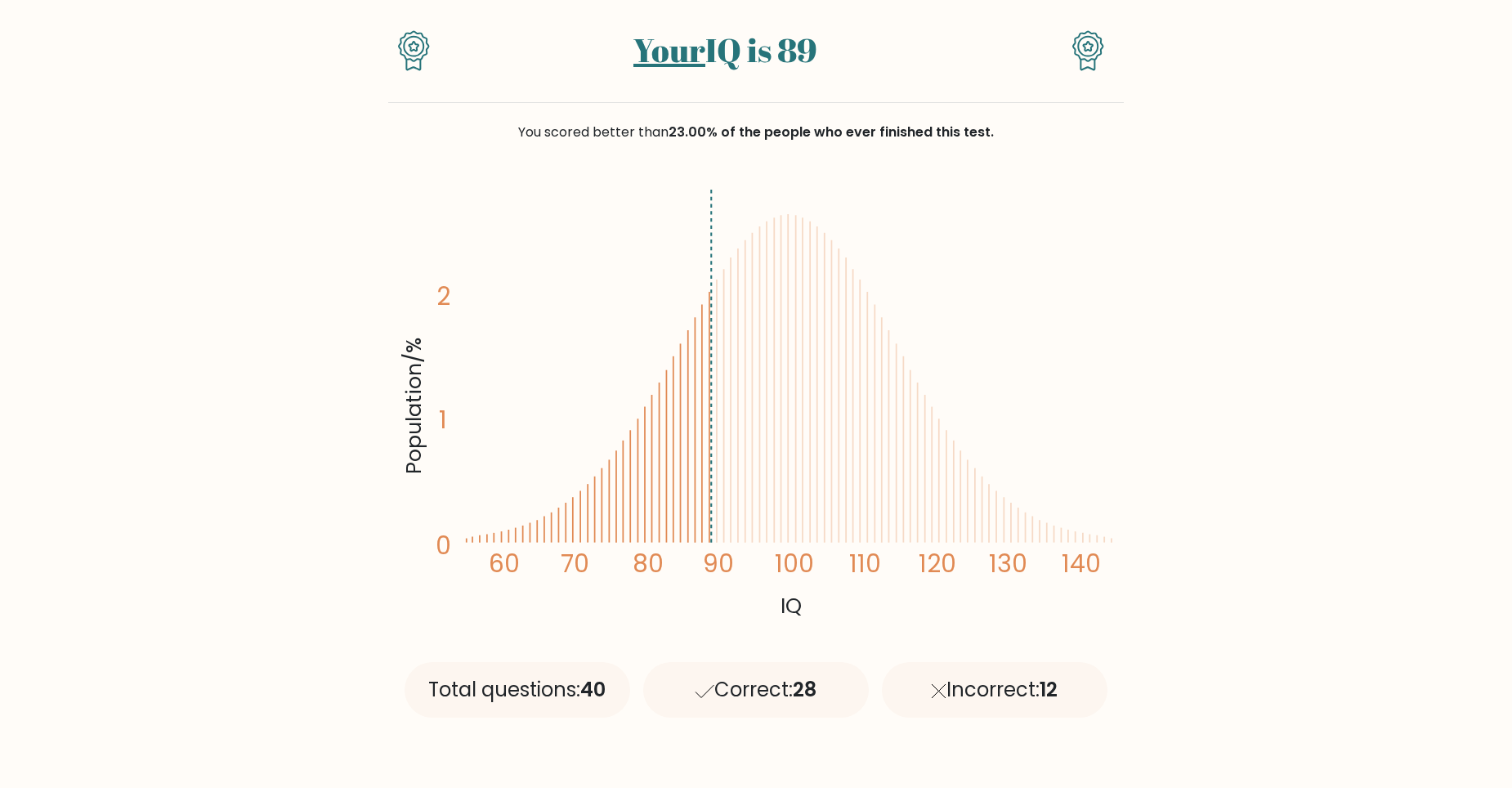
scroll to position [82, 0]
